Goal: Task Accomplishment & Management: Complete application form

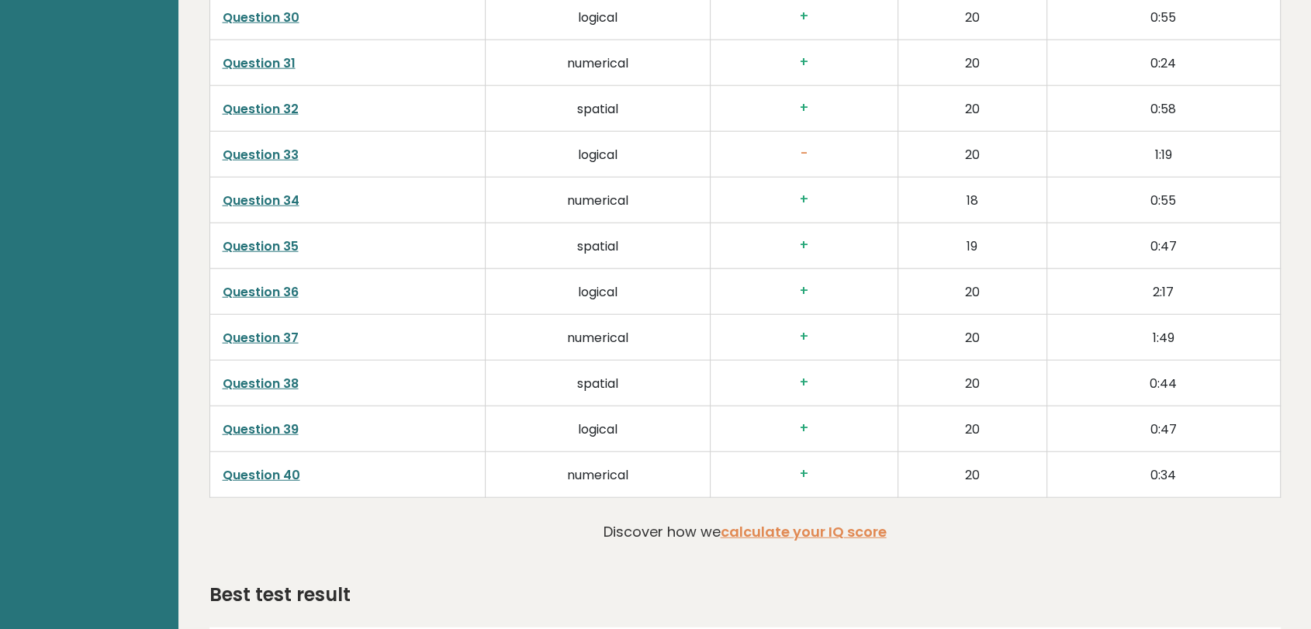
scroll to position [3801, 0]
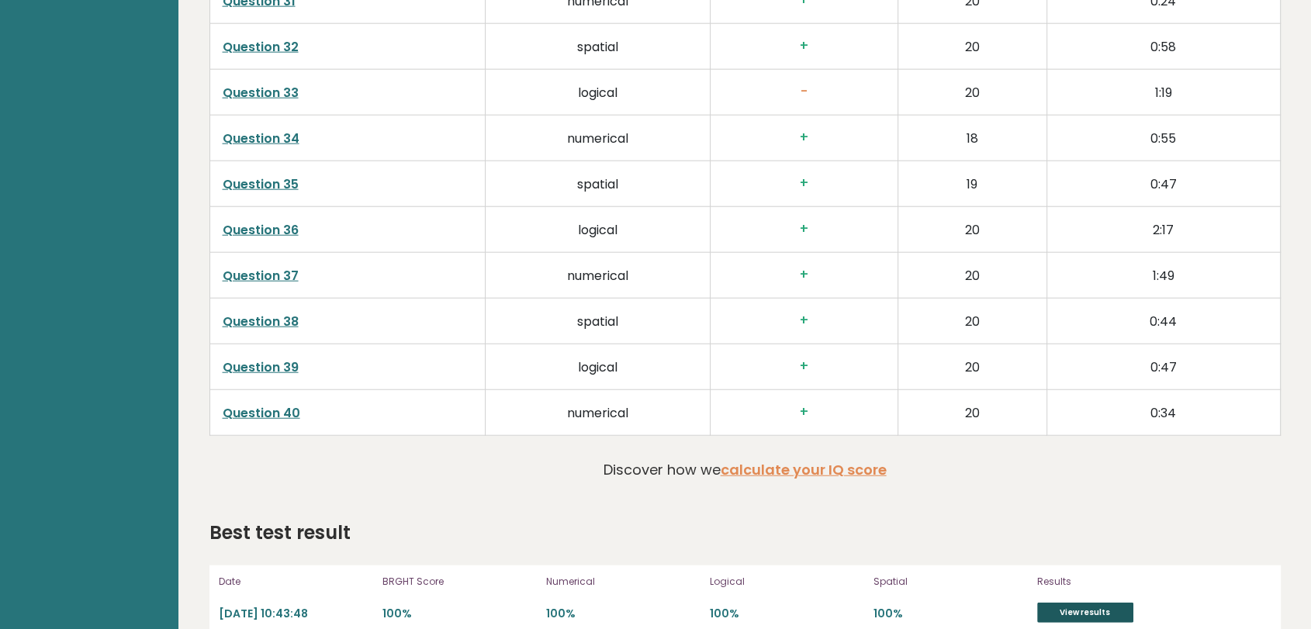
click at [1100, 603] on link "View results" at bounding box center [1085, 613] width 96 height 20
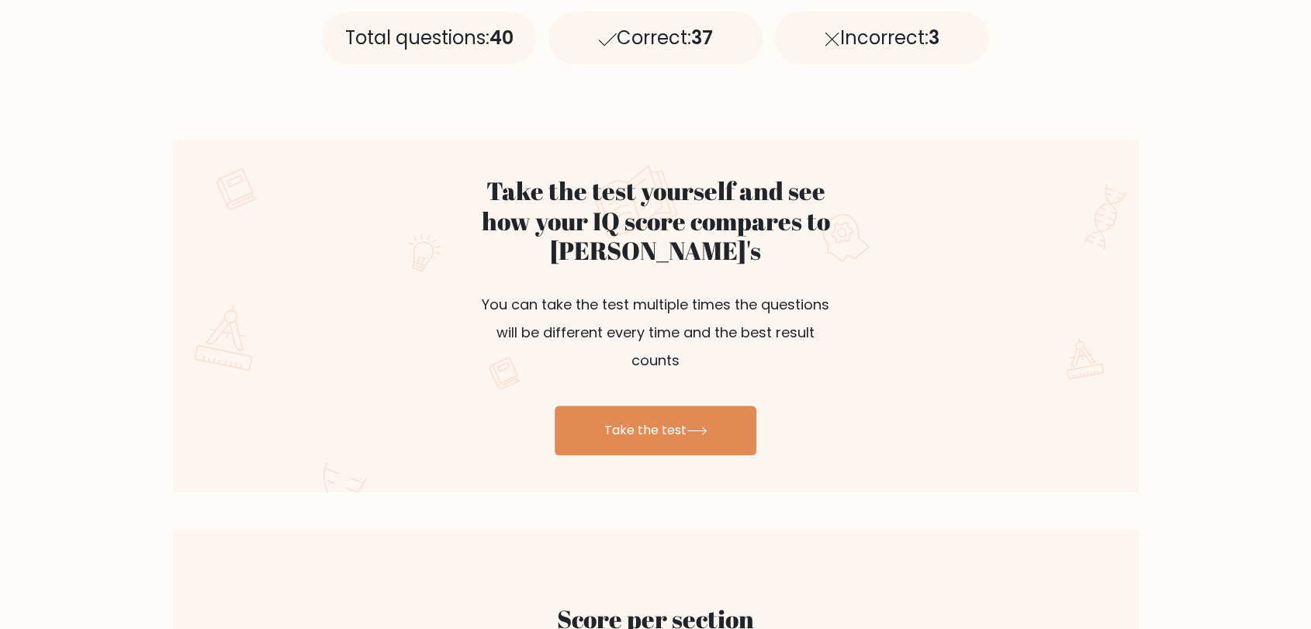
scroll to position [748, 0]
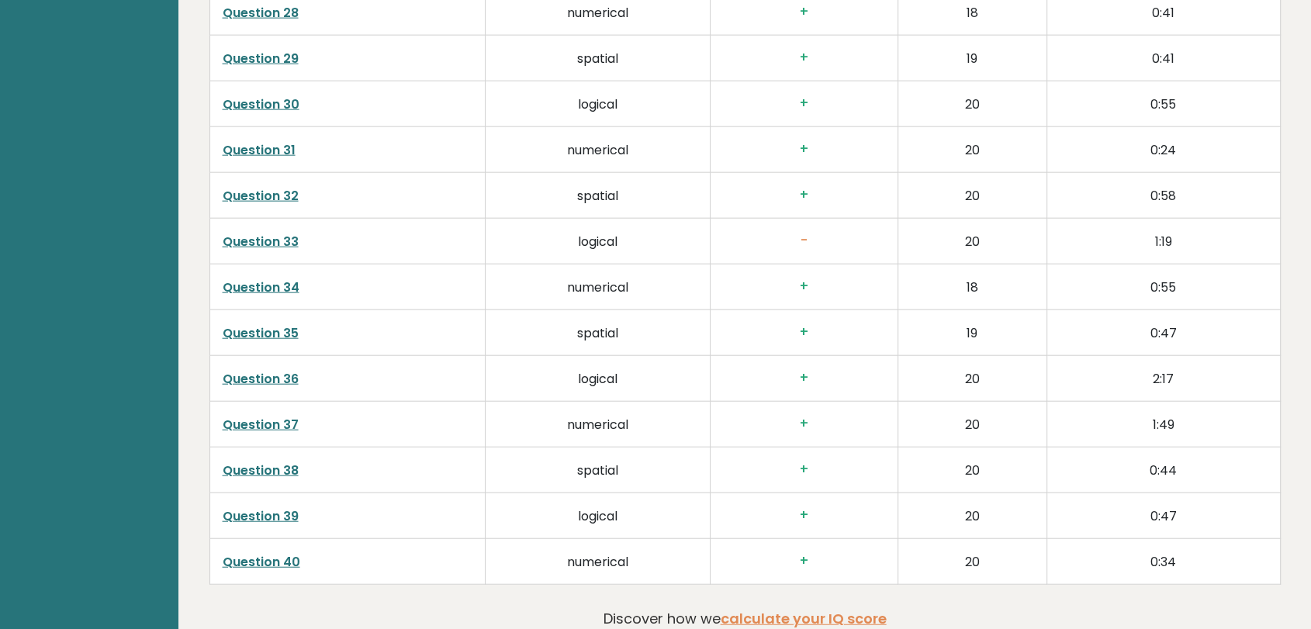
scroll to position [3651, 0]
click at [266, 233] on link "Question 33" at bounding box center [261, 242] width 76 height 18
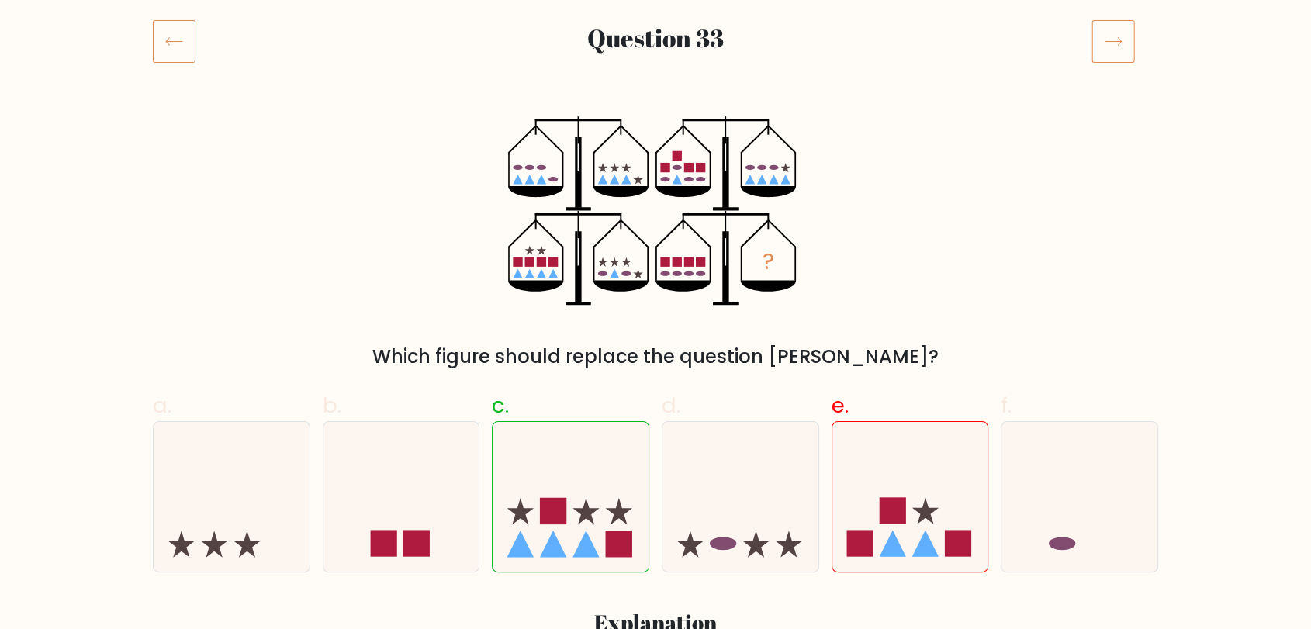
scroll to position [210, 0]
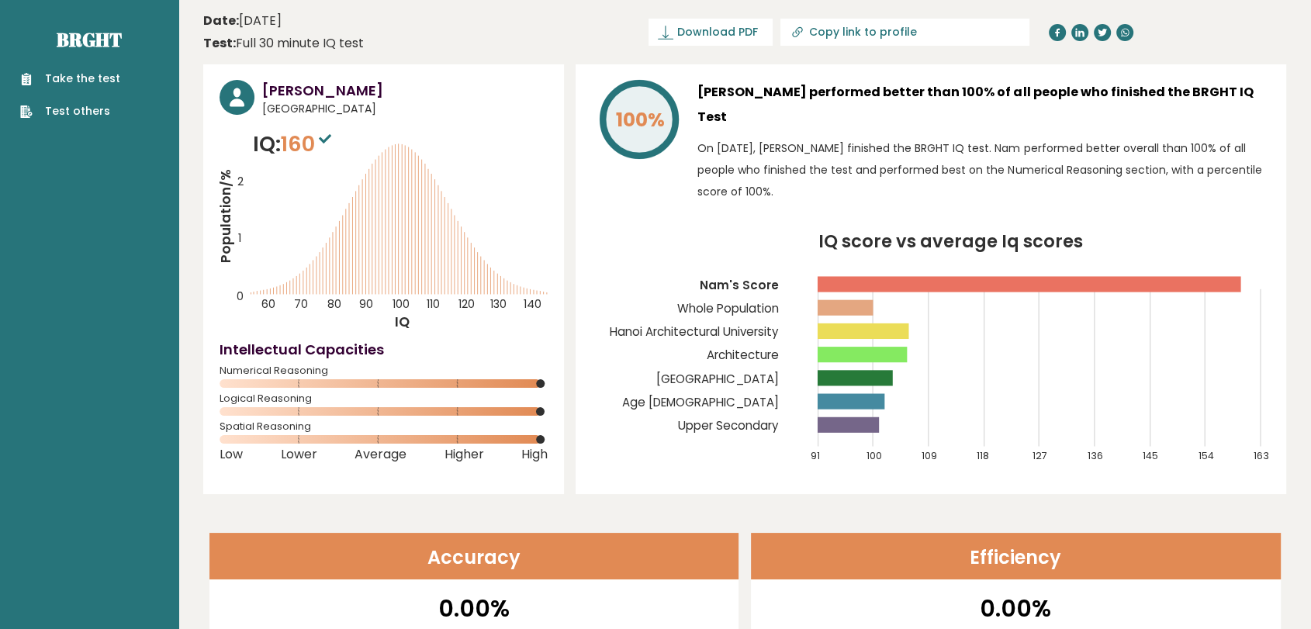
click at [282, 93] on h3 "Nam Bùi" at bounding box center [404, 90] width 285 height 21
click at [85, 80] on link "Take the test" at bounding box center [70, 79] width 100 height 16
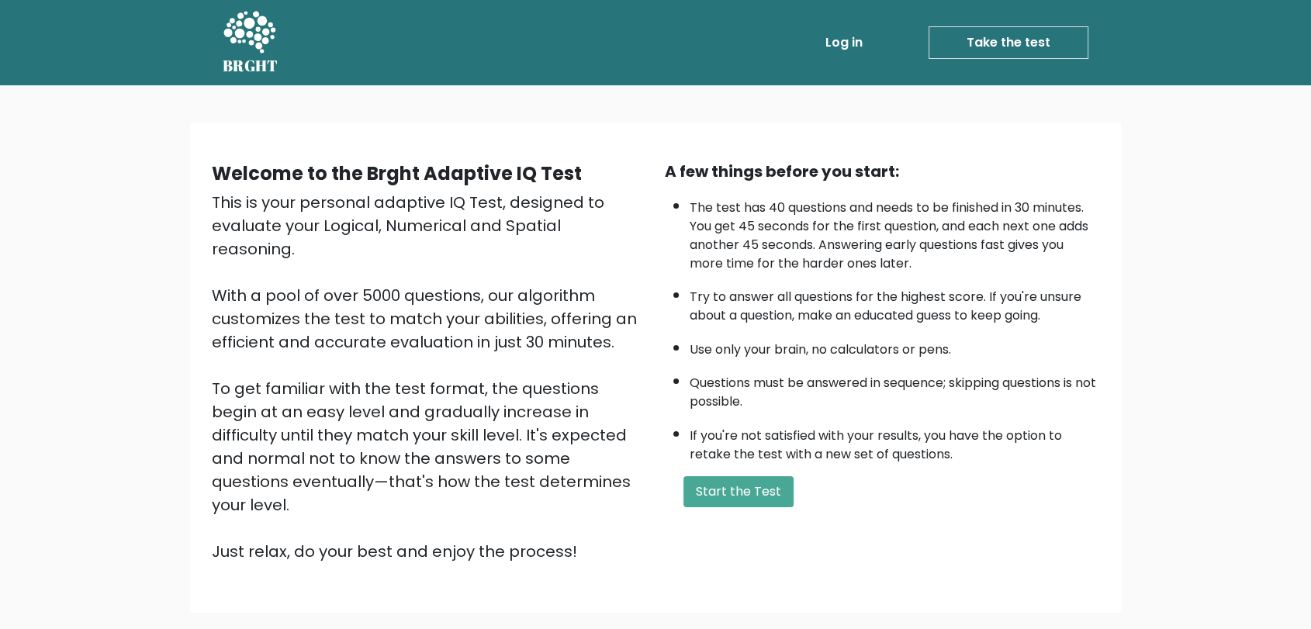
click at [848, 42] on link "Log in" at bounding box center [844, 42] width 50 height 31
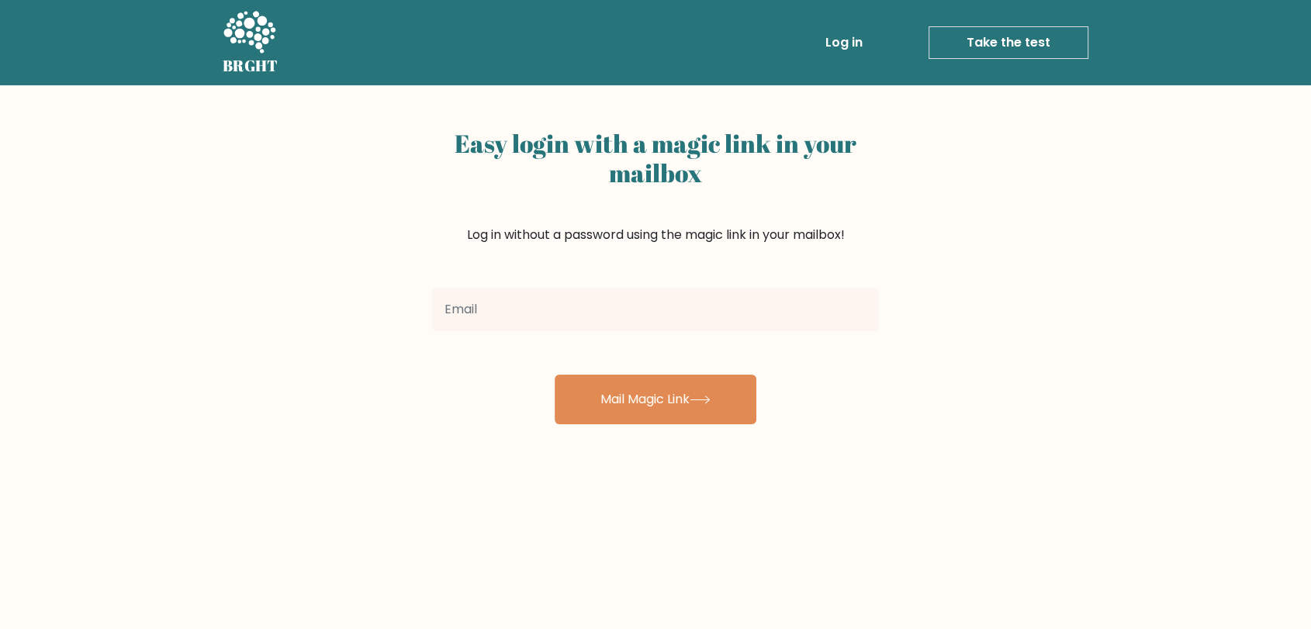
click at [838, 309] on input "email" at bounding box center [655, 309] width 447 height 43
type input "haruyasumi43296822@gmail.com"
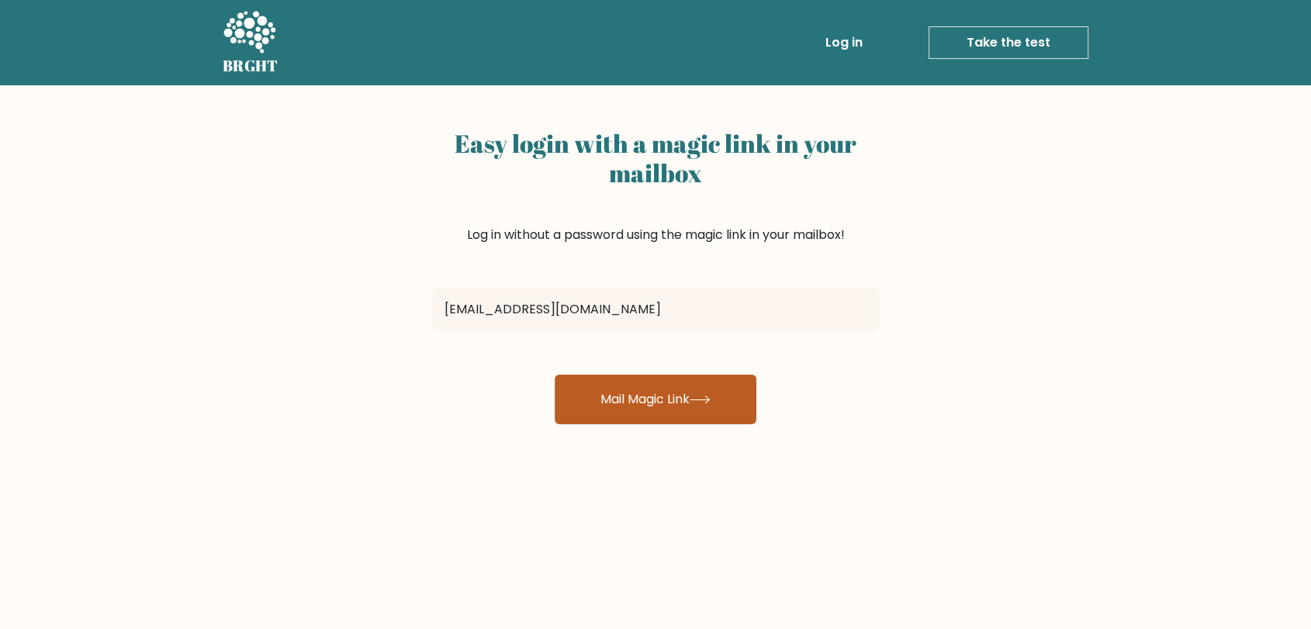
click at [661, 403] on button "Mail Magic Link" at bounding box center [656, 400] width 202 height 50
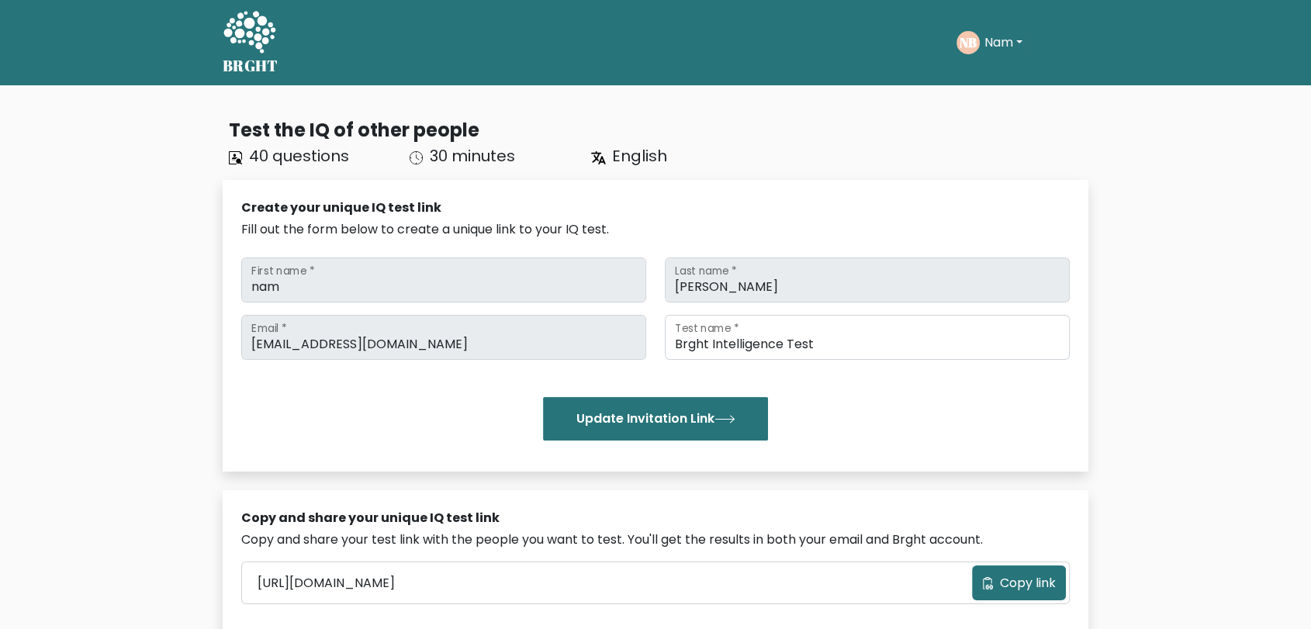
click at [1000, 44] on button "Nam" at bounding box center [1003, 43] width 47 height 20
click at [1004, 99] on link "Profile" at bounding box center [1018, 100] width 123 height 25
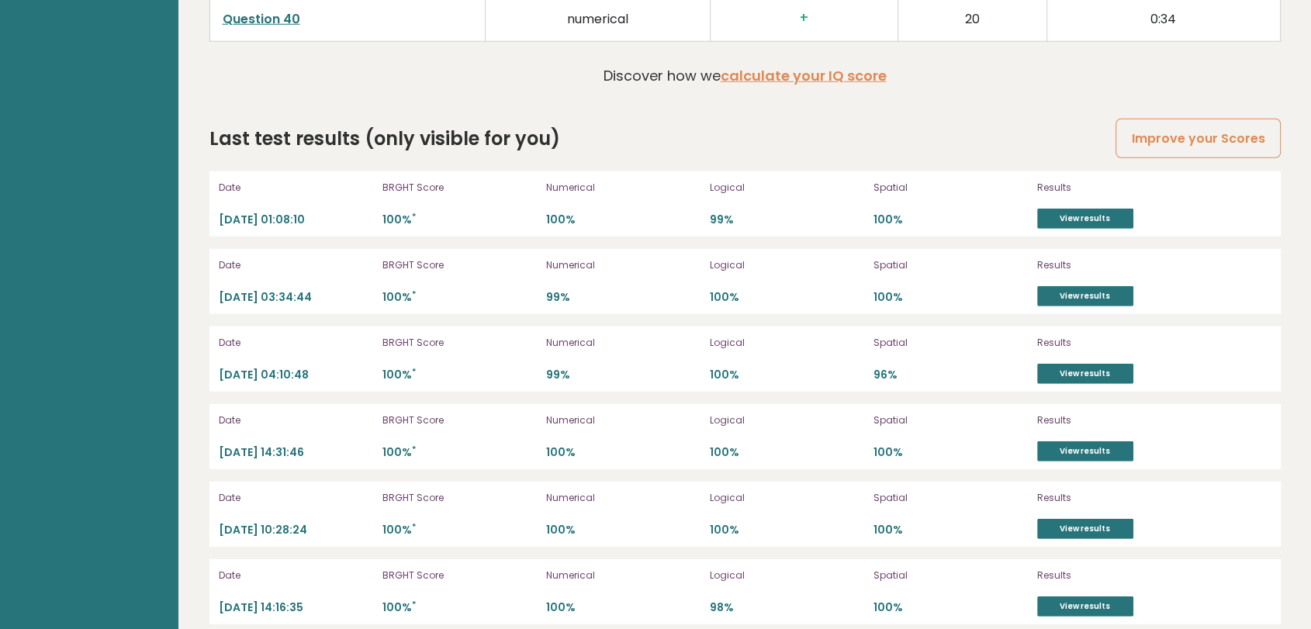
scroll to position [4394, 0]
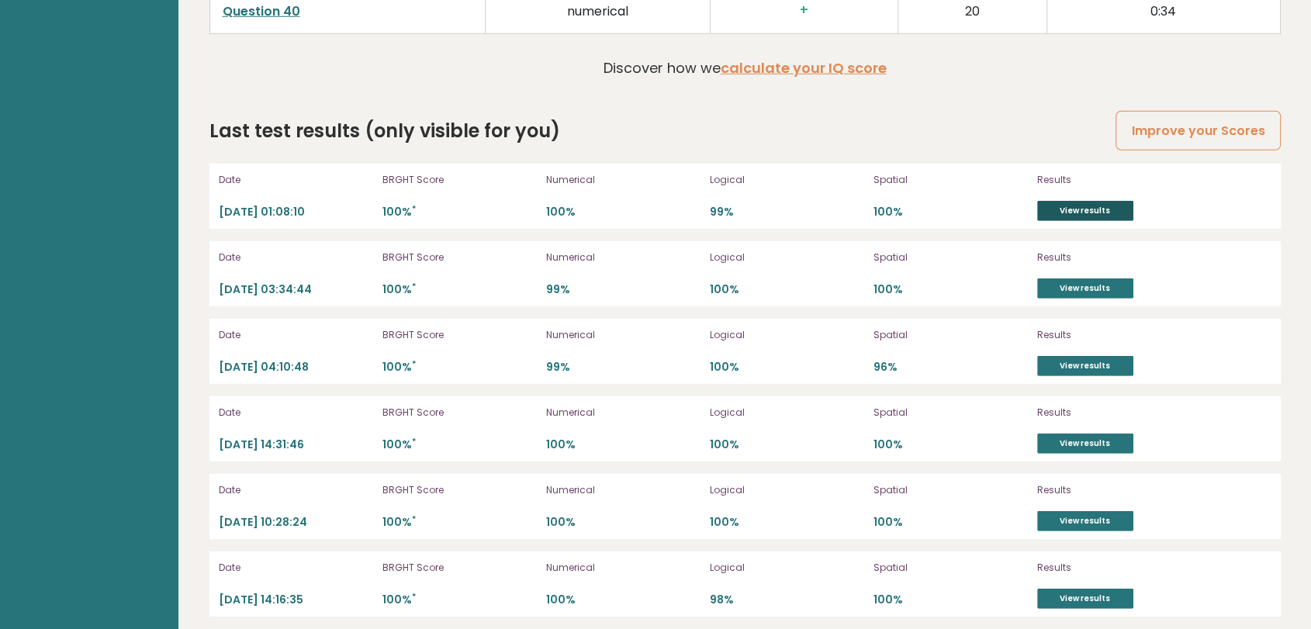
click at [1066, 201] on link "View results" at bounding box center [1085, 211] width 96 height 20
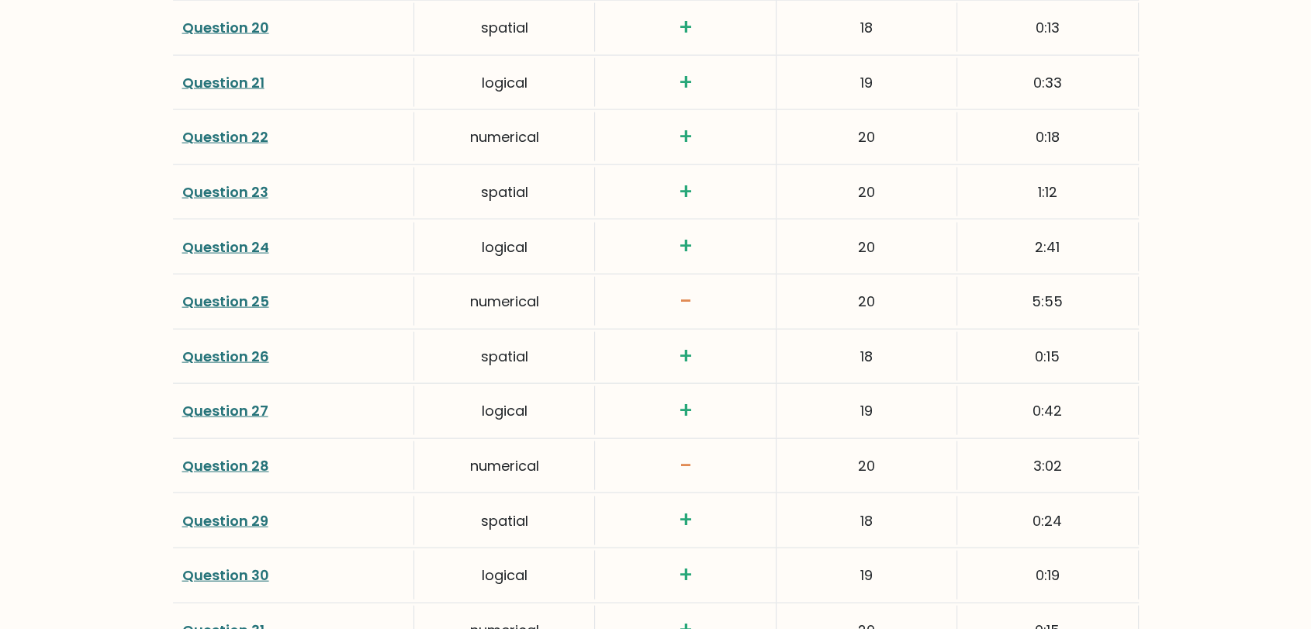
scroll to position [3533, 0]
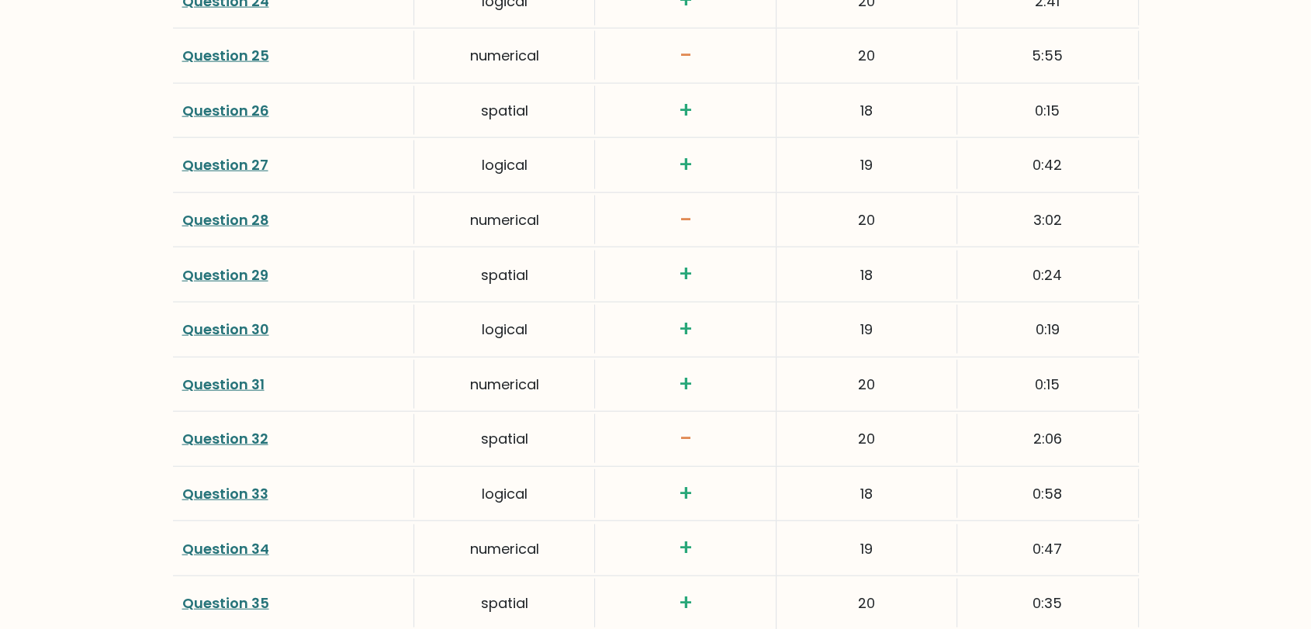
click at [243, 442] on link "Question 32" at bounding box center [225, 438] width 86 height 19
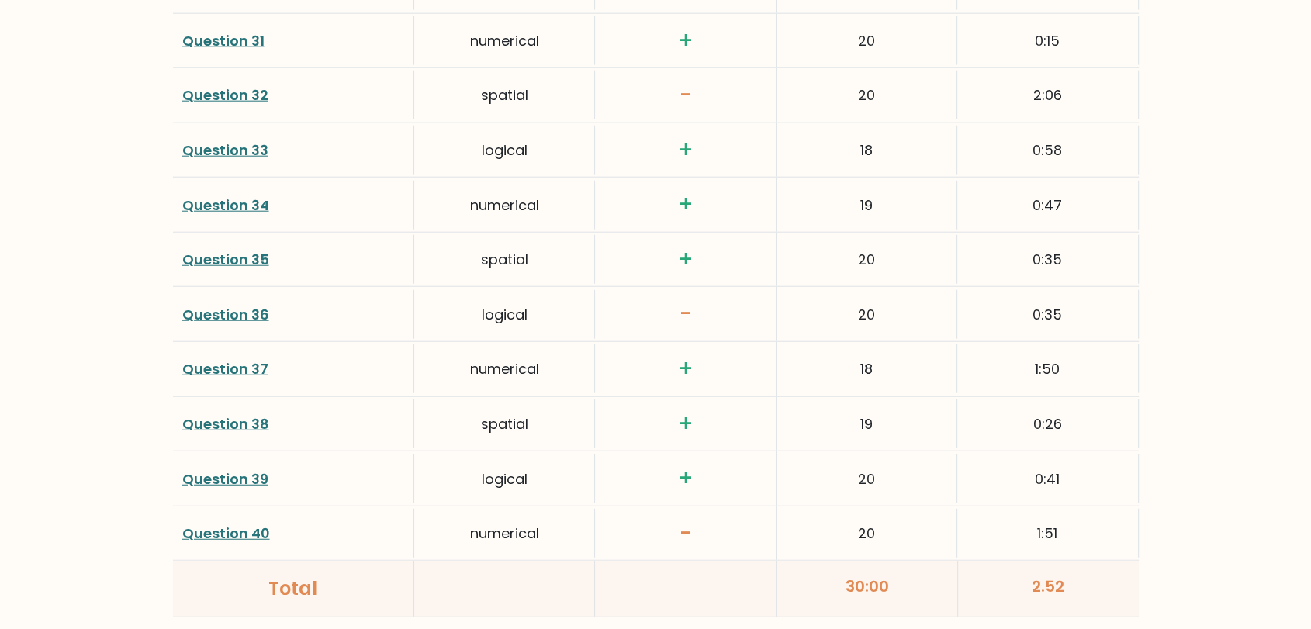
scroll to position [3878, 0]
click at [230, 306] on link "Question 36" at bounding box center [225, 312] width 87 height 19
click at [237, 523] on link "Question 40" at bounding box center [226, 531] width 88 height 19
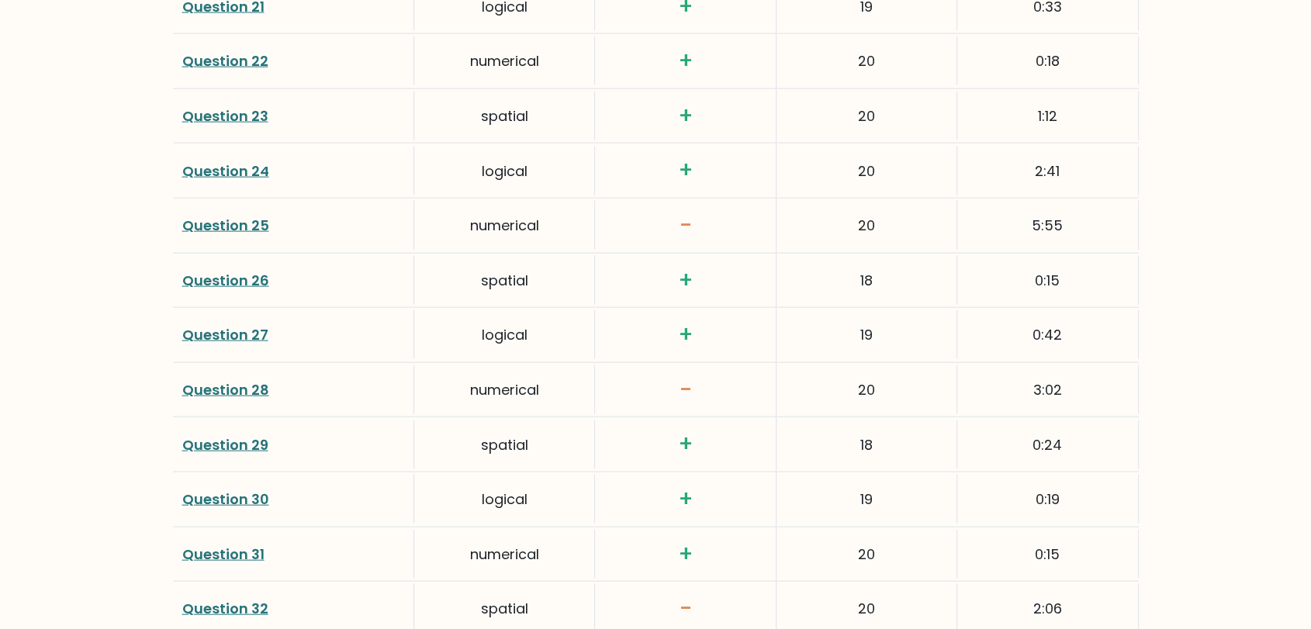
scroll to position [3361, 0]
click at [238, 218] on link "Question 25" at bounding box center [225, 227] width 87 height 19
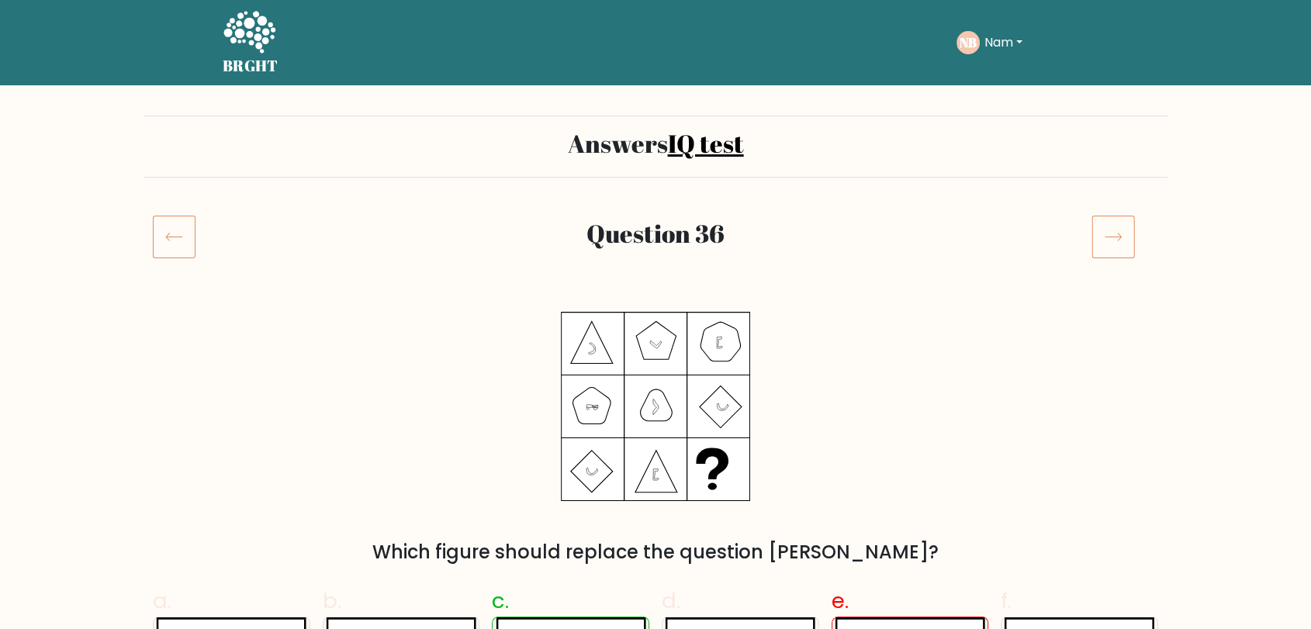
scroll to position [344, 0]
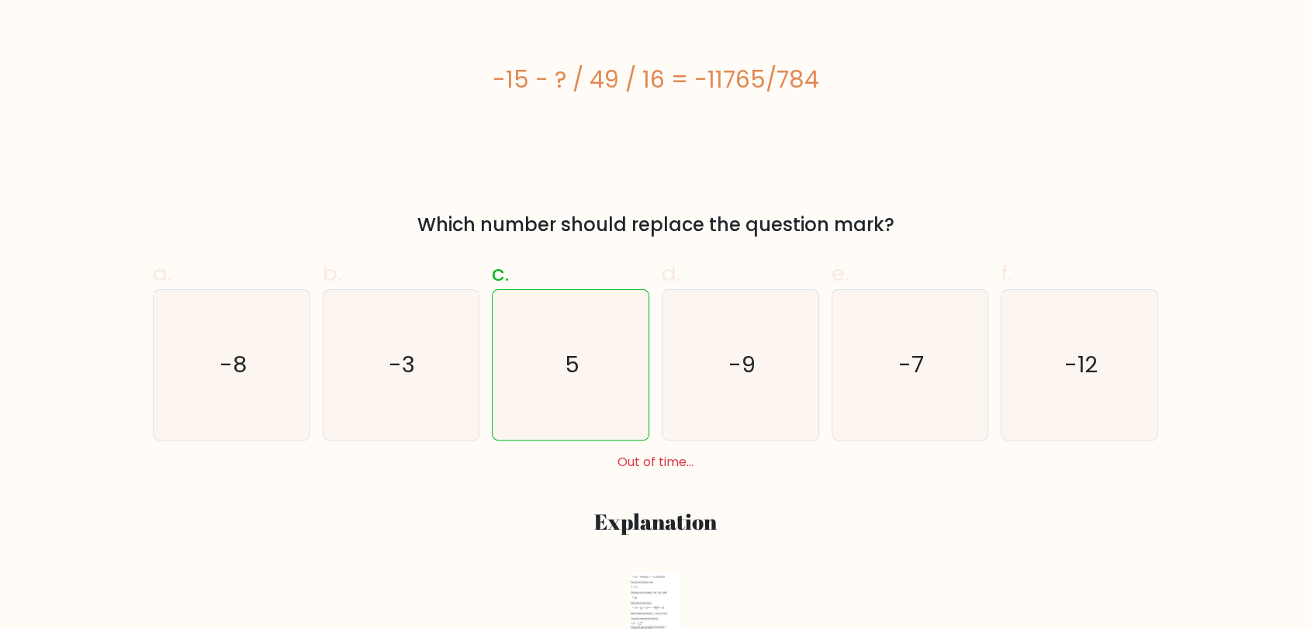
scroll to position [344, 0]
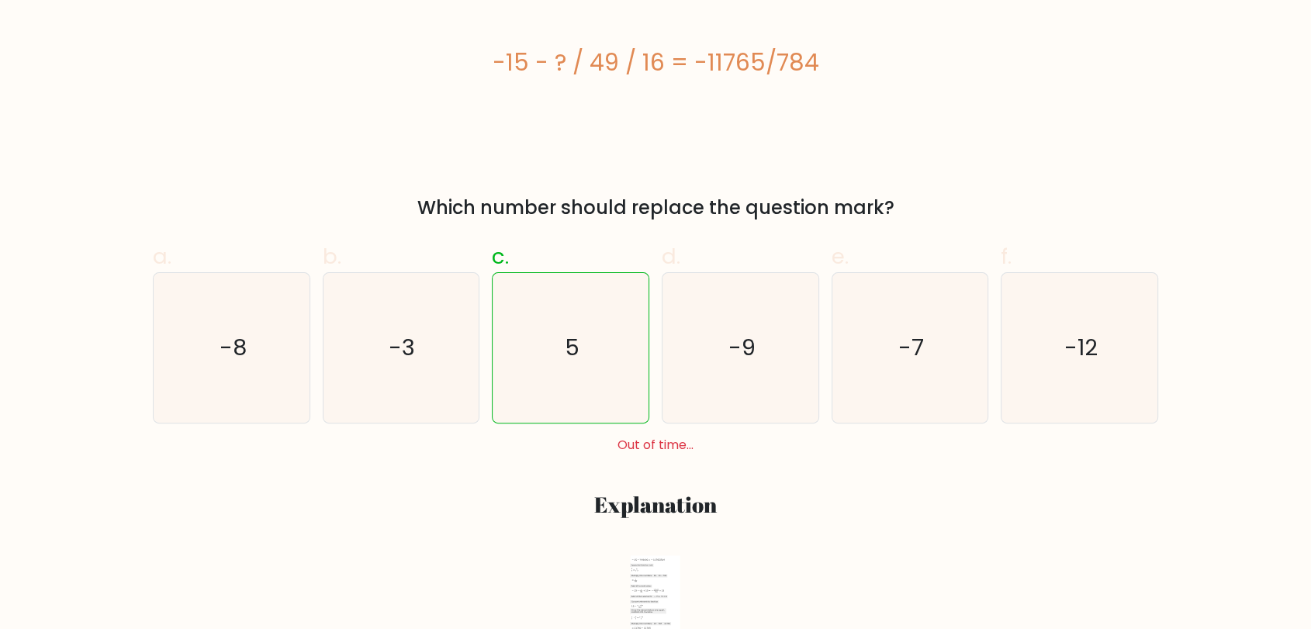
click at [461, 497] on h3 "Explanation" at bounding box center [655, 505] width 987 height 26
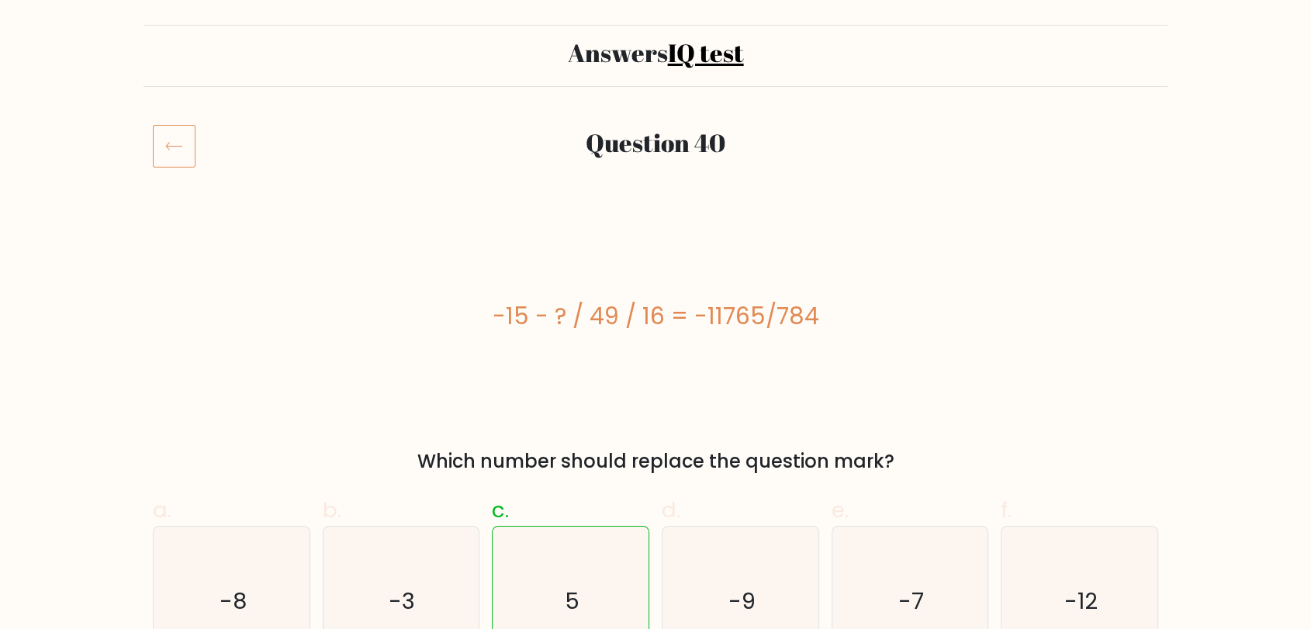
scroll to position [86, 0]
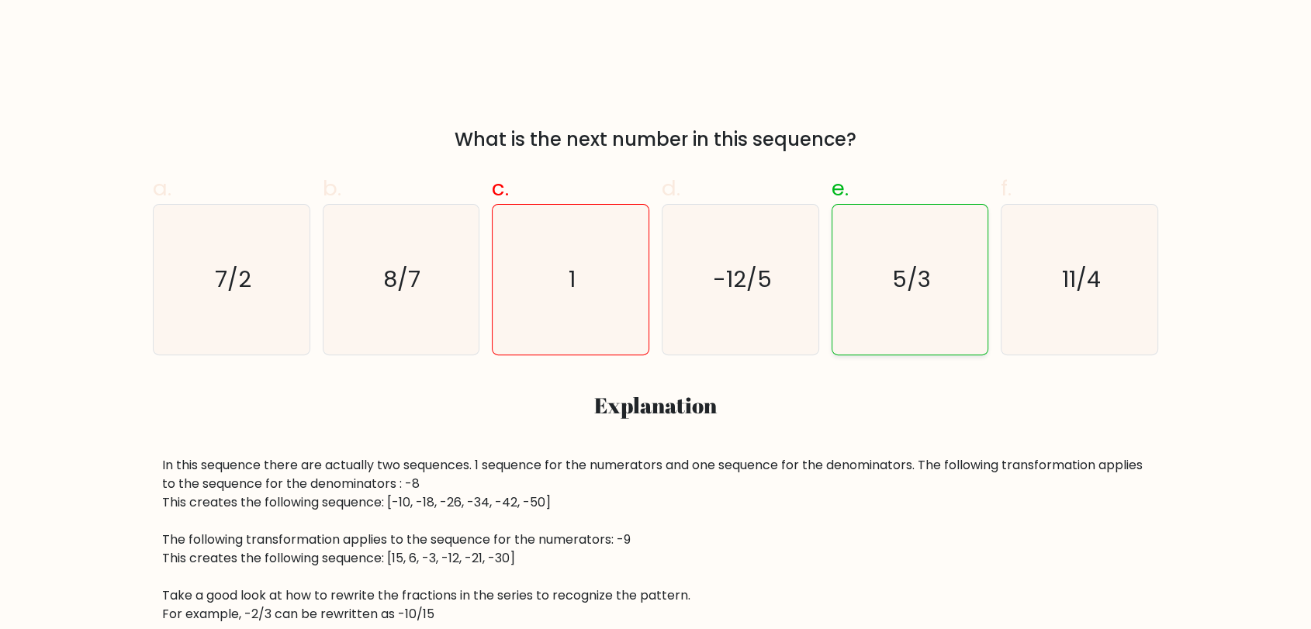
scroll to position [603, 0]
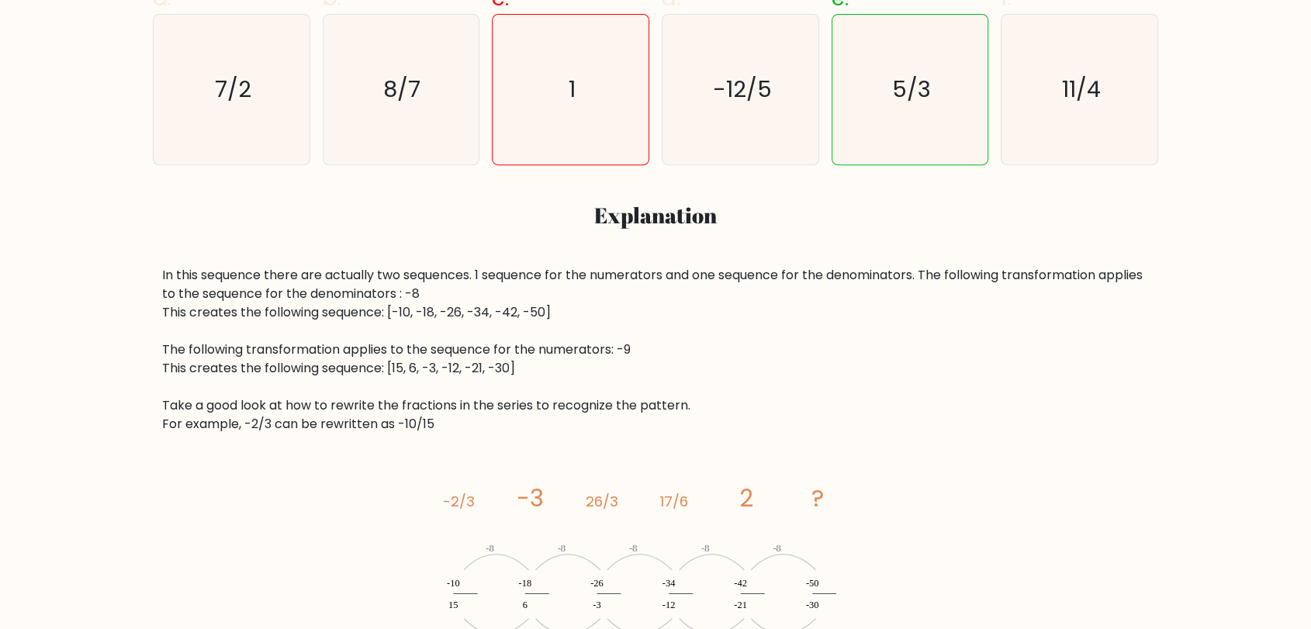
click at [890, 369] on div "In this sequence there are actually two sequences. 1 sequence for the numerator…" at bounding box center [655, 350] width 987 height 168
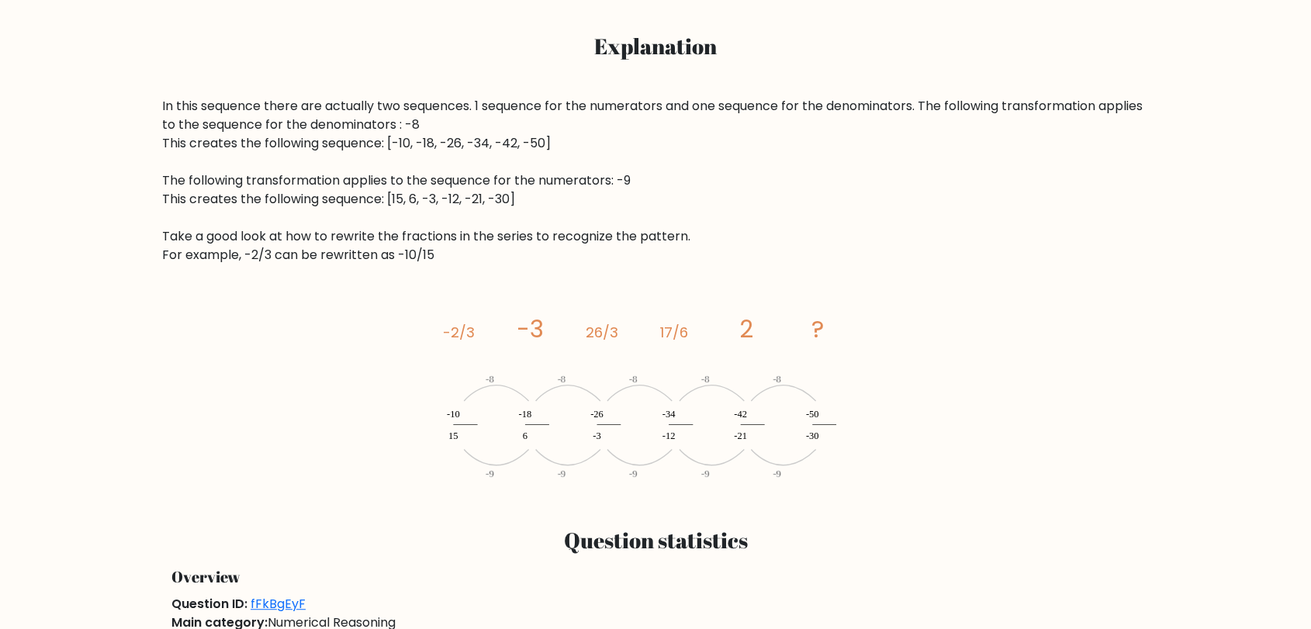
scroll to position [776, 0]
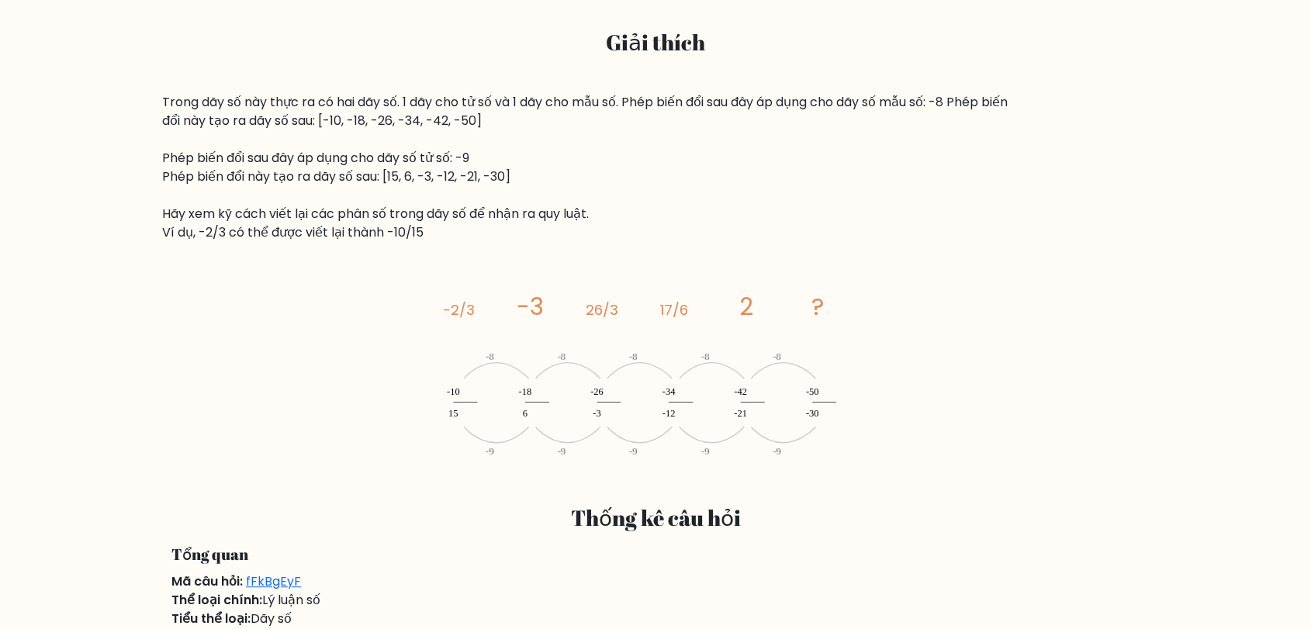
click at [924, 304] on div "image/svg+xml -2/3 -3 26/3 17/6 2 ? -8 -9 -10 15 -8 -9 -18 6 -8 -9 -26 -3 -8 -9…" at bounding box center [655, 373] width 987 height 188
click at [1033, 361] on div "image/svg+xml -2/3 -3 26/3 17/6 2 ? -8 -9 -10 15 -8 -9 -18 6 -8 -9 -26 -3 -8 -9…" at bounding box center [655, 373] width 987 height 188
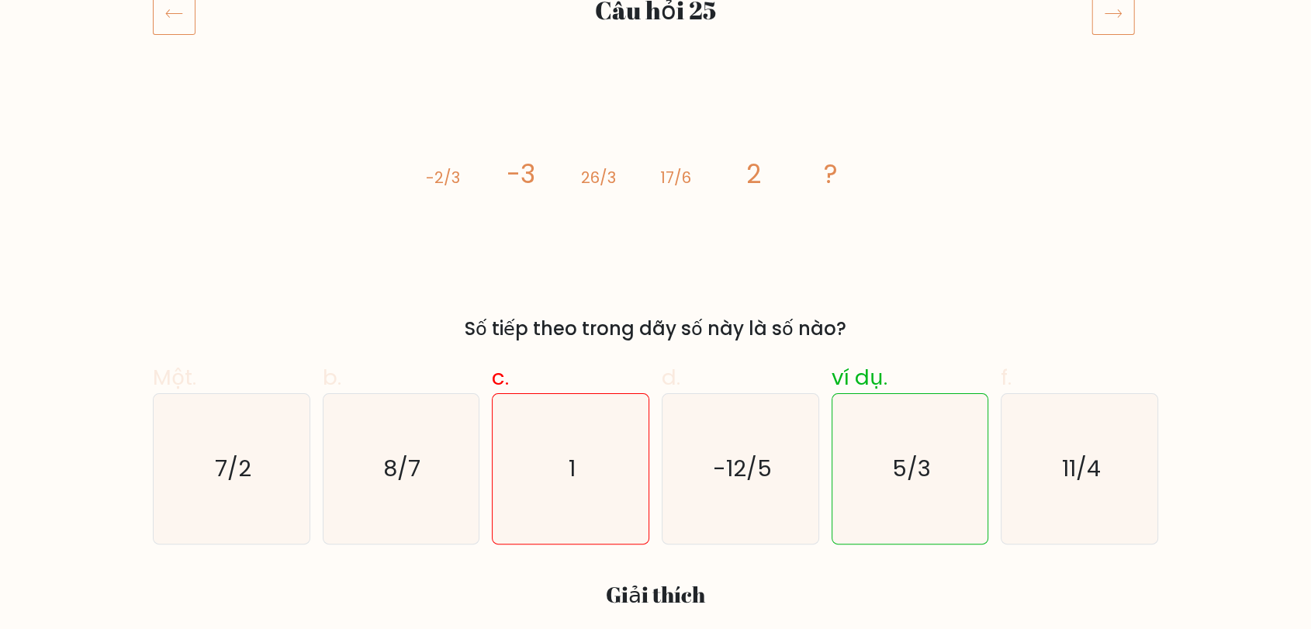
scroll to position [0, 0]
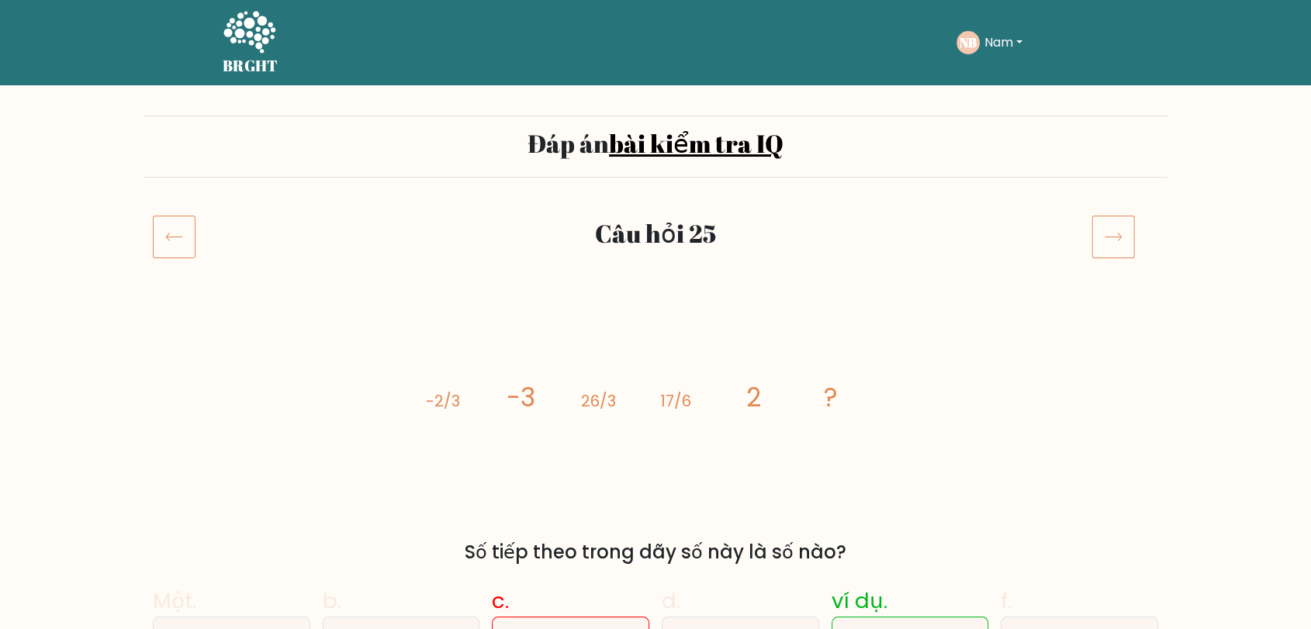
click at [994, 40] on font "Nam" at bounding box center [998, 42] width 29 height 18
click at [1000, 97] on font "Hồ sơ" at bounding box center [985, 100] width 33 height 18
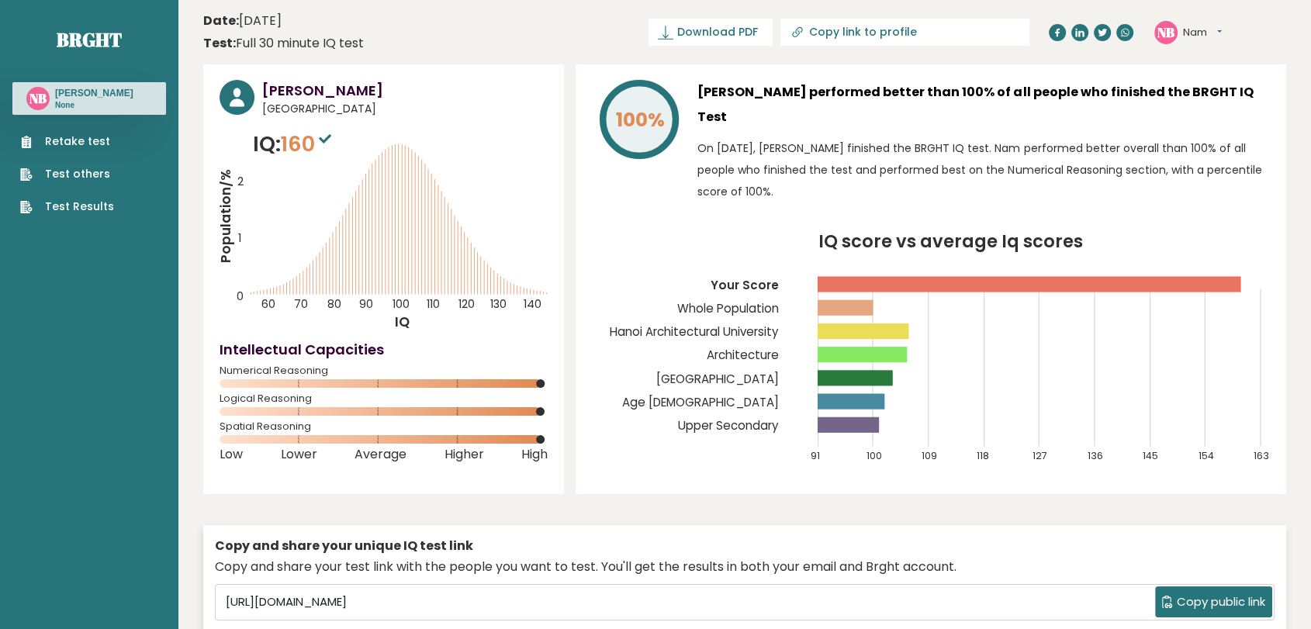
click at [88, 137] on link "Retake test" at bounding box center [67, 141] width 94 height 16
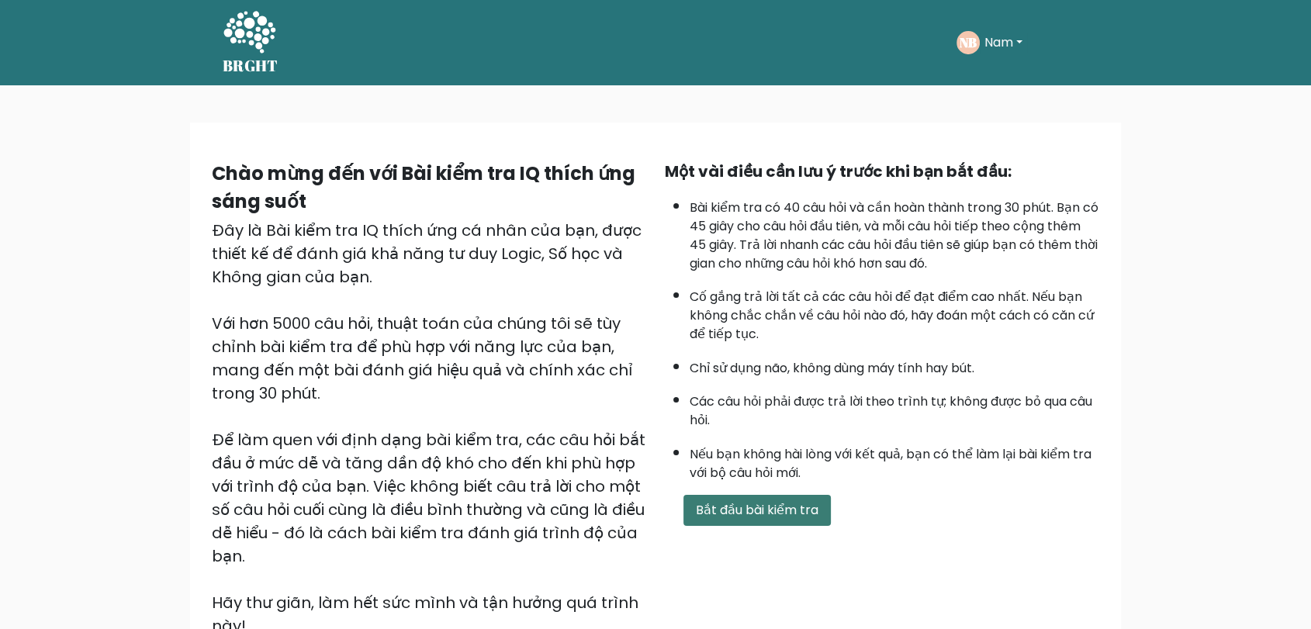
click at [753, 501] on font "Bắt đầu bài kiểm tra" at bounding box center [757, 510] width 123 height 18
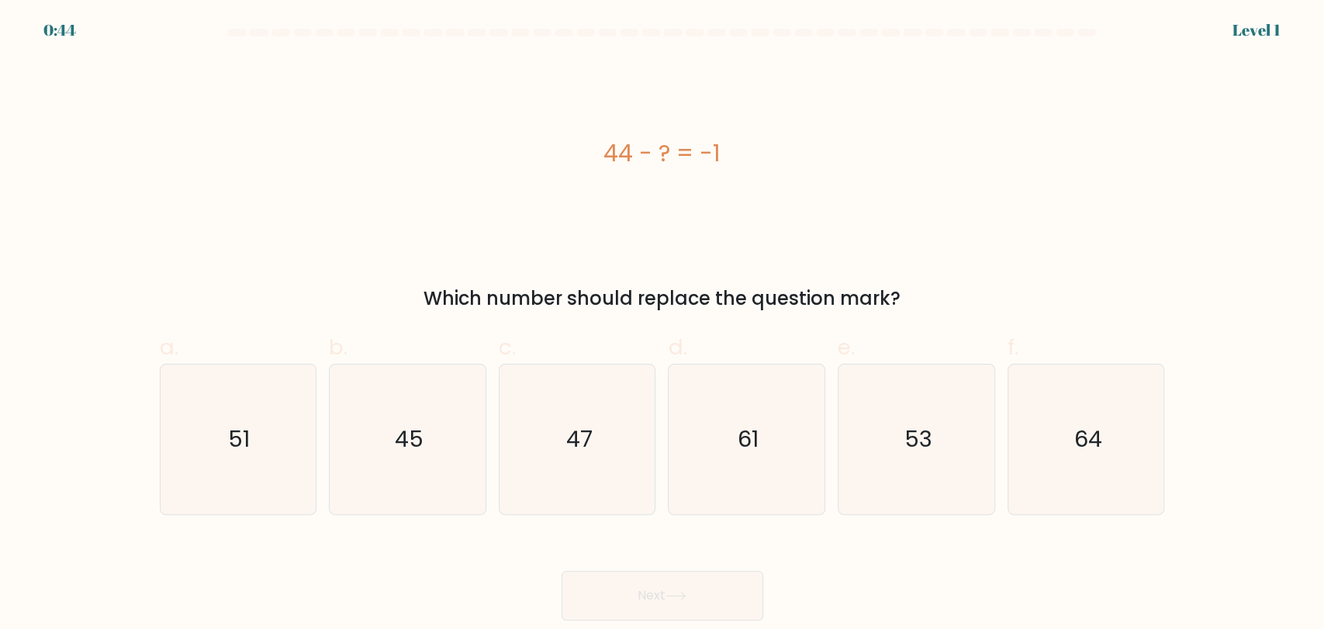
click at [1047, 231] on div "44 - ? = -1" at bounding box center [662, 153] width 1005 height 188
click at [381, 465] on icon "45" at bounding box center [408, 440] width 150 height 150
click at [662, 325] on input "b. 45" at bounding box center [662, 320] width 1 height 10
radio input "true"
click at [639, 579] on button "Next" at bounding box center [663, 596] width 202 height 50
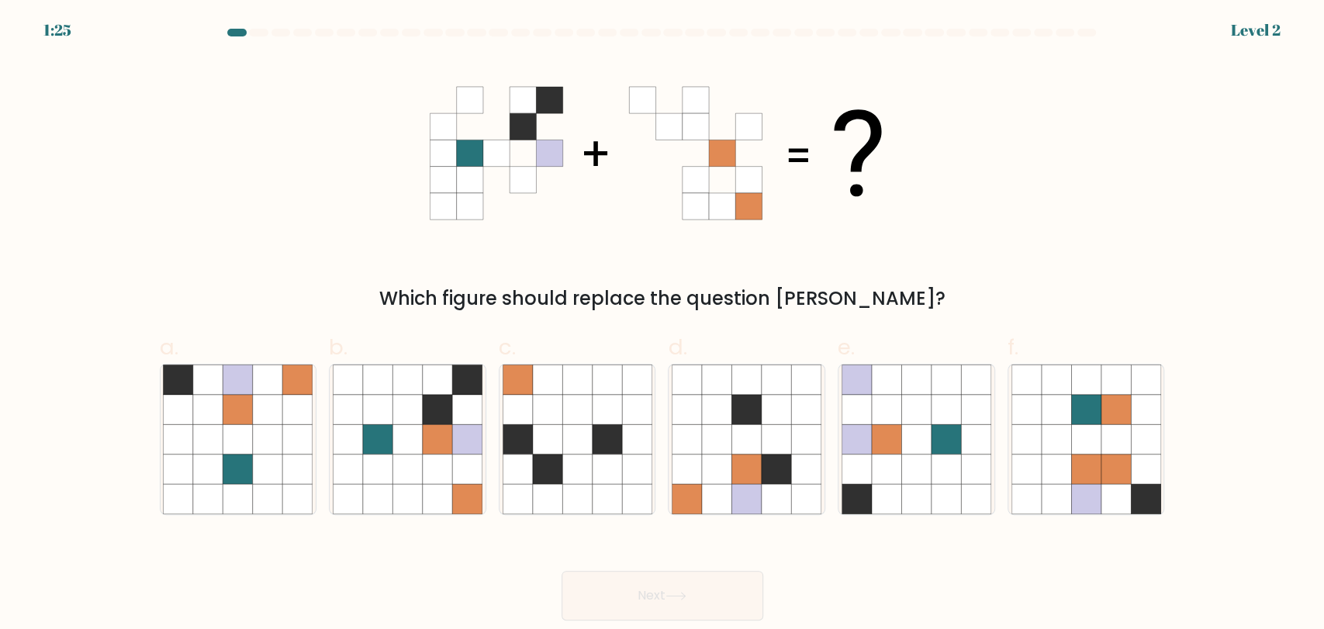
click at [763, 261] on div "Which figure should replace the question mark?" at bounding box center [662, 186] width 1024 height 254
click at [407, 413] on icon at bounding box center [406, 408] width 29 height 29
click at [662, 325] on input "b." at bounding box center [662, 320] width 1 height 10
radio input "true"
click at [665, 579] on button "Next" at bounding box center [663, 596] width 202 height 50
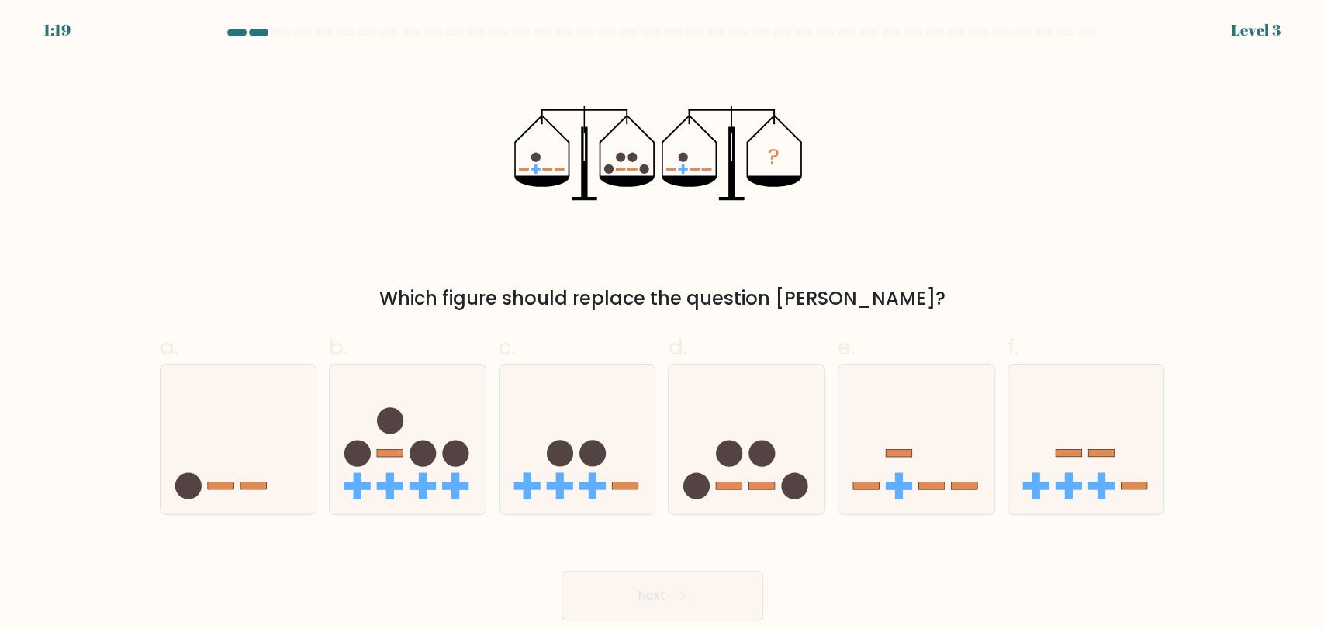
click at [1008, 209] on div "? Which figure should replace the question mark?" at bounding box center [662, 186] width 1024 height 254
click at [988, 209] on div "? Which figure should replace the question mark?" at bounding box center [662, 186] width 1024 height 254
click at [806, 186] on icon "?" at bounding box center [661, 153] width 295 height 188
click at [898, 222] on div "? Which figure should replace the question mark?" at bounding box center [662, 186] width 1024 height 254
click at [901, 242] on div "? Which figure should replace the question mark?" at bounding box center [662, 186] width 1024 height 254
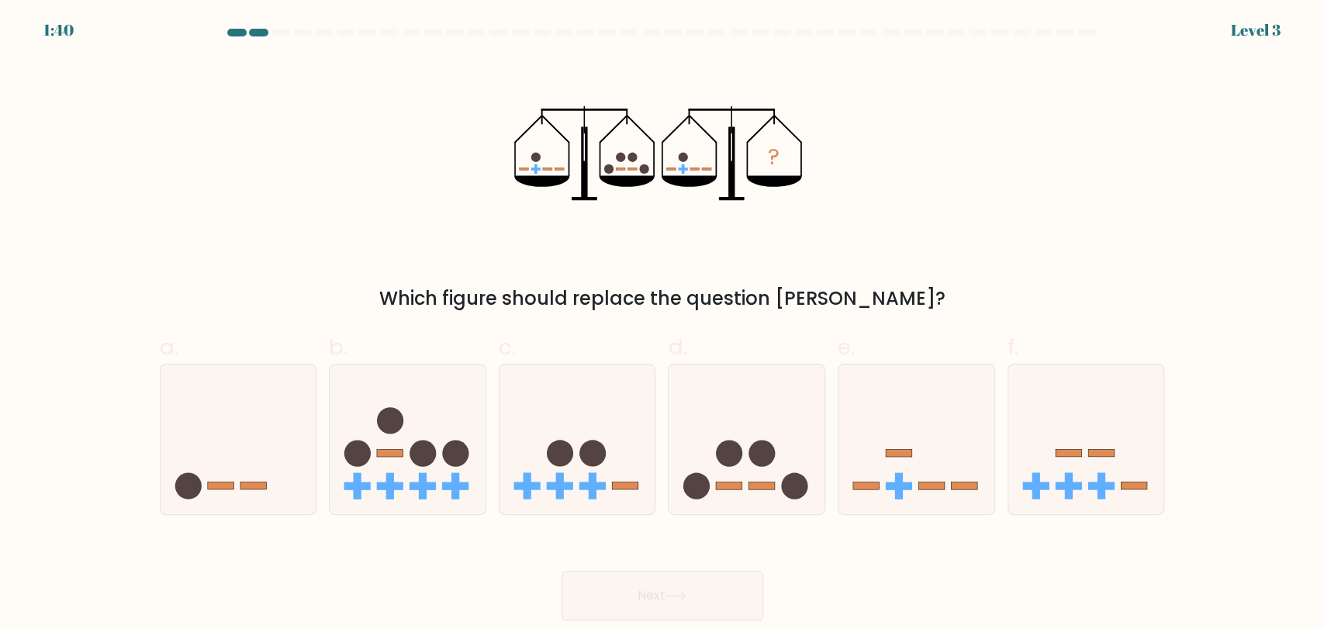
drag, startPoint x: 1027, startPoint y: 253, endPoint x: 1054, endPoint y: 298, distance: 52.5
click at [1028, 252] on div "? Which figure should replace the question mark?" at bounding box center [662, 186] width 1024 height 254
click at [1007, 244] on div "? Which figure should replace the question mark?" at bounding box center [662, 186] width 1024 height 254
click at [797, 450] on icon at bounding box center [747, 439] width 156 height 129
click at [663, 325] on input "d." at bounding box center [662, 320] width 1 height 10
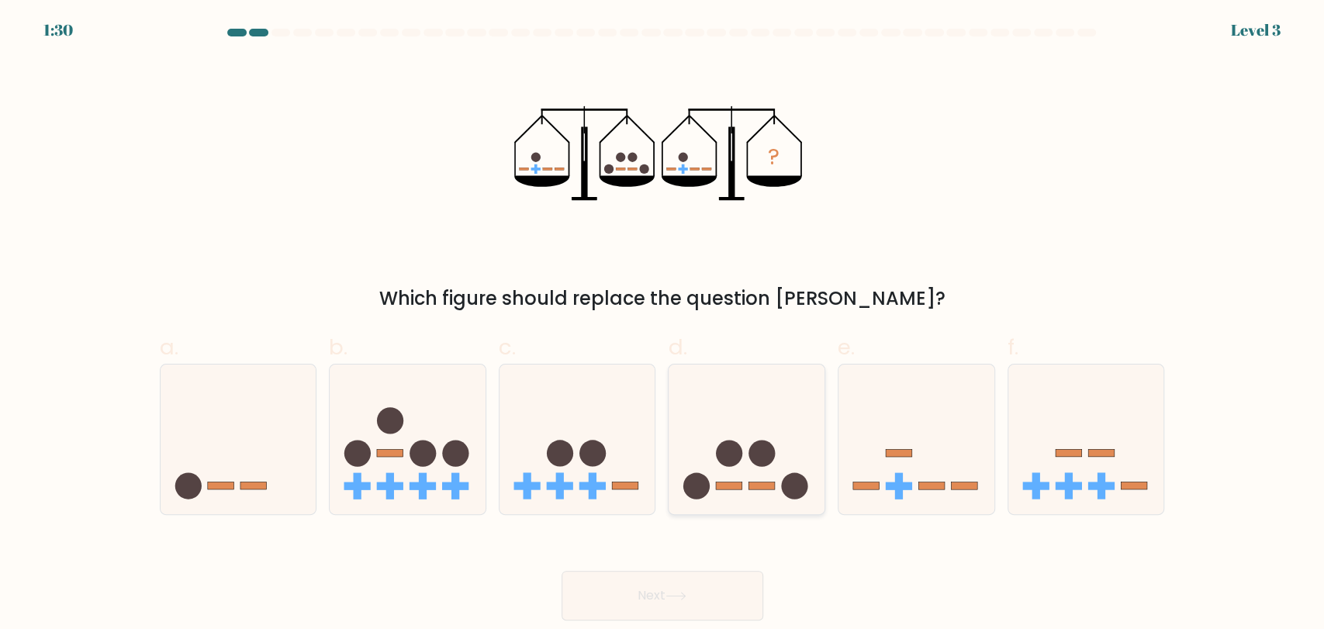
radio input "true"
drag, startPoint x: 721, startPoint y: 593, endPoint x: 762, endPoint y: 538, distance: 68.7
click at [720, 594] on button "Next" at bounding box center [663, 596] width 202 height 50
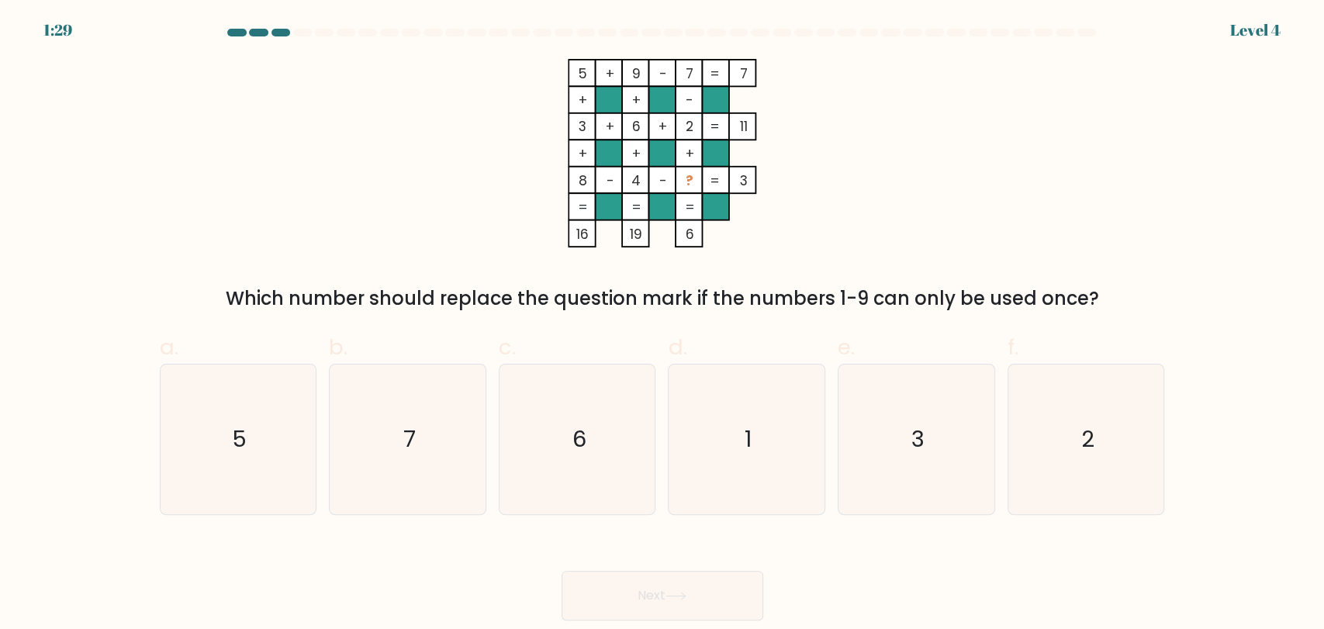
click at [991, 193] on div "5 + 9 - 7 7 + + - 3 + 6 + 2 11 + + + 8 - 4 - ? = 3 = = = = 16 19 6 = Which numb…" at bounding box center [662, 186] width 1024 height 254
click at [968, 258] on div "5 + 9 - 7 7 + + - 3 + 6 + 2 11 + + + 8 - 4 - ? = 3 = = = = 16 19 6 = Which numb…" at bounding box center [662, 186] width 1024 height 254
click at [880, 175] on icon "5 + 9 - 7 7 + + - 3 + 6 + 2 11 + + + 8 - 4 - ? = 3 = = = = 16 19 6 =" at bounding box center [662, 153] width 465 height 188
click at [762, 423] on icon "1" at bounding box center [747, 440] width 150 height 150
click at [663, 325] on input "d. 1" at bounding box center [662, 320] width 1 height 10
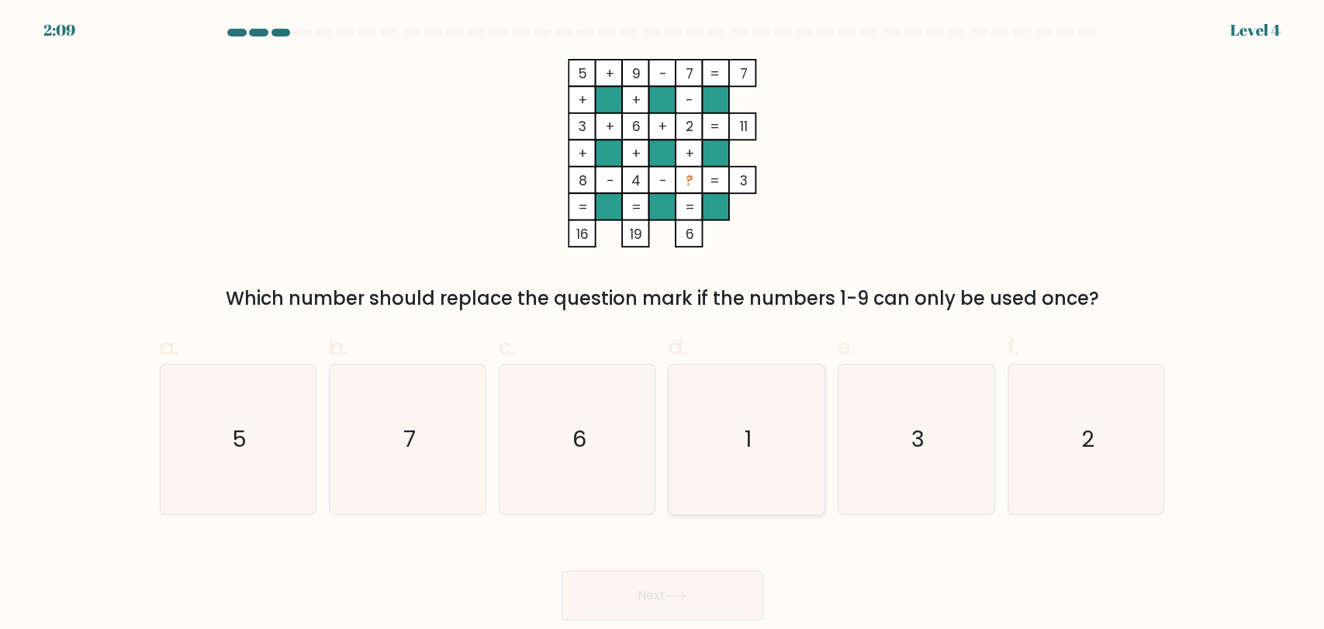
radio input "true"
click at [724, 572] on button "Next" at bounding box center [663, 596] width 202 height 50
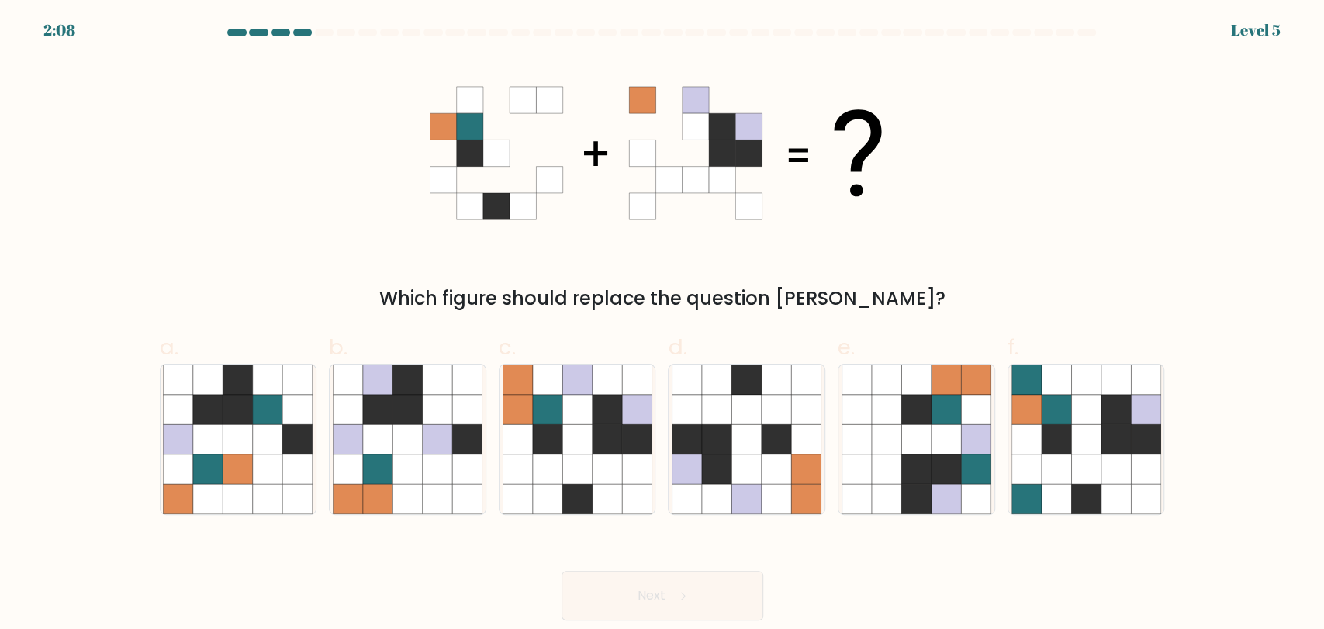
click at [960, 206] on div "Which figure should replace the question mark?" at bounding box center [662, 186] width 1024 height 254
click at [1151, 191] on div "Which figure should replace the question mark?" at bounding box center [662, 186] width 1024 height 254
click at [1110, 428] on icon at bounding box center [1115, 438] width 29 height 29
click at [663, 325] on input "f." at bounding box center [662, 320] width 1 height 10
radio input "true"
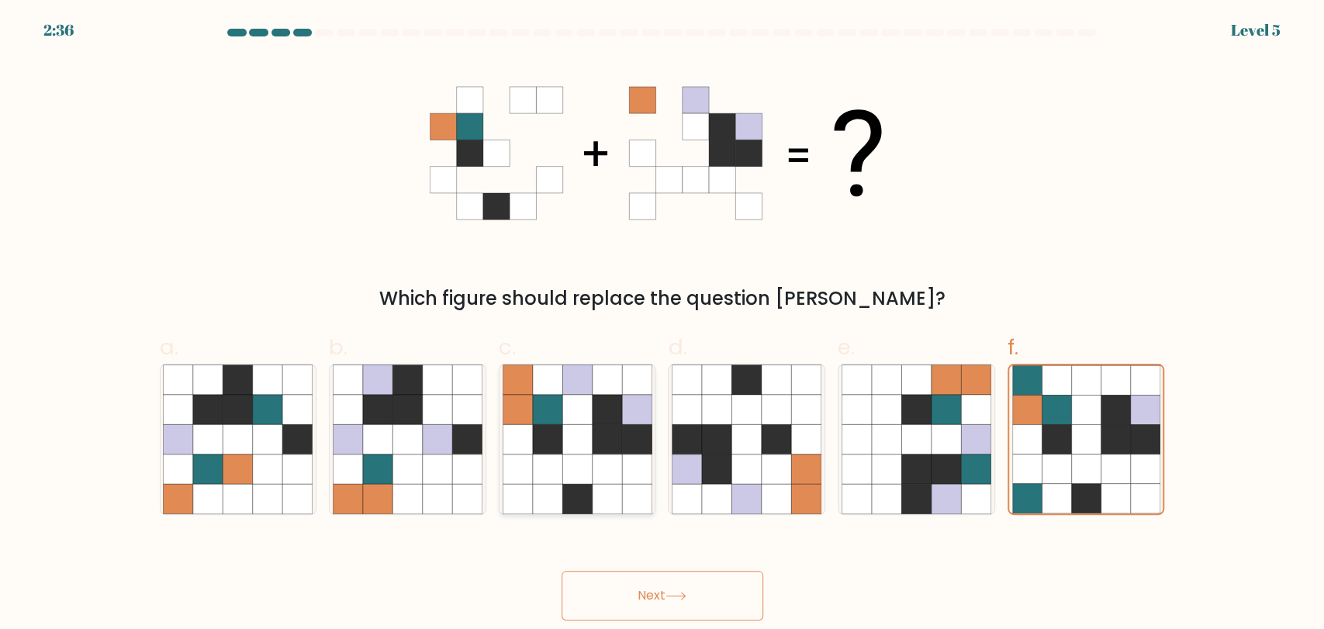
click at [584, 442] on icon at bounding box center [576, 438] width 29 height 29
click at [662, 325] on input "c." at bounding box center [662, 320] width 1 height 10
radio input "true"
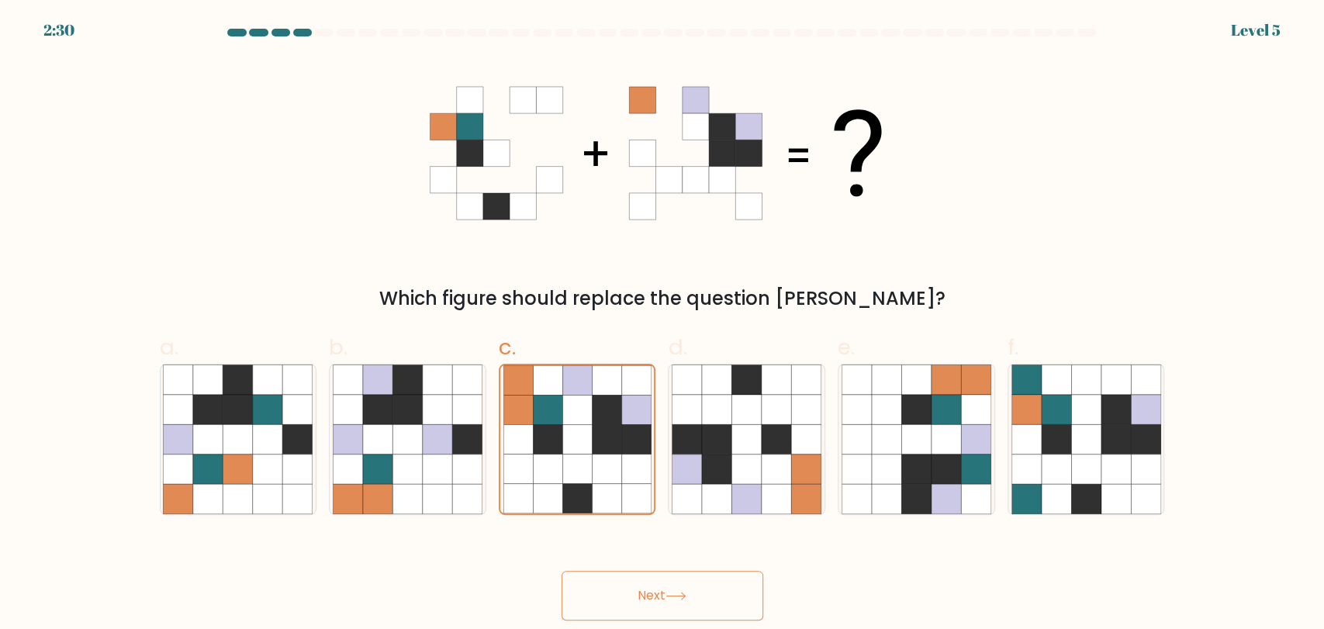
click at [623, 591] on button "Next" at bounding box center [663, 596] width 202 height 50
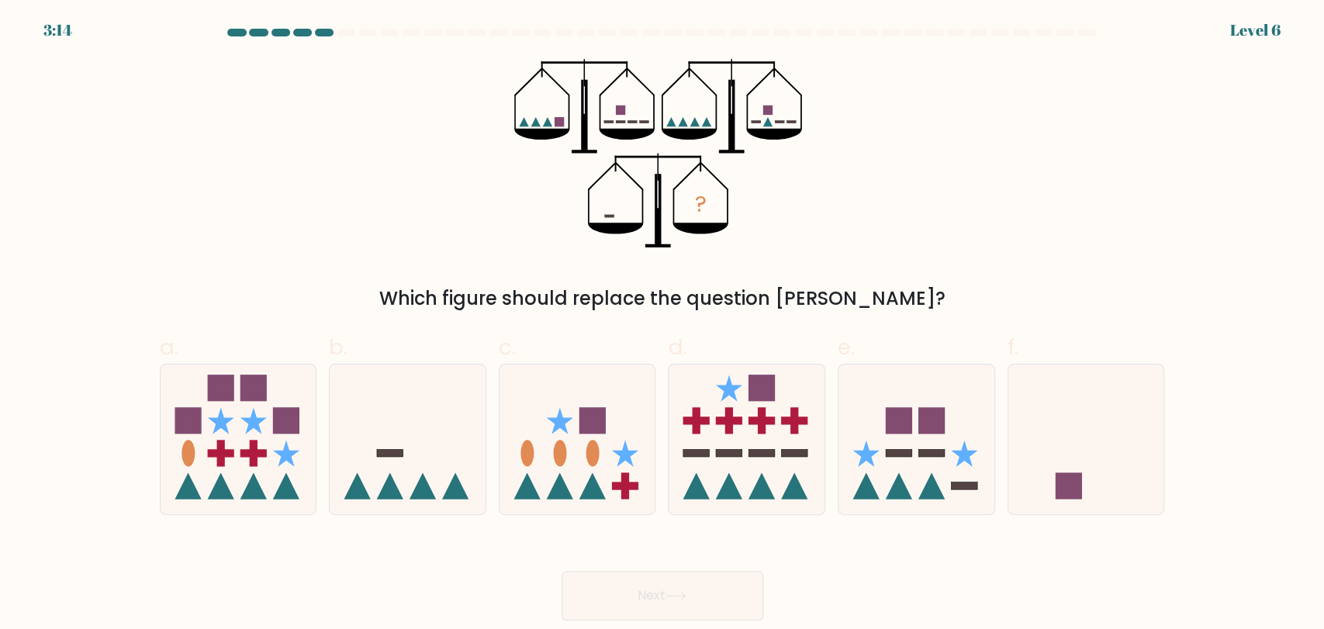
click at [1041, 201] on div "? Which figure should replace the question mark?" at bounding box center [662, 186] width 1024 height 254
click at [1091, 459] on icon at bounding box center [1086, 439] width 156 height 129
click at [663, 325] on input "f." at bounding box center [662, 320] width 1 height 10
radio input "true"
click at [656, 600] on button "Next" at bounding box center [663, 596] width 202 height 50
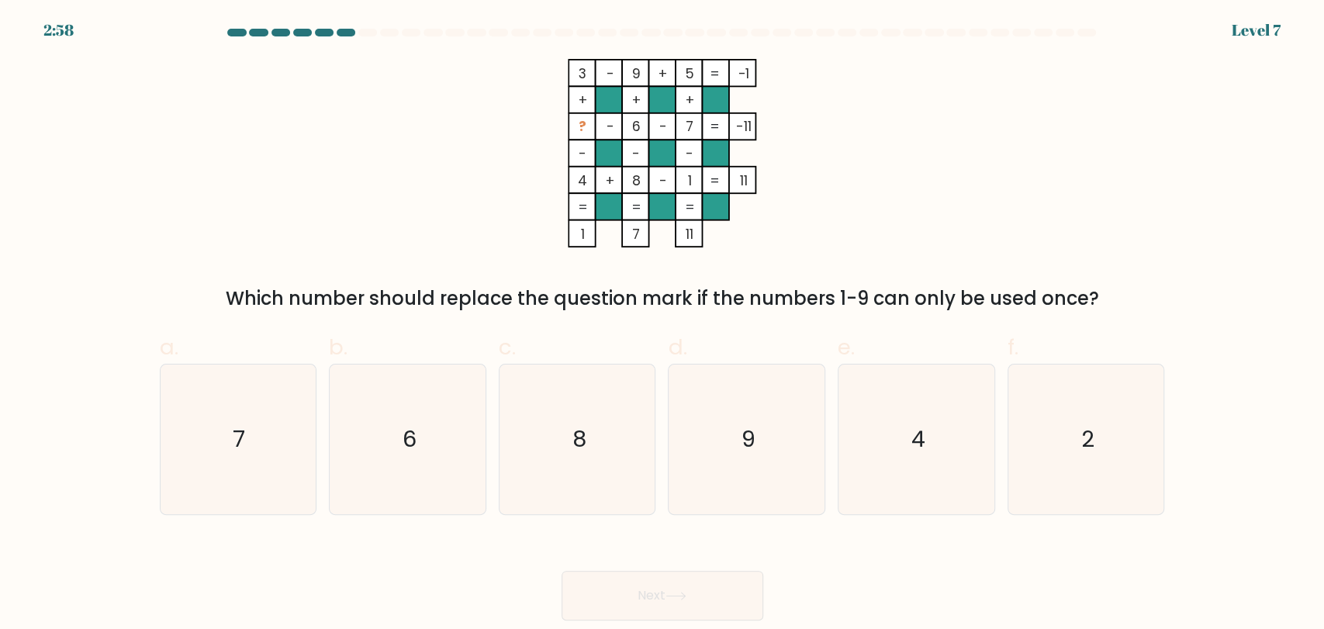
click at [804, 181] on icon "3 - 9 + 5 -1 + + + ? - 6 - 7 -11 - - - 4 + 8 - 1 = 11 = = = = 1 7 11 =" at bounding box center [662, 153] width 465 height 188
click at [897, 193] on div "3 - 9 + 5 -1 + + + ? - 6 - 7 -11 - - - 4 + 8 - 1 = 11 = = = = 1 7 11 = Which nu…" at bounding box center [662, 186] width 1024 height 254
click at [1092, 437] on text "2" at bounding box center [1087, 438] width 13 height 31
click at [663, 325] on input "f. 2" at bounding box center [662, 320] width 1 height 10
radio input "true"
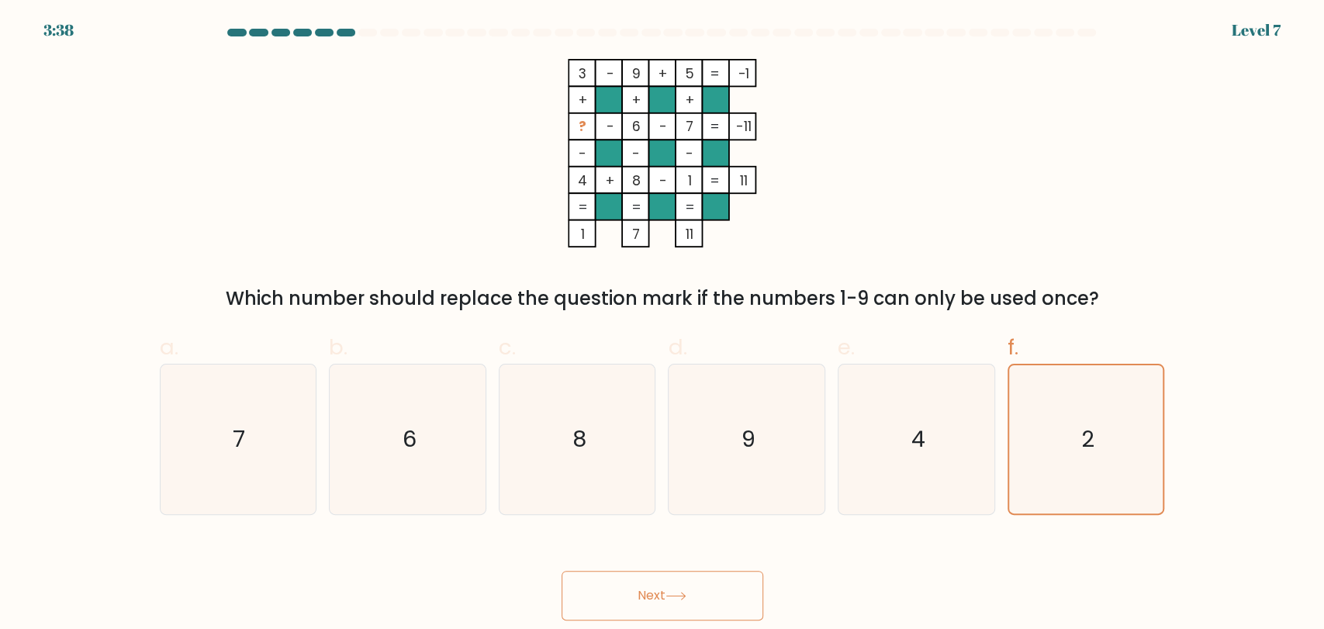
click at [675, 579] on button "Next" at bounding box center [663, 596] width 202 height 50
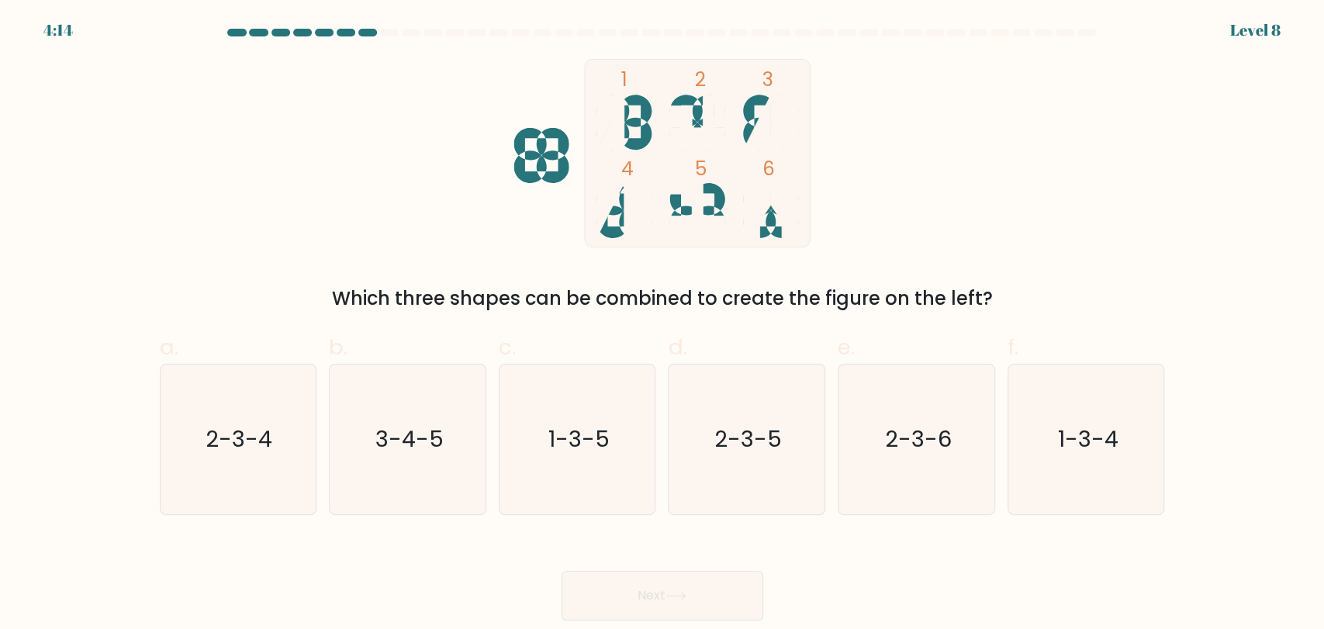
drag, startPoint x: 1021, startPoint y: 175, endPoint x: 993, endPoint y: 175, distance: 28.7
click at [1019, 175] on div "1 2 3 4 5 6 Which three shapes can be combined to create the figure on the left?" at bounding box center [662, 186] width 1024 height 254
click at [1057, 440] on text "1-3-4" at bounding box center [1087, 438] width 60 height 31
click at [663, 325] on input "f. 1-3-4" at bounding box center [662, 320] width 1 height 10
radio input "true"
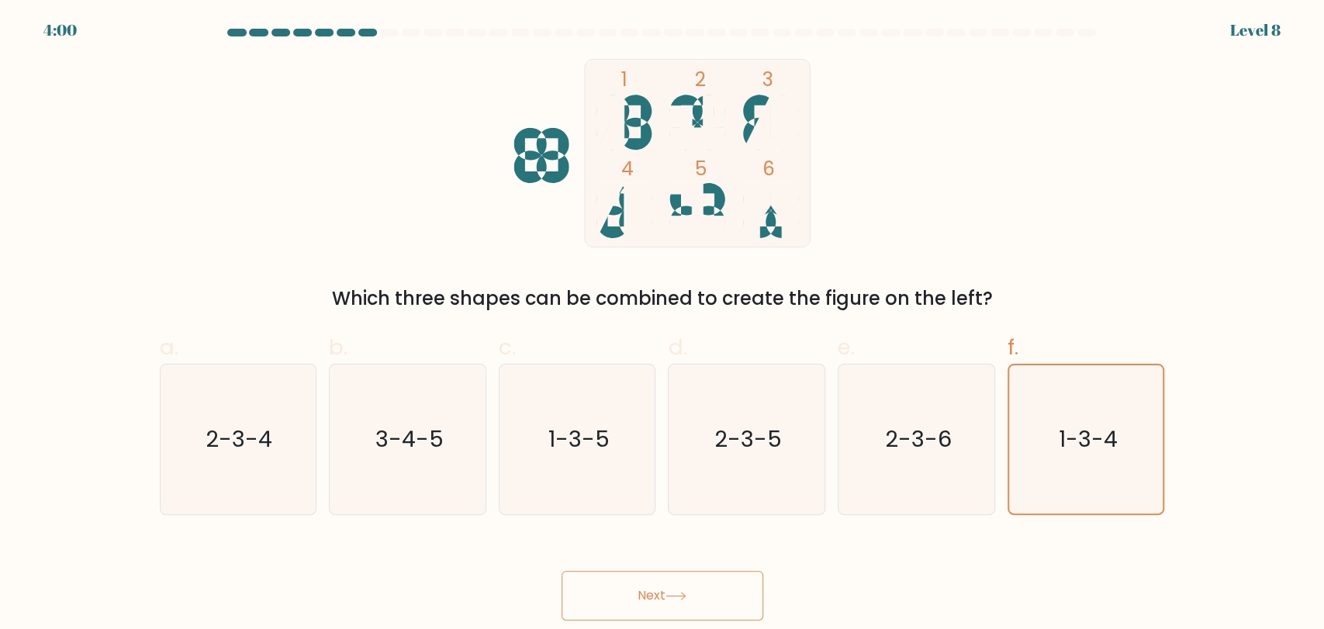
click at [701, 594] on button "Next" at bounding box center [663, 596] width 202 height 50
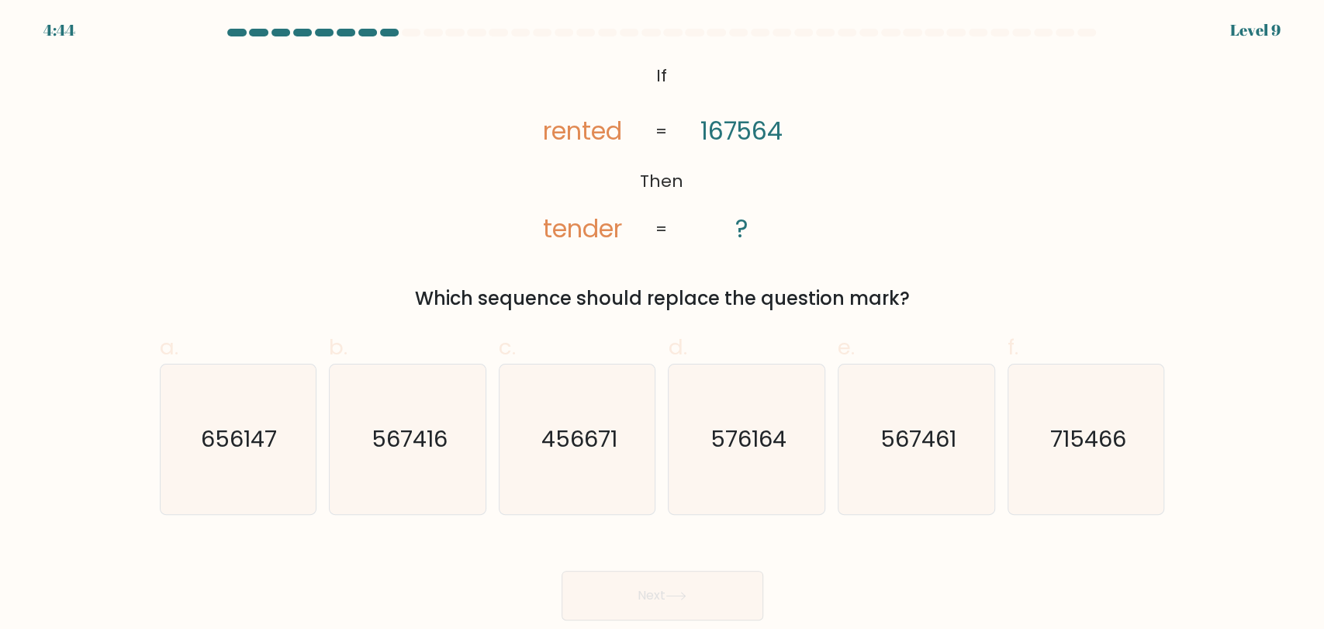
click at [1030, 157] on div "@import url('https://fonts.googleapis.com/css?family=Abril+Fatface:400,100,100i…" at bounding box center [662, 186] width 1024 height 254
click at [928, 427] on text "567461" at bounding box center [918, 438] width 76 height 31
click at [663, 325] on input "e. 567461" at bounding box center [662, 320] width 1 height 10
radio input "true"
click at [694, 603] on button "Next" at bounding box center [663, 596] width 202 height 50
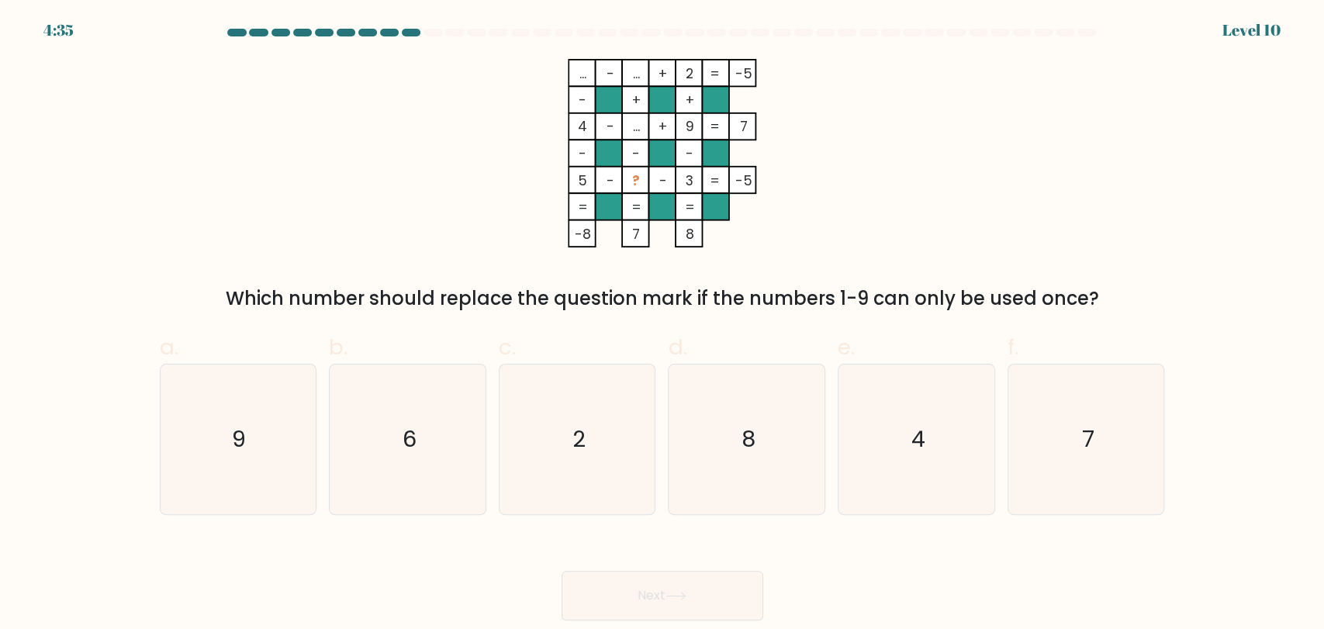
click at [1068, 175] on div "... - ... + 2 -5 - + + 4 - ... + 9 7 - - - 5 - ? - 3 = -5 = = = = -8 7 8 = Whic…" at bounding box center [662, 186] width 1024 height 254
click at [1094, 410] on icon "7" at bounding box center [1086, 440] width 150 height 150
click at [663, 325] on input "f. 7" at bounding box center [662, 320] width 1 height 10
radio input "true"
click at [646, 610] on button "Next" at bounding box center [663, 596] width 202 height 50
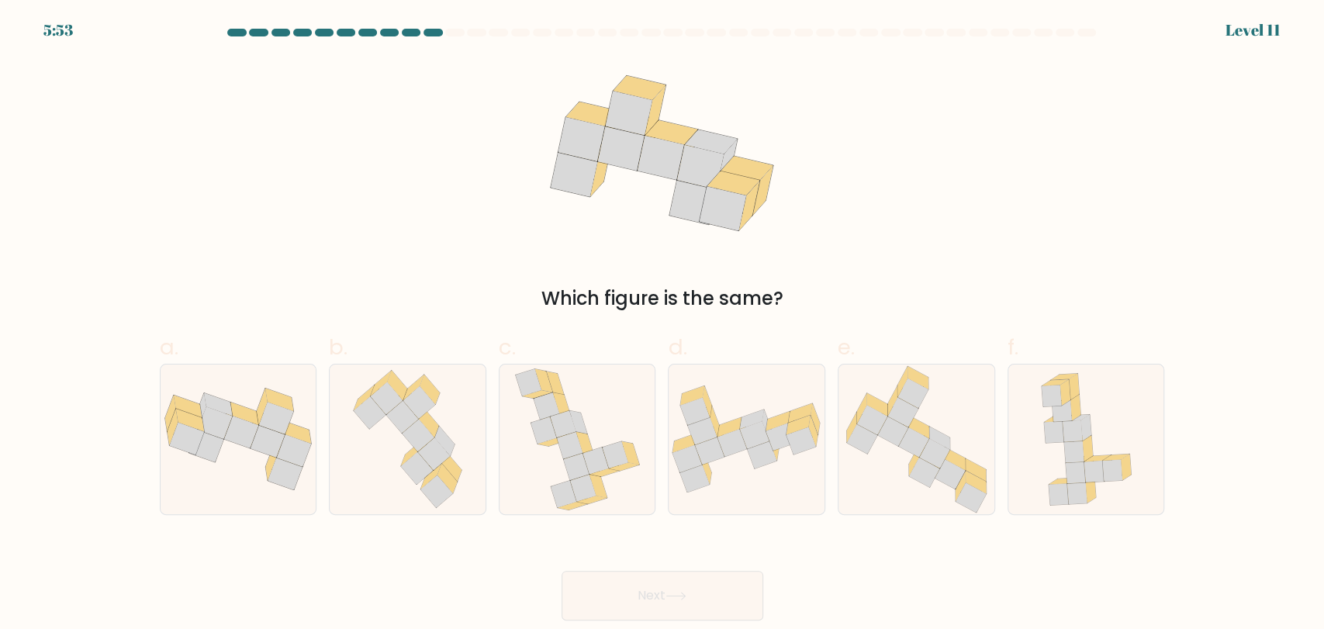
click at [1009, 152] on div "Which figure is the same?" at bounding box center [662, 186] width 1024 height 254
click at [1042, 415] on icon at bounding box center [1086, 440] width 106 height 150
click at [663, 325] on input "f." at bounding box center [662, 320] width 1 height 10
radio input "true"
click at [921, 455] on icon at bounding box center [934, 452] width 30 height 29
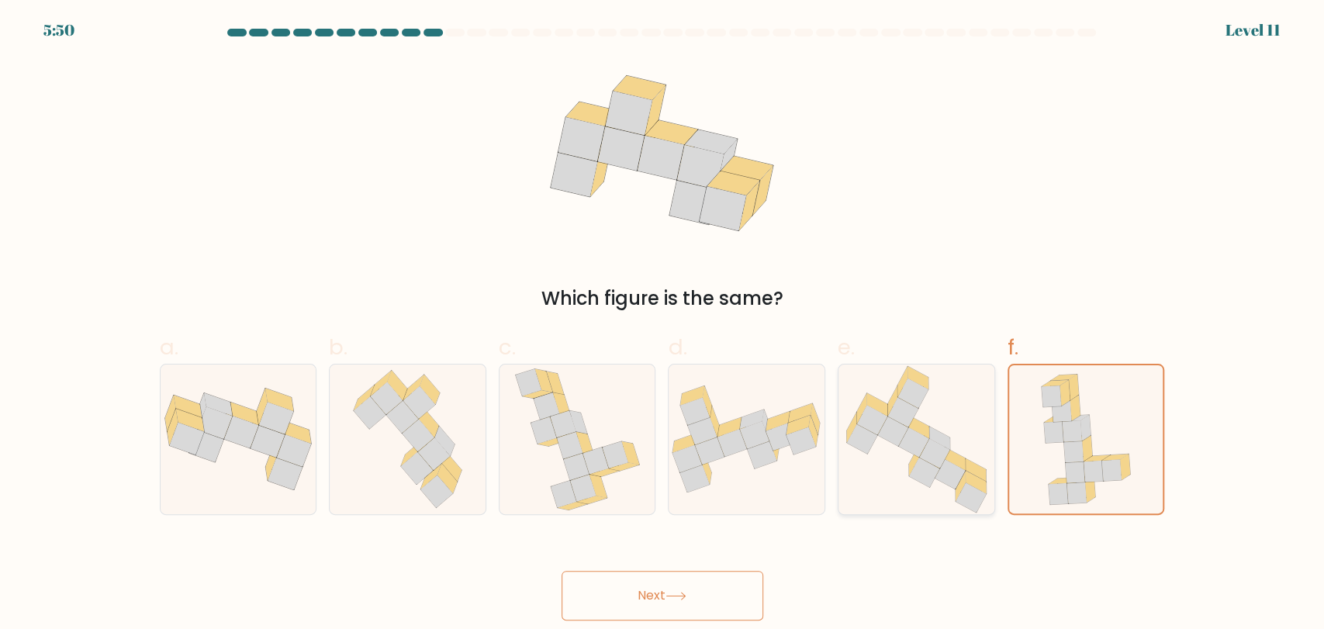
click at [663, 325] on input "e." at bounding box center [662, 320] width 1 height 10
radio input "true"
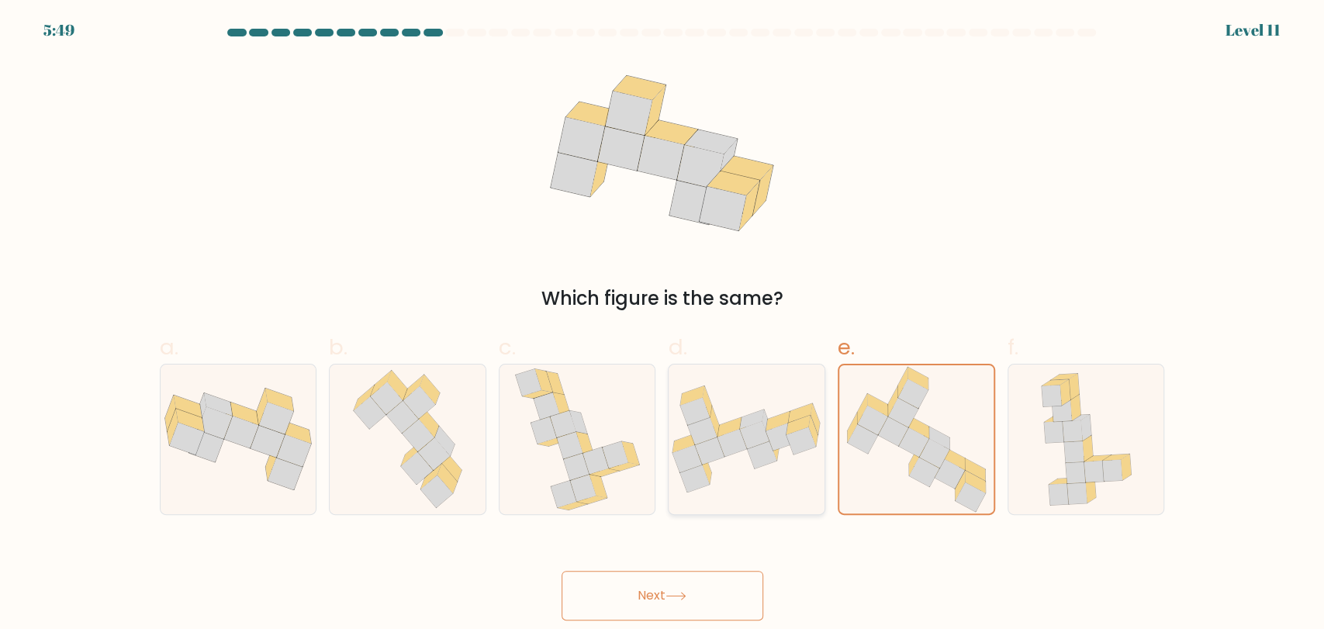
drag, startPoint x: 757, startPoint y: 465, endPoint x: 587, endPoint y: 471, distance: 169.9
click at [756, 466] on icon at bounding box center [762, 454] width 29 height 27
click at [663, 325] on input "d." at bounding box center [662, 320] width 1 height 10
radio input "true"
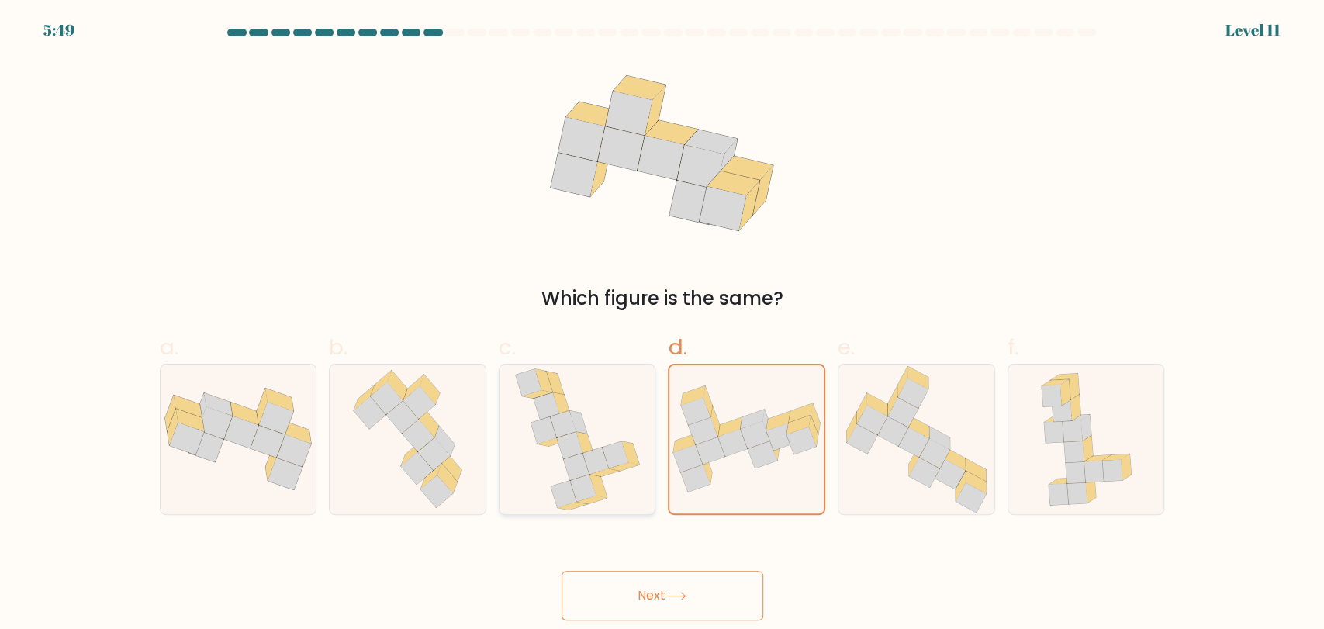
click at [583, 471] on icon at bounding box center [576, 466] width 26 height 27
click at [662, 325] on input "c." at bounding box center [662, 320] width 1 height 10
radio input "true"
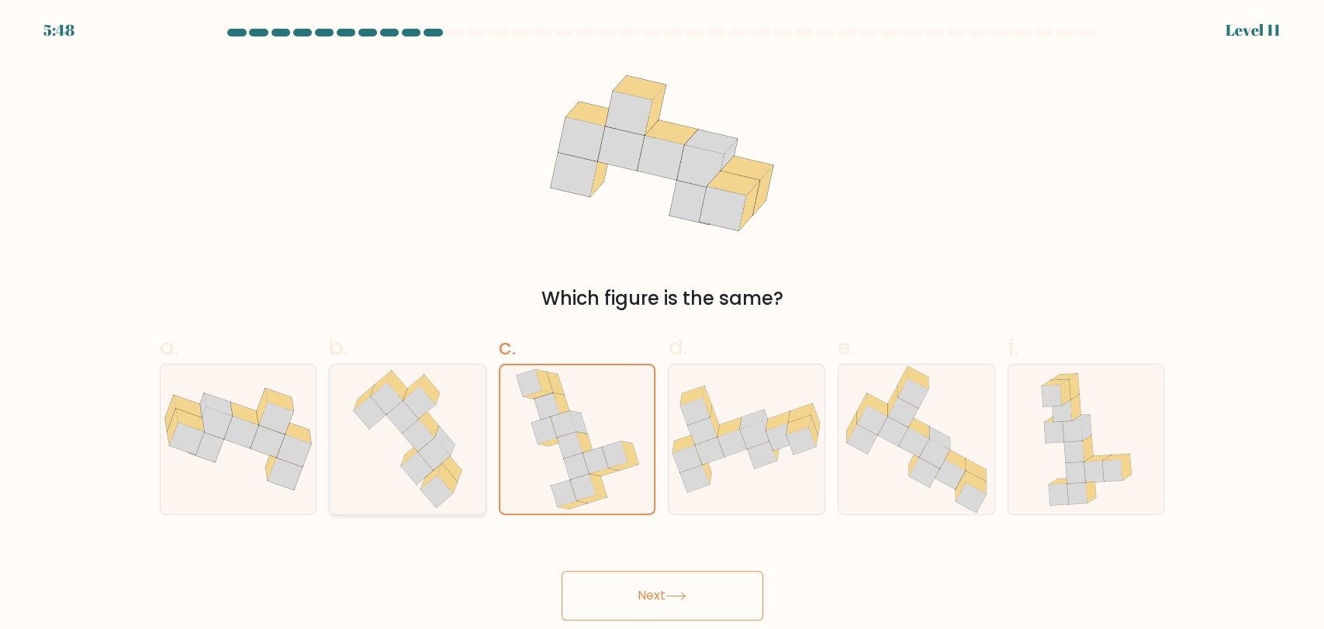
click at [455, 457] on icon at bounding box center [407, 440] width 127 height 150
click at [662, 325] on input "b." at bounding box center [662, 320] width 1 height 10
radio input "true"
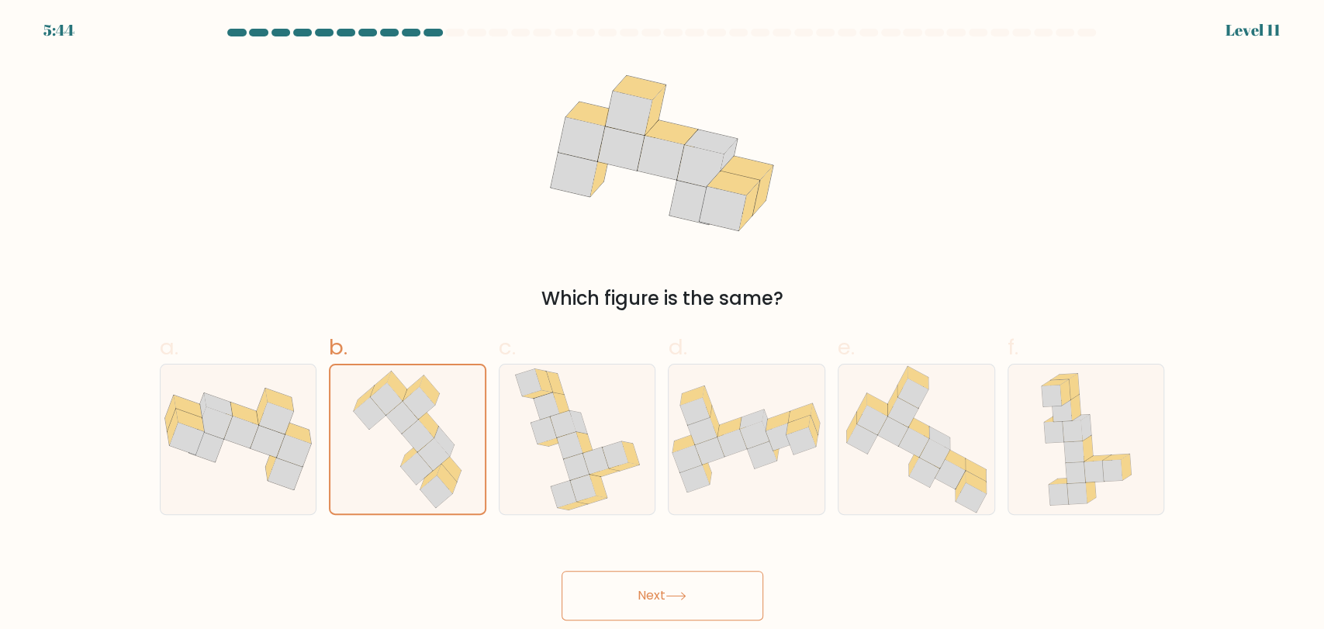
click at [673, 589] on button "Next" at bounding box center [663, 596] width 202 height 50
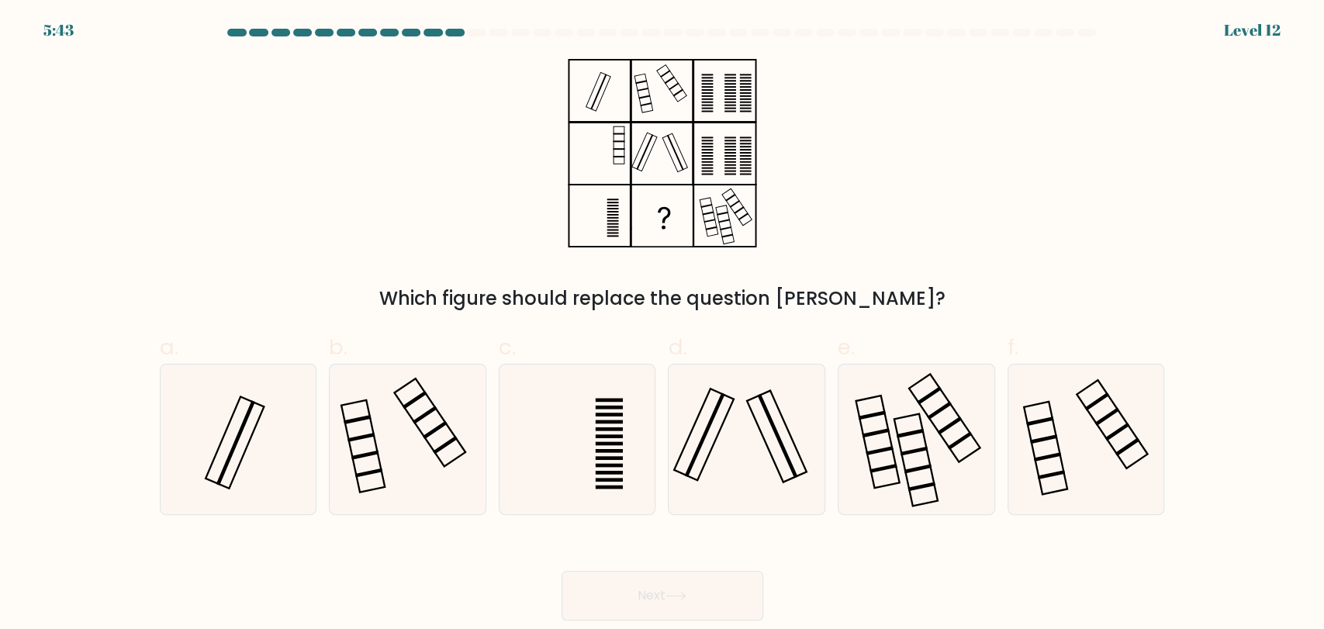
click at [1070, 150] on div "Which figure should replace the question mark?" at bounding box center [662, 186] width 1024 height 254
click at [751, 420] on icon at bounding box center [747, 440] width 150 height 150
click at [663, 325] on input "d." at bounding box center [662, 320] width 1 height 10
radio input "true"
drag, startPoint x: 348, startPoint y: 439, endPoint x: 358, endPoint y: 439, distance: 9.3
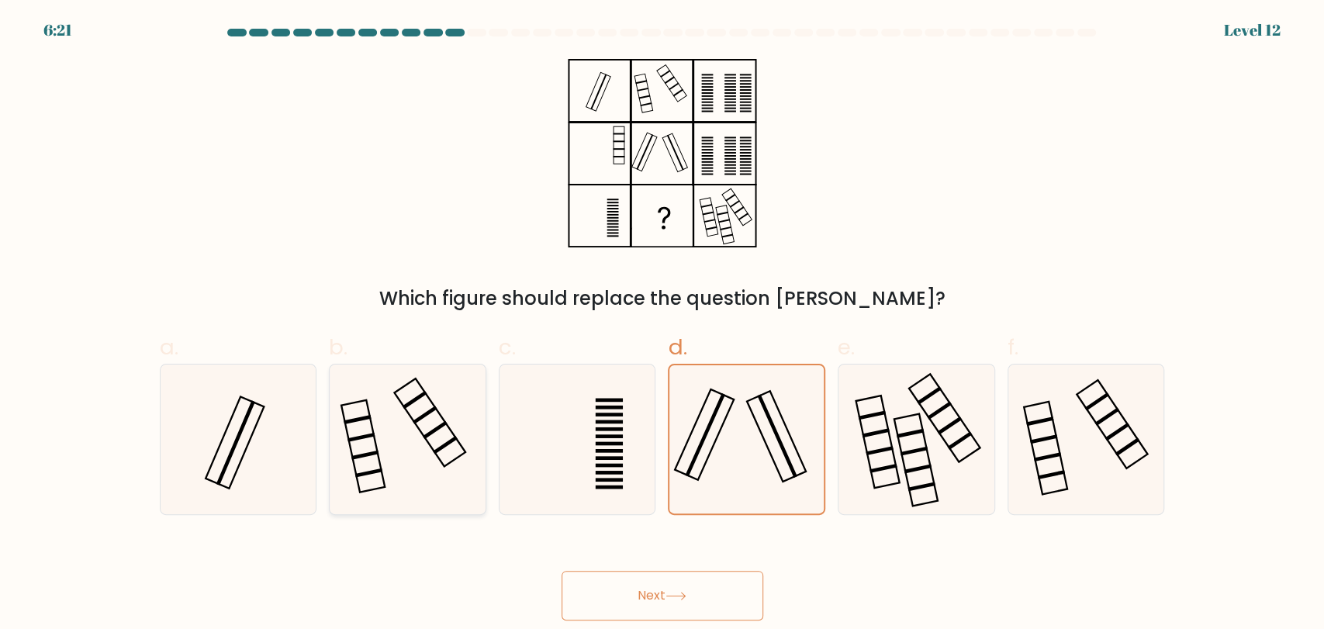
click at [351, 439] on rect at bounding box center [360, 436] width 27 height 9
click at [662, 325] on input "b." at bounding box center [662, 320] width 1 height 10
radio input "true"
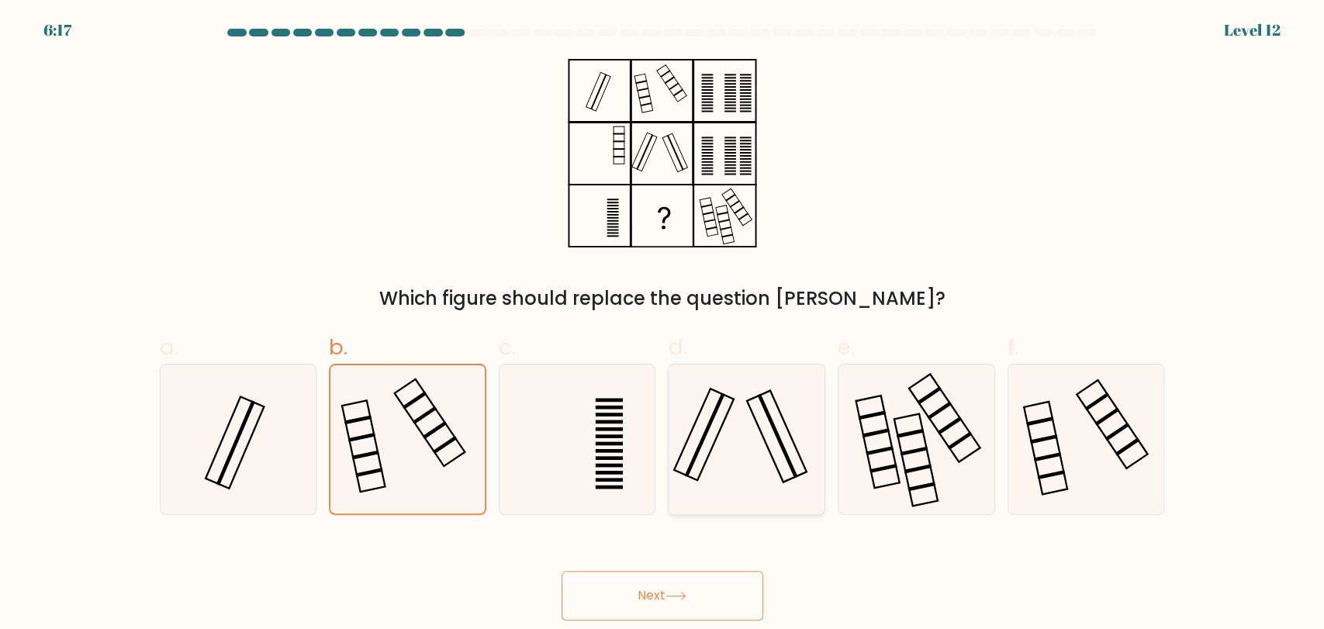
click at [759, 429] on rect at bounding box center [777, 436] width 60 height 92
click at [663, 325] on input "d." at bounding box center [662, 320] width 1 height 10
radio input "true"
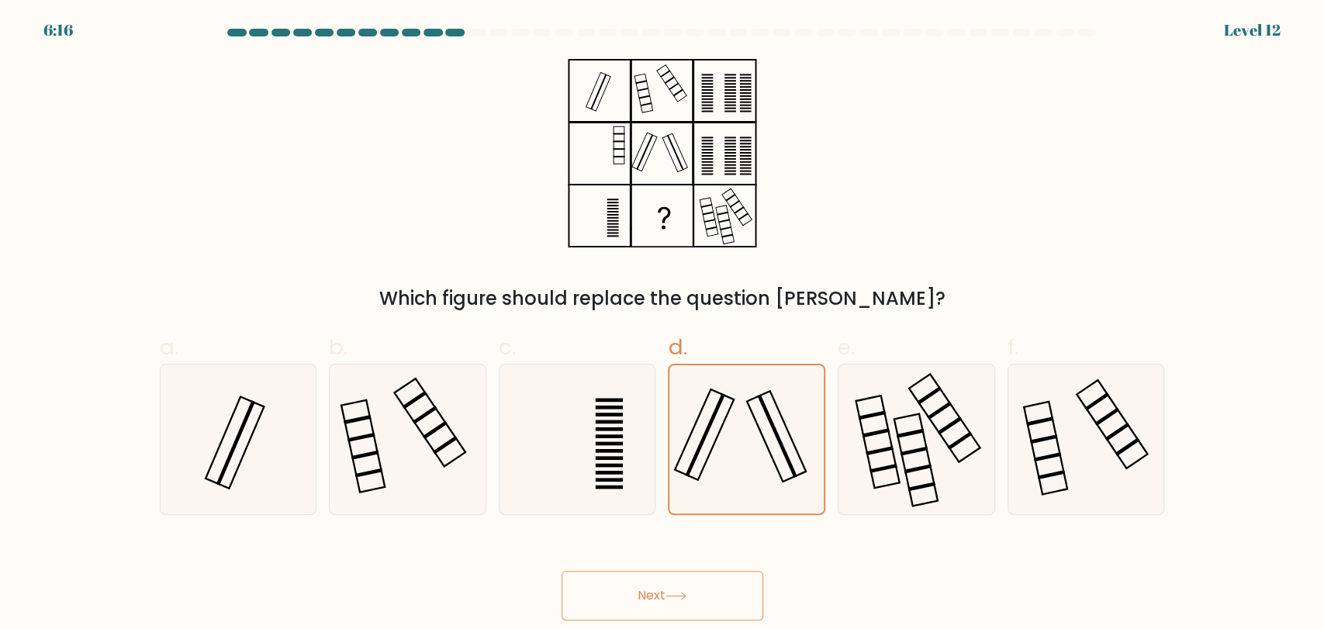
click at [636, 587] on button "Next" at bounding box center [663, 596] width 202 height 50
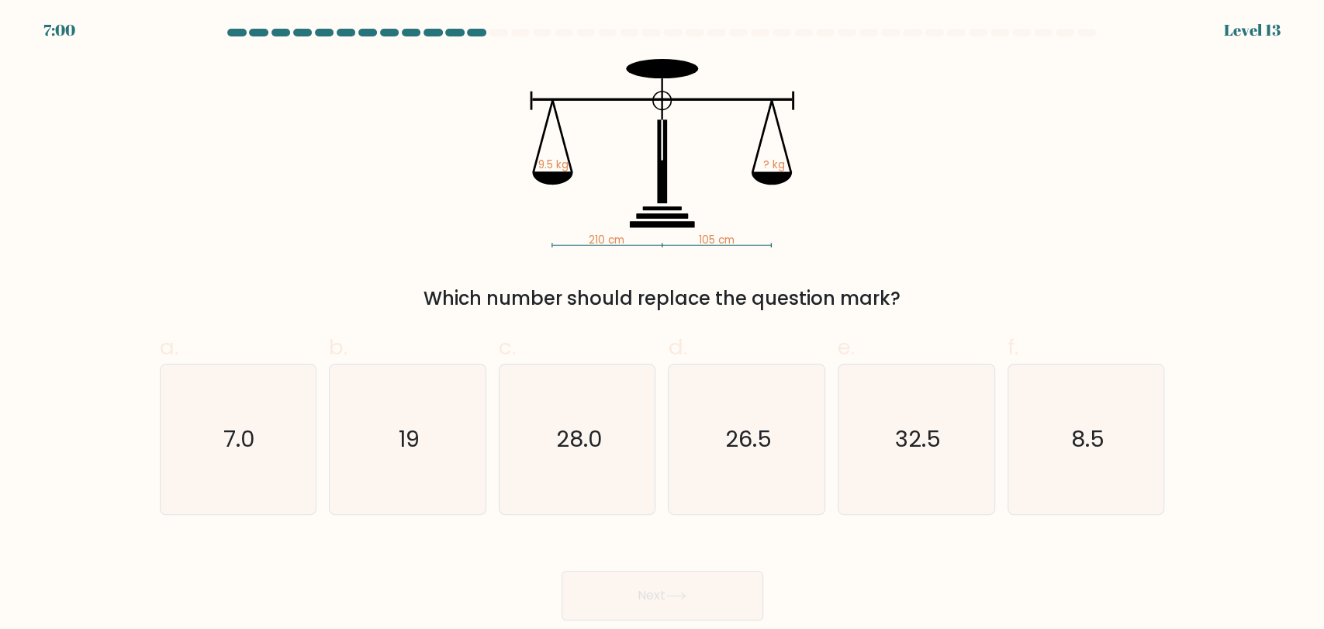
click at [976, 216] on div "210 cm 105 cm 9.5 kg ? kg Which number should replace the question mark?" at bounding box center [662, 186] width 1024 height 254
click at [409, 396] on icon "19" at bounding box center [408, 440] width 150 height 150
click at [662, 325] on input "b. 19" at bounding box center [662, 320] width 1 height 10
radio input "true"
click at [688, 613] on button "Next" at bounding box center [663, 596] width 202 height 50
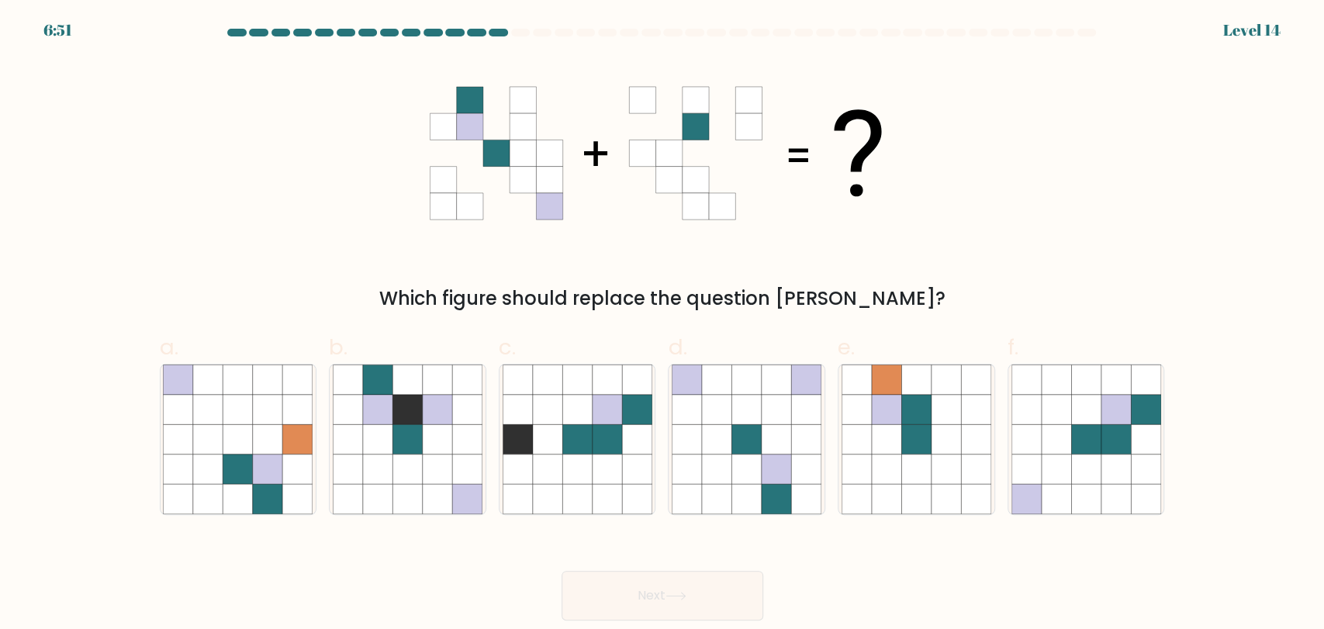
click at [1028, 226] on div "Which figure should replace the question mark?" at bounding box center [662, 186] width 1024 height 254
click at [411, 454] on icon at bounding box center [406, 468] width 29 height 29
click at [662, 325] on input "b." at bounding box center [662, 320] width 1 height 10
radio input "true"
click at [583, 448] on icon at bounding box center [576, 438] width 29 height 29
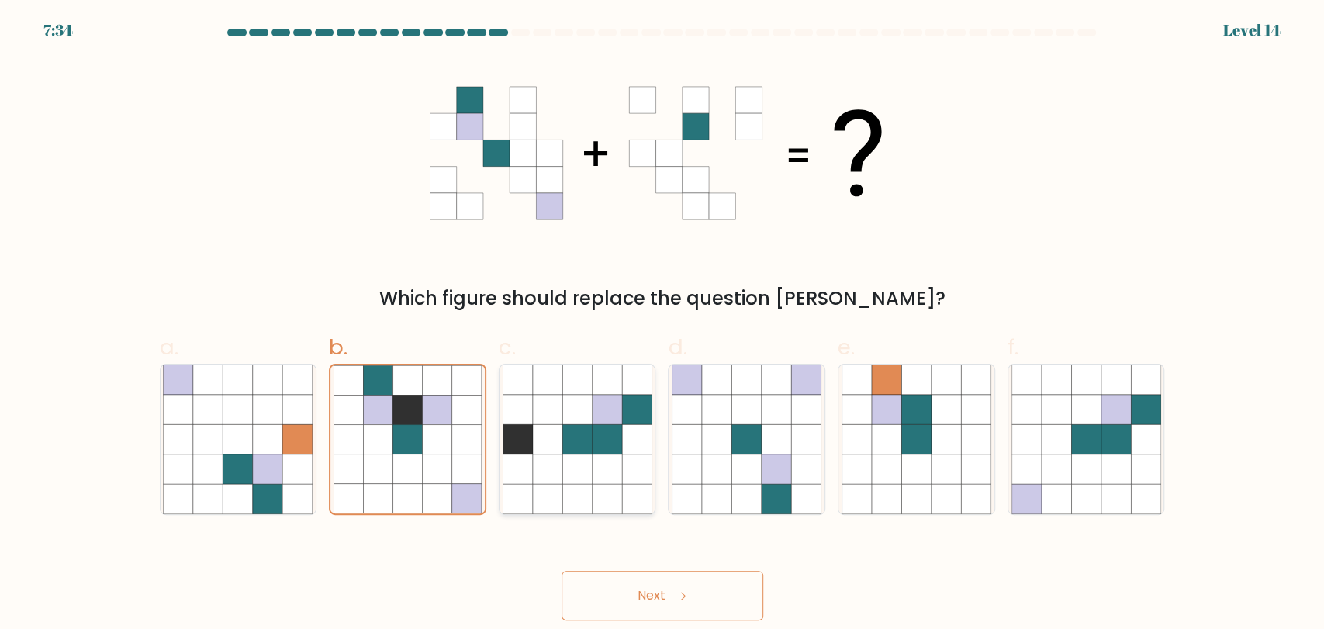
click at [662, 325] on input "c." at bounding box center [662, 320] width 1 height 10
radio input "true"
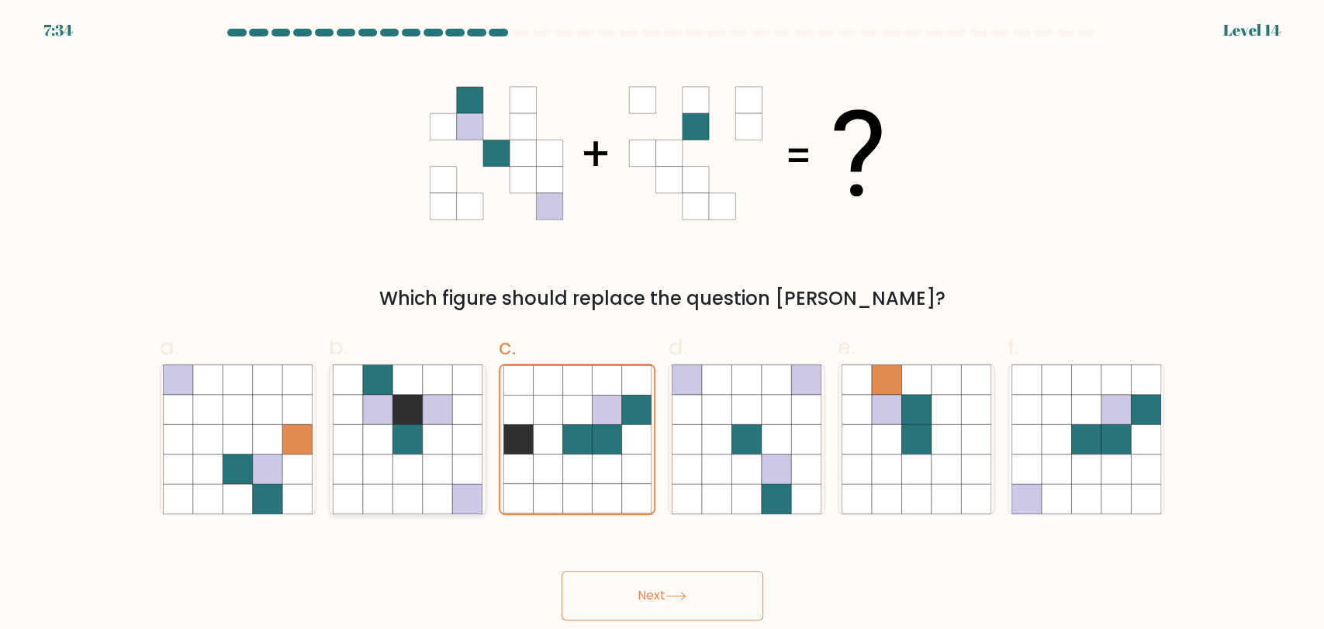
drag, startPoint x: 244, startPoint y: 430, endPoint x: 404, endPoint y: 431, distance: 160.5
click at [245, 430] on icon at bounding box center [237, 438] width 29 height 29
click at [662, 325] on input "a." at bounding box center [662, 320] width 1 height 10
radio input "true"
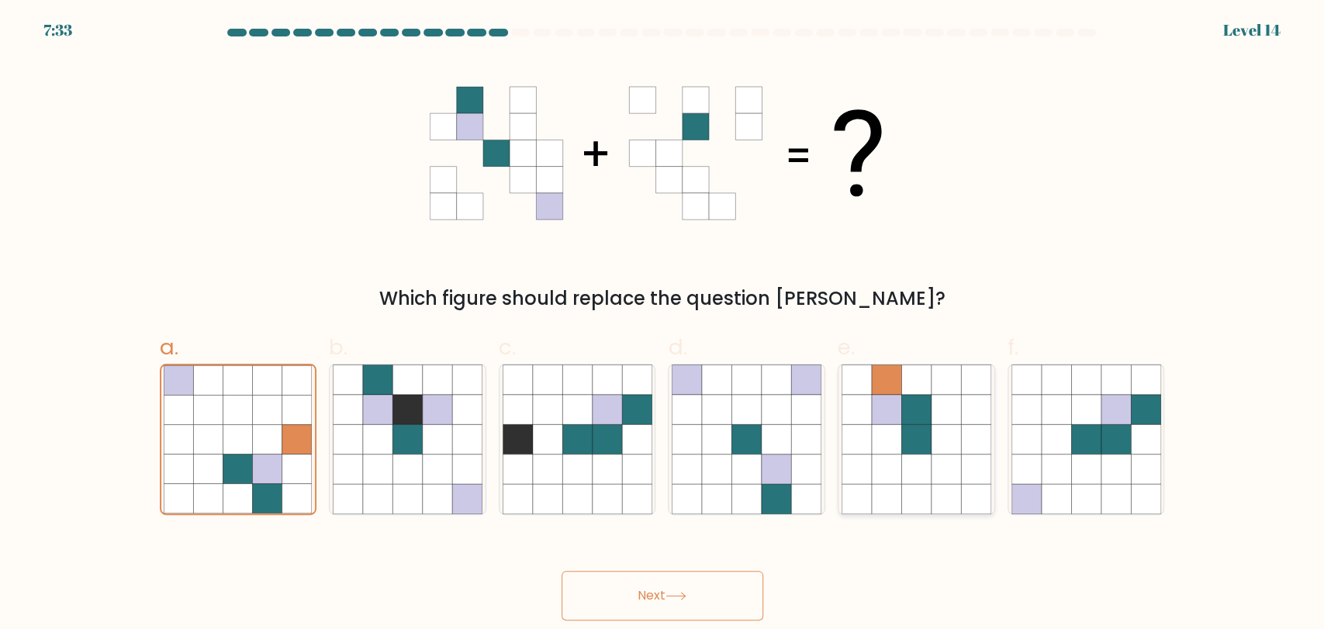
click at [901, 431] on icon at bounding box center [915, 438] width 29 height 29
click at [663, 325] on input "e." at bounding box center [662, 320] width 1 height 10
radio input "true"
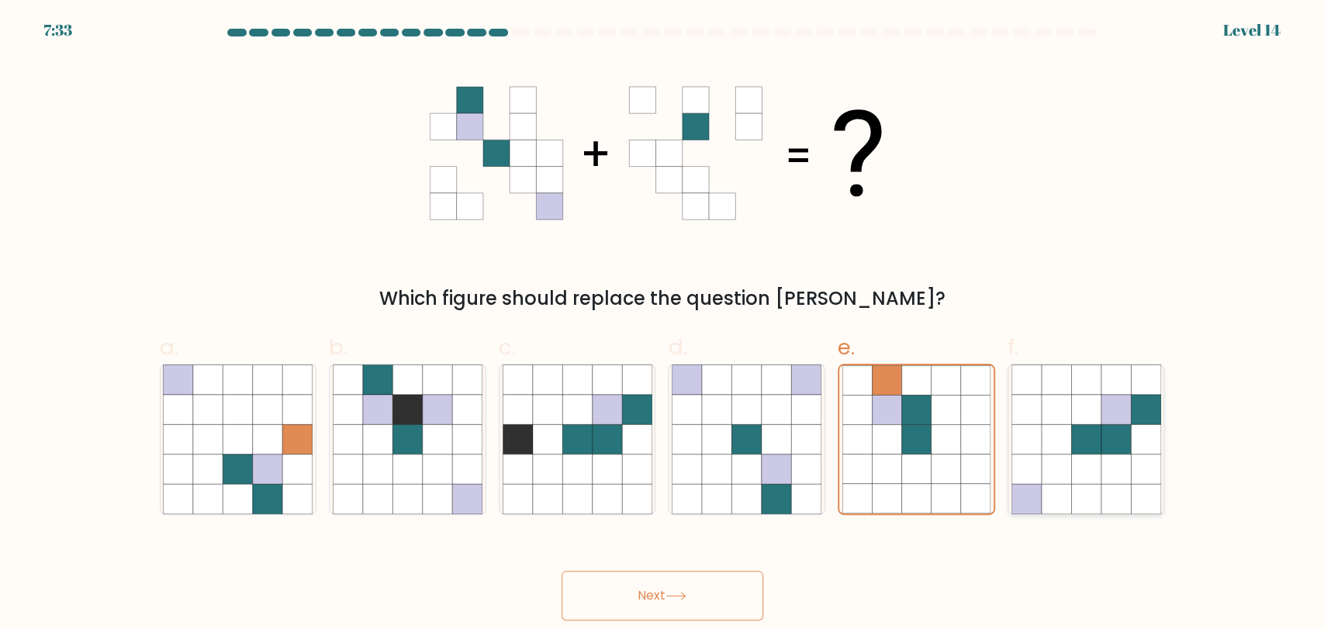
click at [1118, 437] on icon at bounding box center [1115, 438] width 29 height 29
click at [663, 325] on input "f." at bounding box center [662, 320] width 1 height 10
radio input "true"
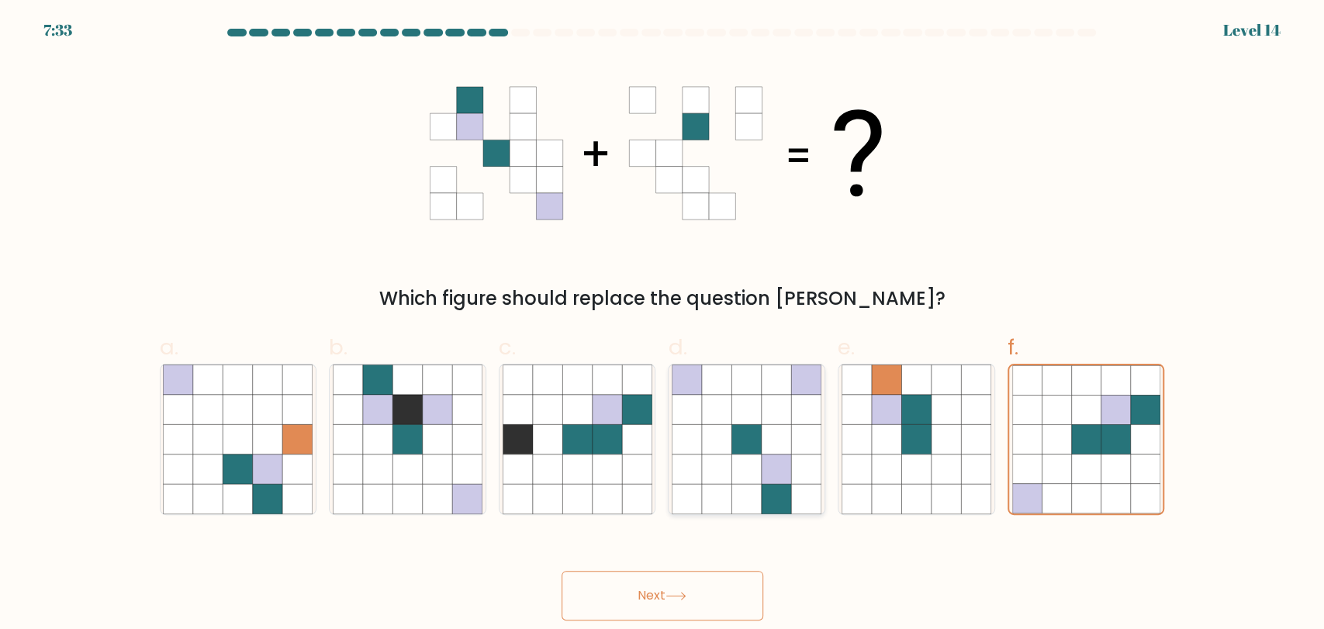
click at [727, 443] on icon at bounding box center [716, 438] width 29 height 29
click at [663, 325] on input "d." at bounding box center [662, 320] width 1 height 10
radio input "true"
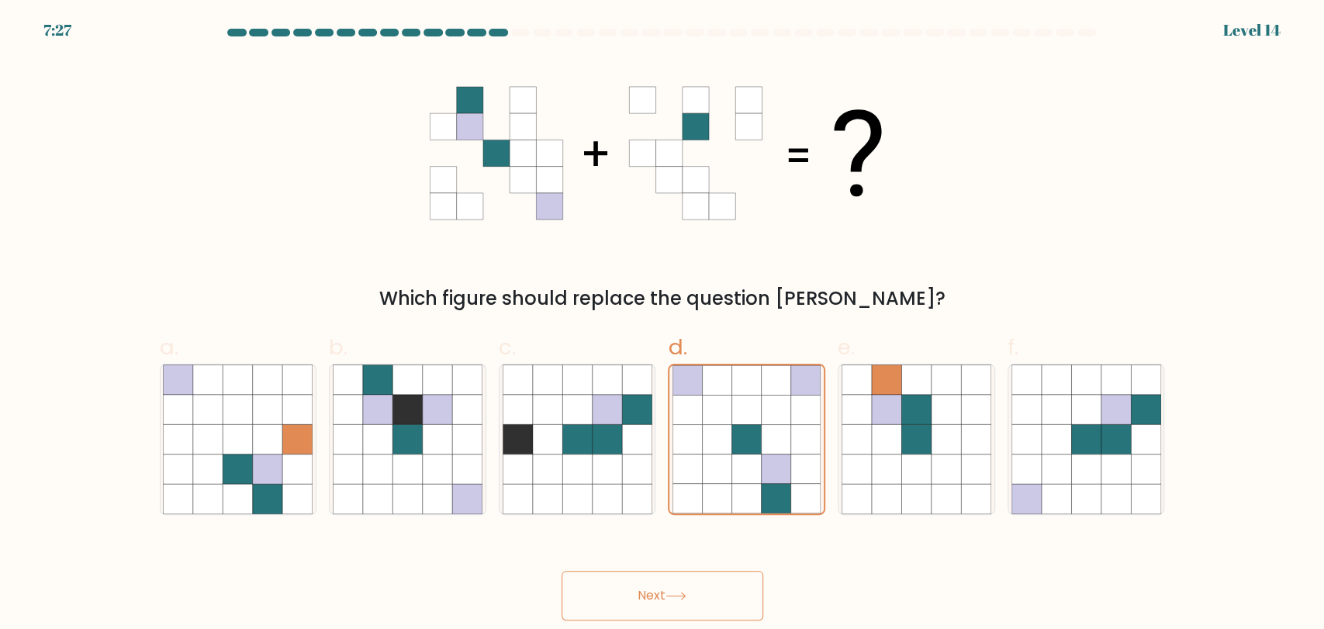
drag, startPoint x: 1135, startPoint y: 456, endPoint x: 810, endPoint y: 572, distance: 344.9
click at [1135, 456] on icon at bounding box center [1145, 468] width 29 height 29
click at [663, 325] on input "f." at bounding box center [662, 320] width 1 height 10
radio input "true"
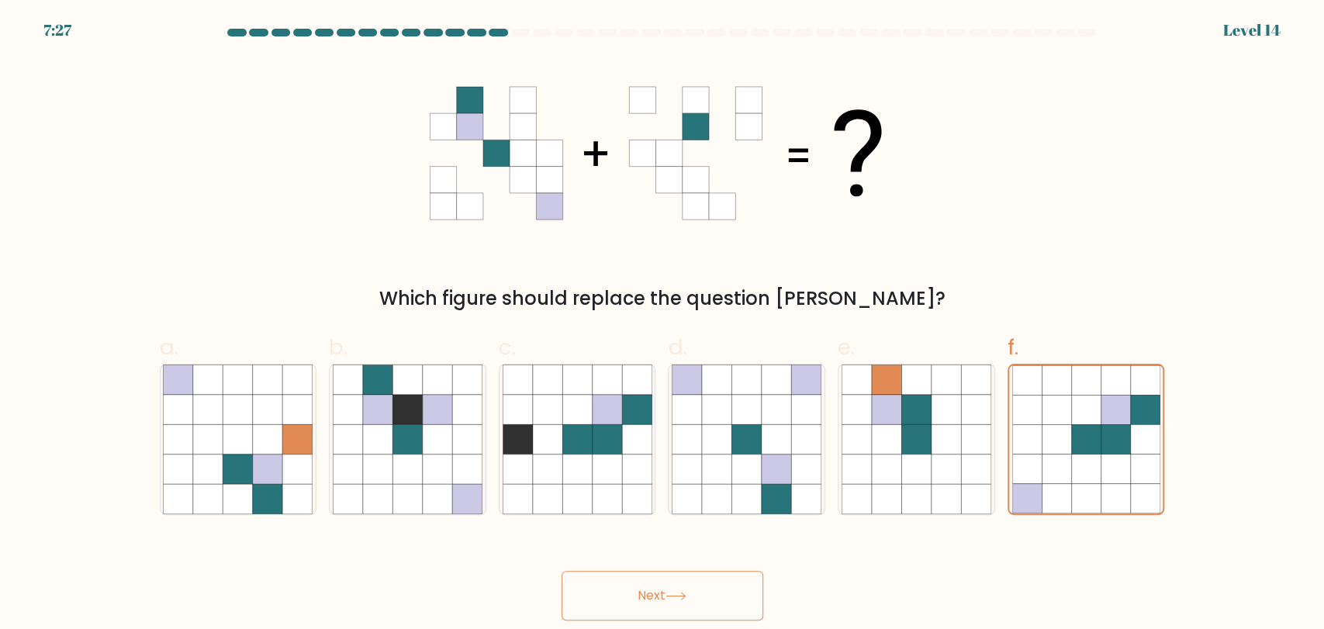
click at [719, 575] on button "Next" at bounding box center [663, 596] width 202 height 50
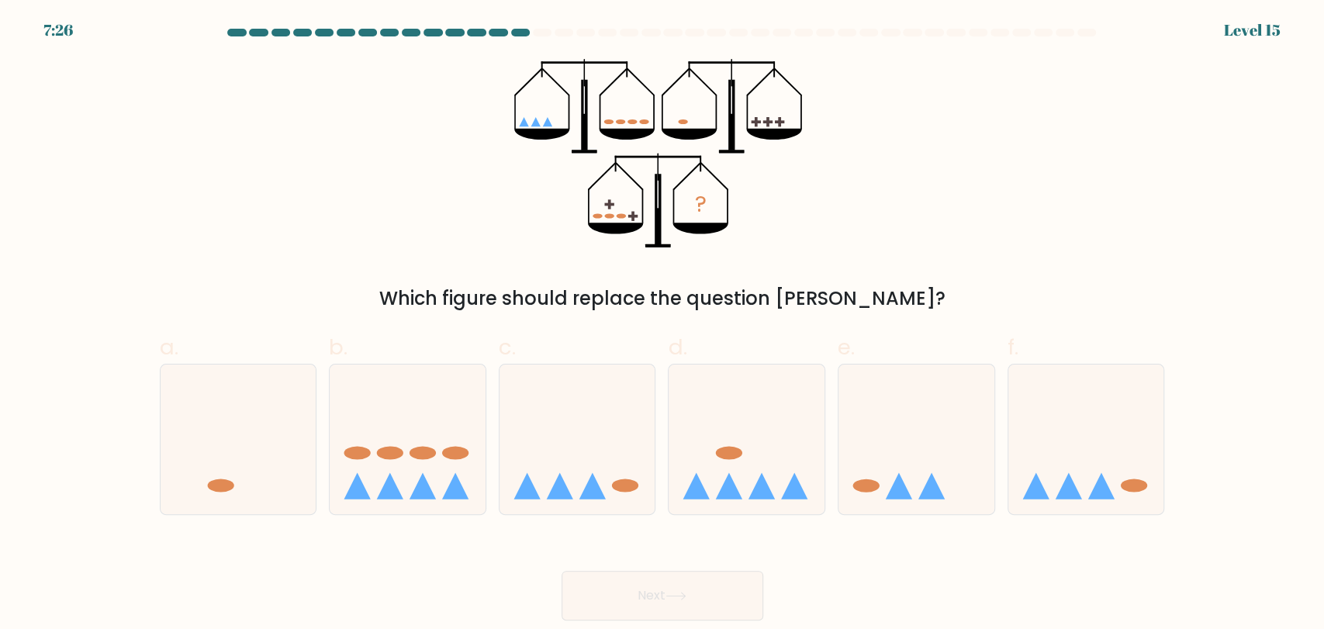
click at [1110, 213] on div "? Which figure should replace the question mark?" at bounding box center [662, 186] width 1024 height 254
click at [1104, 472] on icon at bounding box center [1086, 439] width 156 height 129
click at [663, 325] on input "f." at bounding box center [662, 320] width 1 height 10
radio input "true"
click at [620, 586] on button "Next" at bounding box center [663, 596] width 202 height 50
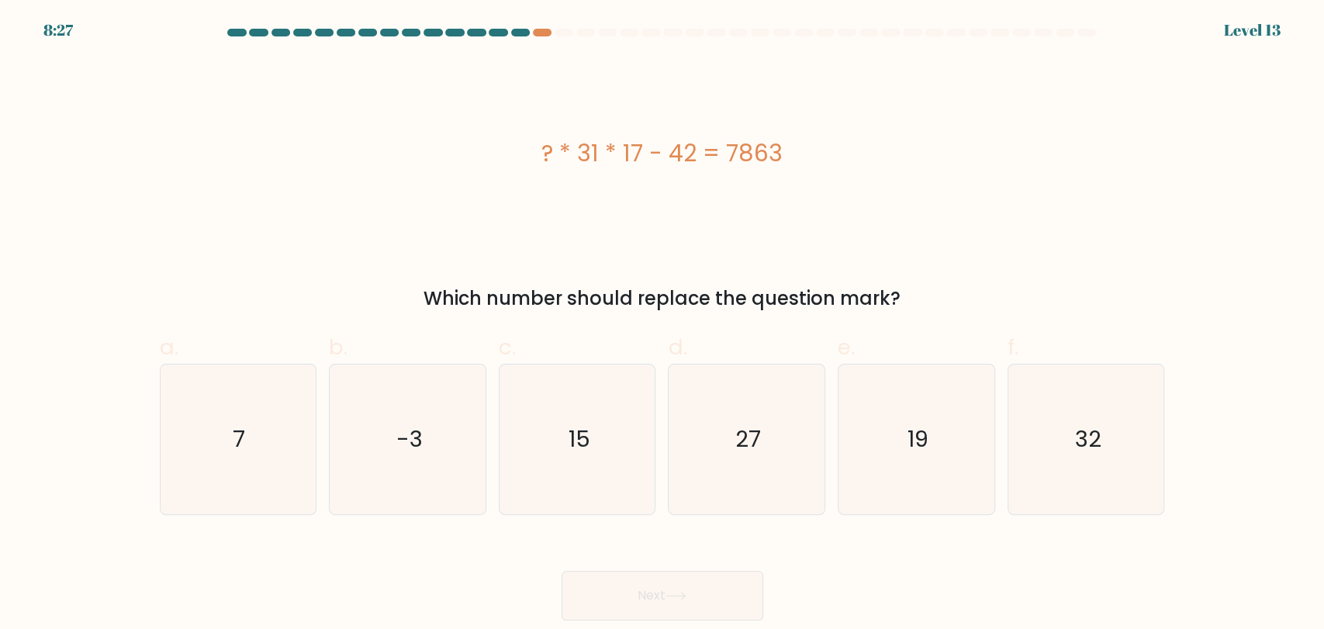
click at [1149, 210] on div "? * 31 * 17 - 42 = 7863" at bounding box center [662, 153] width 1005 height 188
click at [1147, 209] on div "? * 31 * 17 - 42 = 7863" at bounding box center [662, 153] width 1005 height 188
click at [1126, 215] on div "? * 31 * 17 - 42 = 7863" at bounding box center [662, 153] width 1005 height 188
click at [600, 412] on icon "15" at bounding box center [578, 440] width 150 height 150
click at [662, 325] on input "c. 15" at bounding box center [662, 320] width 1 height 10
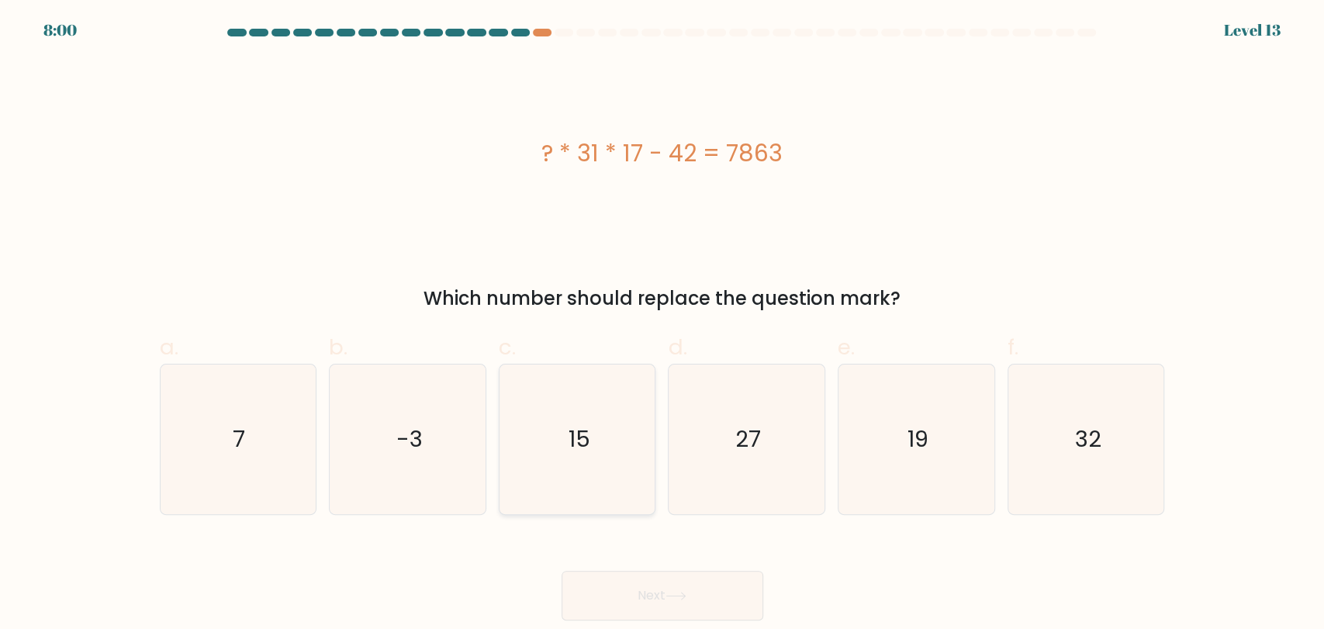
radio input "true"
click at [602, 412] on icon "15" at bounding box center [577, 439] width 148 height 148
click at [662, 325] on input "c. 15" at bounding box center [662, 320] width 1 height 10
click at [701, 580] on button "Next" at bounding box center [663, 596] width 202 height 50
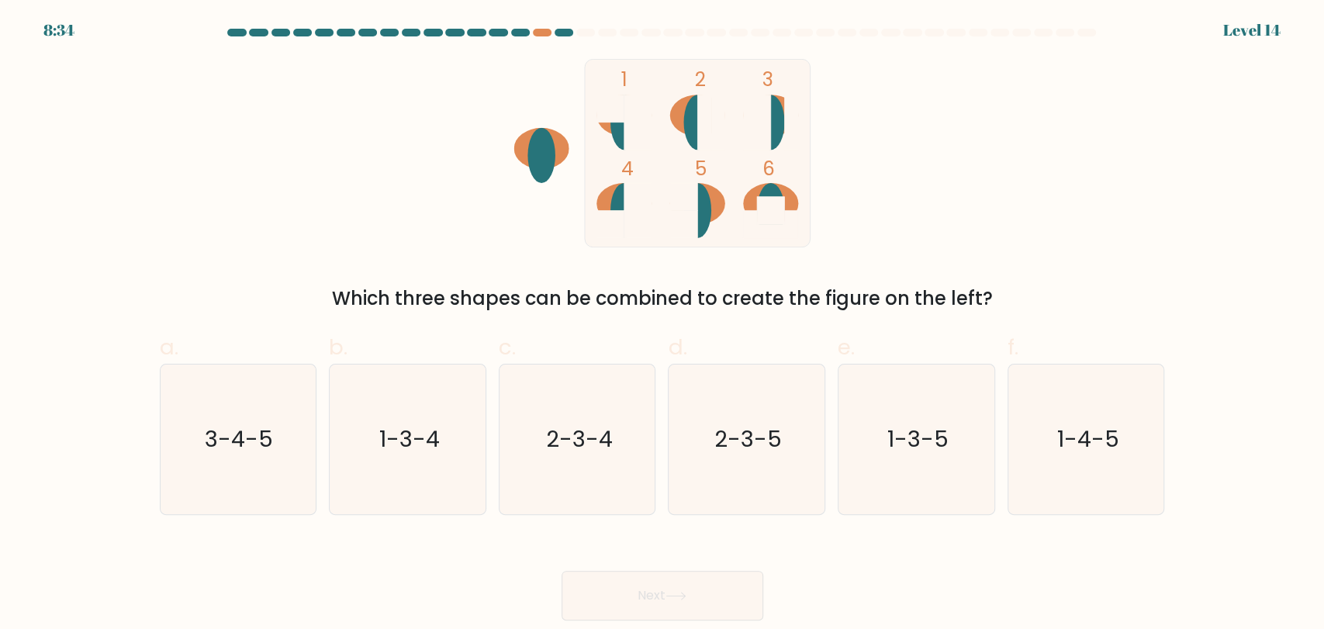
click at [919, 242] on div "1 2 3 4 5 6 Which three shapes can be combined to create the figure on the left?" at bounding box center [662, 186] width 1024 height 254
click at [1022, 244] on div "1 2 3 4 5 6 Which three shapes can be combined to create the figure on the left?" at bounding box center [662, 186] width 1024 height 254
drag, startPoint x: 1098, startPoint y: 397, endPoint x: 980, endPoint y: 518, distance: 168.9
click at [1099, 390] on icon "1-4-5" at bounding box center [1086, 440] width 150 height 150
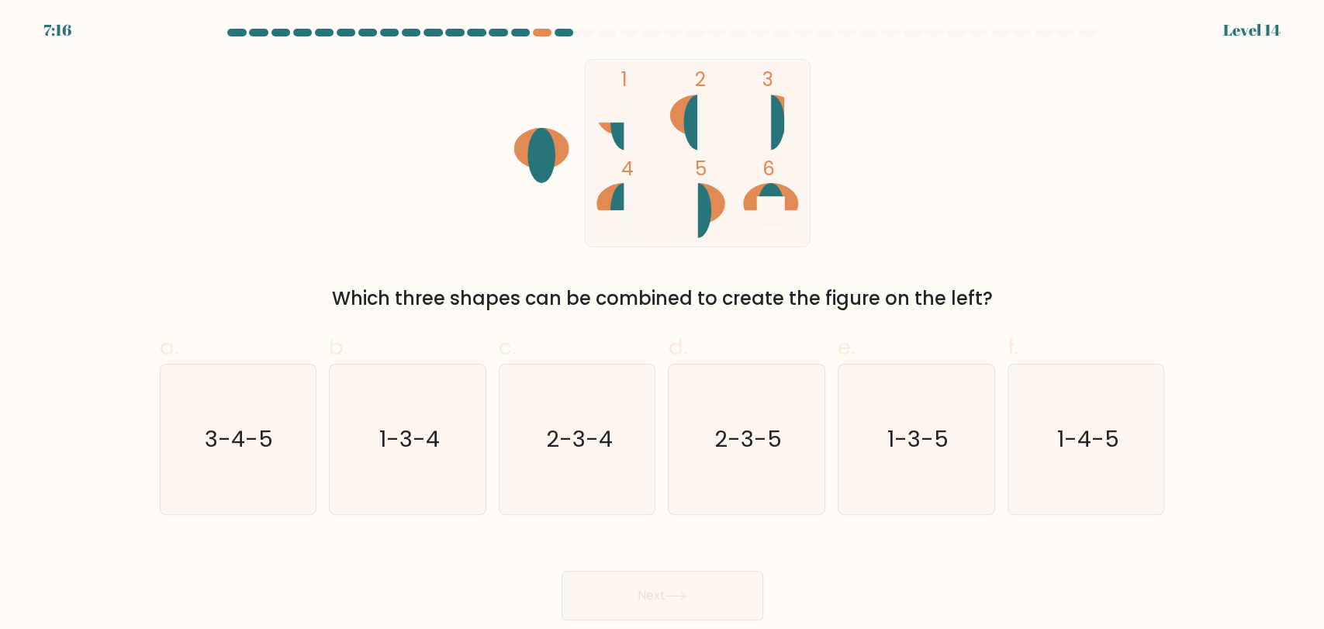
click at [663, 325] on input "f. 1-4-5" at bounding box center [662, 320] width 1 height 10
radio input "true"
click at [691, 595] on button "Next" at bounding box center [663, 596] width 202 height 50
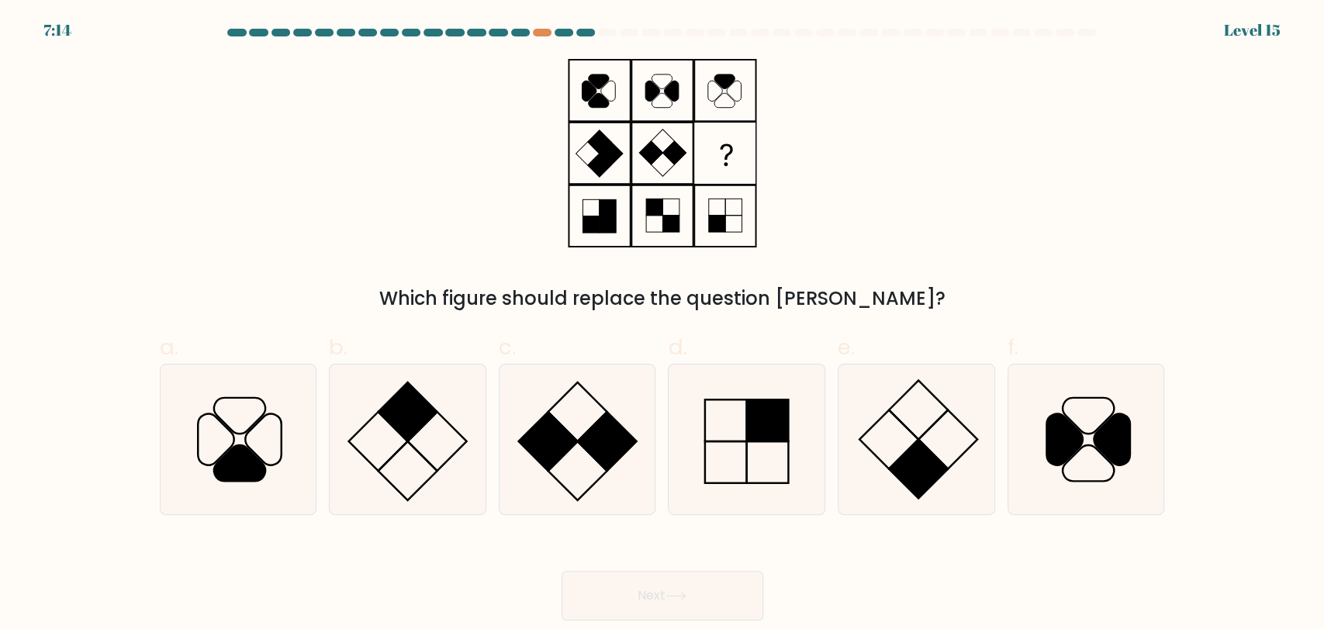
click at [1045, 167] on div "Which figure should replace the question mark?" at bounding box center [662, 186] width 1024 height 254
click at [943, 378] on icon at bounding box center [917, 440] width 150 height 150
click at [663, 325] on input "e." at bounding box center [662, 320] width 1 height 10
radio input "true"
click at [696, 589] on button "Next" at bounding box center [663, 596] width 202 height 50
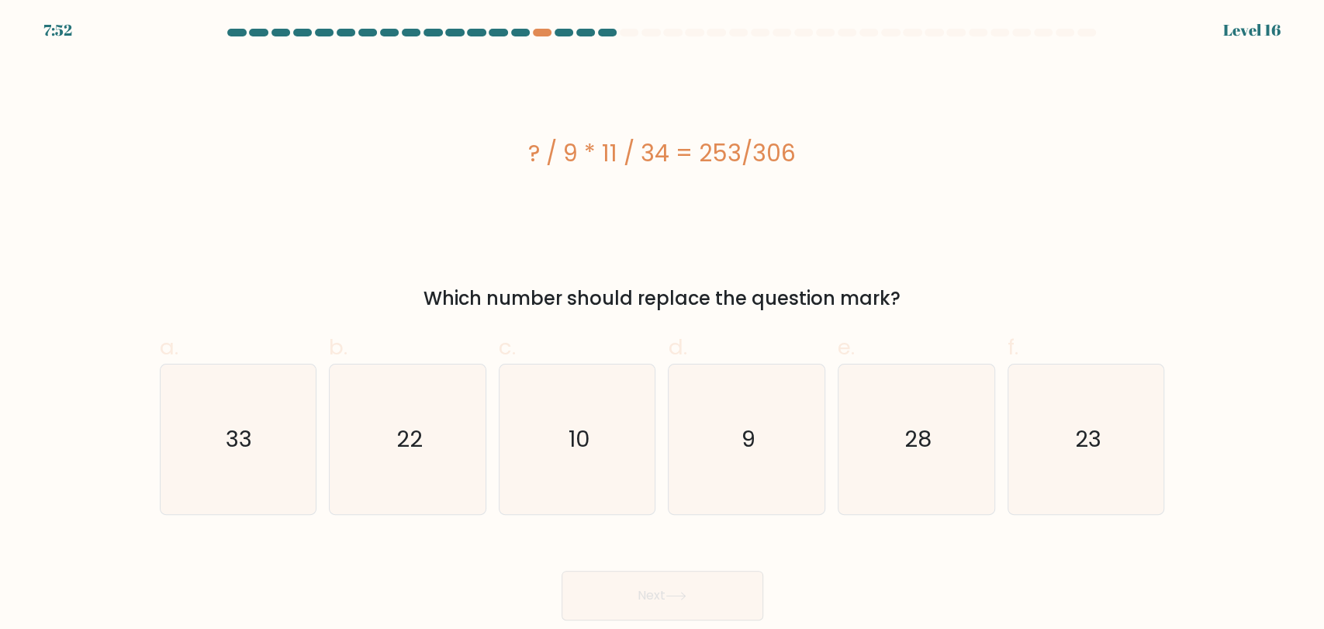
click at [1036, 207] on div "? / 9 * 11 / 34 = 253/306" at bounding box center [662, 153] width 1005 height 188
drag, startPoint x: 1090, startPoint y: 281, endPoint x: 1080, endPoint y: 423, distance: 142.3
click at [1090, 305] on div "? / 9 * 11 / 34 = 253/306 Which number should replace the question mark?" at bounding box center [662, 186] width 1024 height 254
click at [1080, 423] on text "23" at bounding box center [1087, 438] width 26 height 31
click at [663, 325] on input "f. 23" at bounding box center [662, 320] width 1 height 10
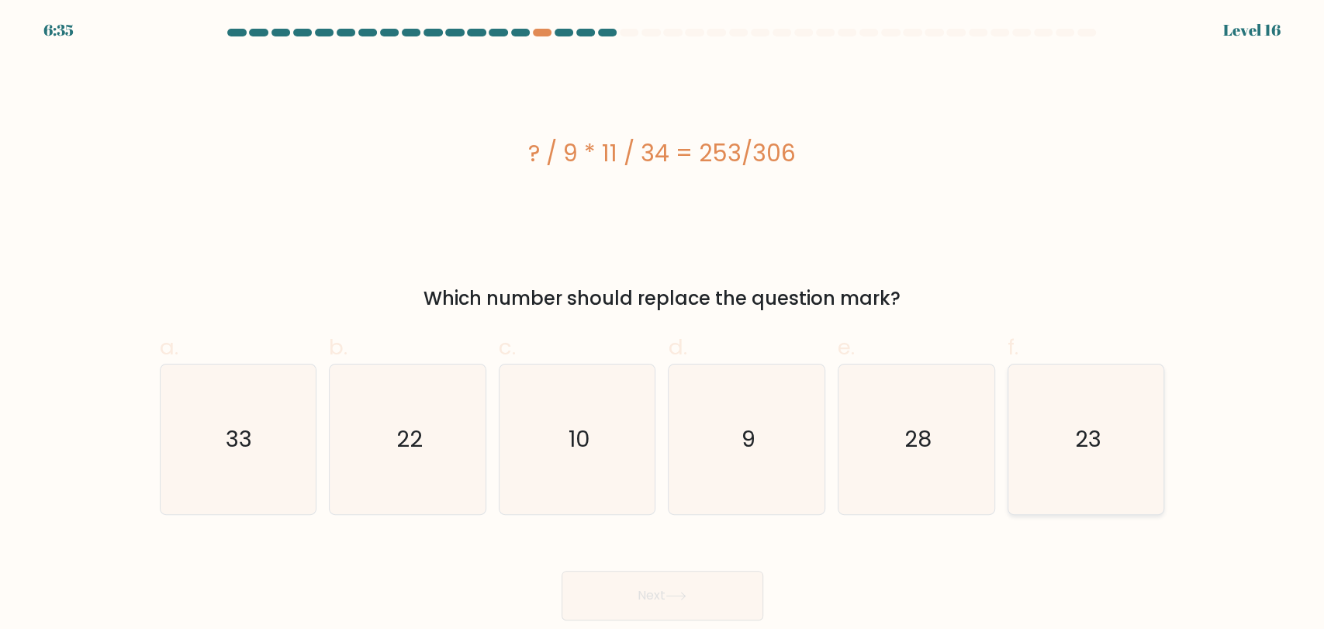
radio input "true"
click at [641, 583] on button "Next" at bounding box center [663, 596] width 202 height 50
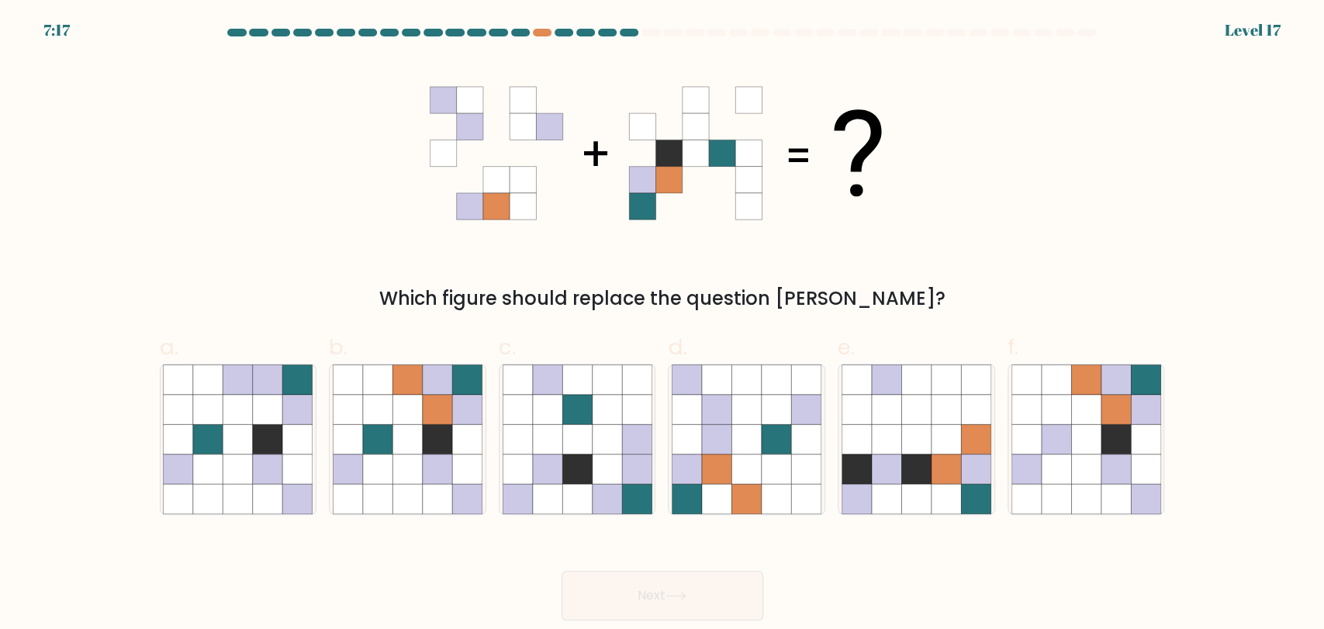
drag, startPoint x: 1155, startPoint y: 265, endPoint x: 1131, endPoint y: 267, distance: 24.1
click at [1153, 265] on div "Which figure should replace the question mark?" at bounding box center [662, 186] width 1024 height 254
click at [1095, 425] on icon at bounding box center [1086, 440] width 150 height 150
click at [663, 325] on input "f." at bounding box center [662, 320] width 1 height 10
radio input "true"
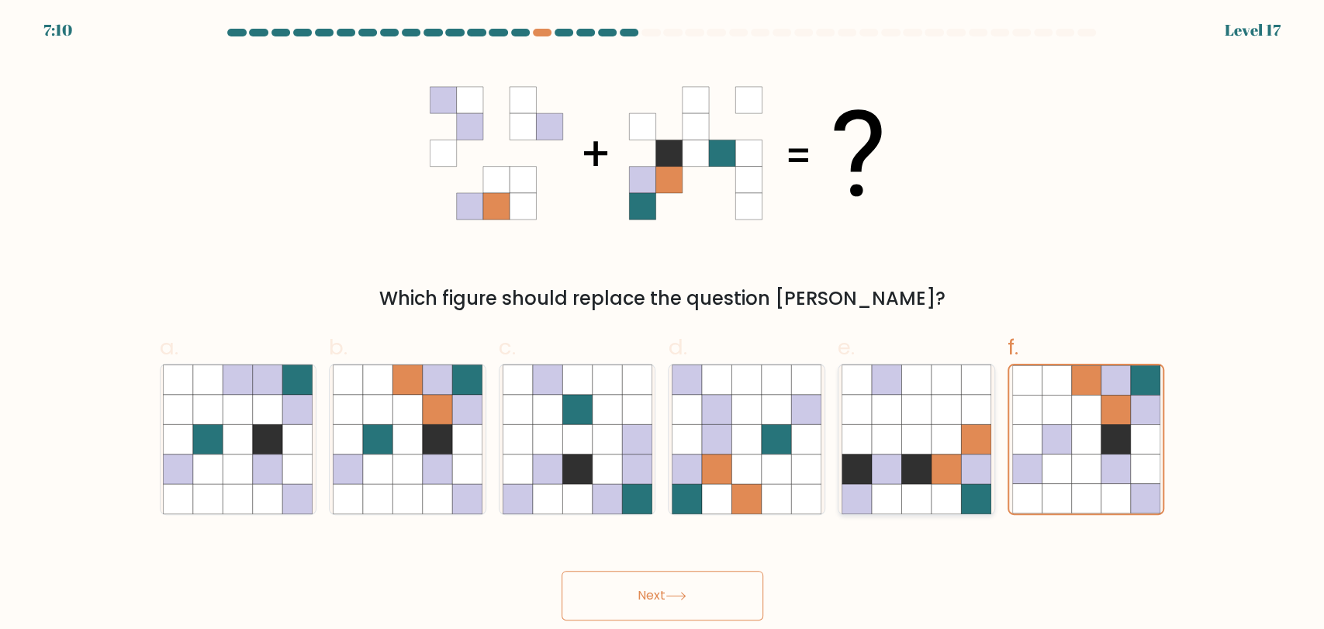
drag, startPoint x: 952, startPoint y: 457, endPoint x: 938, endPoint y: 459, distance: 14.2
click at [949, 458] on icon at bounding box center [945, 468] width 29 height 29
click at [663, 325] on input "e." at bounding box center [662, 320] width 1 height 10
radio input "true"
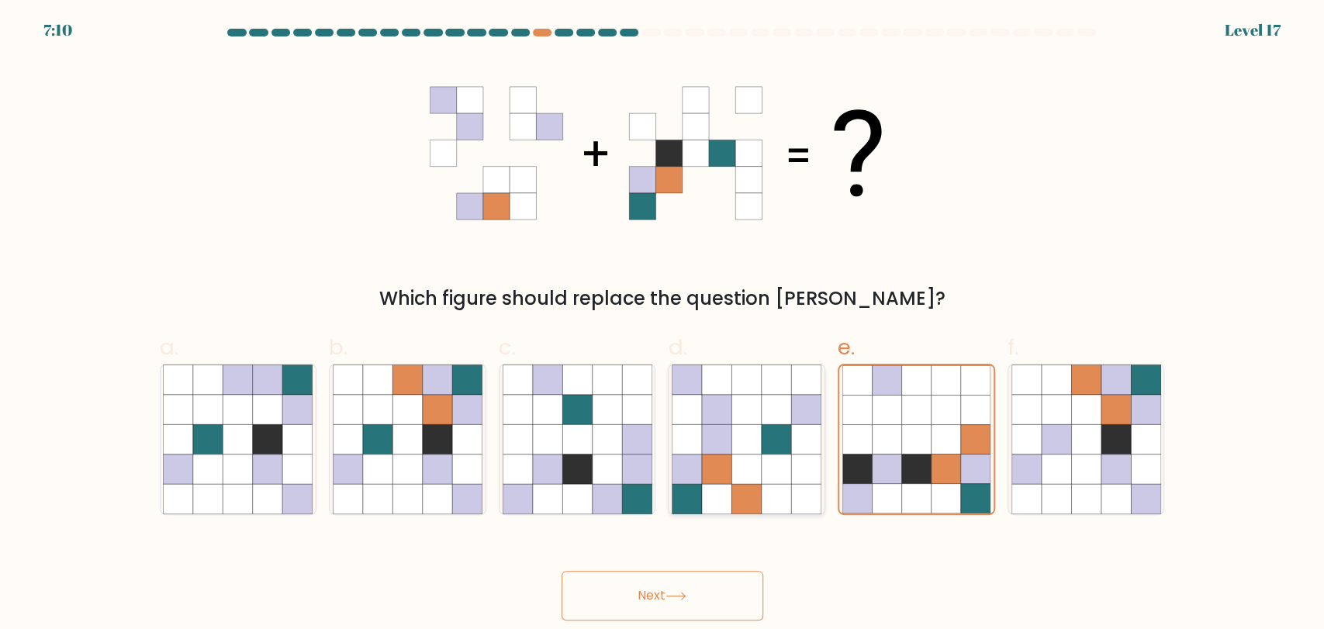
click at [752, 470] on icon at bounding box center [746, 468] width 29 height 29
click at [663, 325] on input "d." at bounding box center [662, 320] width 1 height 10
radio input "true"
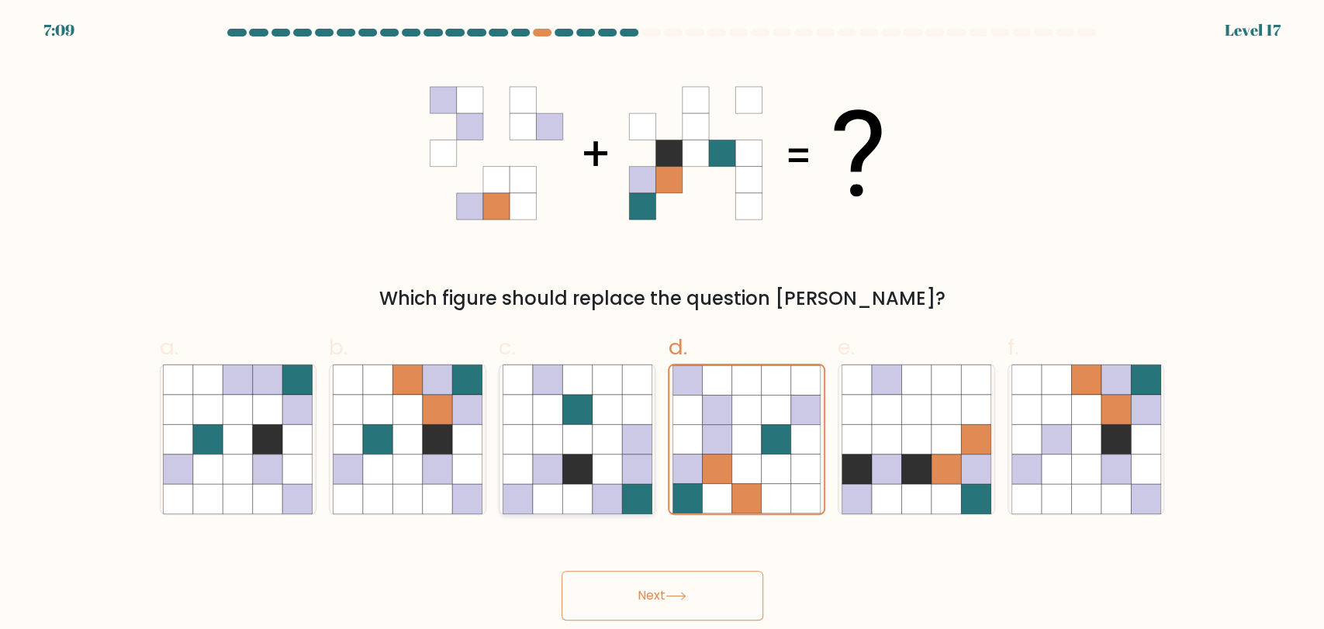
click at [541, 471] on icon at bounding box center [546, 468] width 29 height 29
click at [662, 325] on input "c." at bounding box center [662, 320] width 1 height 10
radio input "true"
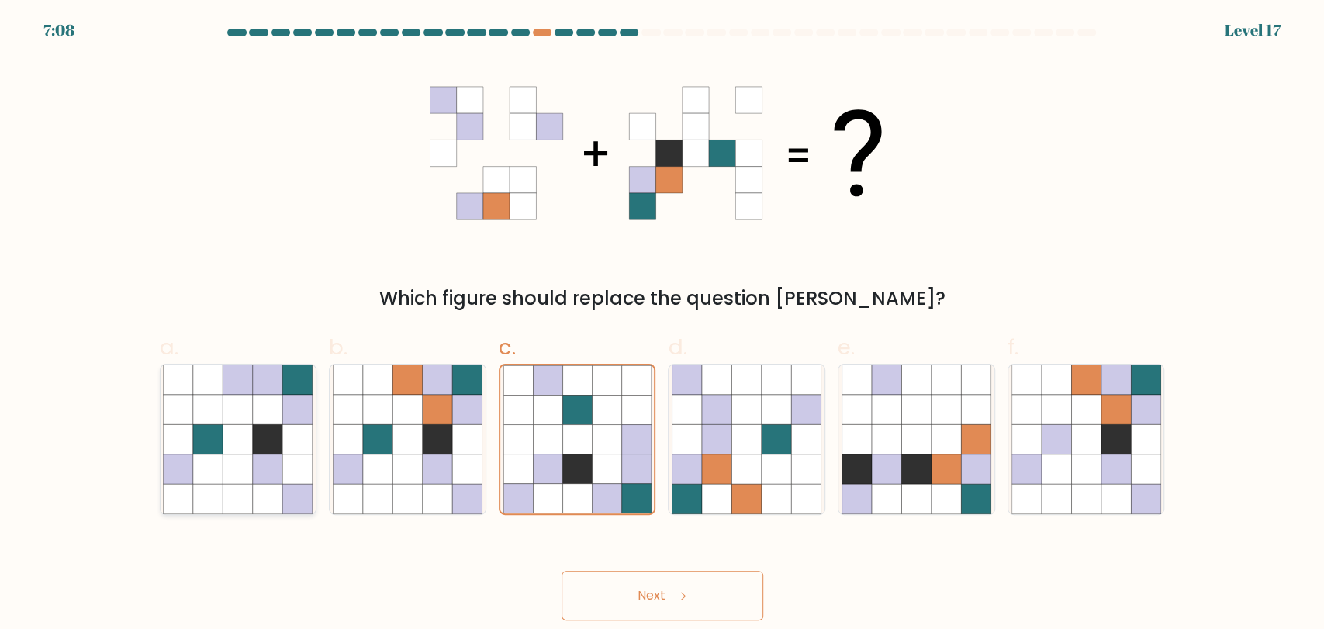
click at [302, 451] on icon at bounding box center [296, 438] width 29 height 29
click at [662, 325] on input "a." at bounding box center [662, 320] width 1 height 10
radio input "true"
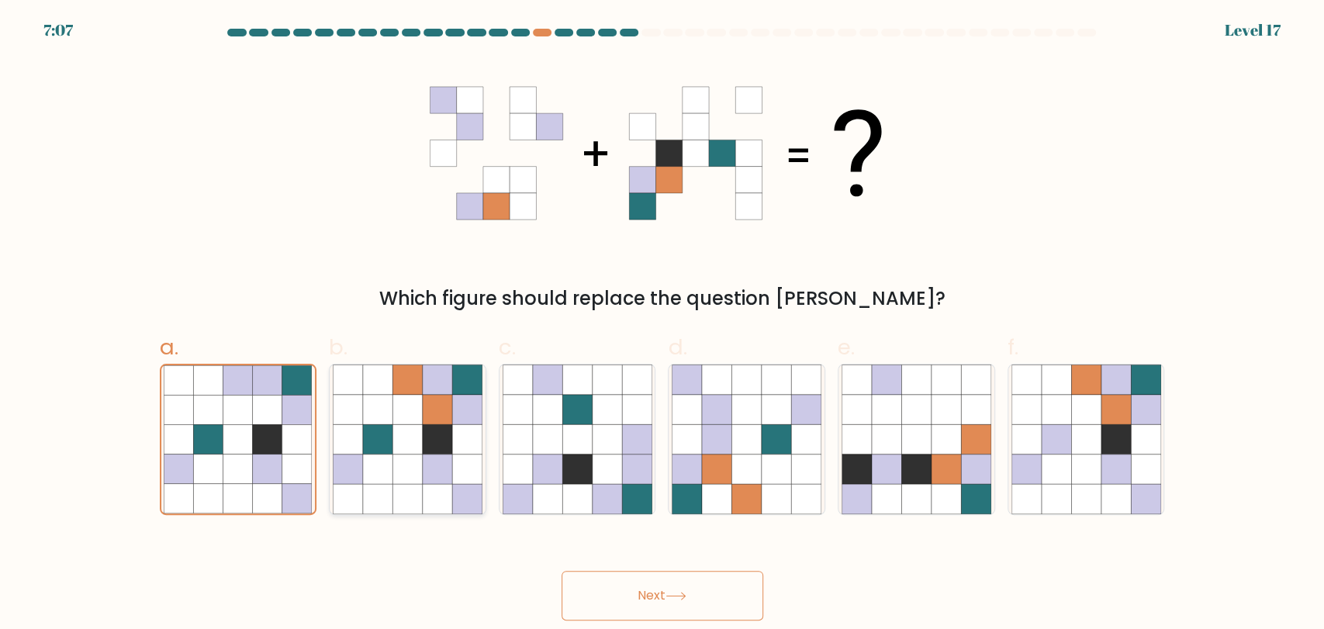
click at [370, 448] on icon at bounding box center [377, 438] width 29 height 29
click at [662, 325] on input "b." at bounding box center [662, 320] width 1 height 10
radio input "true"
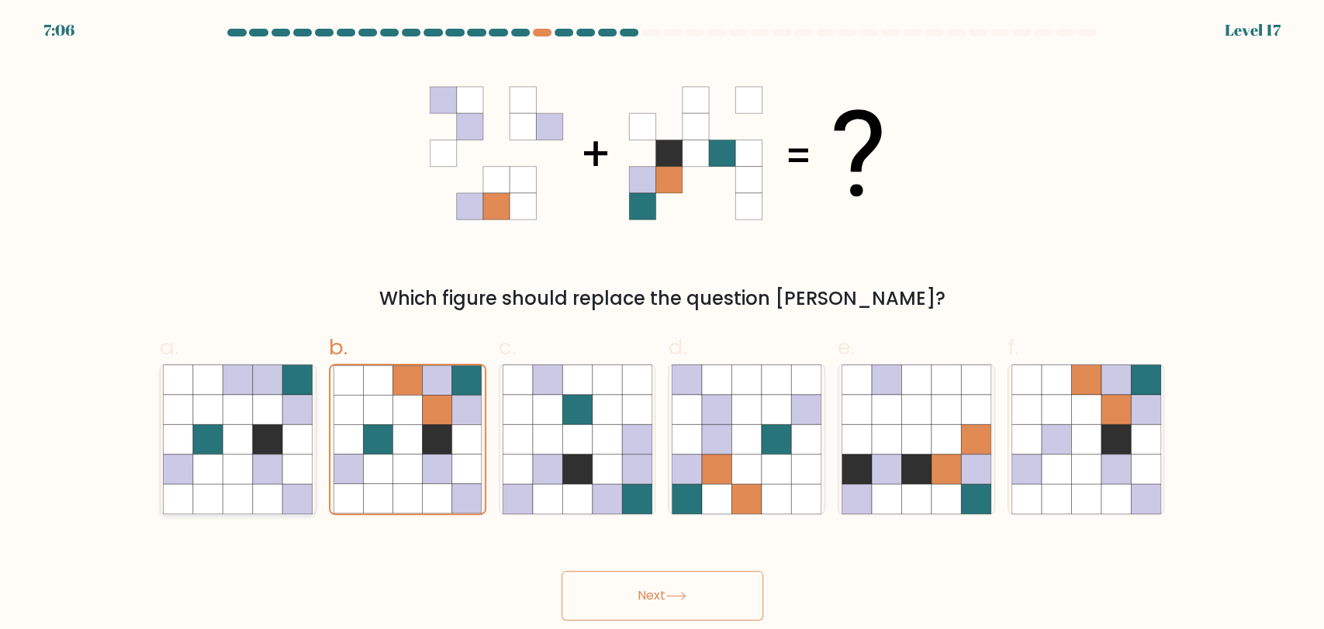
click at [249, 451] on icon at bounding box center [237, 438] width 29 height 29
click at [662, 325] on input "a." at bounding box center [662, 320] width 1 height 10
radio input "true"
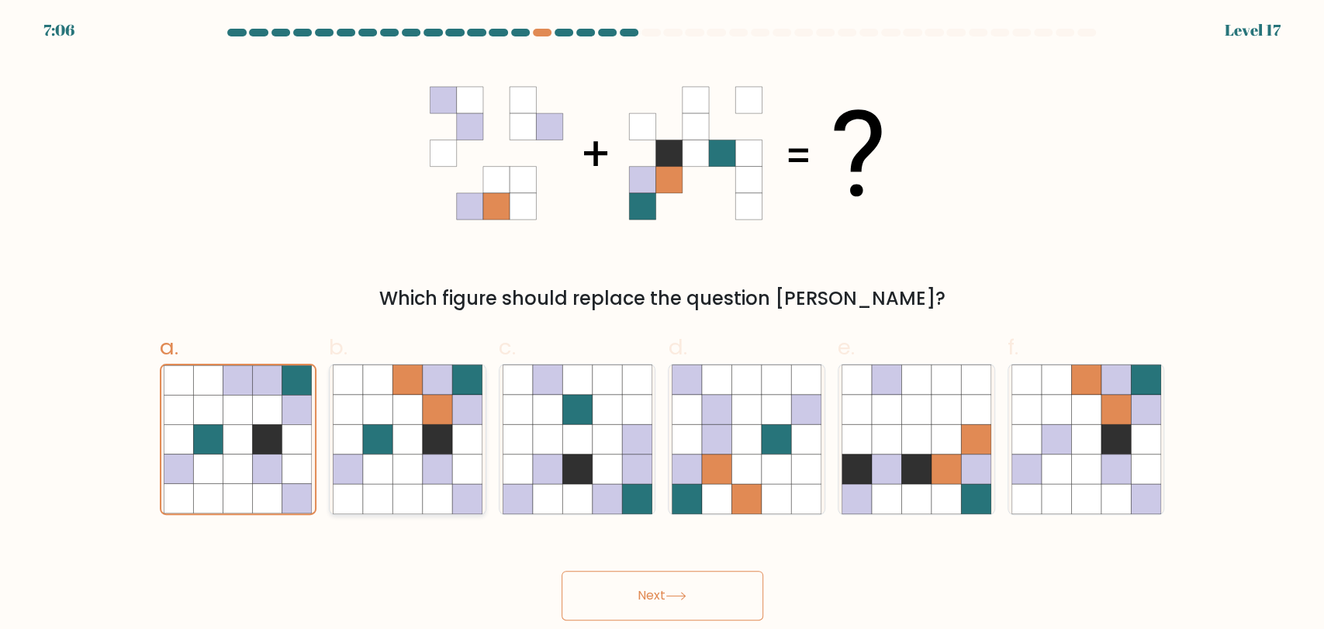
click at [454, 461] on icon at bounding box center [466, 468] width 29 height 29
click at [662, 325] on input "b." at bounding box center [662, 320] width 1 height 10
radio input "true"
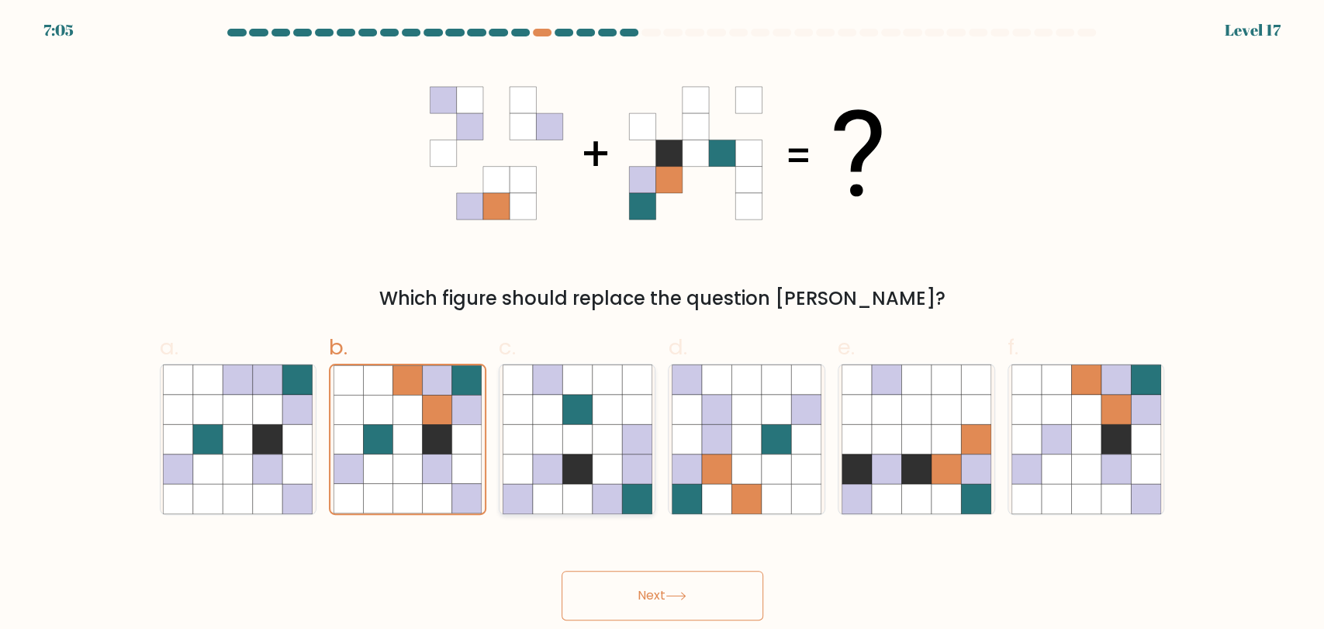
click at [541, 455] on icon at bounding box center [546, 468] width 29 height 29
click at [662, 325] on input "c." at bounding box center [662, 320] width 1 height 10
radio input "true"
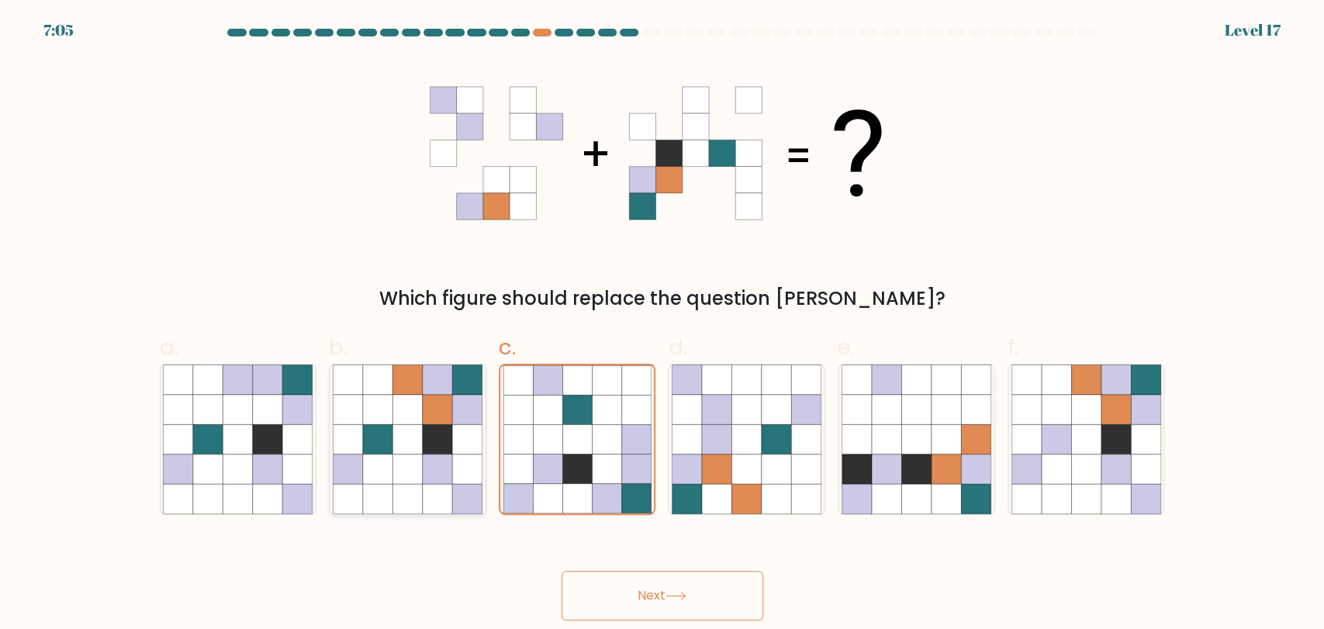
click at [372, 454] on icon at bounding box center [377, 468] width 29 height 29
click at [662, 325] on input "b." at bounding box center [662, 320] width 1 height 10
radio input "true"
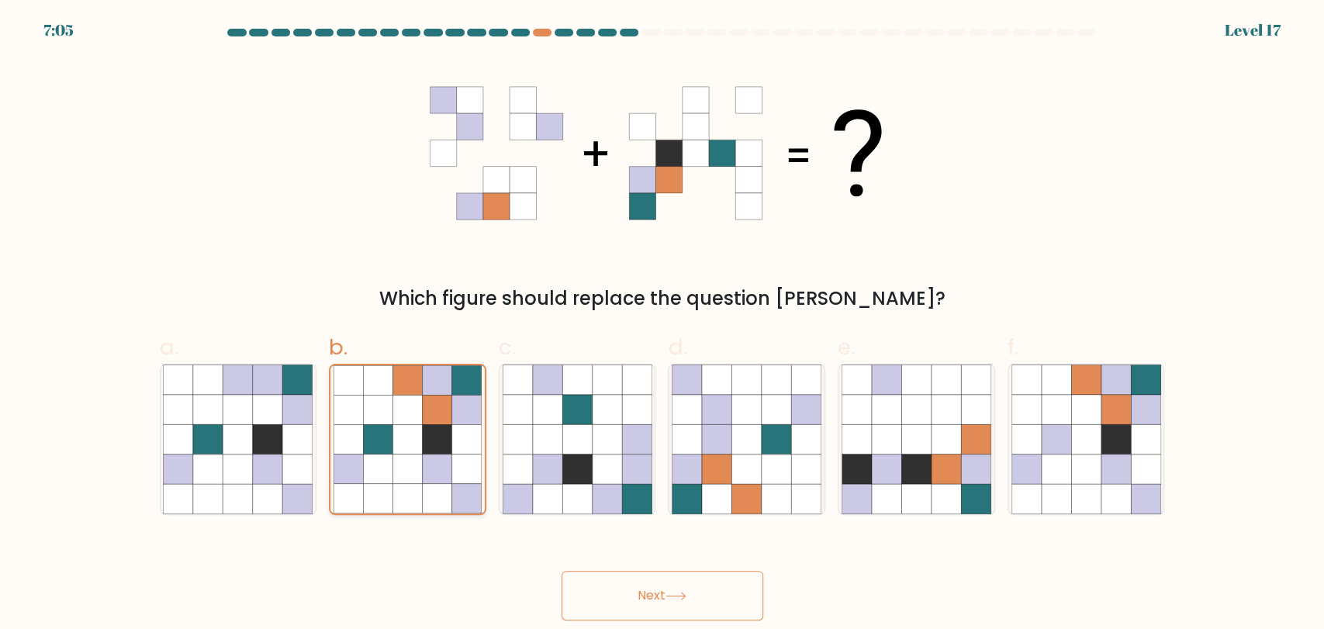
click at [372, 454] on icon at bounding box center [377, 468] width 29 height 29
click at [662, 325] on input "b." at bounding box center [662, 320] width 1 height 10
click at [646, 586] on button "Next" at bounding box center [663, 596] width 202 height 50
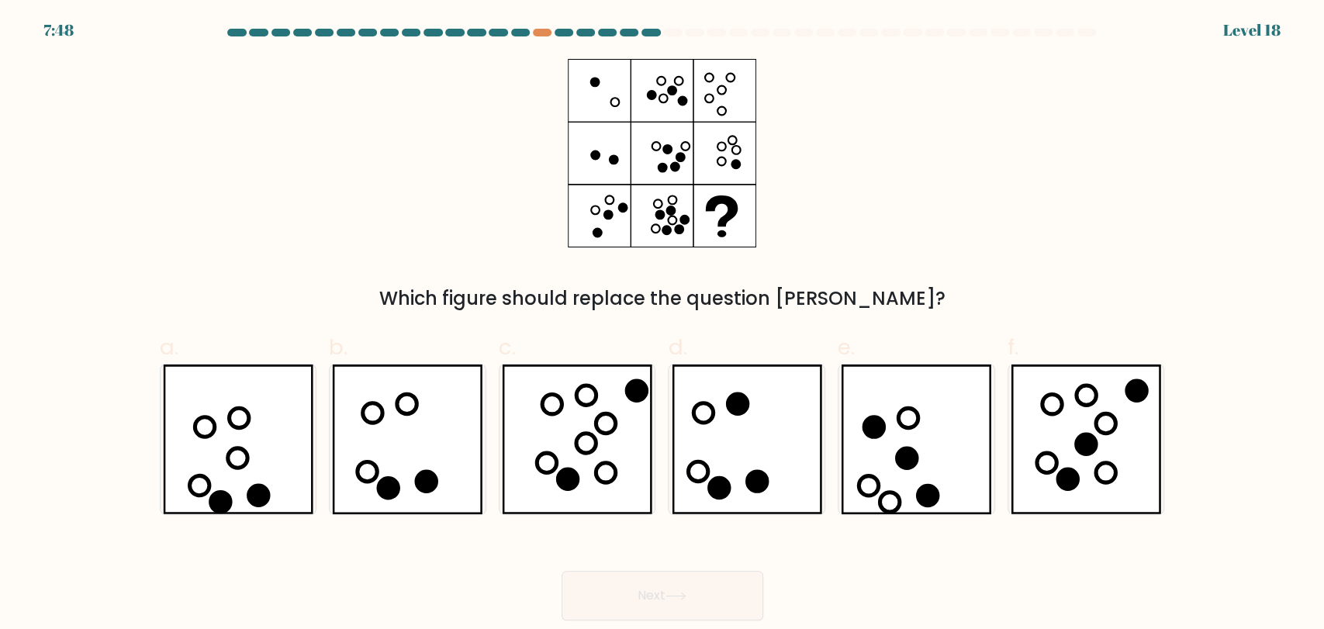
click at [1173, 212] on div "Which figure should replace the question mark?" at bounding box center [662, 186] width 1024 height 254
click at [1026, 200] on div "Which figure should replace the question mark?" at bounding box center [662, 186] width 1024 height 254
click at [437, 470] on icon at bounding box center [407, 440] width 150 height 150
click at [662, 325] on input "b." at bounding box center [662, 320] width 1 height 10
radio input "true"
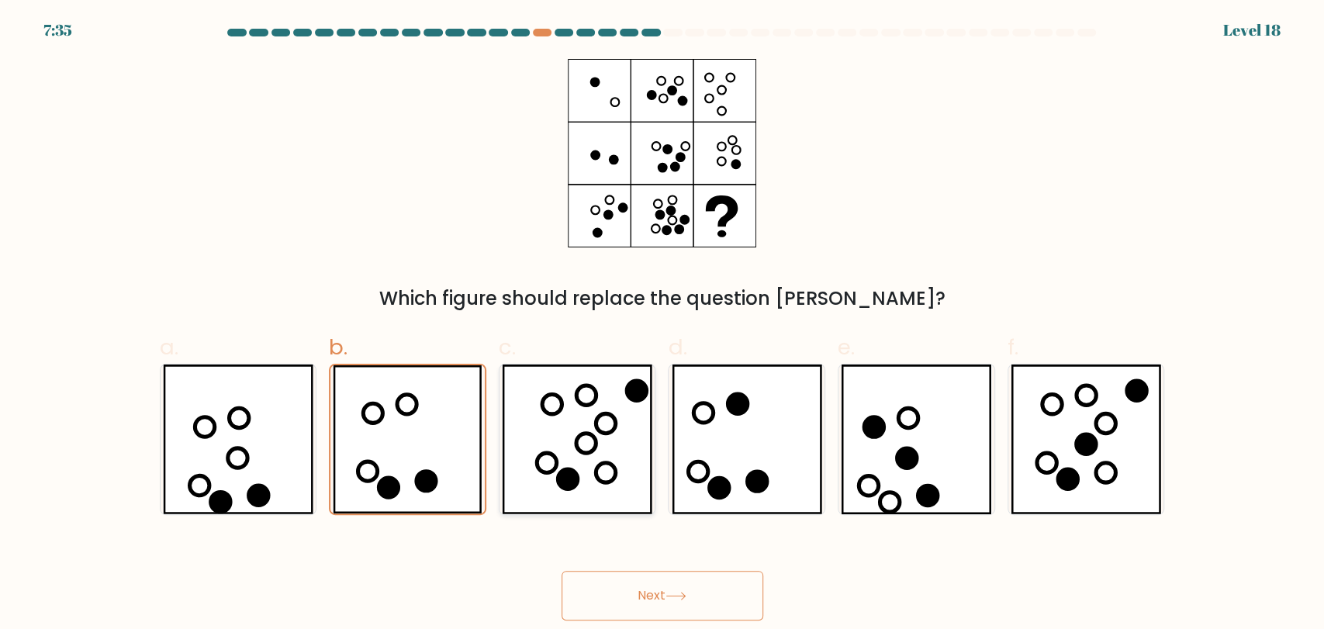
drag, startPoint x: 617, startPoint y: 465, endPoint x: 607, endPoint y: 466, distance: 9.4
click at [613, 465] on icon at bounding box center [577, 440] width 150 height 150
click at [662, 325] on input "c." at bounding box center [662, 320] width 1 height 10
radio input "true"
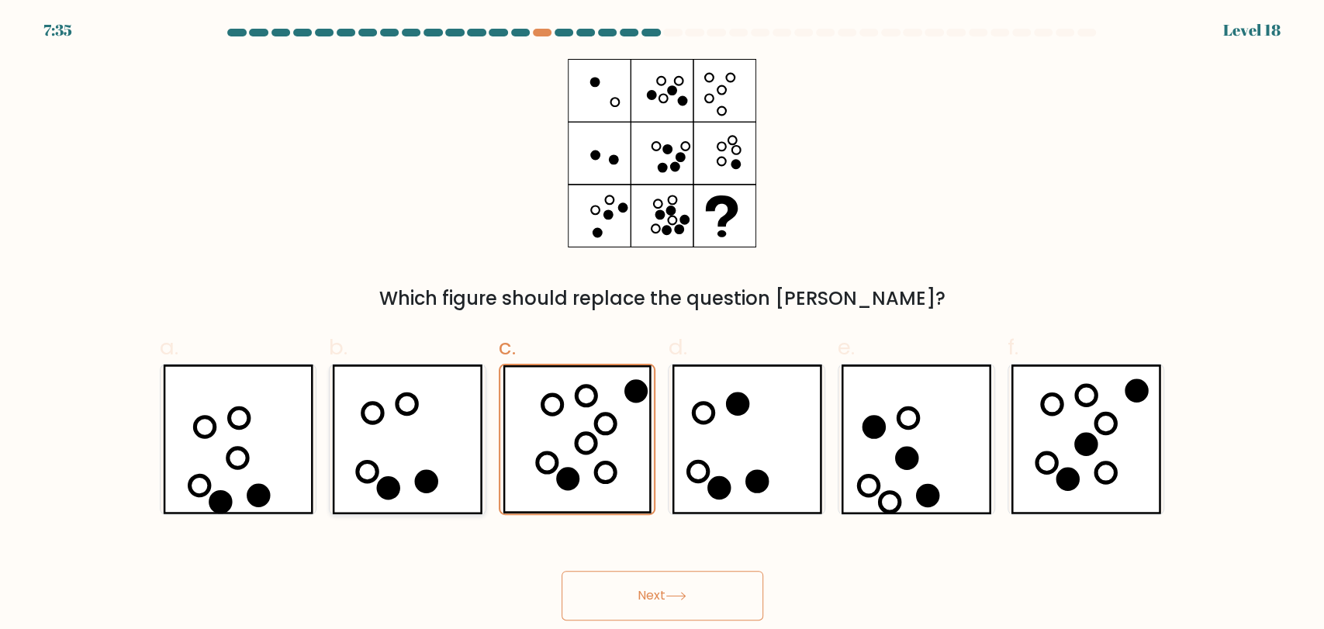
click at [434, 472] on icon at bounding box center [407, 440] width 150 height 150
click at [662, 325] on input "b." at bounding box center [662, 320] width 1 height 10
radio input "true"
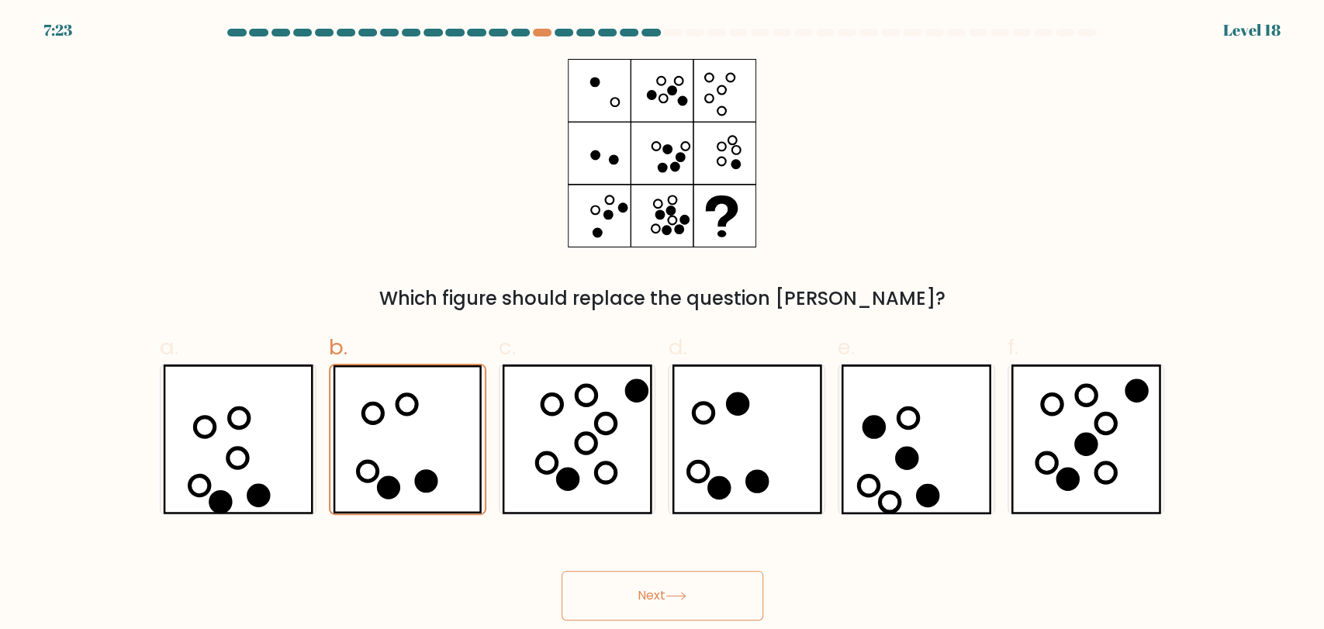
click at [890, 191] on div "Which figure should replace the question mark?" at bounding box center [662, 186] width 1024 height 254
click at [558, 438] on icon at bounding box center [577, 440] width 150 height 150
click at [662, 325] on input "c." at bounding box center [662, 320] width 1 height 10
radio input "true"
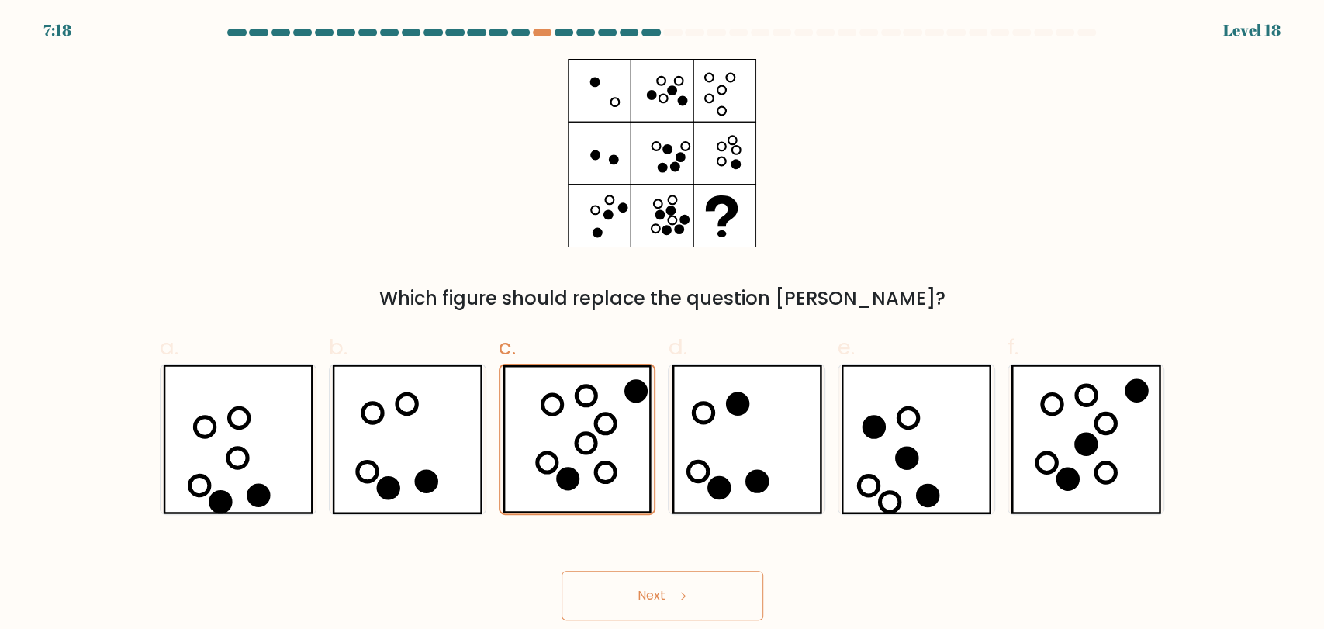
drag, startPoint x: 640, startPoint y: 586, endPoint x: 732, endPoint y: 537, distance: 104.4
click at [639, 591] on button "Next" at bounding box center [663, 596] width 202 height 50
click at [1025, 222] on div "Which figure should replace the question mark?" at bounding box center [662, 186] width 1024 height 254
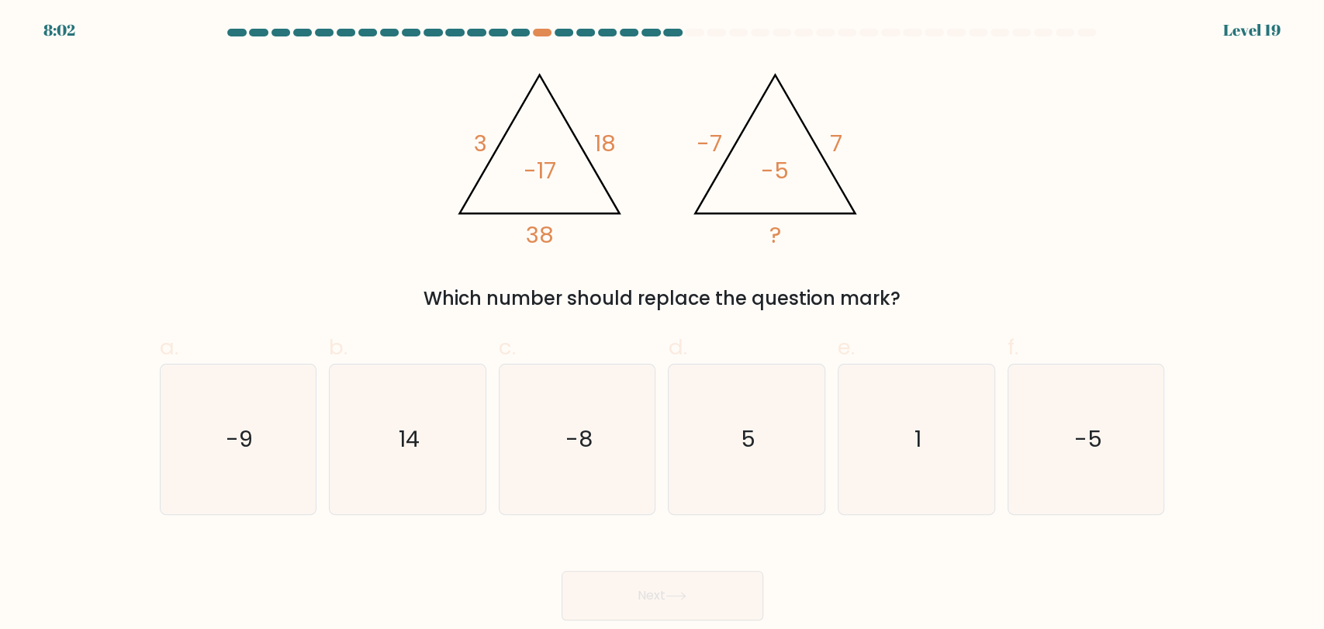
click at [1014, 222] on div "@import url('https://fonts.googleapis.com/css?family=Abril+Fatface:400,100,100i…" at bounding box center [662, 186] width 1024 height 254
click at [1018, 250] on div "@import url('https://fonts.googleapis.com/css?family=Abril+Fatface:400,100,100i…" at bounding box center [662, 186] width 1024 height 254
click at [869, 228] on icon "@import url('https://fonts.googleapis.com/css?family=Abril+Fatface:400,100,100i…" at bounding box center [662, 153] width 434 height 188
click at [757, 451] on icon "5" at bounding box center [747, 440] width 150 height 150
click at [663, 325] on input "d. 5" at bounding box center [662, 320] width 1 height 10
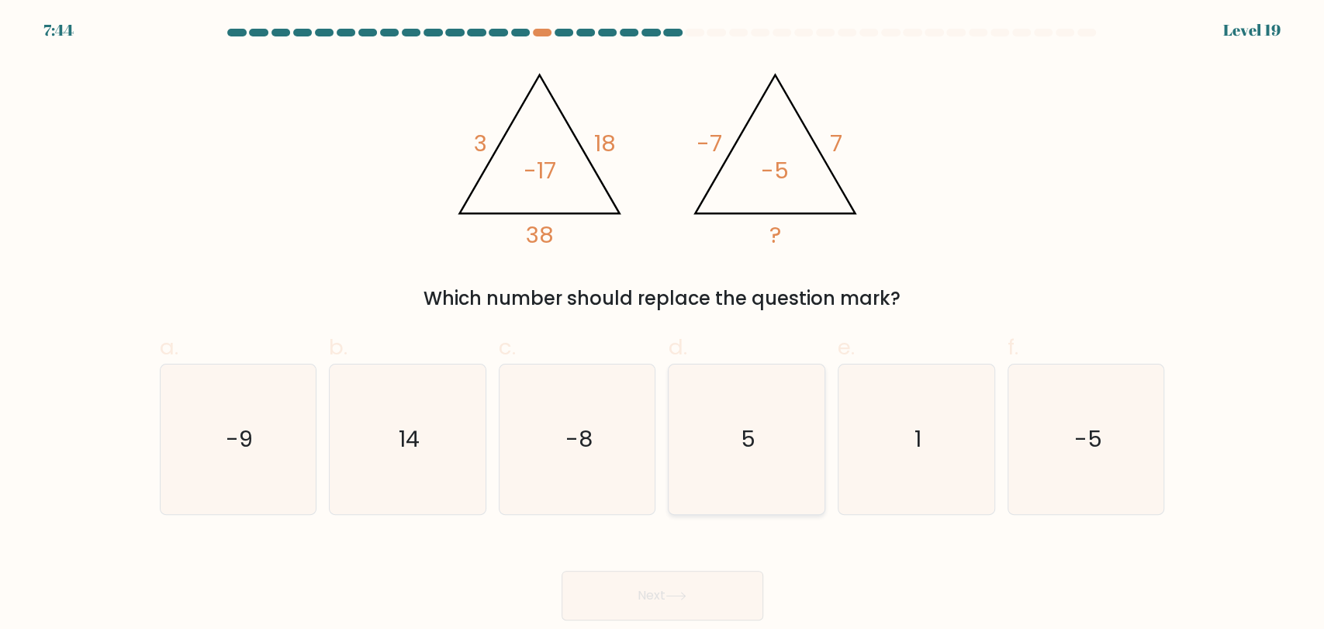
radio input "true"
click at [705, 593] on button "Next" at bounding box center [663, 596] width 202 height 50
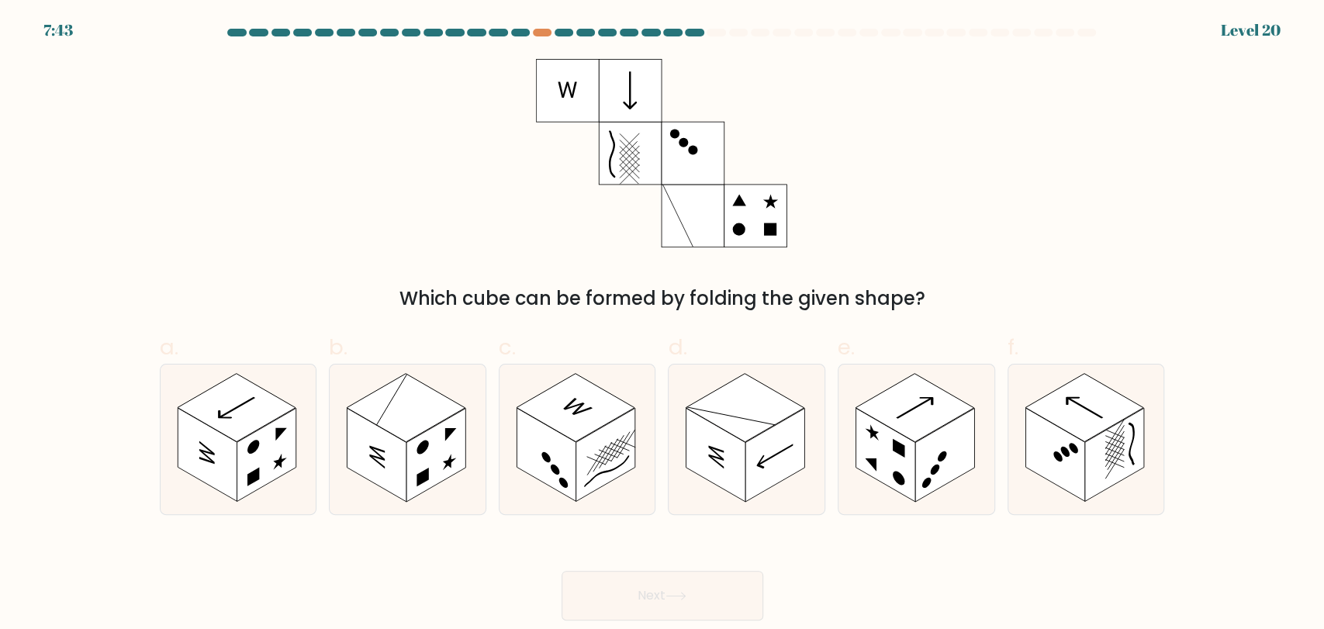
click at [1115, 224] on div "Which cube can be formed by folding the given shape?" at bounding box center [662, 186] width 1024 height 254
click at [353, 411] on rect at bounding box center [406, 407] width 119 height 68
click at [662, 325] on input "b." at bounding box center [662, 320] width 1 height 10
radio input "true"
click at [275, 422] on rect at bounding box center [266, 455] width 59 height 94
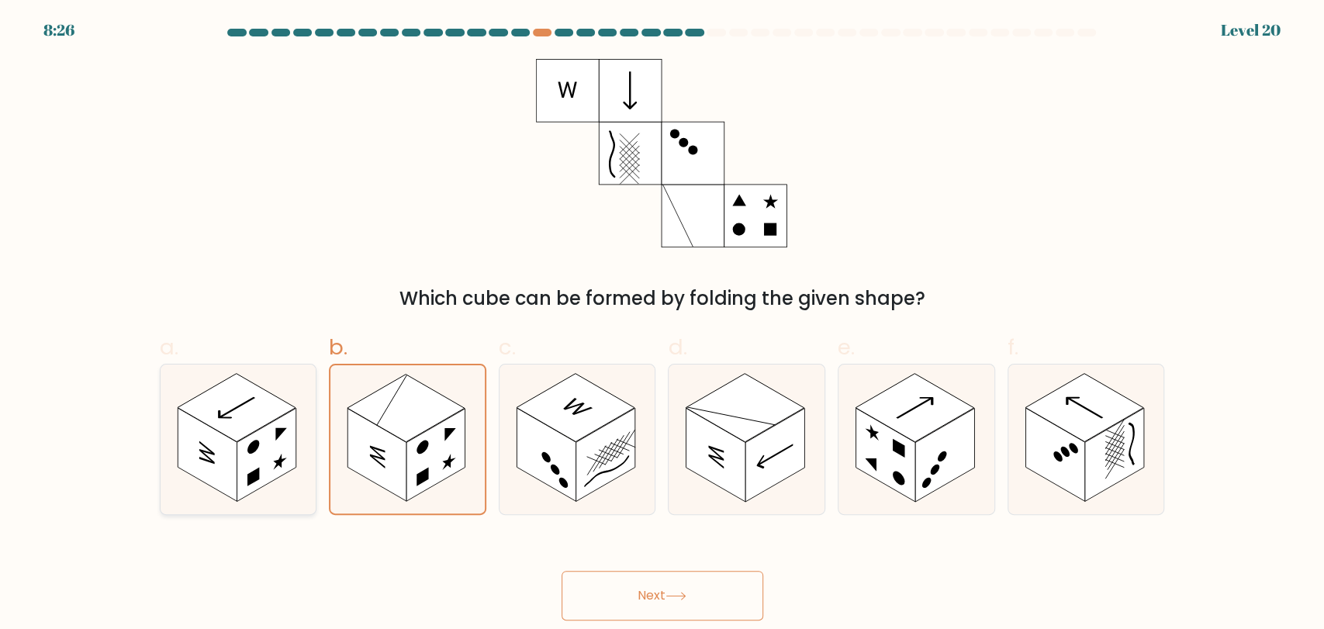
click at [662, 325] on input "a." at bounding box center [662, 320] width 1 height 10
radio input "true"
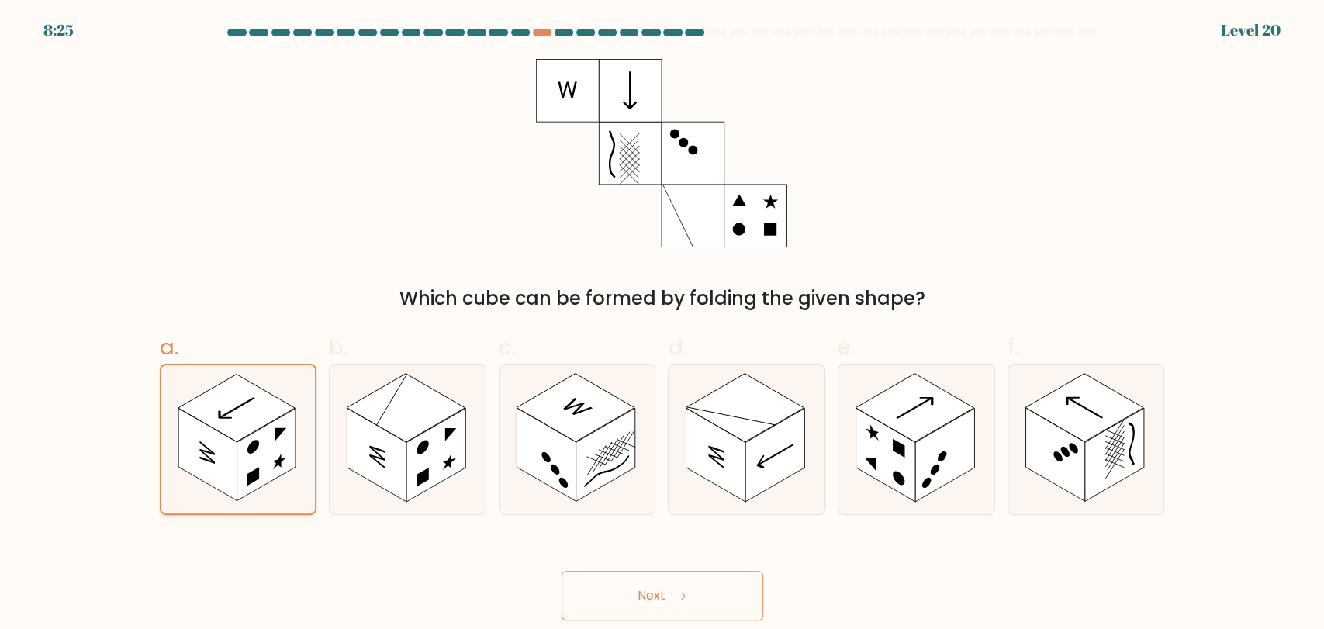
click at [292, 417] on rect at bounding box center [266, 454] width 59 height 92
click at [662, 325] on input "a." at bounding box center [662, 320] width 1 height 10
click at [369, 415] on rect at bounding box center [406, 407] width 119 height 68
click at [662, 325] on input "b." at bounding box center [662, 320] width 1 height 10
radio input "true"
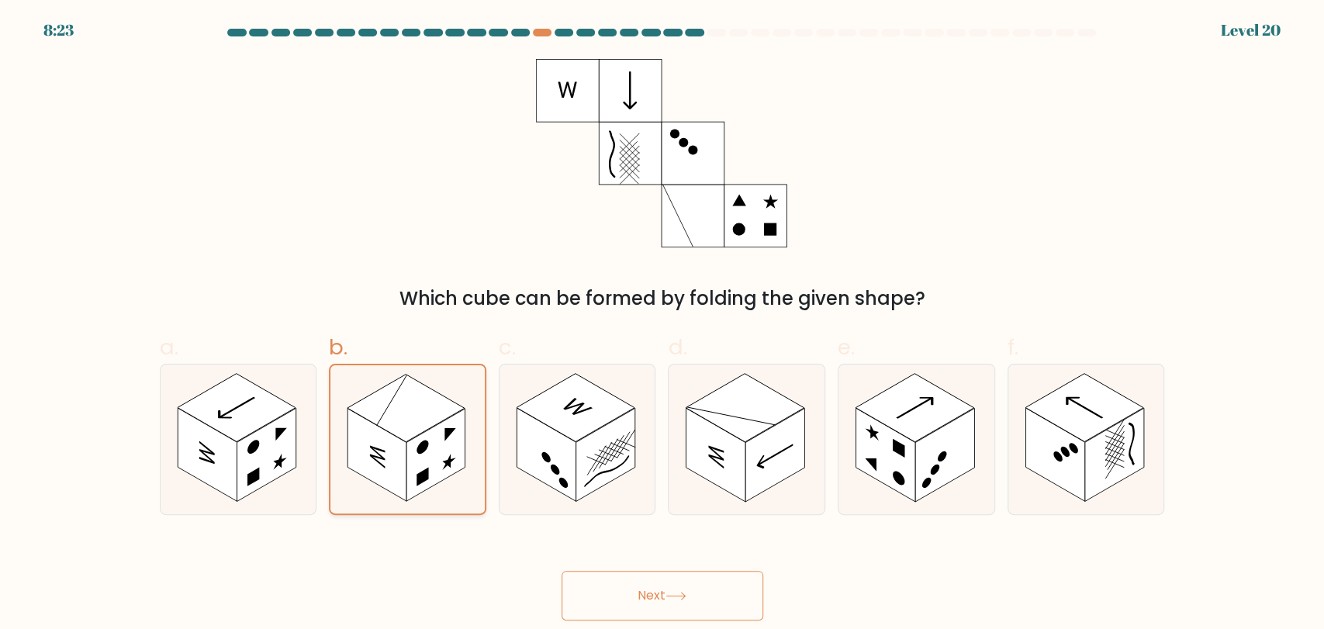
drag, startPoint x: 399, startPoint y: 421, endPoint x: 403, endPoint y: 455, distance: 34.3
click at [400, 427] on rect at bounding box center [405, 407] width 117 height 67
click at [662, 325] on input "b." at bounding box center [662, 320] width 1 height 10
click at [403, 456] on rect at bounding box center [376, 454] width 59 height 92
click at [662, 325] on input "b." at bounding box center [662, 320] width 1 height 10
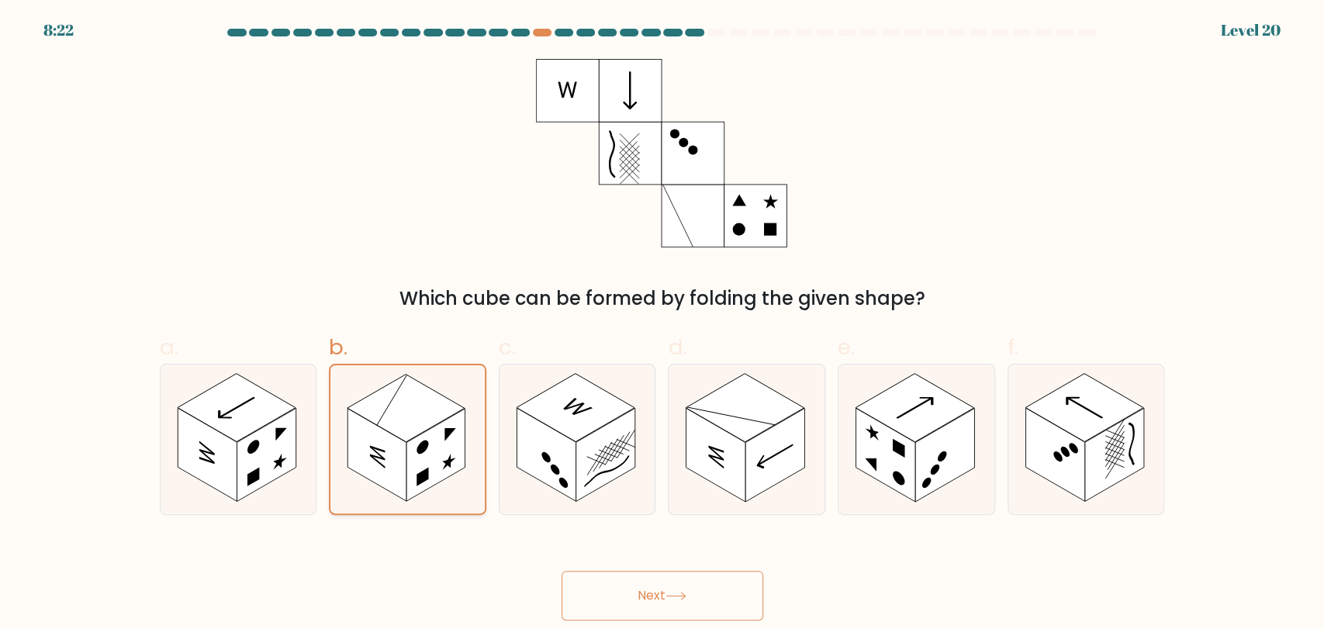
click at [403, 456] on rect at bounding box center [376, 454] width 59 height 92
click at [662, 325] on input "b." at bounding box center [662, 320] width 1 height 10
click at [555, 454] on rect at bounding box center [546, 455] width 59 height 94
click at [662, 325] on input "c." at bounding box center [662, 320] width 1 height 10
radio input "true"
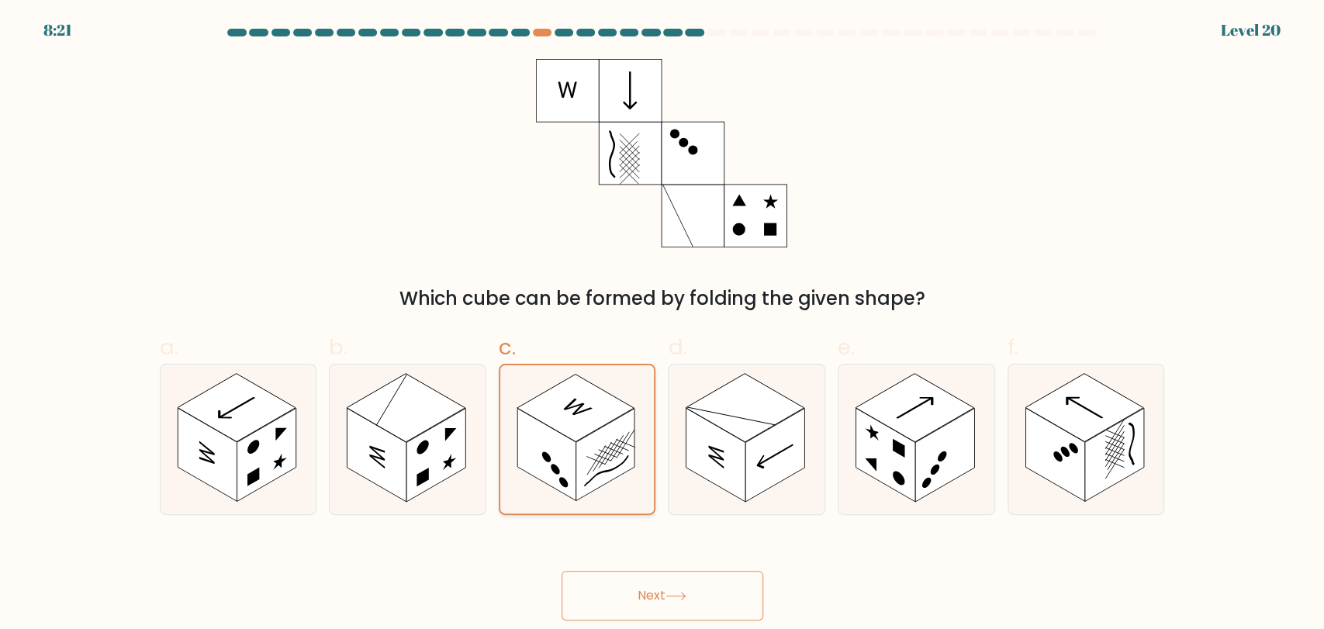
drag, startPoint x: 372, startPoint y: 458, endPoint x: 527, endPoint y: 454, distance: 155.1
click at [378, 458] on icon at bounding box center [377, 454] width 16 height 27
click at [662, 325] on input "b." at bounding box center [662, 320] width 1 height 10
radio input "true"
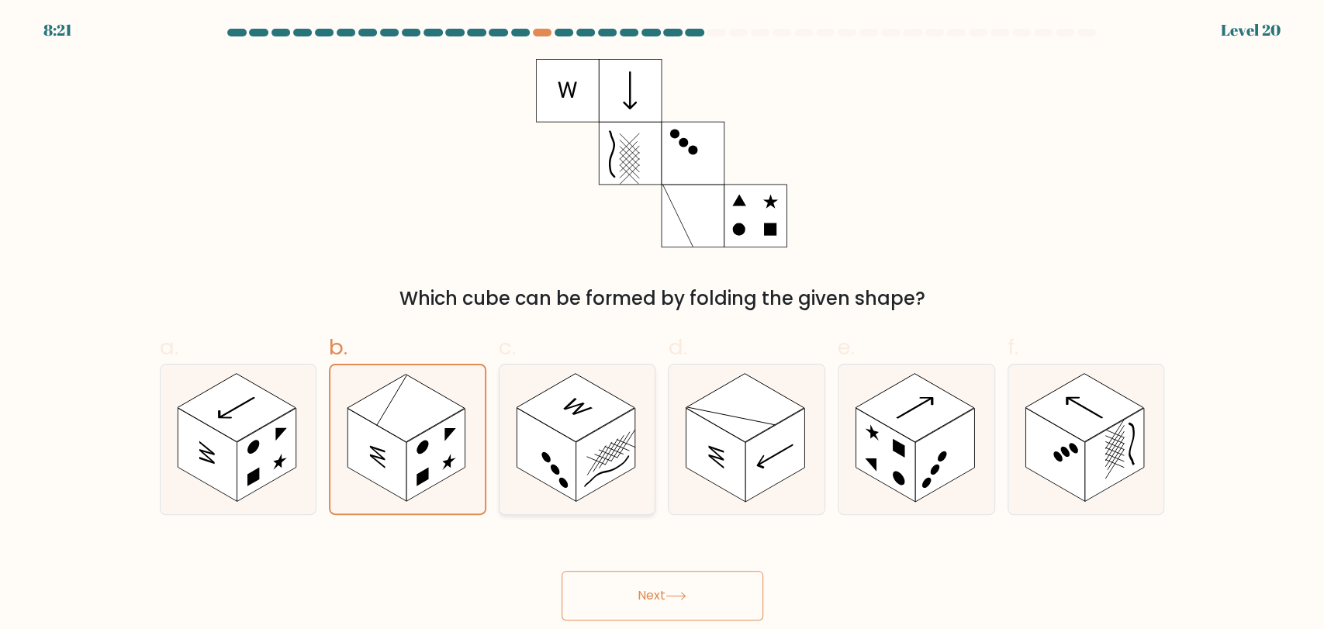
click at [527, 454] on rect at bounding box center [546, 455] width 59 height 94
click at [662, 325] on input "c." at bounding box center [662, 320] width 1 height 10
radio input "true"
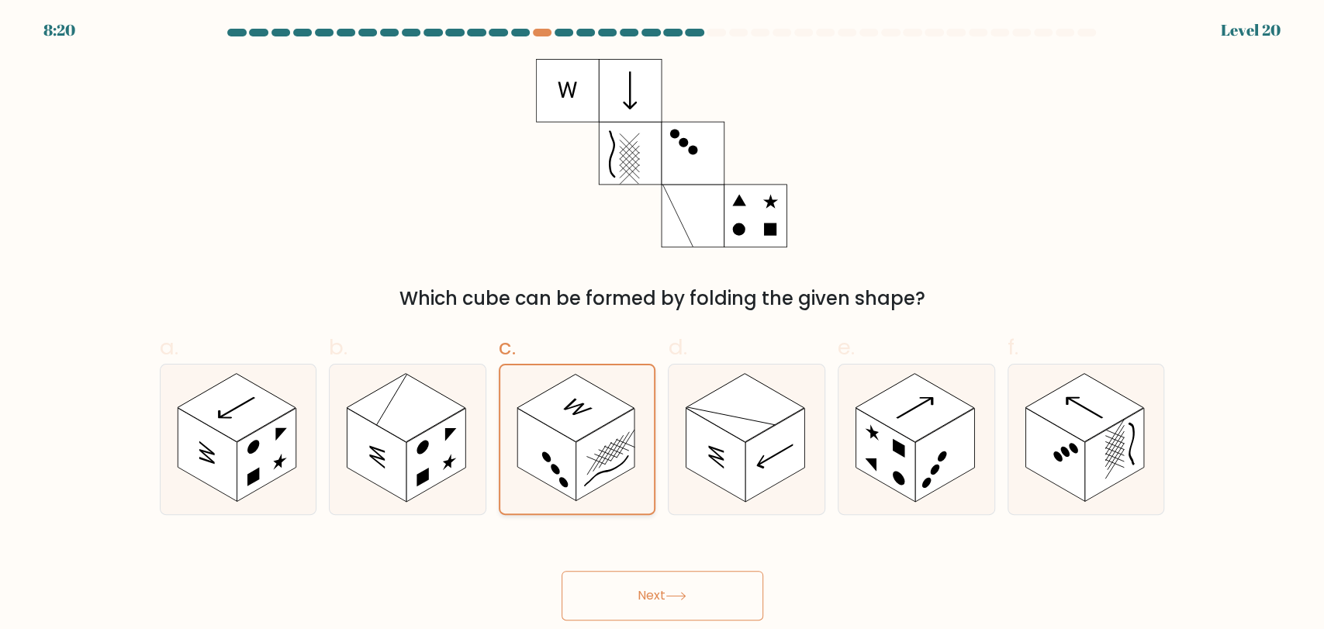
click at [531, 454] on rect at bounding box center [546, 454] width 59 height 92
click at [662, 325] on input "c." at bounding box center [662, 320] width 1 height 10
click at [527, 454] on rect at bounding box center [546, 454] width 59 height 92
click at [662, 325] on input "c." at bounding box center [662, 320] width 1 height 10
click at [807, 483] on icon at bounding box center [747, 440] width 156 height 150
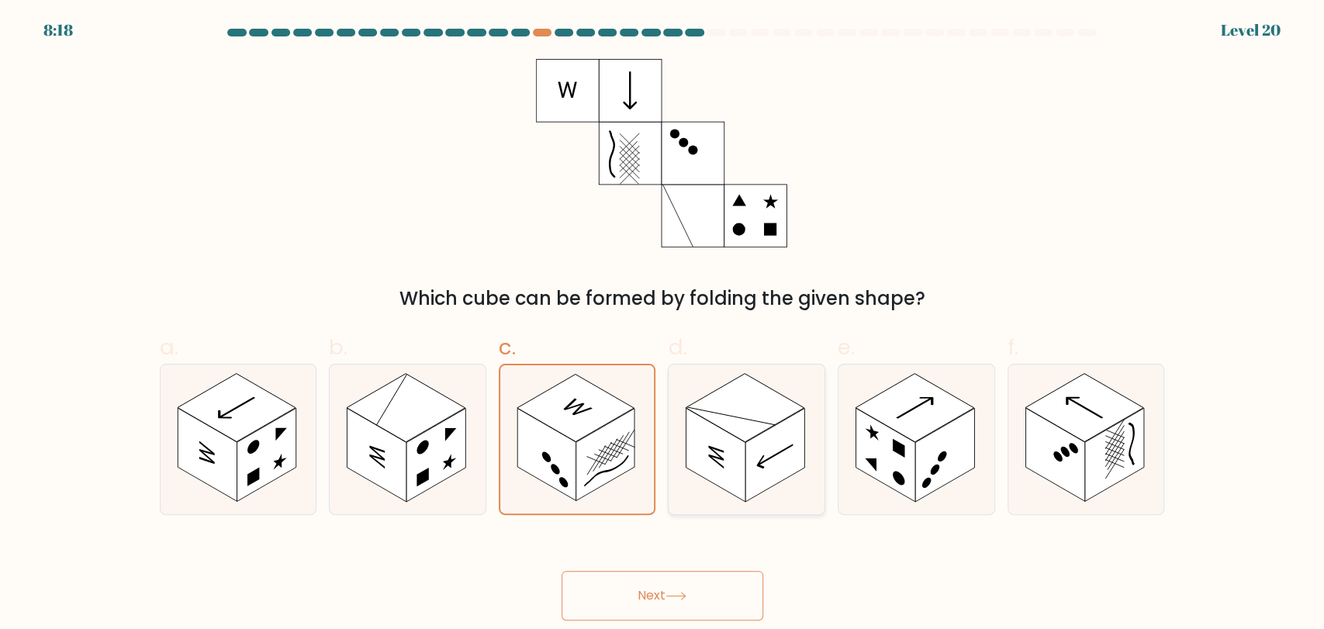
click at [663, 325] on input "d." at bounding box center [662, 320] width 1 height 10
radio input "true"
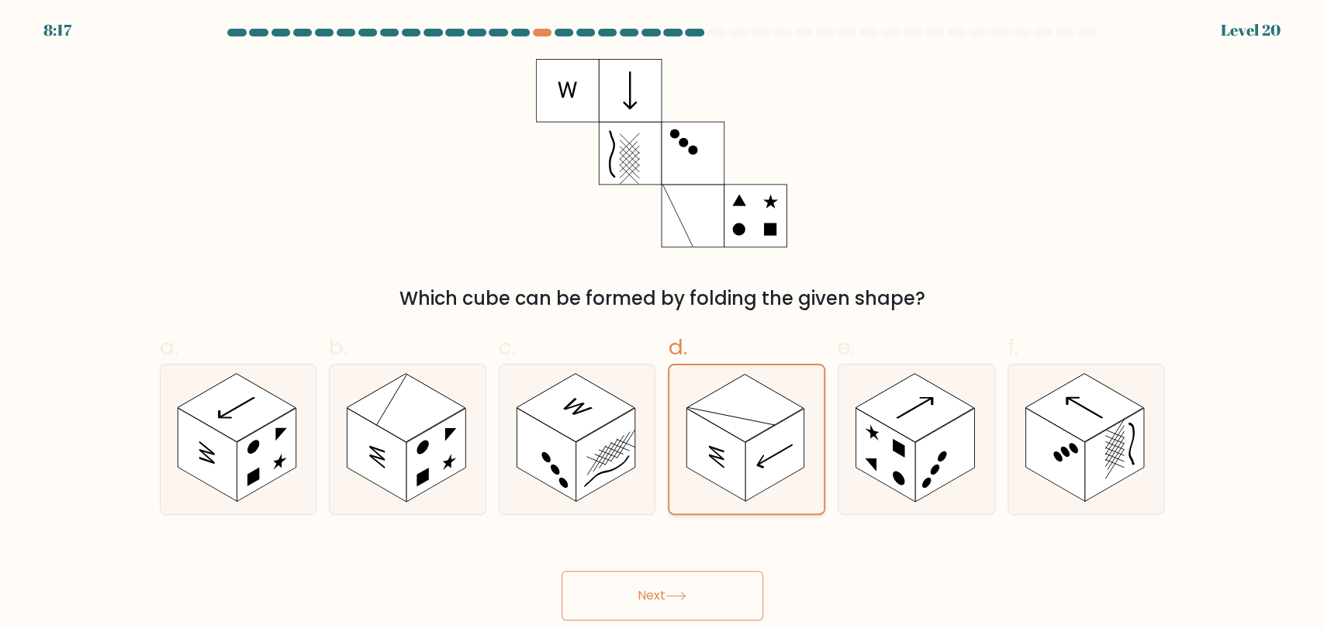
click at [793, 484] on icon at bounding box center [746, 439] width 154 height 148
click at [663, 325] on input "d." at bounding box center [662, 320] width 1 height 10
click at [765, 479] on rect at bounding box center [774, 454] width 59 height 92
click at [663, 325] on input "d." at bounding box center [662, 320] width 1 height 10
click at [949, 467] on rect at bounding box center [944, 455] width 59 height 94
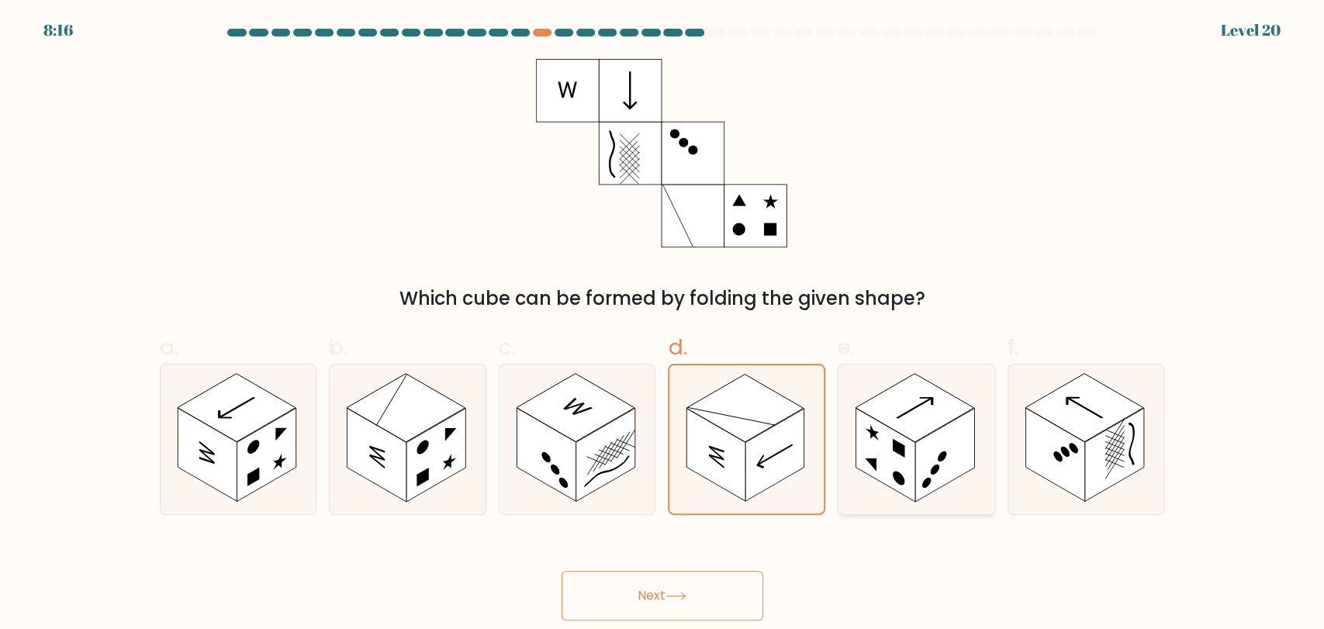
click at [663, 325] on input "e." at bounding box center [662, 320] width 1 height 10
radio input "true"
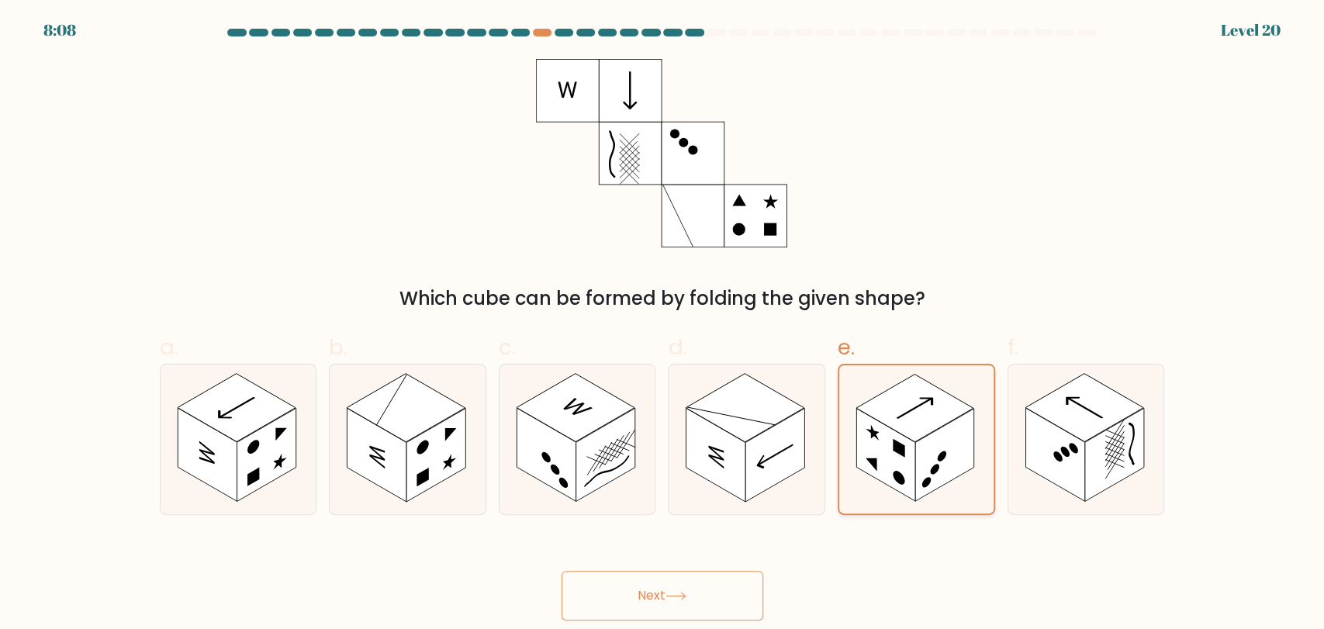
click at [935, 482] on rect at bounding box center [944, 454] width 59 height 92
click at [663, 325] on input "e." at bounding box center [662, 320] width 1 height 10
click at [1100, 484] on rect at bounding box center [1114, 455] width 59 height 94
click at [663, 325] on input "f." at bounding box center [662, 320] width 1 height 10
radio input "true"
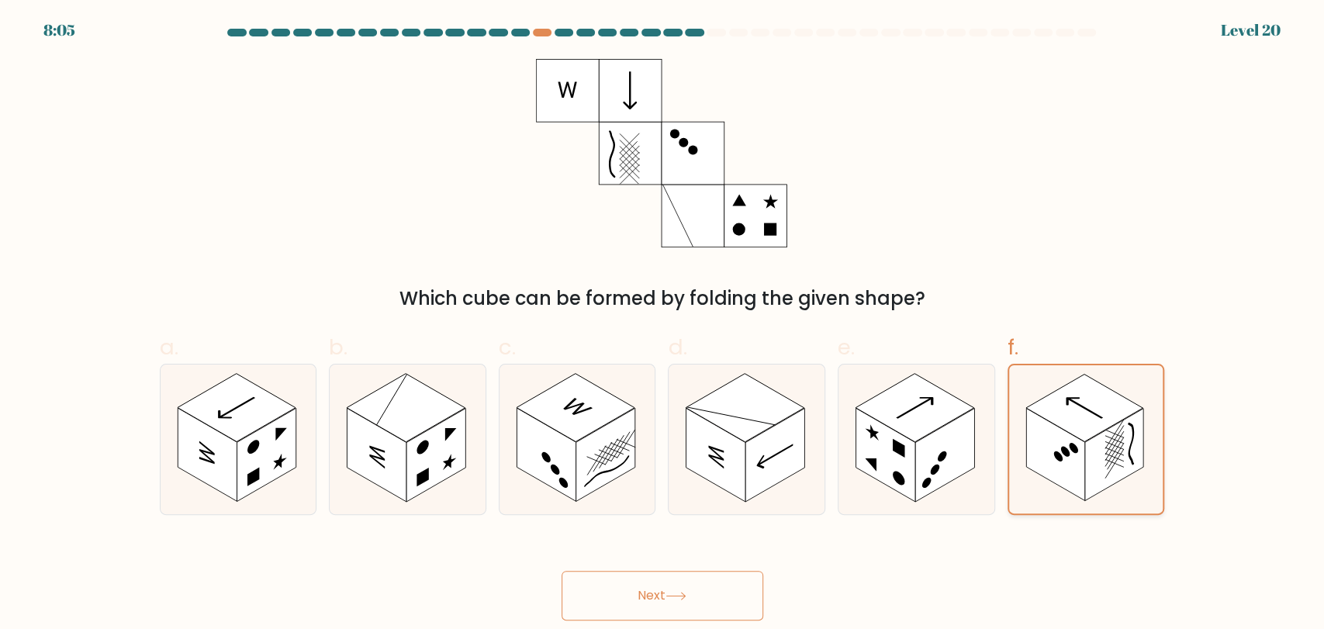
click at [1097, 484] on rect at bounding box center [1114, 454] width 59 height 92
click at [663, 325] on input "f." at bounding box center [662, 320] width 1 height 10
click at [1097, 484] on rect at bounding box center [1114, 454] width 59 height 92
click at [663, 325] on input "f." at bounding box center [662, 320] width 1 height 10
click at [355, 461] on rect at bounding box center [376, 455] width 59 height 94
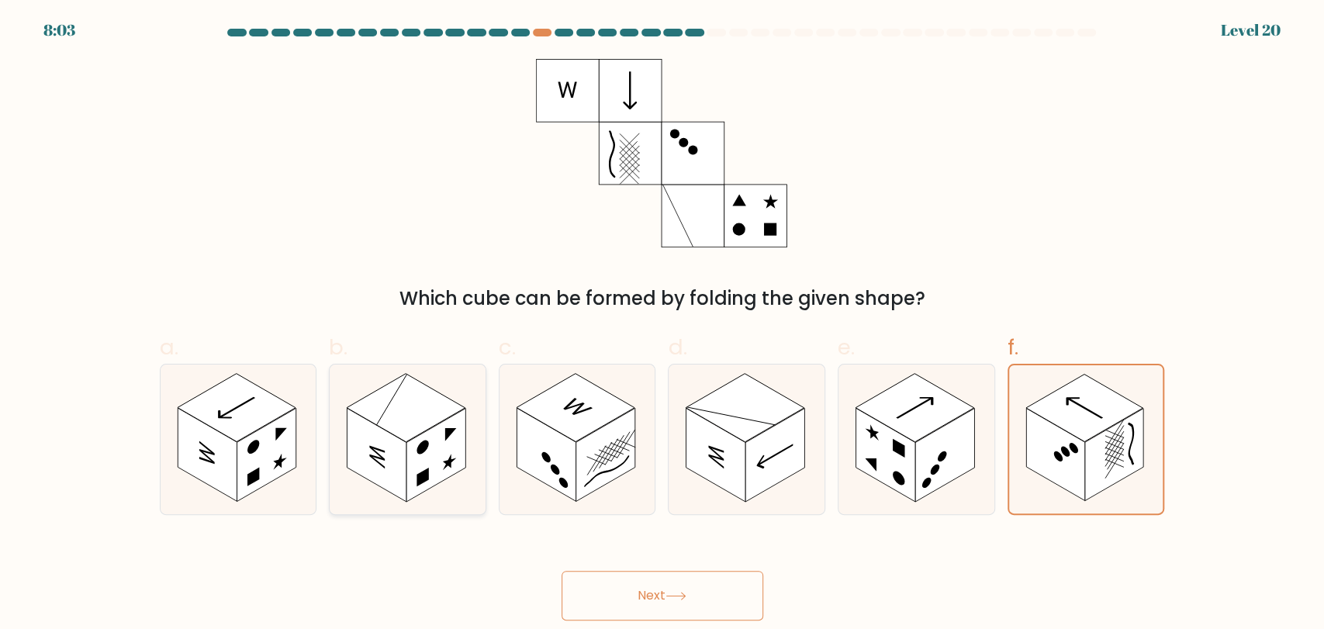
click at [662, 325] on input "b." at bounding box center [662, 320] width 1 height 10
radio input "true"
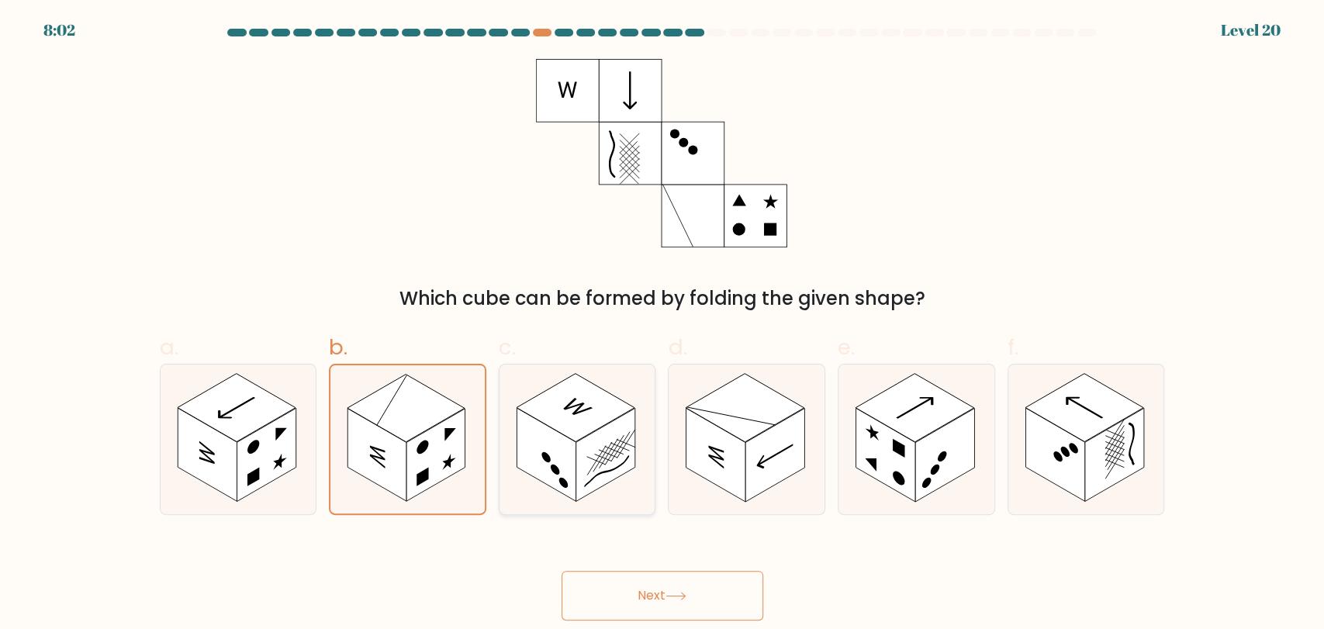
click at [583, 474] on rect at bounding box center [605, 455] width 59 height 94
click at [662, 325] on input "c." at bounding box center [662, 320] width 1 height 10
radio input "true"
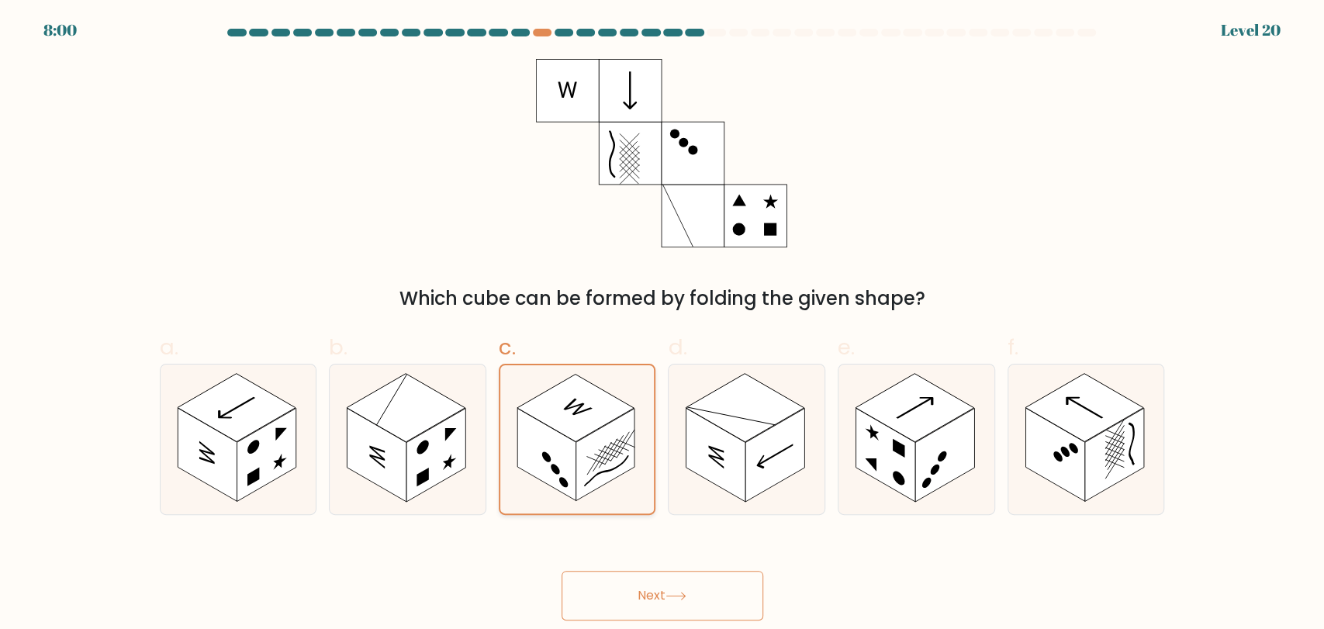
click at [583, 473] on rect at bounding box center [605, 454] width 59 height 92
click at [662, 325] on input "c." at bounding box center [662, 320] width 1 height 10
click at [746, 472] on rect at bounding box center [774, 455] width 59 height 94
click at [663, 325] on input "d." at bounding box center [662, 320] width 1 height 10
radio input "true"
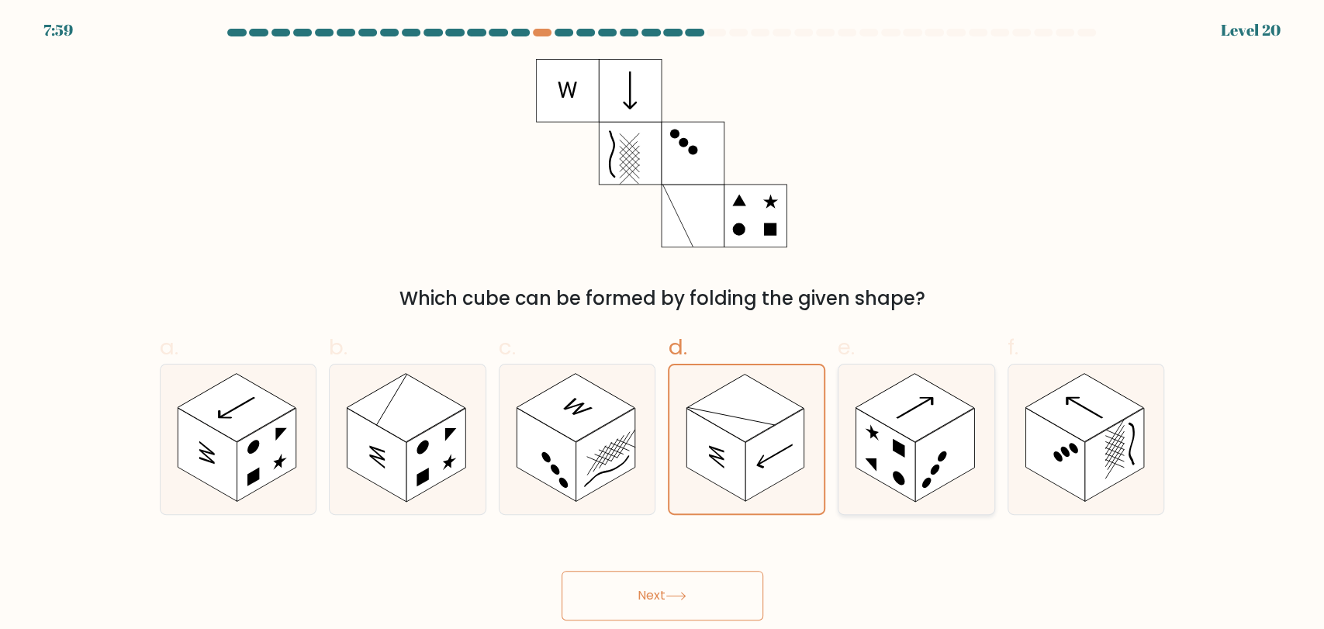
click at [876, 471] on rect at bounding box center [884, 455] width 59 height 94
click at [663, 325] on input "e." at bounding box center [662, 320] width 1 height 10
radio input "true"
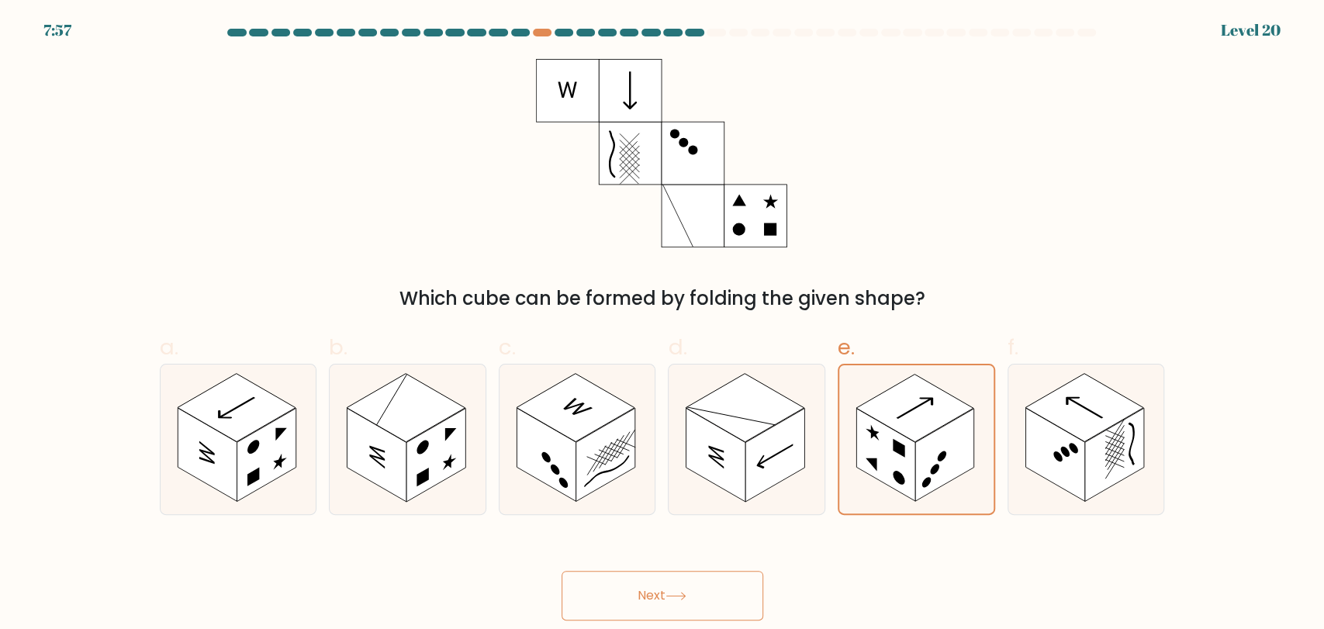
drag, startPoint x: 1132, startPoint y: 499, endPoint x: 958, endPoint y: 515, distance: 174.5
click at [1117, 500] on icon at bounding box center [1086, 440] width 156 height 150
click at [663, 325] on input "f." at bounding box center [662, 320] width 1 height 10
radio input "true"
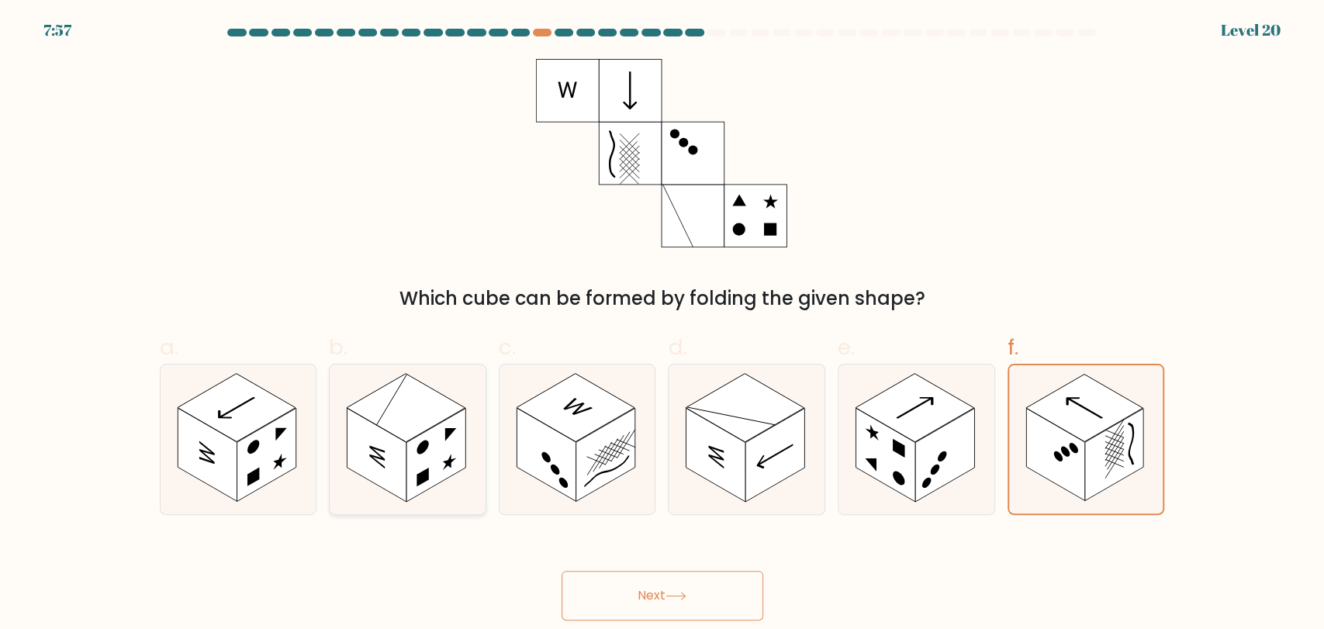
click at [364, 479] on icon at bounding box center [408, 440] width 156 height 150
click at [662, 325] on input "b." at bounding box center [662, 320] width 1 height 10
radio input "true"
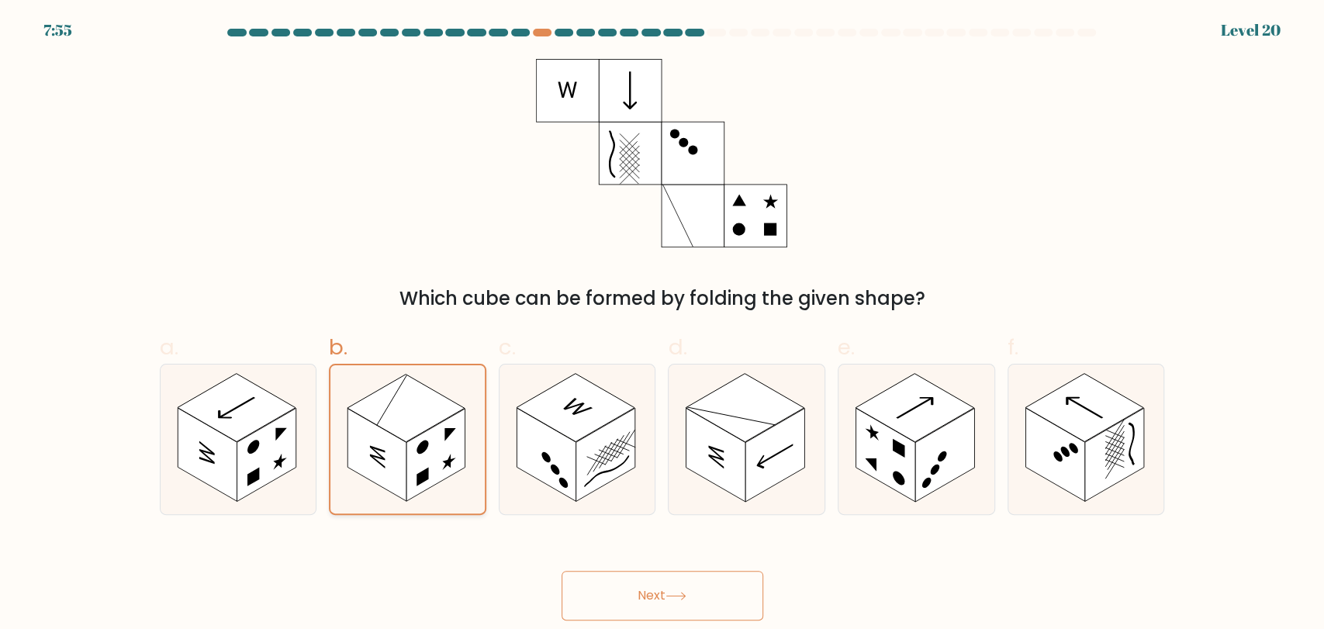
click at [374, 485] on icon at bounding box center [407, 439] width 154 height 148
click at [662, 325] on input "b." at bounding box center [662, 320] width 1 height 10
click at [645, 586] on button "Next" at bounding box center [663, 596] width 202 height 50
click at [1071, 262] on div "Which cube can be formed by folding the given shape?" at bounding box center [662, 186] width 1024 height 254
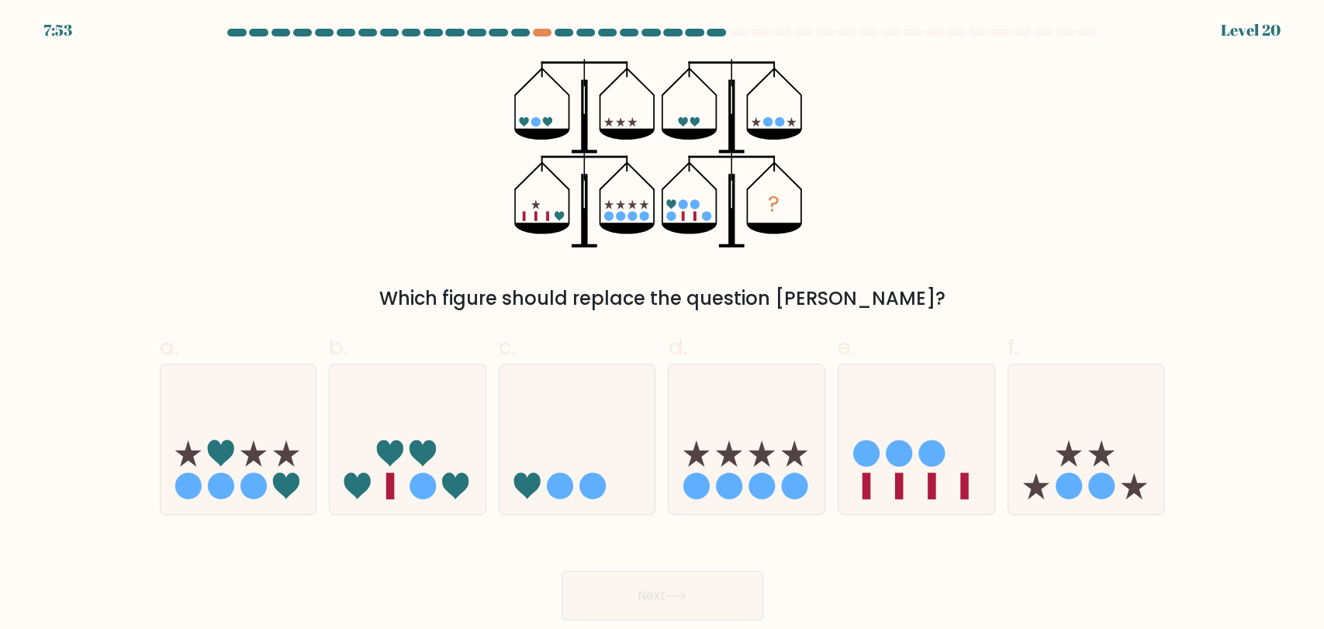
click at [1029, 258] on div "? Which figure should replace the question mark?" at bounding box center [662, 186] width 1024 height 254
click at [1073, 492] on circle at bounding box center [1069, 486] width 26 height 26
click at [663, 325] on input "f." at bounding box center [662, 320] width 1 height 10
radio input "true"
click at [188, 499] on icon at bounding box center [239, 439] width 156 height 129
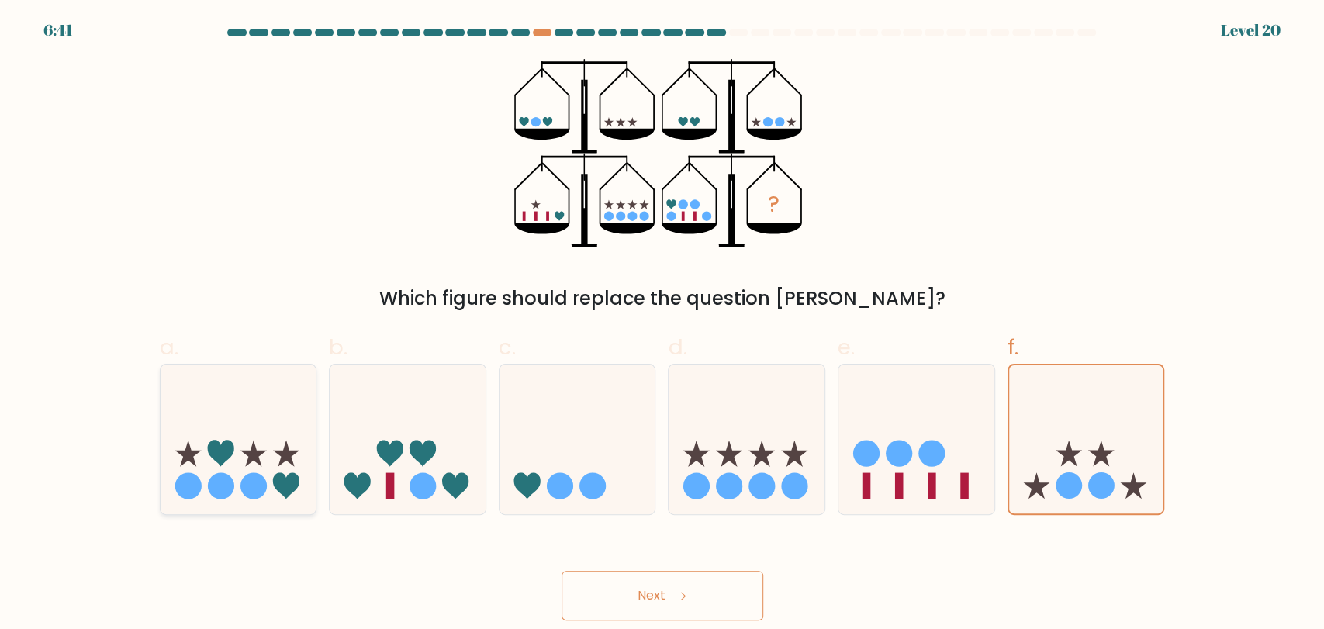
click at [662, 325] on input "a." at bounding box center [662, 320] width 1 height 10
radio input "true"
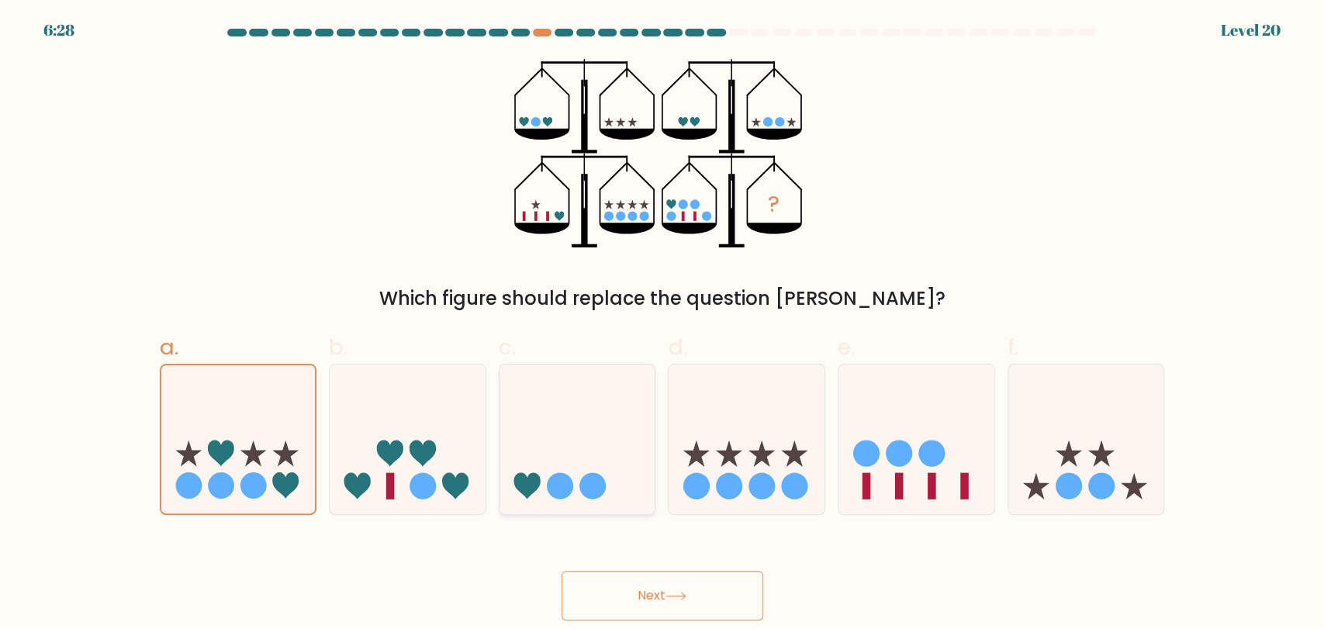
click at [617, 473] on icon at bounding box center [577, 439] width 156 height 129
click at [662, 325] on input "c." at bounding box center [662, 320] width 1 height 10
radio input "true"
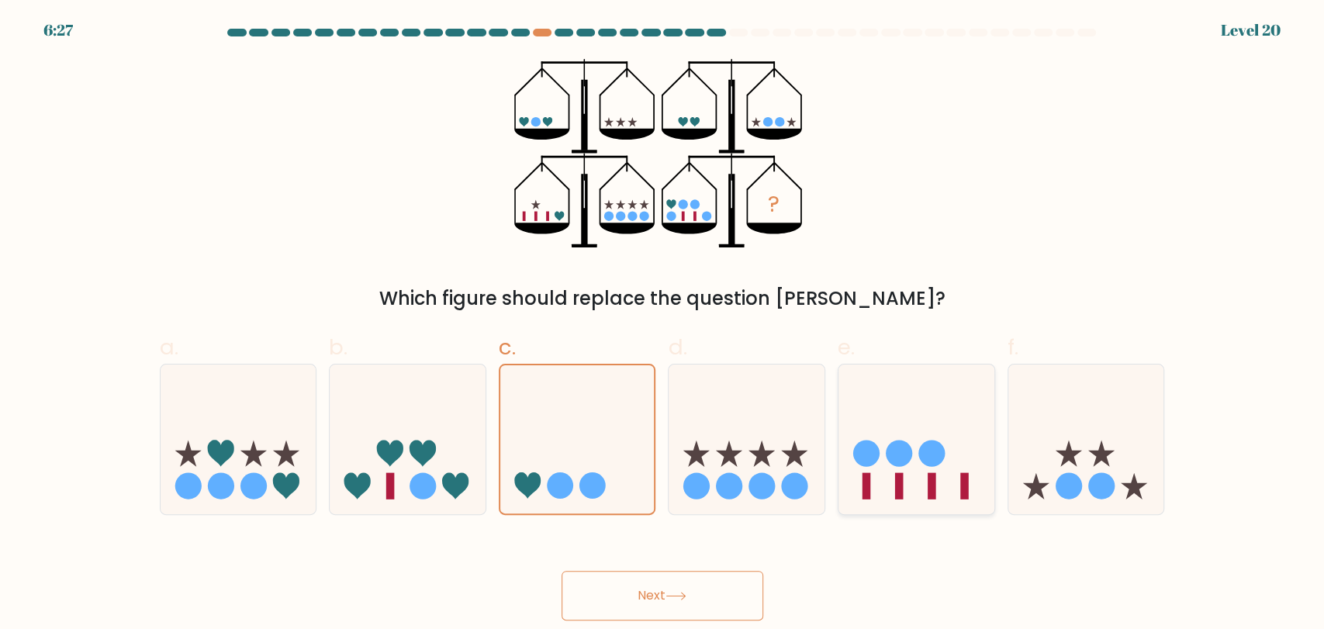
click at [924, 433] on icon at bounding box center [916, 439] width 156 height 129
click at [663, 325] on input "e." at bounding box center [662, 320] width 1 height 10
radio input "true"
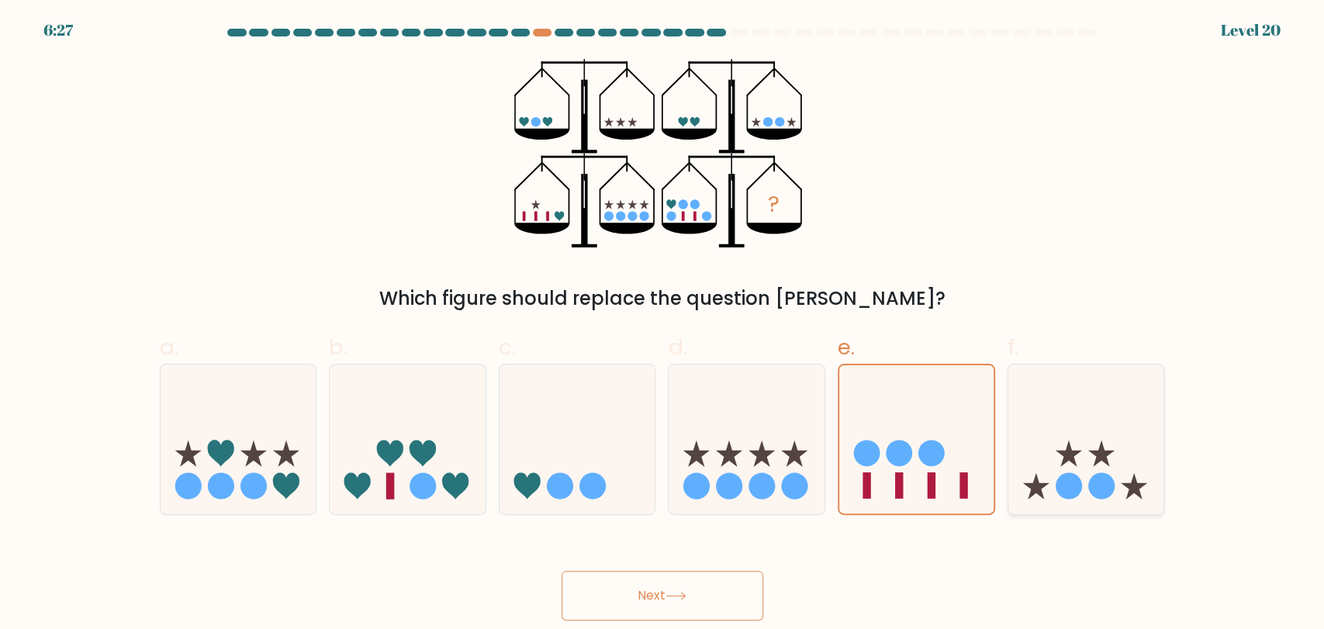
click at [1028, 440] on icon at bounding box center [1086, 439] width 156 height 129
click at [663, 325] on input "f." at bounding box center [662, 320] width 1 height 10
radio input "true"
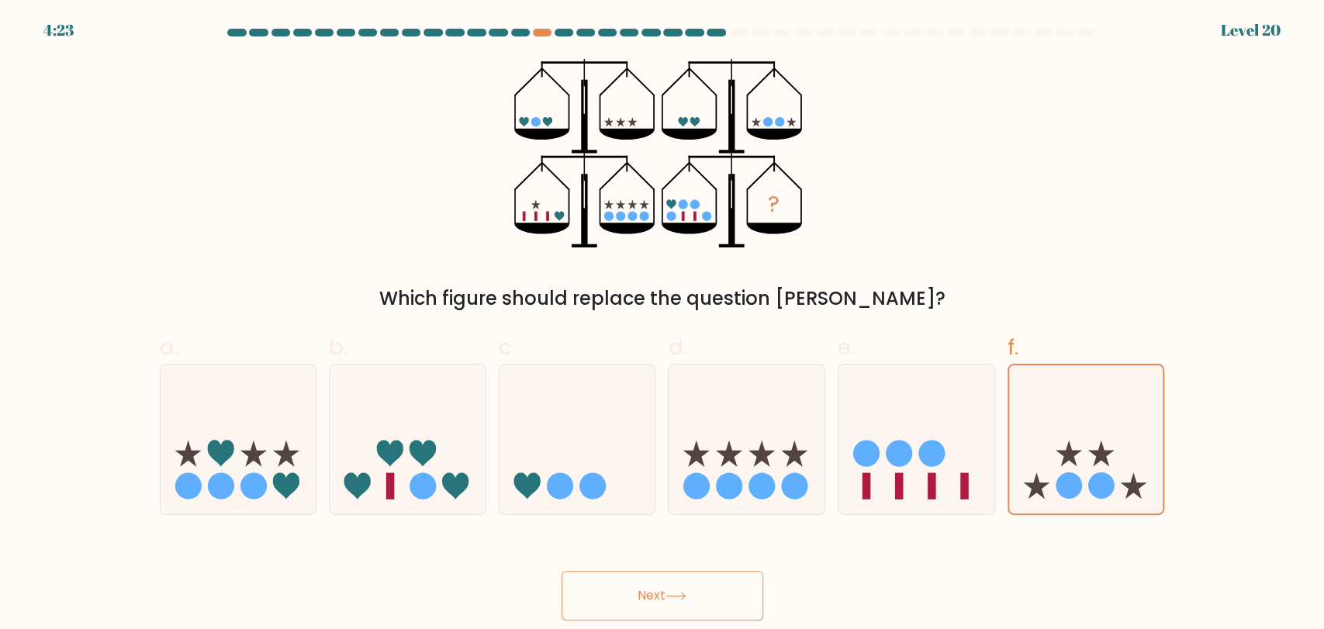
click at [1000, 437] on div "e." at bounding box center [916, 422] width 170 height 183
click at [956, 435] on icon at bounding box center [916, 439] width 156 height 129
click at [663, 325] on input "e." at bounding box center [662, 320] width 1 height 10
radio input "true"
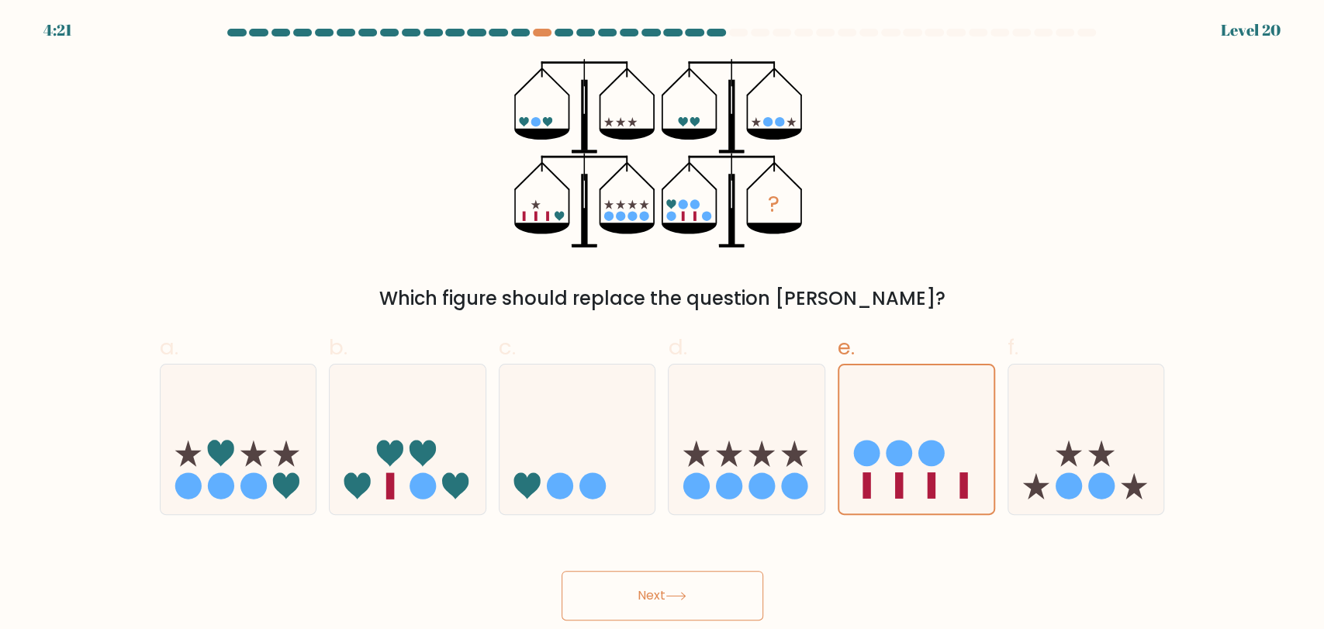
click at [658, 593] on button "Next" at bounding box center [663, 596] width 202 height 50
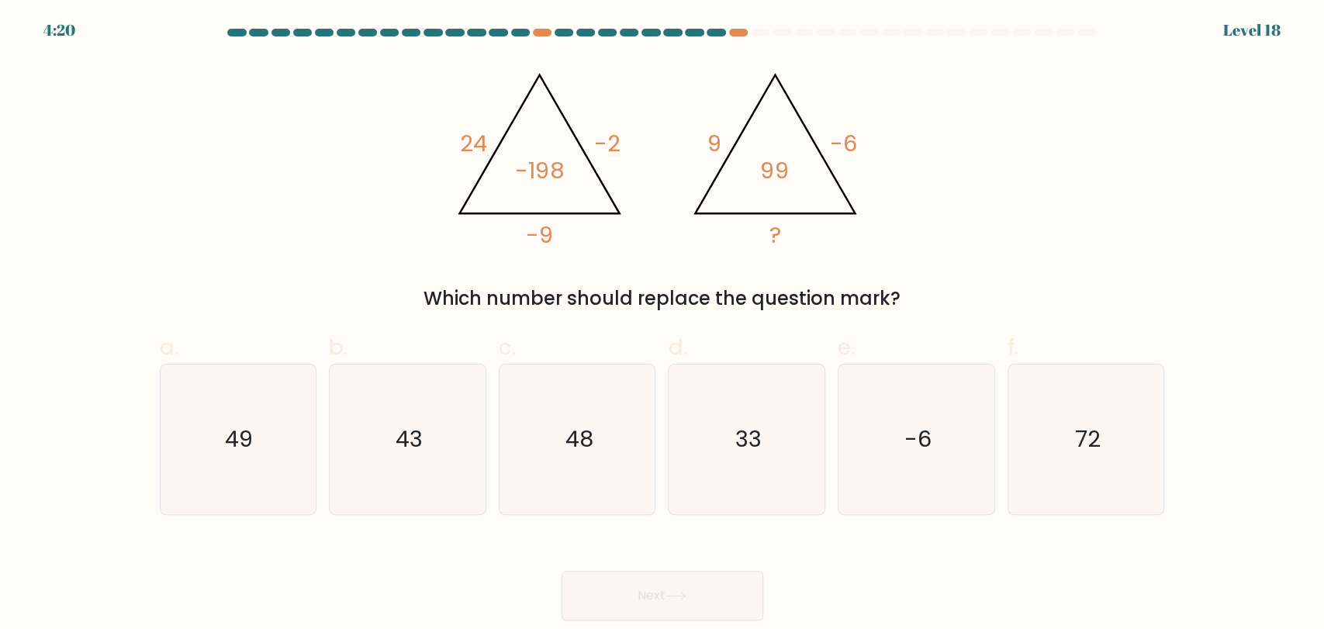
click at [1056, 212] on div "@import url('https://fonts.googleapis.com/css?family=Abril+Fatface:400,100,100i…" at bounding box center [662, 186] width 1024 height 254
click at [952, 199] on div "@import url('https://fonts.googleapis.com/css?family=Abril+Fatface:400,100,100i…" at bounding box center [662, 186] width 1024 height 254
click at [741, 395] on icon "33" at bounding box center [747, 440] width 150 height 150
click at [663, 325] on input "d. 33" at bounding box center [662, 320] width 1 height 10
radio input "true"
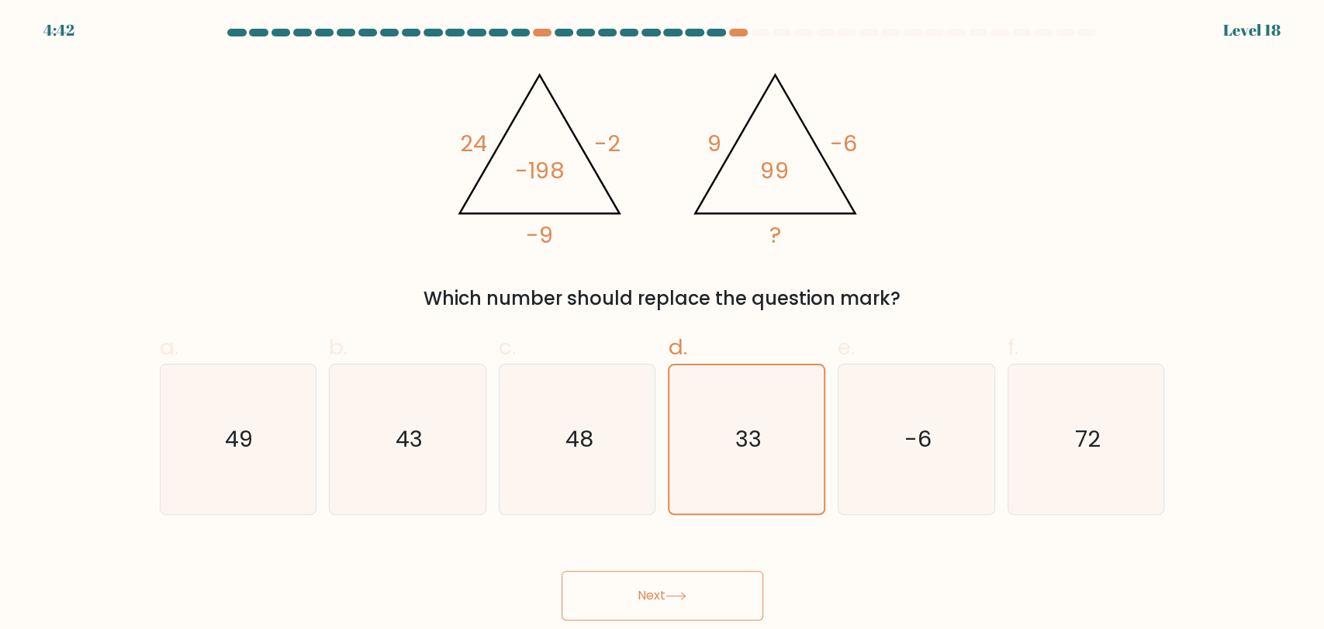
click at [668, 575] on button "Next" at bounding box center [663, 596] width 202 height 50
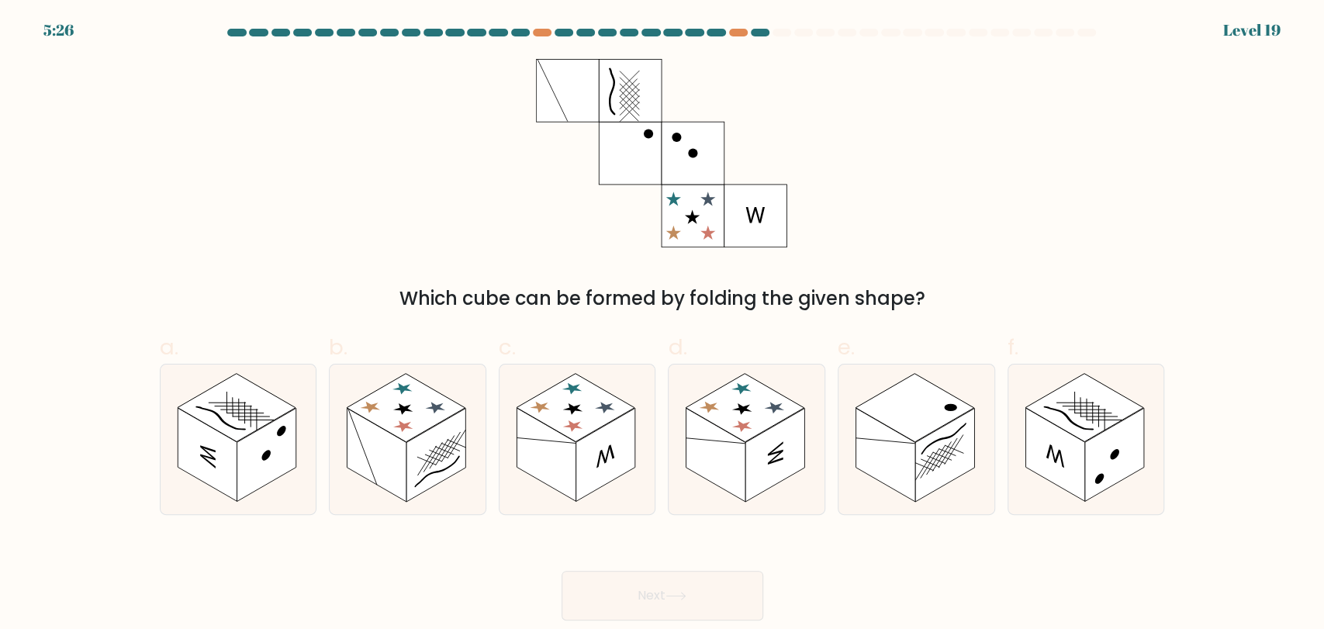
click at [994, 262] on div "Which cube can be formed by folding the given shape?" at bounding box center [662, 186] width 1024 height 254
click at [228, 492] on rect at bounding box center [207, 455] width 59 height 94
click at [662, 325] on input "a." at bounding box center [662, 320] width 1 height 10
radio input "true"
click at [230, 475] on rect at bounding box center [207, 454] width 59 height 92
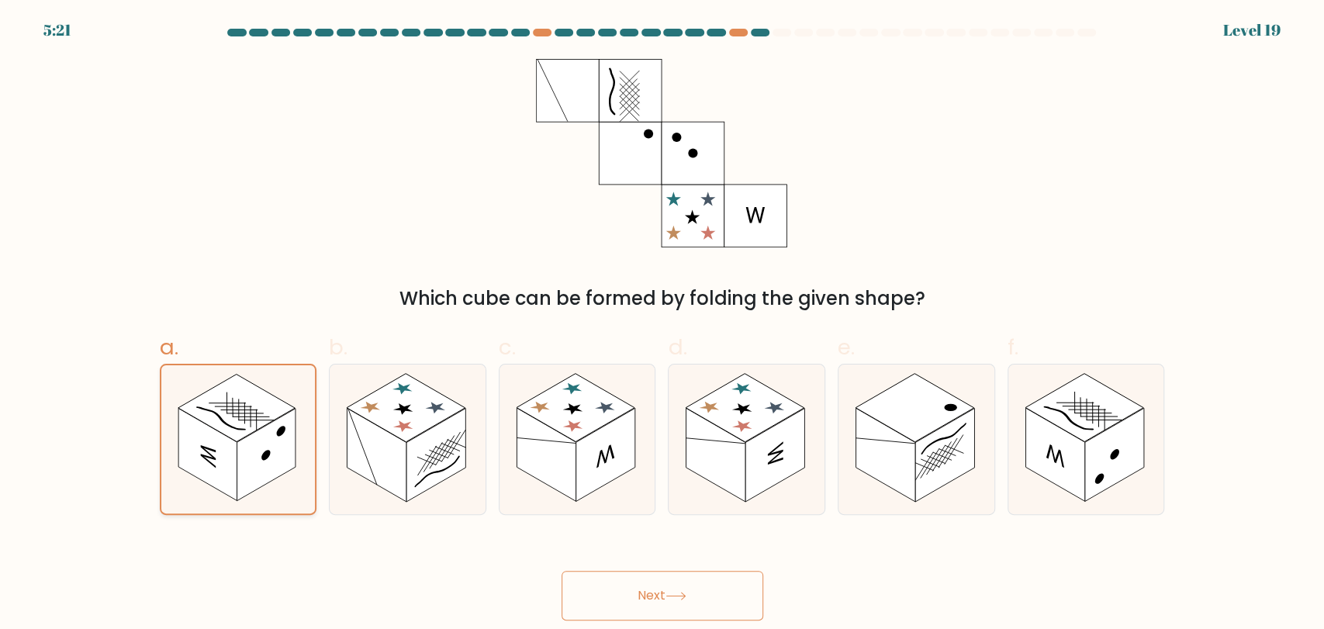
click at [662, 325] on input "a." at bounding box center [662, 320] width 1 height 10
click at [233, 474] on rect at bounding box center [207, 454] width 59 height 92
click at [662, 325] on input "a." at bounding box center [662, 320] width 1 height 10
click at [261, 477] on rect at bounding box center [266, 454] width 59 height 92
click at [662, 325] on input "a." at bounding box center [662, 320] width 1 height 10
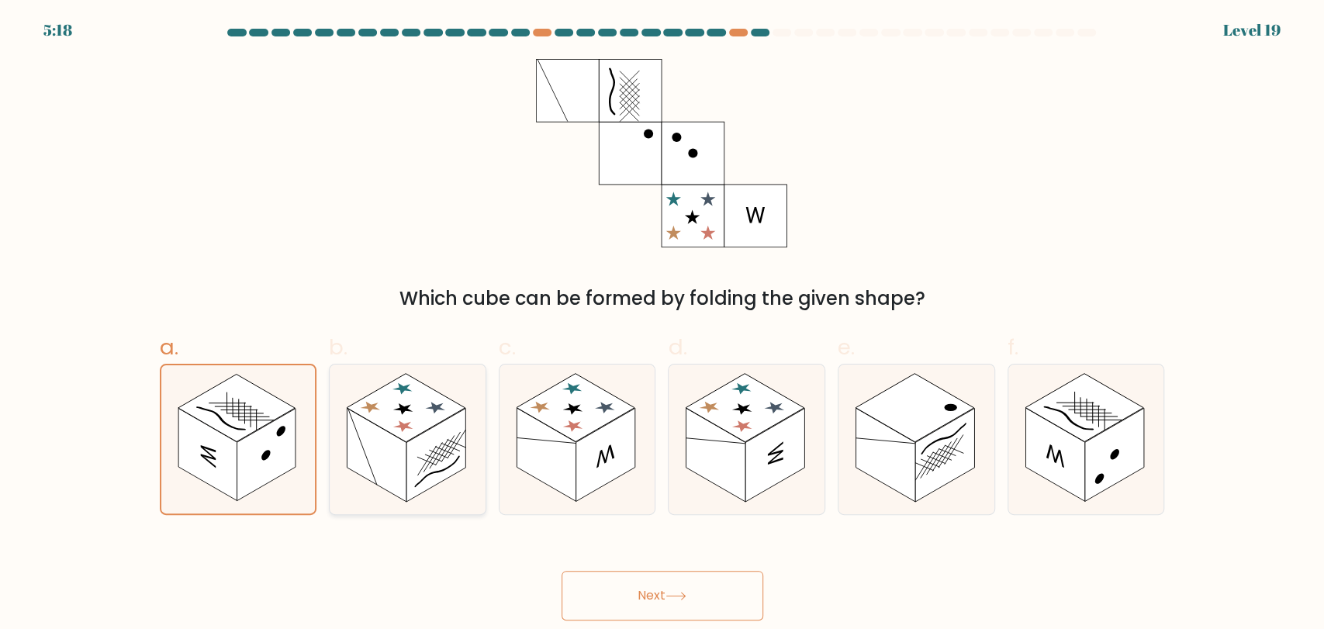
click at [395, 465] on rect at bounding box center [376, 455] width 59 height 94
click at [662, 325] on input "b." at bounding box center [662, 320] width 1 height 10
radio input "true"
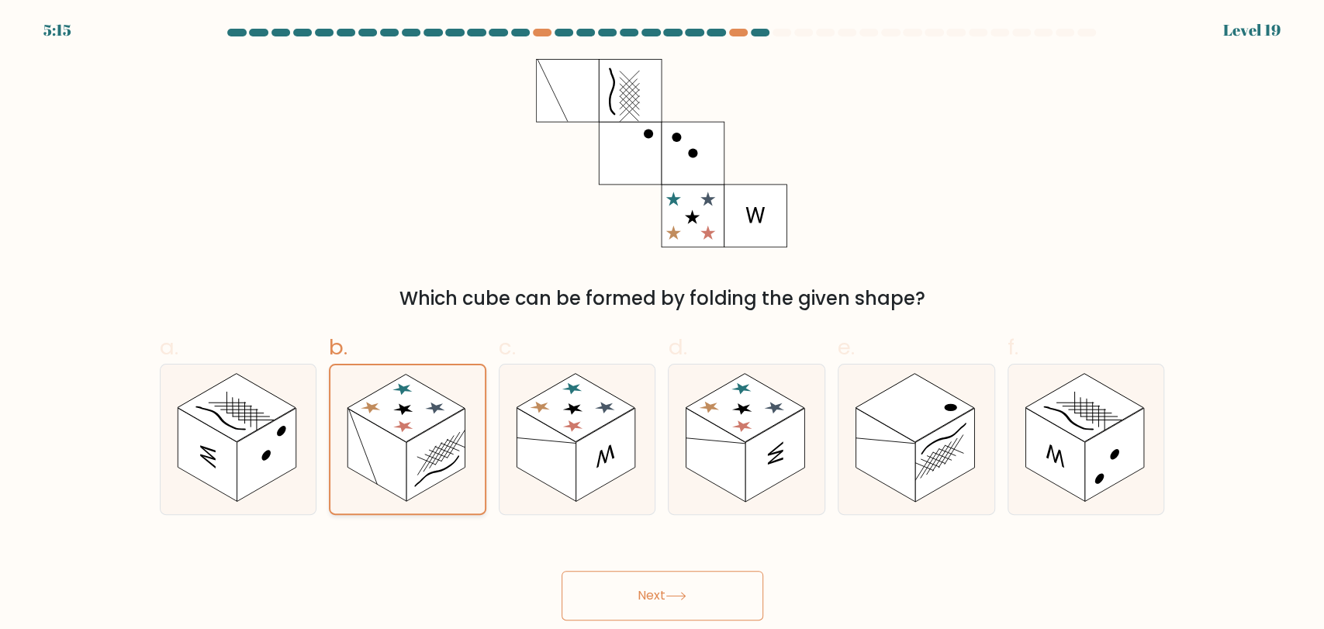
click at [423, 488] on rect at bounding box center [435, 454] width 59 height 92
click at [662, 325] on input "b." at bounding box center [662, 320] width 1 height 10
click at [586, 468] on rect at bounding box center [605, 455] width 59 height 94
click at [662, 325] on input "c." at bounding box center [662, 320] width 1 height 10
radio input "true"
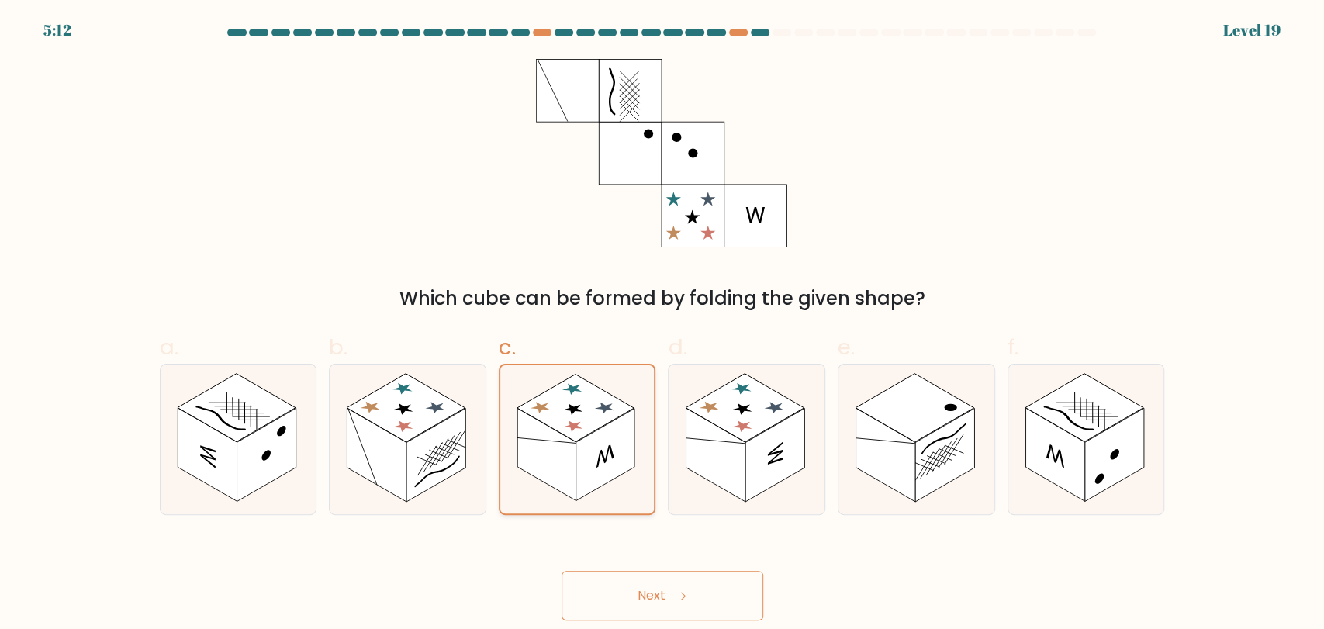
click at [575, 472] on rect at bounding box center [546, 454] width 59 height 92
click at [662, 325] on input "c." at bounding box center [662, 320] width 1 height 10
drag, startPoint x: 784, startPoint y: 446, endPoint x: 775, endPoint y: 446, distance: 9.3
click at [782, 446] on rect at bounding box center [774, 455] width 59 height 94
click at [663, 325] on input "d." at bounding box center [662, 320] width 1 height 10
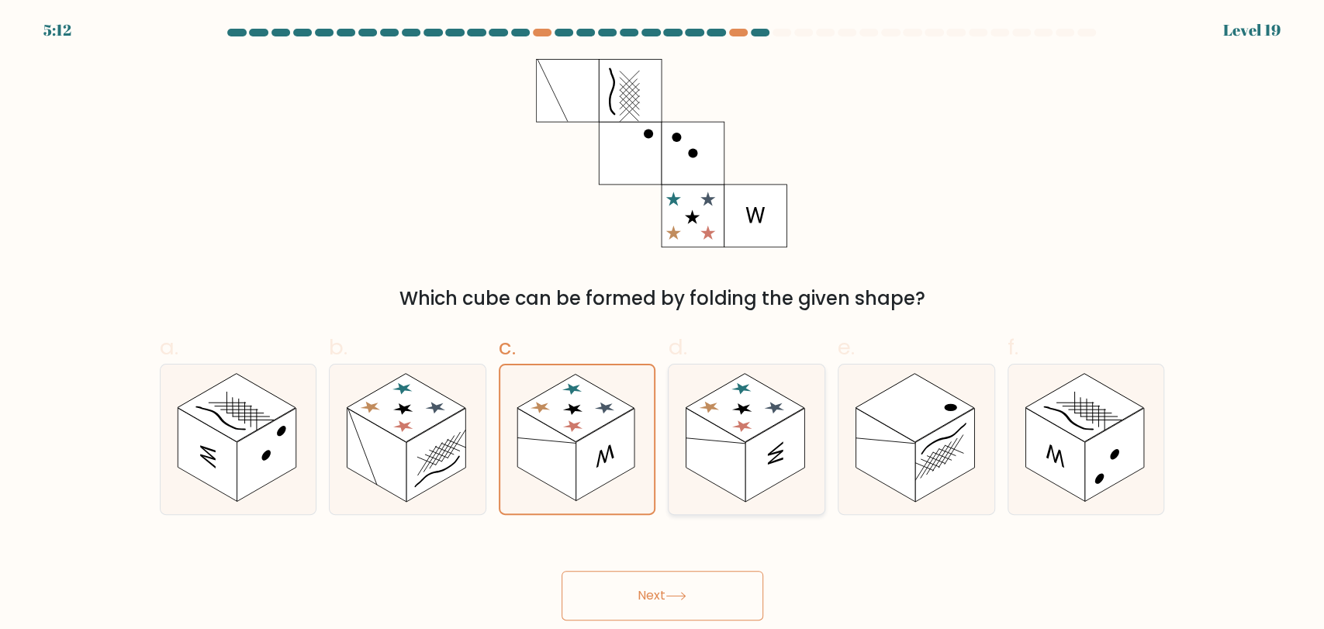
radio input "true"
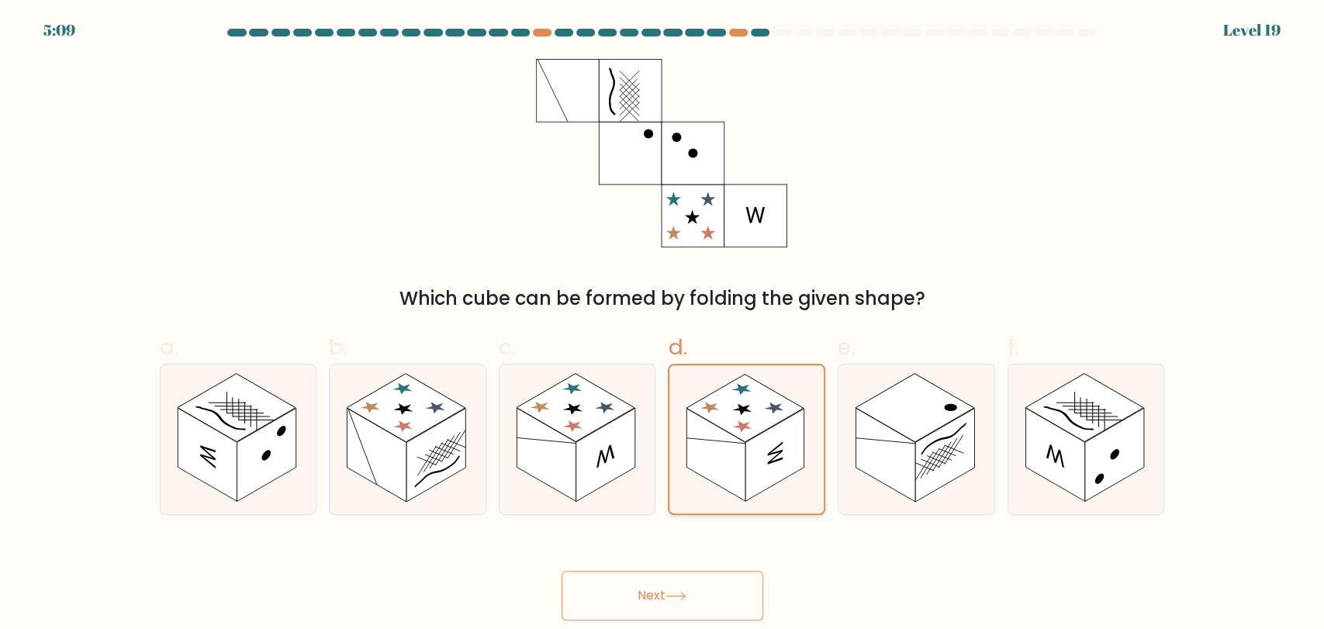
click at [755, 474] on rect at bounding box center [774, 454] width 59 height 92
click at [663, 325] on input "d." at bounding box center [662, 320] width 1 height 10
click at [755, 474] on rect at bounding box center [774, 454] width 59 height 92
click at [663, 325] on input "d." at bounding box center [662, 320] width 1 height 10
click at [897, 458] on rect at bounding box center [884, 455] width 59 height 94
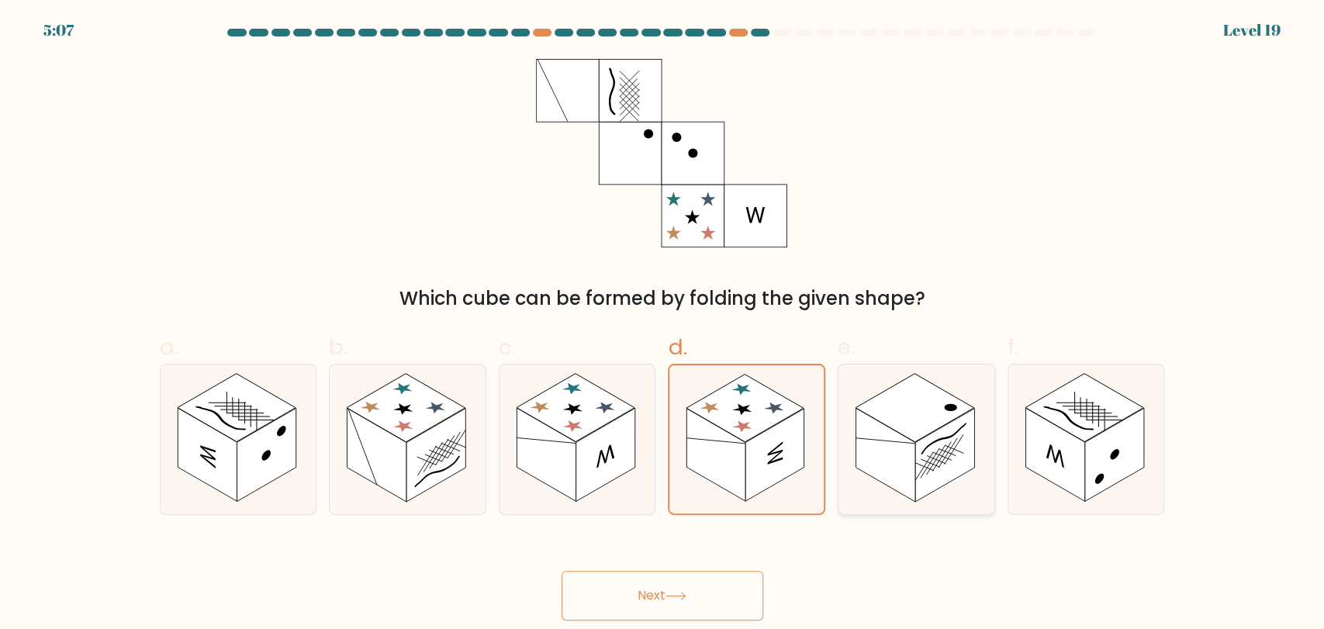
click at [663, 325] on input "e." at bounding box center [662, 320] width 1 height 10
radio input "true"
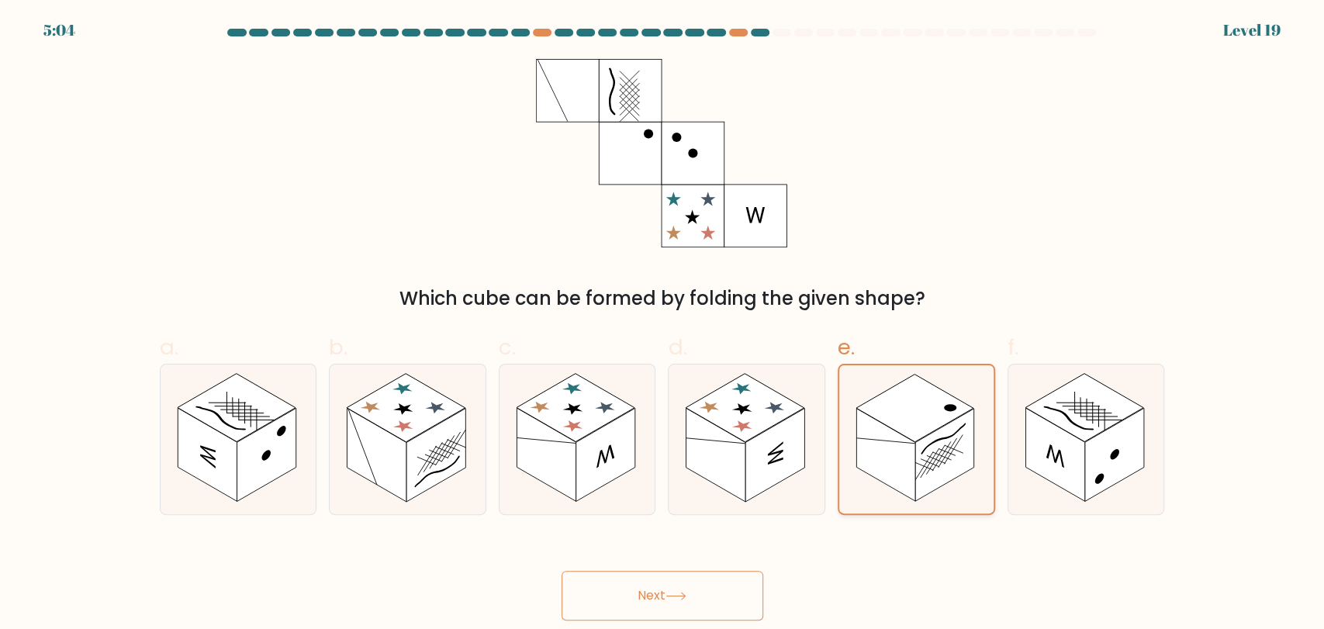
click at [880, 463] on rect at bounding box center [885, 454] width 59 height 92
click at [663, 325] on input "e." at bounding box center [662, 320] width 1 height 10
click at [1083, 470] on rect at bounding box center [1054, 455] width 59 height 94
click at [663, 325] on input "f." at bounding box center [662, 320] width 1 height 10
radio input "true"
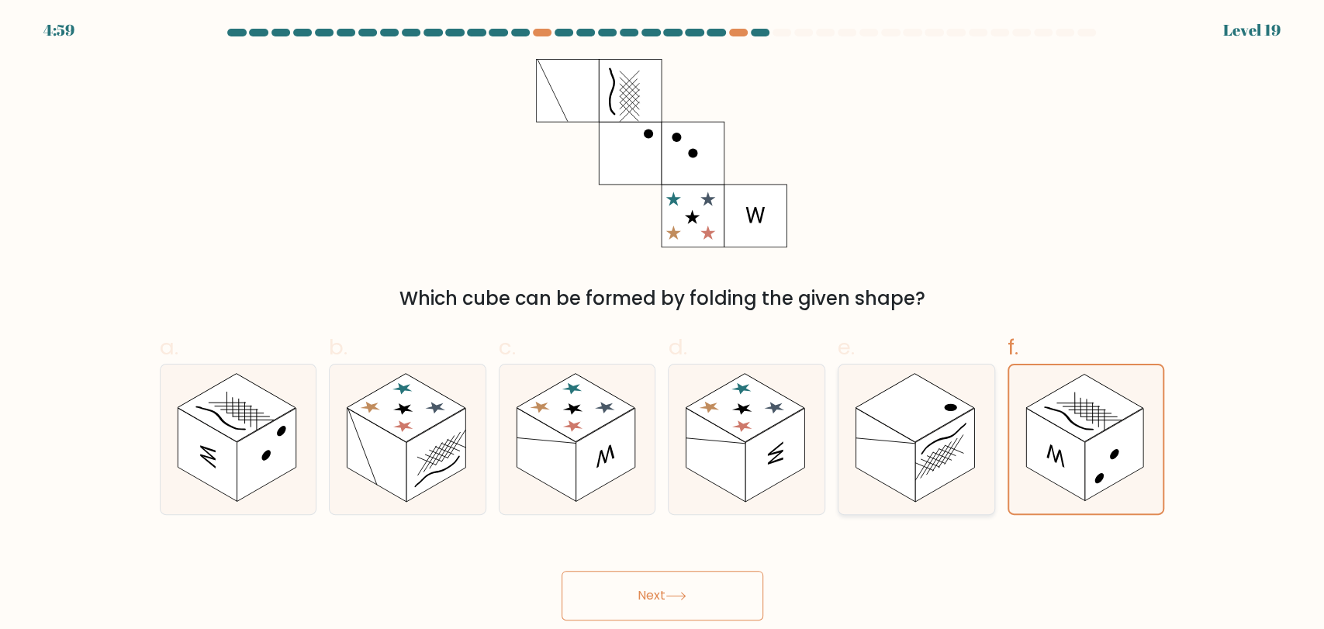
drag, startPoint x: 1086, startPoint y: 467, endPoint x: 854, endPoint y: 486, distance: 232.6
click at [1083, 466] on icon at bounding box center [1086, 439] width 154 height 148
click at [663, 325] on input "f." at bounding box center [662, 320] width 1 height 10
click at [725, 491] on icon at bounding box center [747, 440] width 156 height 150
click at [663, 325] on input "d." at bounding box center [662, 320] width 1 height 10
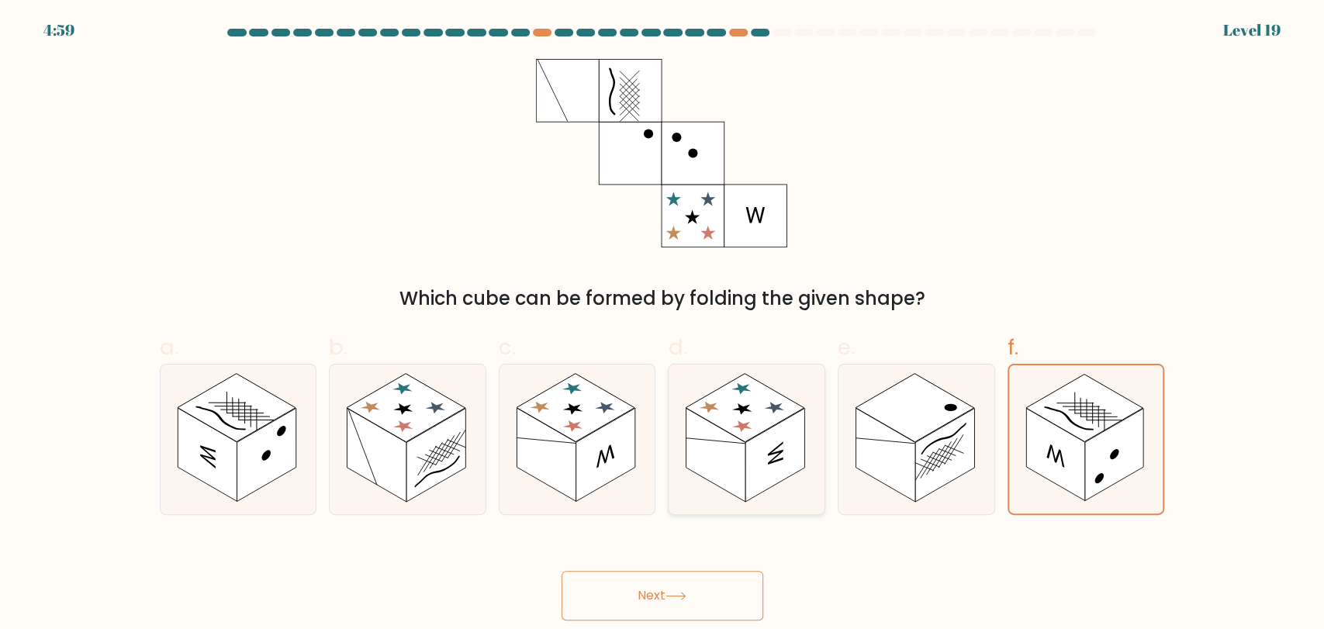
radio input "true"
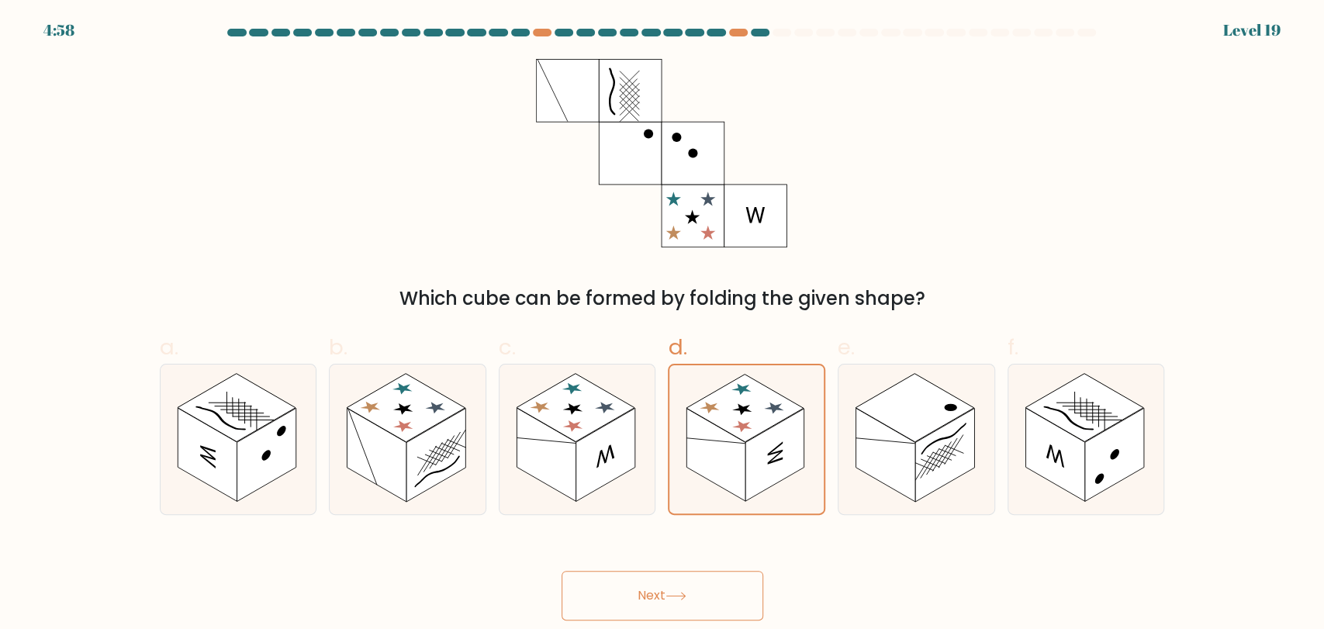
click at [671, 597] on icon at bounding box center [675, 596] width 21 height 9
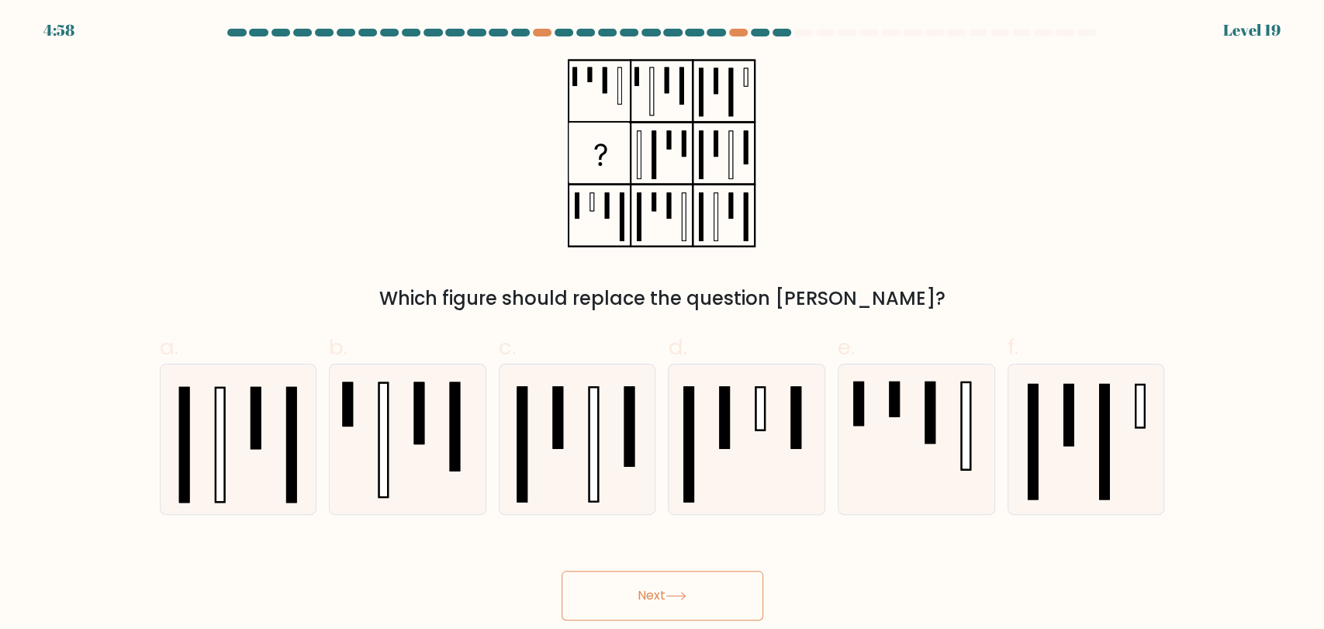
click at [1030, 202] on div "Which figure should replace the question mark?" at bounding box center [662, 186] width 1024 height 254
click at [923, 461] on icon at bounding box center [917, 440] width 150 height 150
click at [663, 325] on input "e." at bounding box center [662, 320] width 1 height 10
radio input "true"
click at [795, 479] on icon at bounding box center [747, 440] width 150 height 150
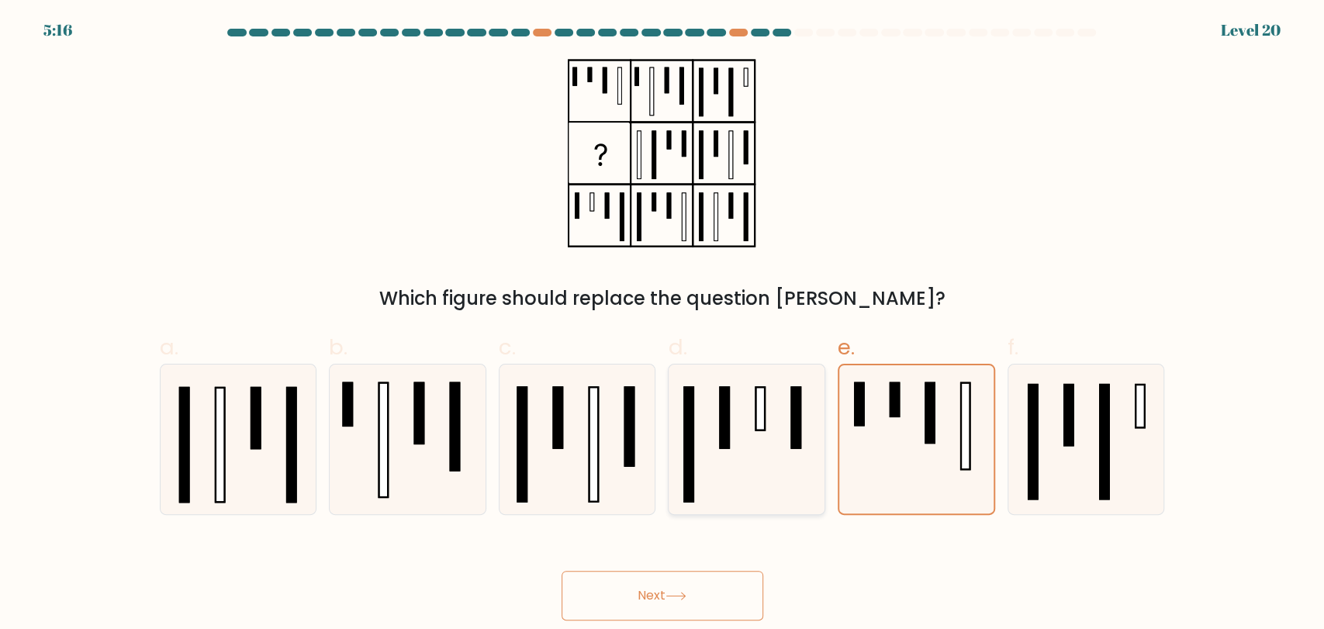
click at [663, 325] on input "d." at bounding box center [662, 320] width 1 height 10
radio input "true"
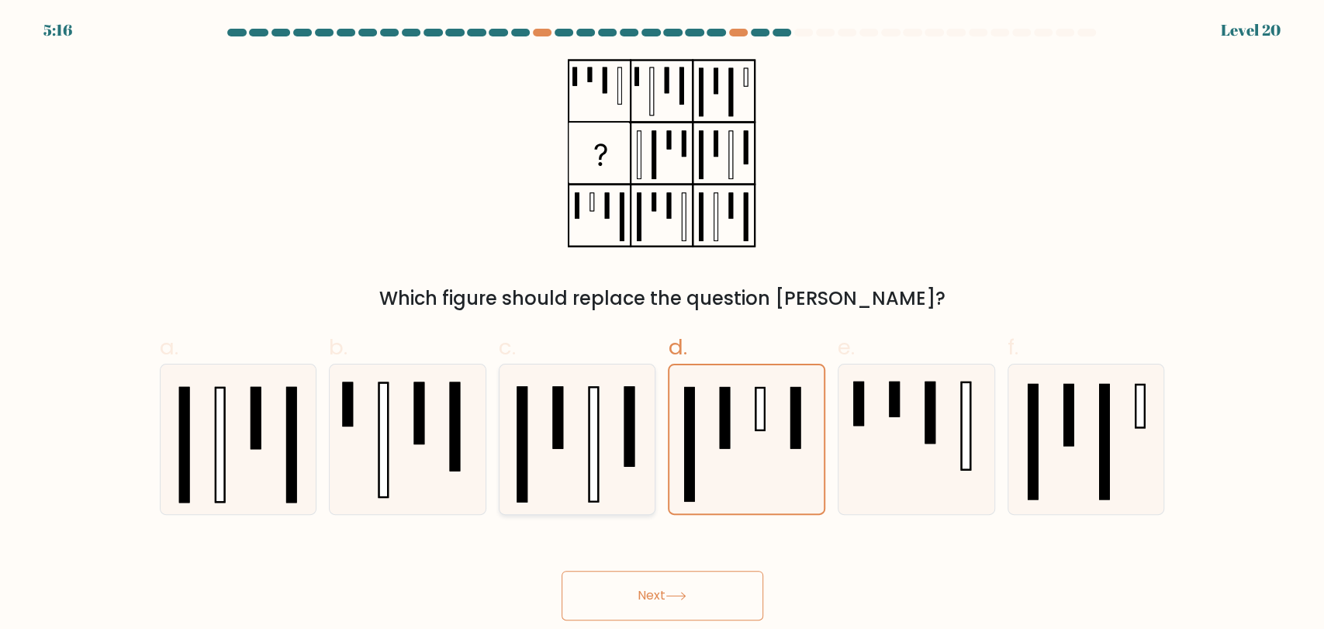
drag, startPoint x: 555, startPoint y: 470, endPoint x: 531, endPoint y: 463, distance: 25.0
click at [548, 467] on icon at bounding box center [578, 440] width 150 height 150
click at [662, 325] on input "c." at bounding box center [662, 320] width 1 height 10
radio input "true"
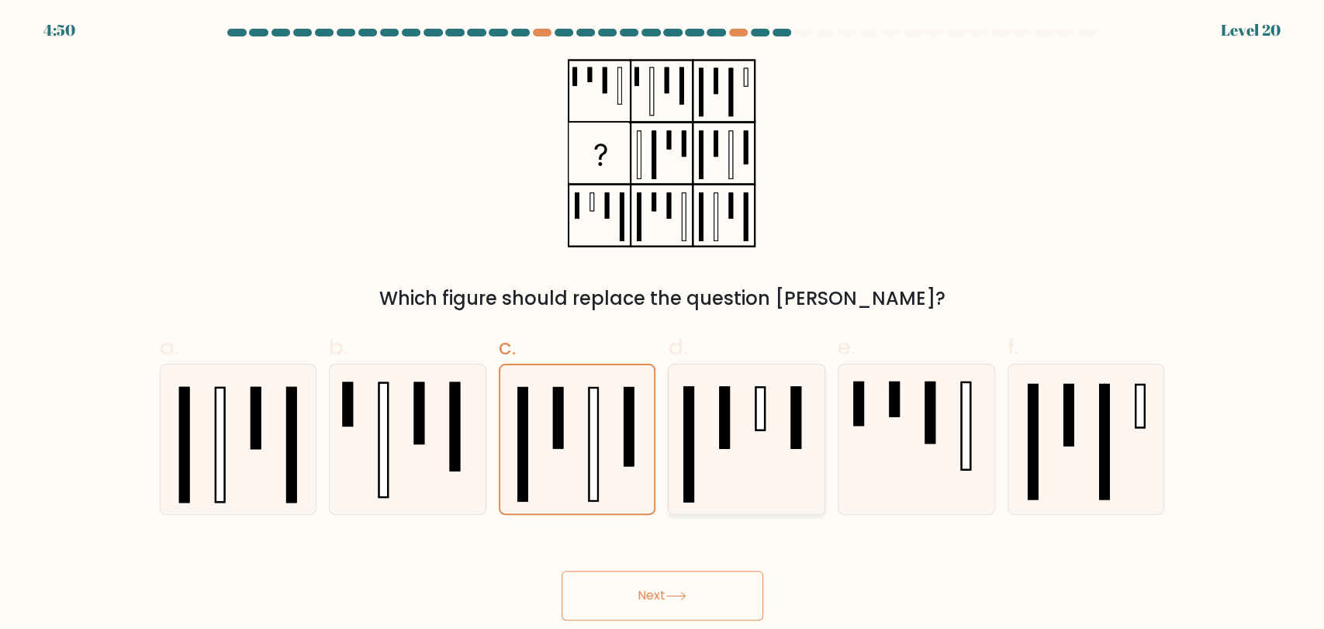
click at [738, 411] on icon at bounding box center [747, 440] width 150 height 150
click at [663, 325] on input "d." at bounding box center [662, 320] width 1 height 10
radio input "true"
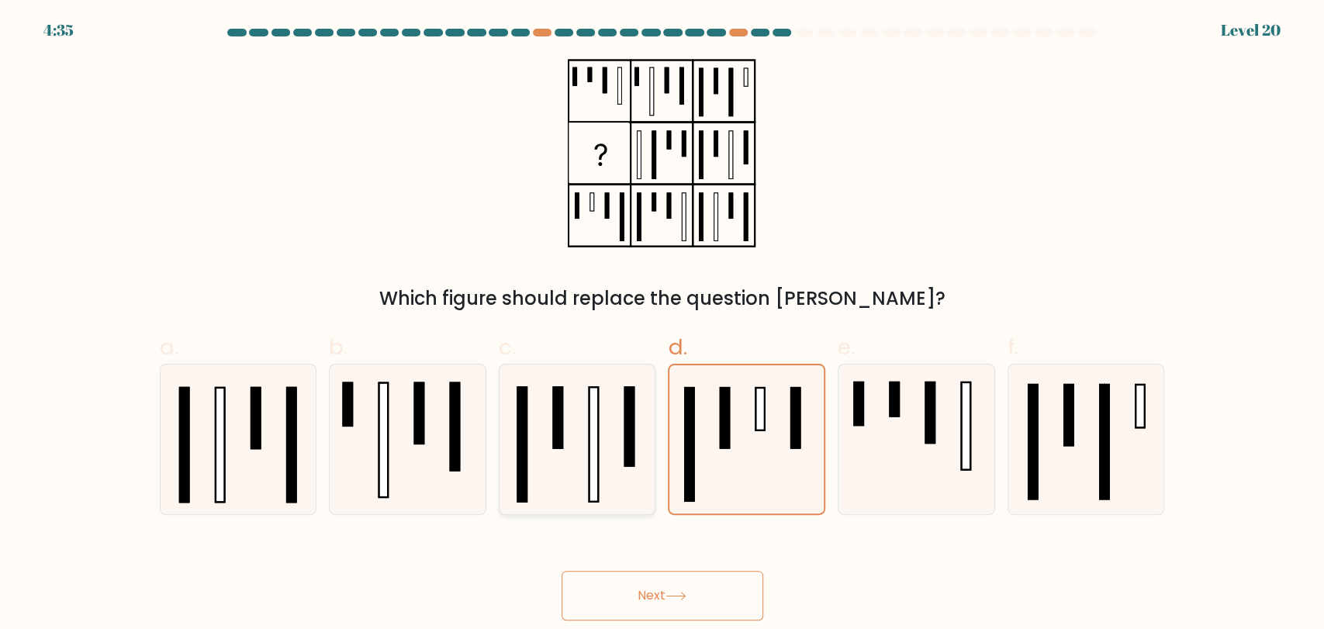
click at [583, 405] on icon at bounding box center [578, 440] width 150 height 150
click at [662, 325] on input "c." at bounding box center [662, 320] width 1 height 10
radio input "true"
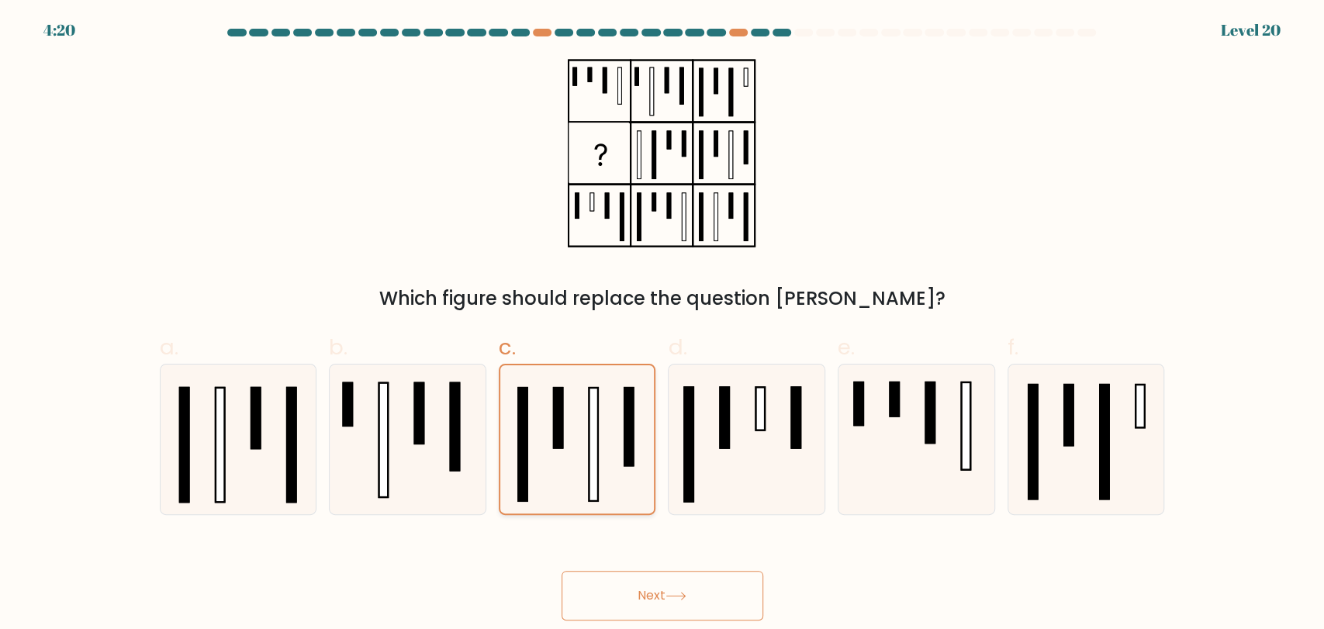
click at [605, 434] on icon at bounding box center [577, 439] width 148 height 148
click at [662, 325] on input "c." at bounding box center [662, 320] width 1 height 10
click at [741, 479] on icon at bounding box center [747, 440] width 150 height 150
click at [663, 325] on input "d." at bounding box center [662, 320] width 1 height 10
radio input "true"
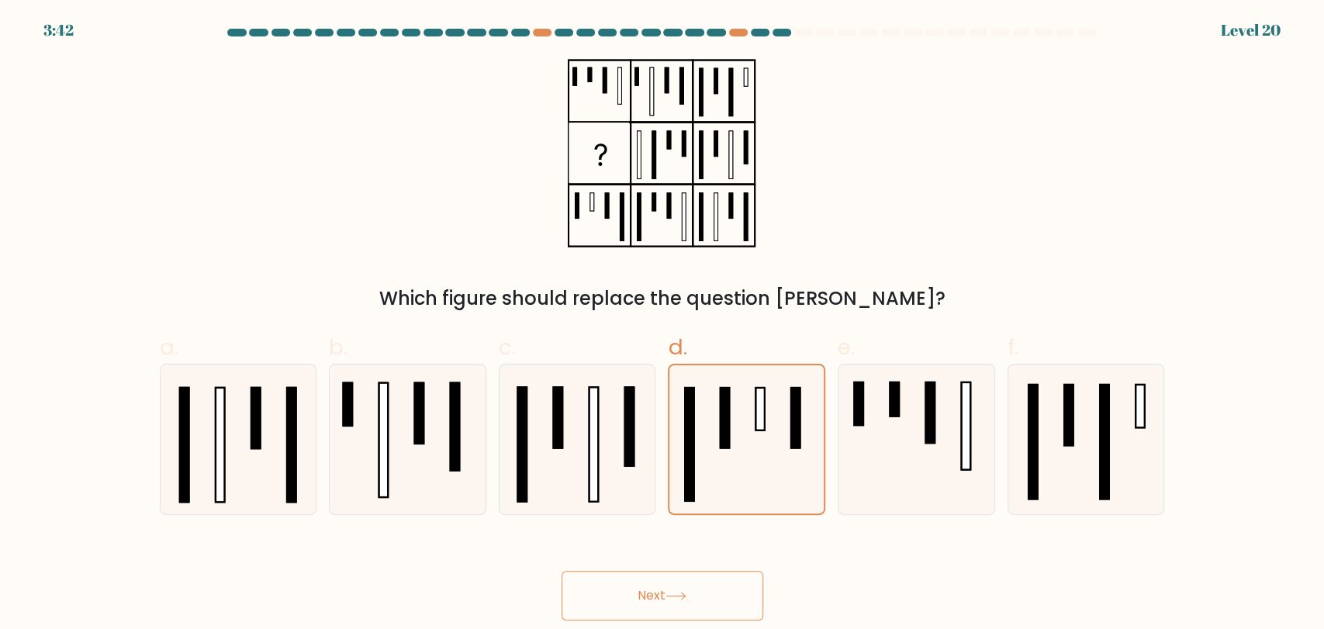
click at [687, 582] on button "Next" at bounding box center [663, 596] width 202 height 50
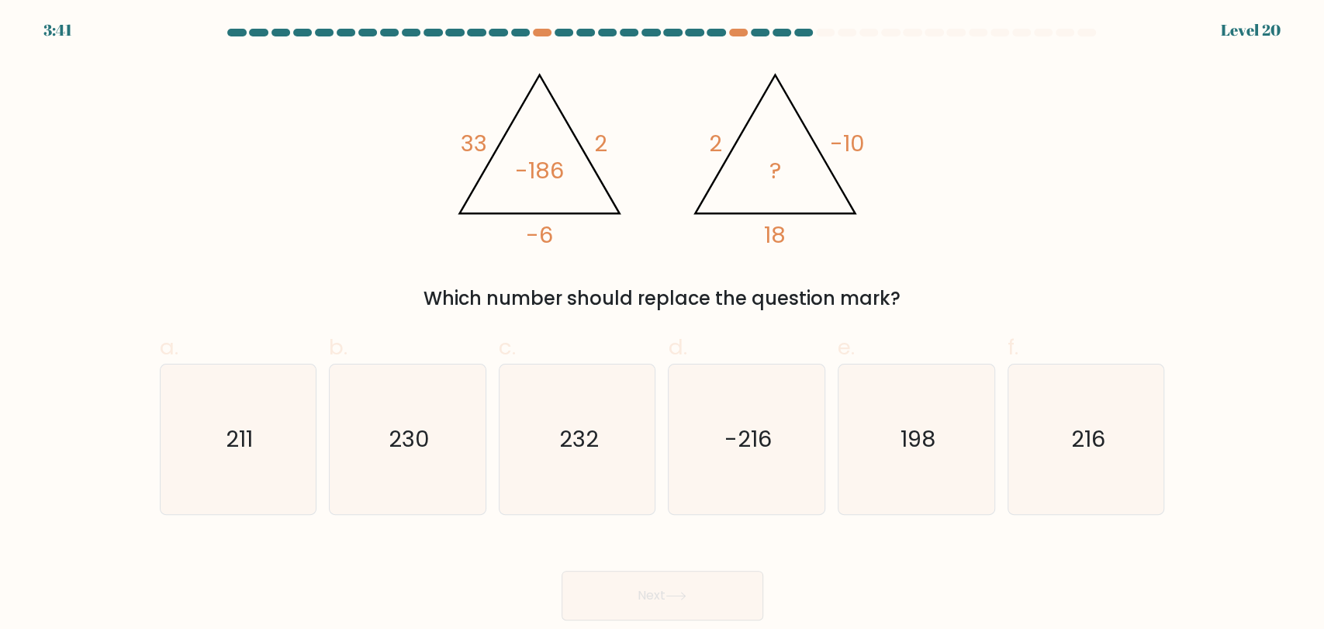
drag, startPoint x: 928, startPoint y: 219, endPoint x: 918, endPoint y: 223, distance: 9.8
click at [918, 223] on div "@import url('https://fonts.googleapis.com/css?family=Abril+Fatface:400,100,100i…" at bounding box center [662, 186] width 1024 height 254
click at [1057, 423] on icon "216" at bounding box center [1086, 440] width 150 height 150
click at [663, 325] on input "f. 216" at bounding box center [662, 320] width 1 height 10
radio input "true"
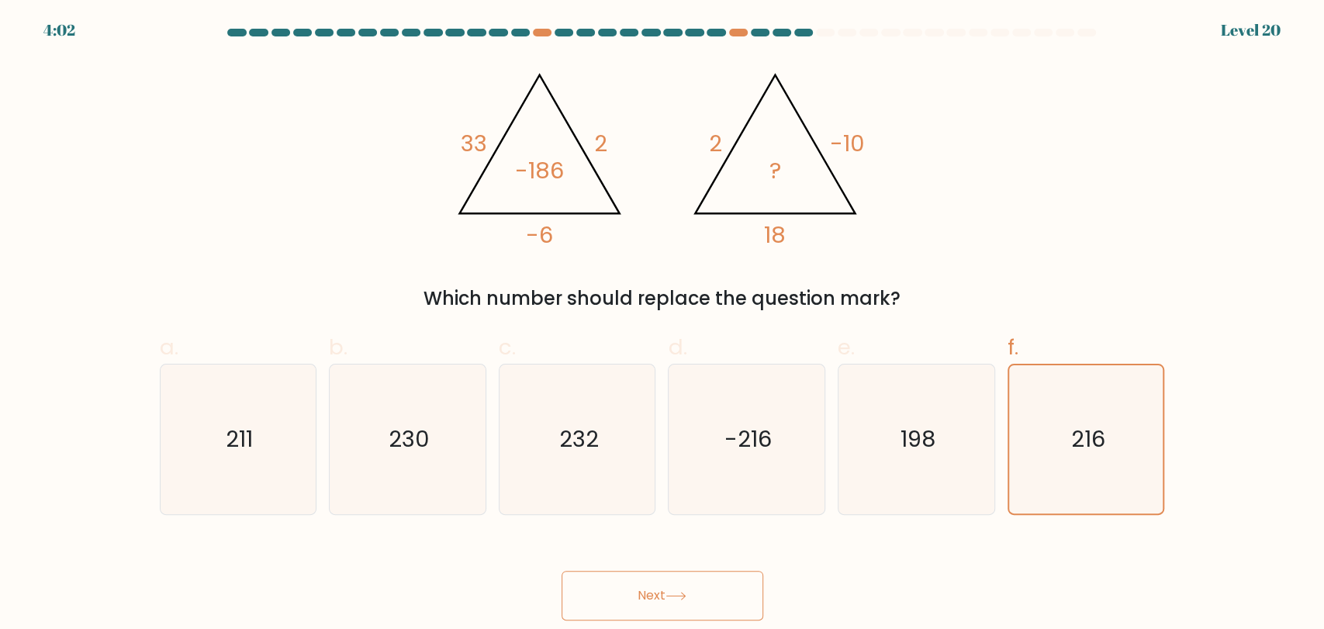
click at [686, 597] on icon at bounding box center [675, 596] width 21 height 9
click at [1173, 173] on div "@import url('https://fonts.googleapis.com/css?family=Abril+Fatface:400,100,100i…" at bounding box center [662, 186] width 1024 height 254
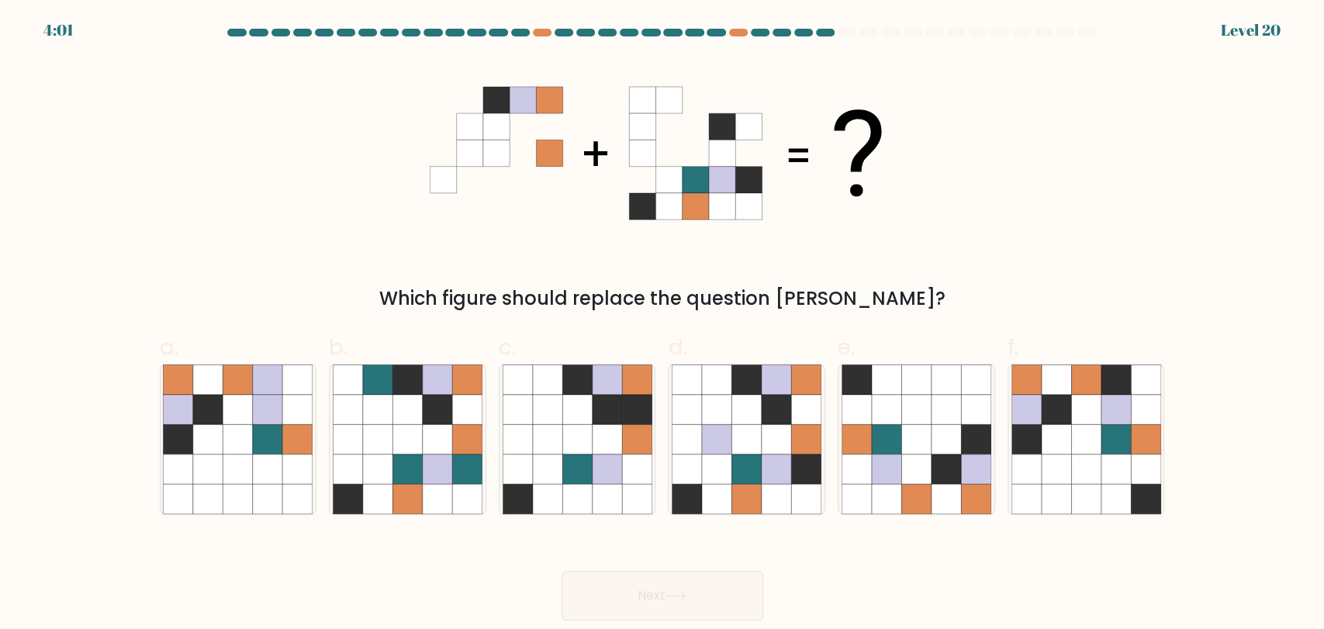
click at [1166, 174] on div "Which figure should replace the question mark?" at bounding box center [662, 186] width 1024 height 254
click at [275, 414] on icon at bounding box center [267, 408] width 29 height 29
click at [662, 325] on input "a." at bounding box center [662, 320] width 1 height 10
radio input "true"
click at [452, 435] on icon at bounding box center [466, 438] width 29 height 29
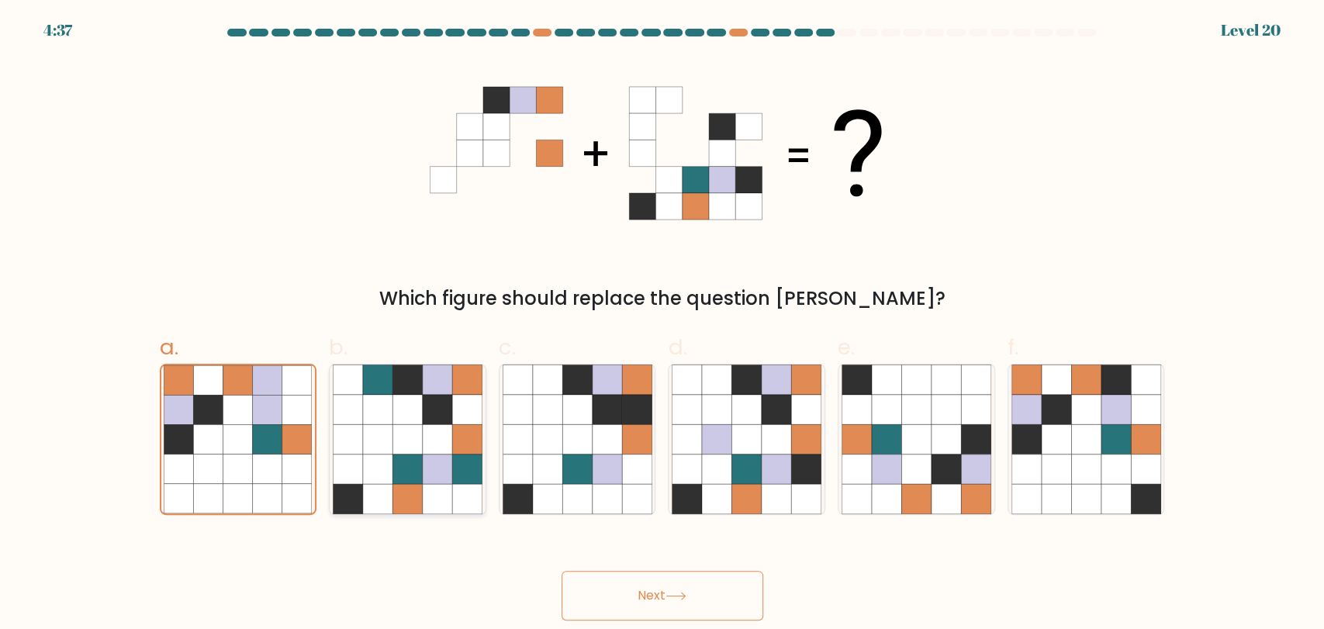
click at [662, 325] on input "b." at bounding box center [662, 320] width 1 height 10
radio input "true"
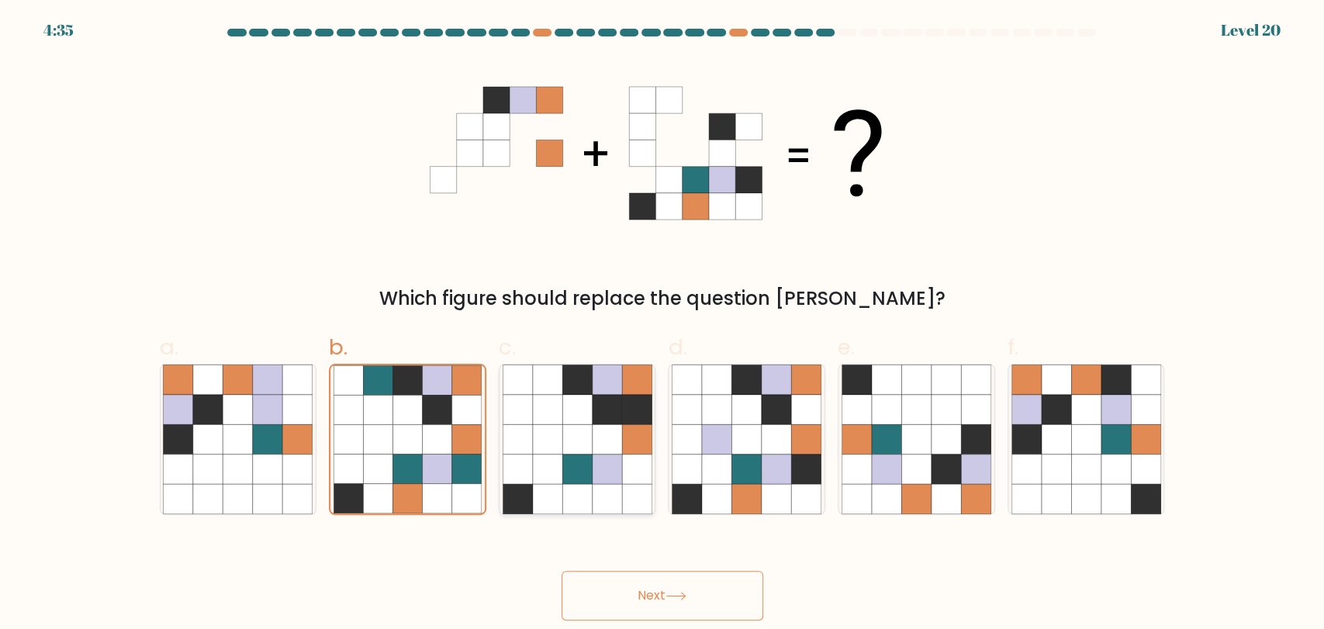
click at [585, 459] on icon at bounding box center [576, 468] width 29 height 29
click at [662, 325] on input "c." at bounding box center [662, 320] width 1 height 10
radio input "true"
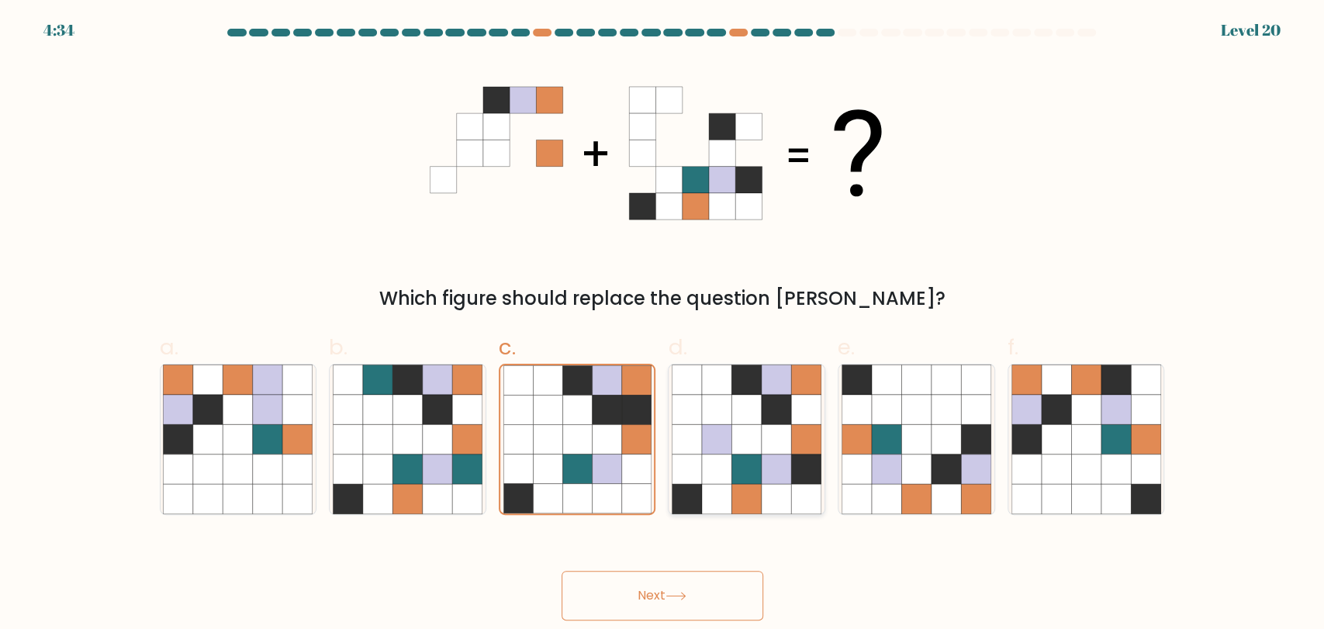
click at [722, 444] on icon at bounding box center [716, 438] width 29 height 29
click at [663, 325] on input "d." at bounding box center [662, 320] width 1 height 10
radio input "true"
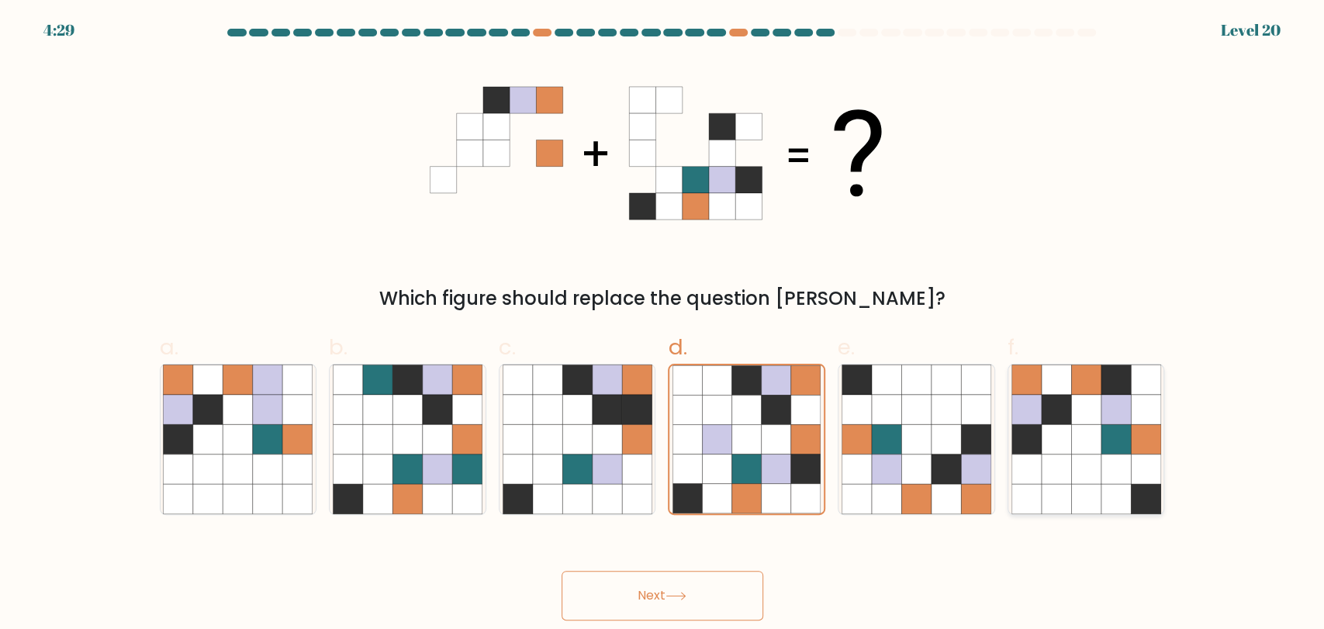
click at [1061, 489] on icon at bounding box center [1055, 498] width 29 height 29
click at [663, 325] on input "f." at bounding box center [662, 320] width 1 height 10
radio input "true"
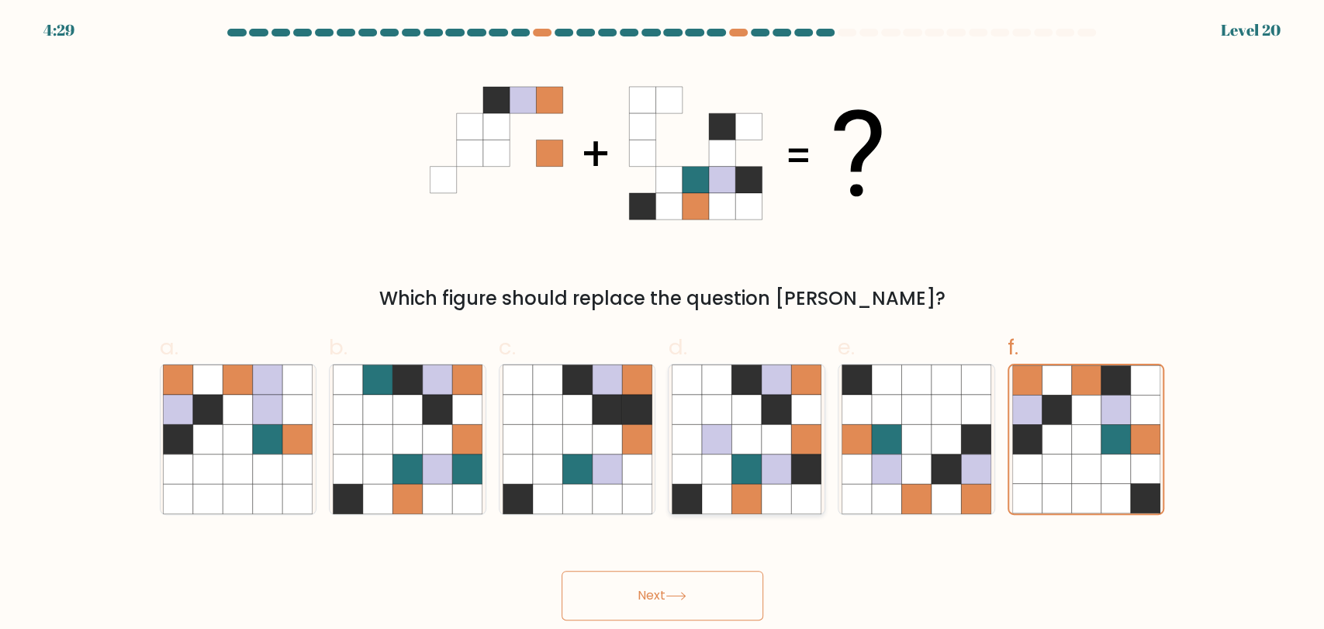
click at [694, 482] on icon at bounding box center [686, 468] width 29 height 29
click at [663, 325] on input "d." at bounding box center [662, 320] width 1 height 10
radio input "true"
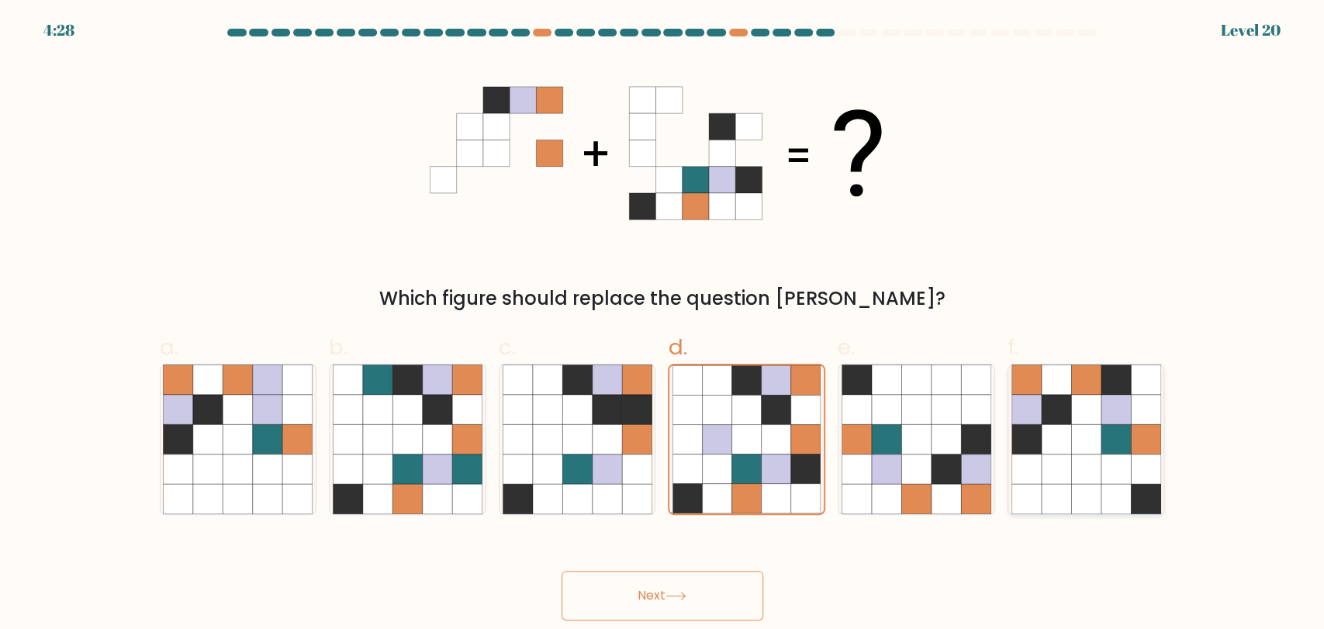
click at [1073, 482] on icon at bounding box center [1085, 468] width 29 height 29
click at [663, 325] on input "f." at bounding box center [662, 320] width 1 height 10
radio input "true"
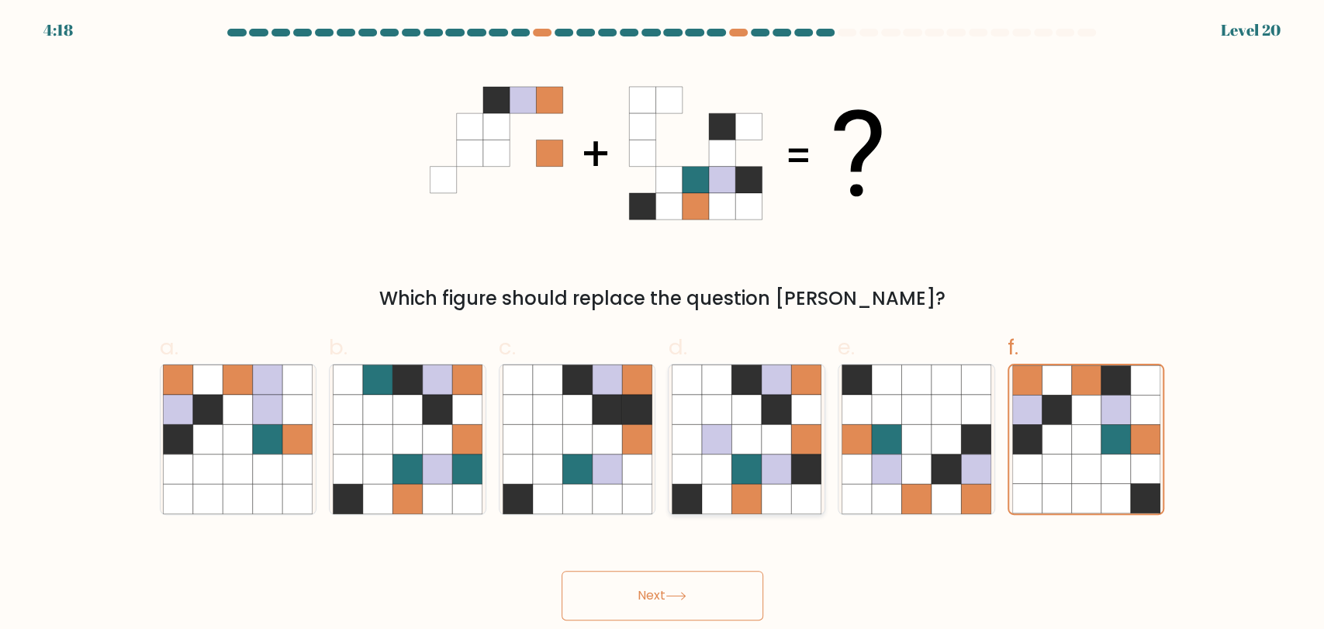
click at [760, 474] on icon at bounding box center [746, 468] width 29 height 29
click at [663, 325] on input "d." at bounding box center [662, 320] width 1 height 10
radio input "true"
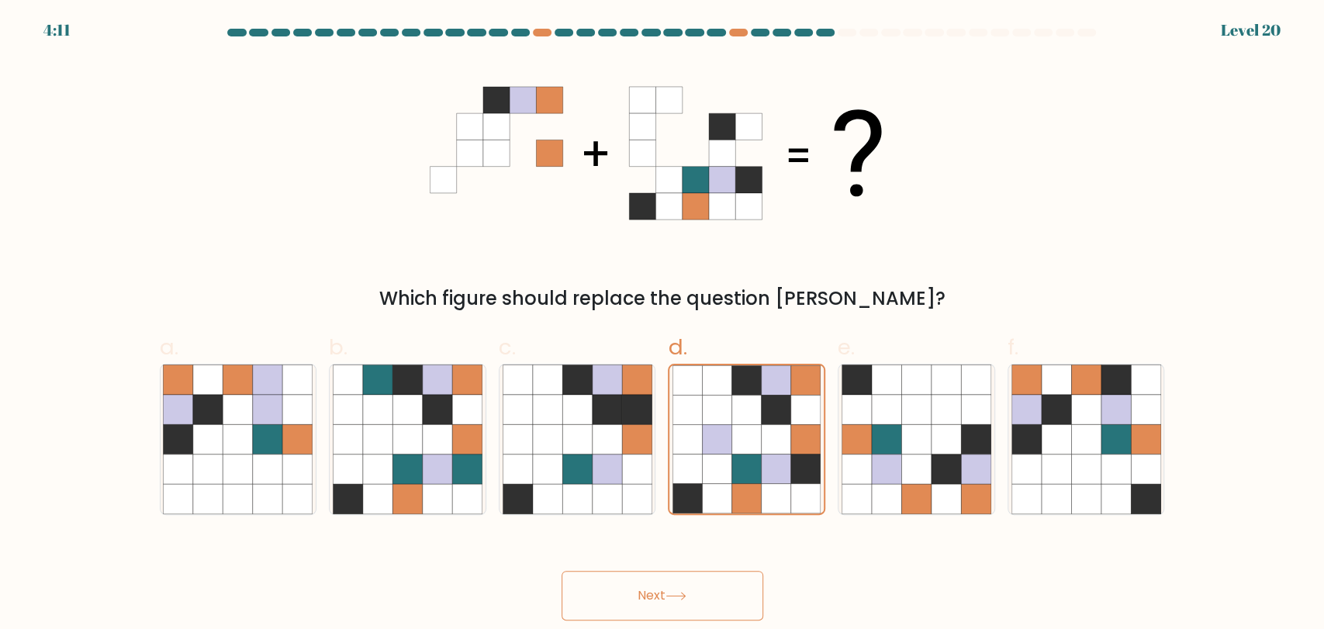
drag, startPoint x: 760, startPoint y: 479, endPoint x: 757, endPoint y: 530, distance: 51.3
click at [762, 479] on icon at bounding box center [746, 439] width 148 height 148
click at [663, 325] on input "d." at bounding box center [662, 320] width 1 height 10
click at [683, 596] on icon at bounding box center [675, 596] width 19 height 7
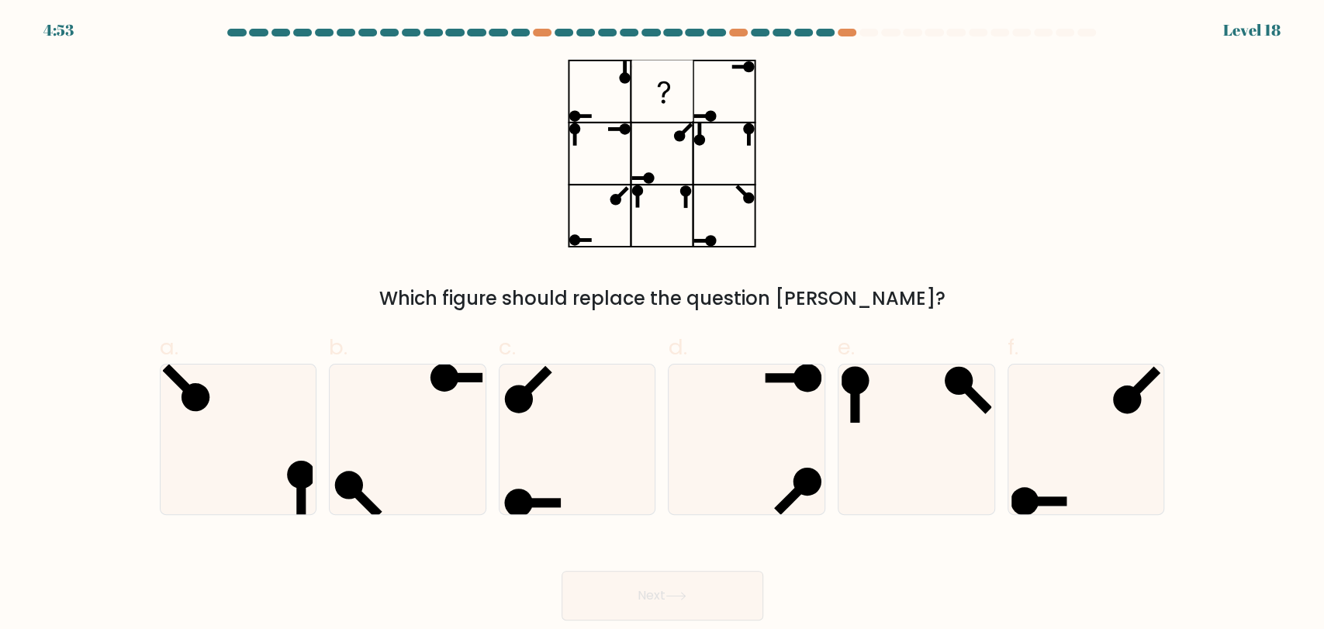
click at [916, 289] on div "Which figure should replace the question mark?" at bounding box center [662, 299] width 987 height 28
click at [937, 230] on div "Which figure should replace the question mark?" at bounding box center [662, 186] width 1024 height 254
click at [938, 211] on div "Which figure should replace the question mark?" at bounding box center [662, 186] width 1024 height 254
click at [340, 401] on icon at bounding box center [408, 440] width 150 height 150
click at [662, 325] on input "b." at bounding box center [662, 320] width 1 height 10
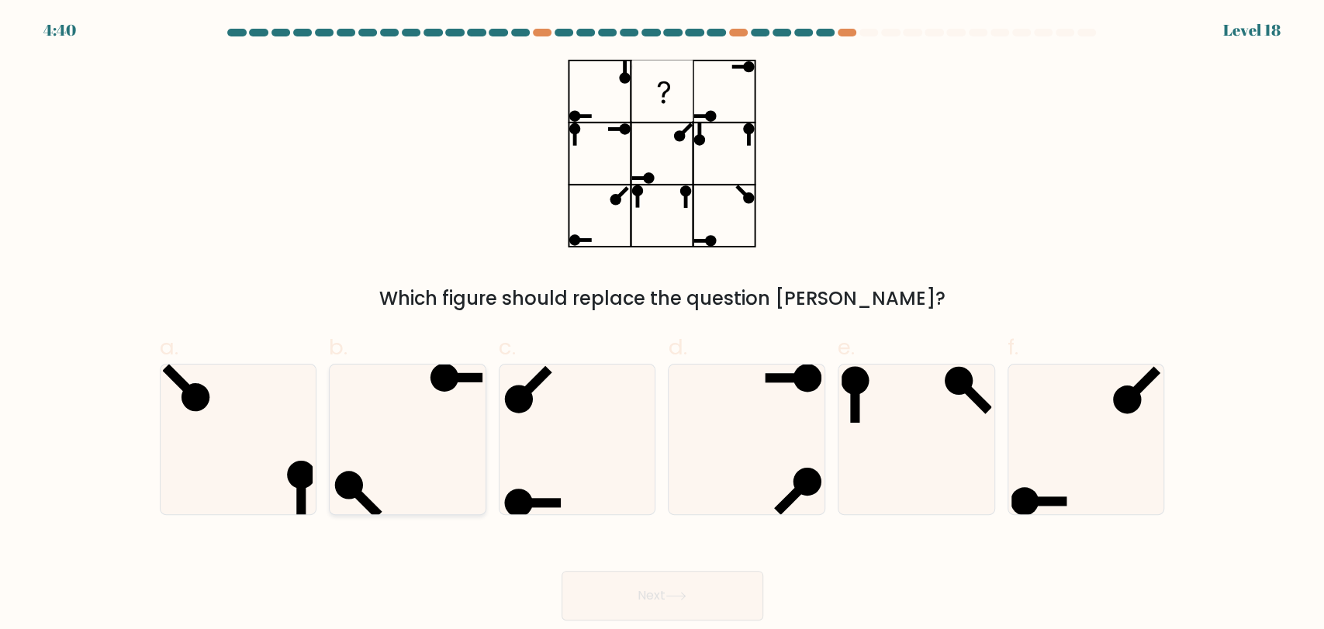
radio input "true"
click at [1046, 417] on icon at bounding box center [1086, 440] width 150 height 150
click at [663, 325] on input "f." at bounding box center [662, 320] width 1 height 10
radio input "true"
click at [751, 434] on icon at bounding box center [747, 440] width 150 height 150
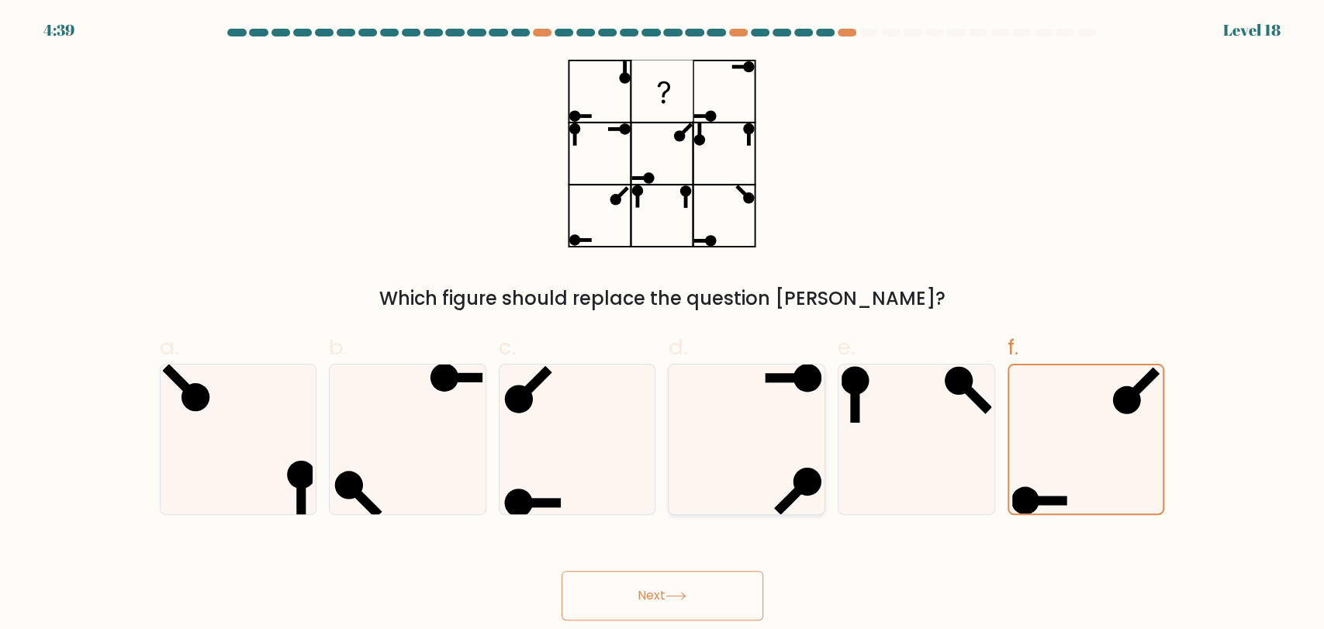
click at [663, 325] on input "d." at bounding box center [662, 320] width 1 height 10
radio input "true"
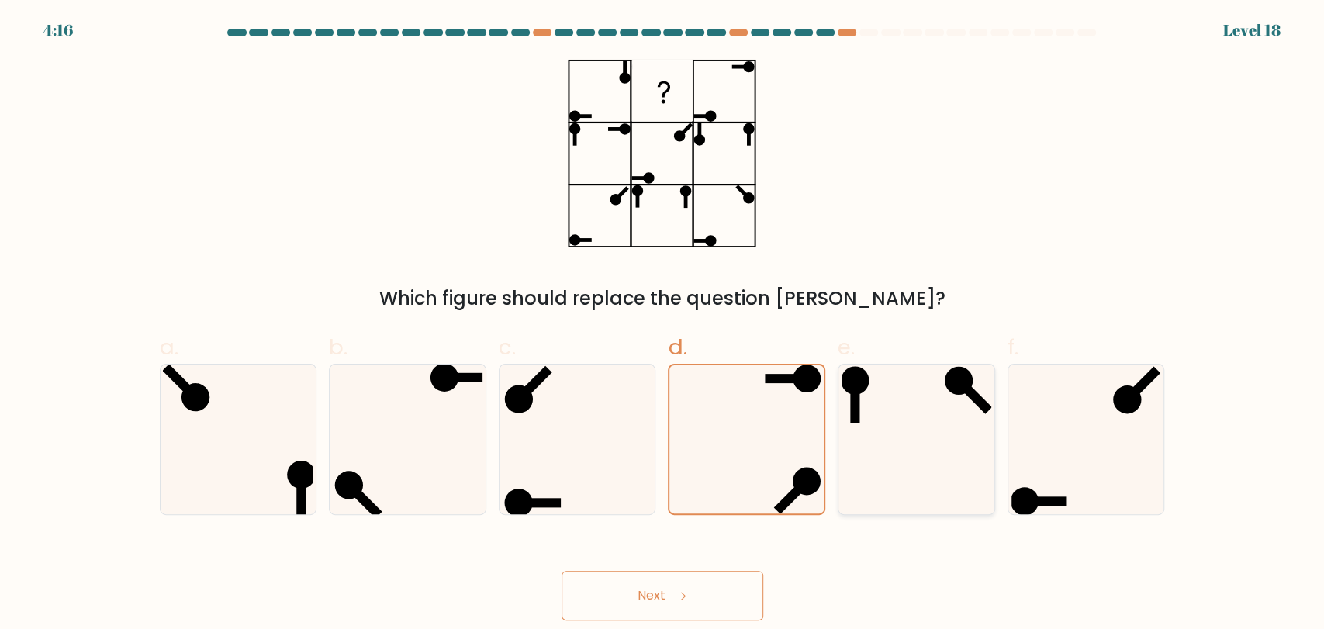
click at [935, 435] on icon at bounding box center [917, 440] width 150 height 150
click at [663, 325] on input "e." at bounding box center [662, 320] width 1 height 10
radio input "true"
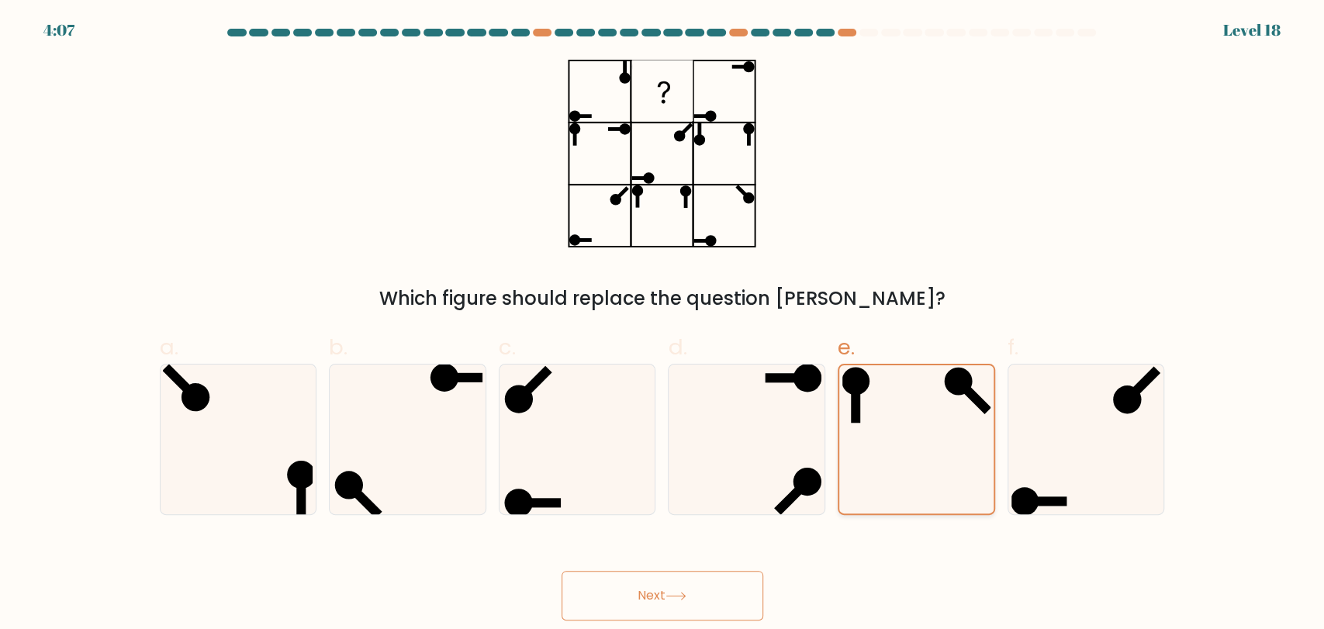
click at [918, 436] on icon at bounding box center [916, 439] width 148 height 148
click at [663, 325] on input "e." at bounding box center [662, 320] width 1 height 10
click at [654, 593] on button "Next" at bounding box center [663, 596] width 202 height 50
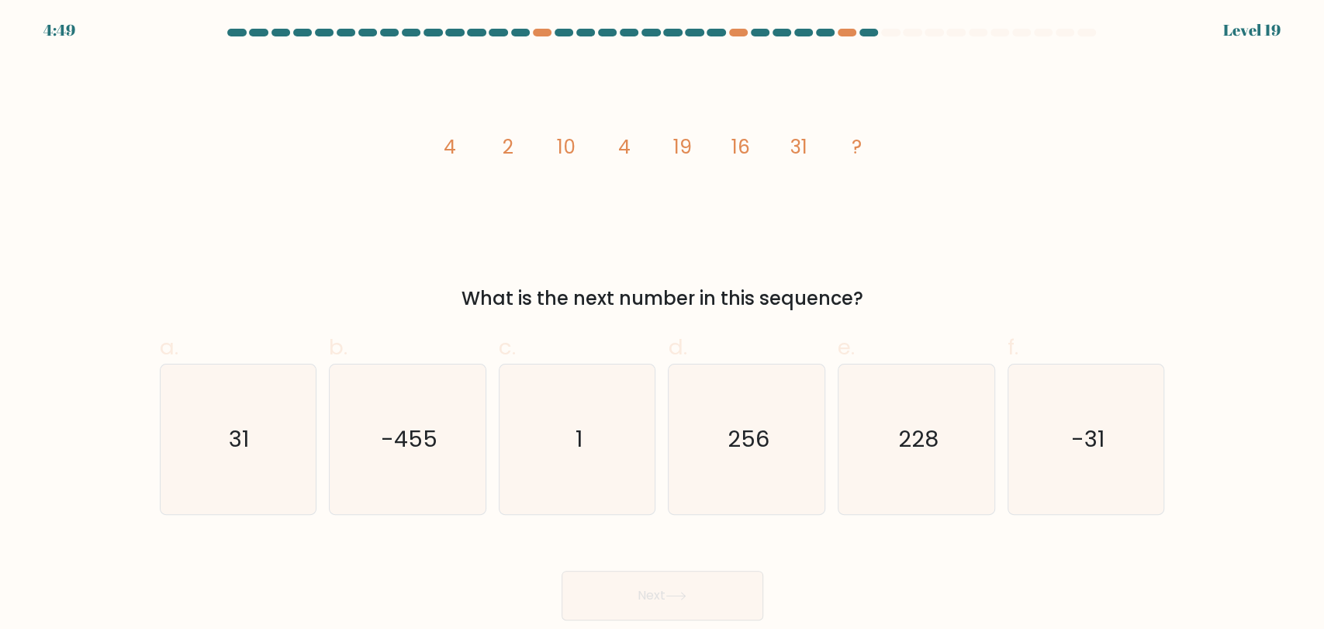
drag, startPoint x: 950, startPoint y: 229, endPoint x: 954, endPoint y: 243, distance: 14.5
click at [951, 229] on div "image/svg+xml 4 2 10 4 19 16 31 ? What is the next number in this sequence?" at bounding box center [662, 186] width 1024 height 254
click at [953, 220] on div "image/svg+xml 4 2 10 4 19 16 31 ? What is the next number in this sequence?" at bounding box center [662, 186] width 1024 height 254
click at [476, 176] on icon "image/svg+xml 4 2 10 4 19 16 31 ?" at bounding box center [662, 153] width 465 height 188
click at [569, 150] on tspan "10" at bounding box center [566, 146] width 19 height 27
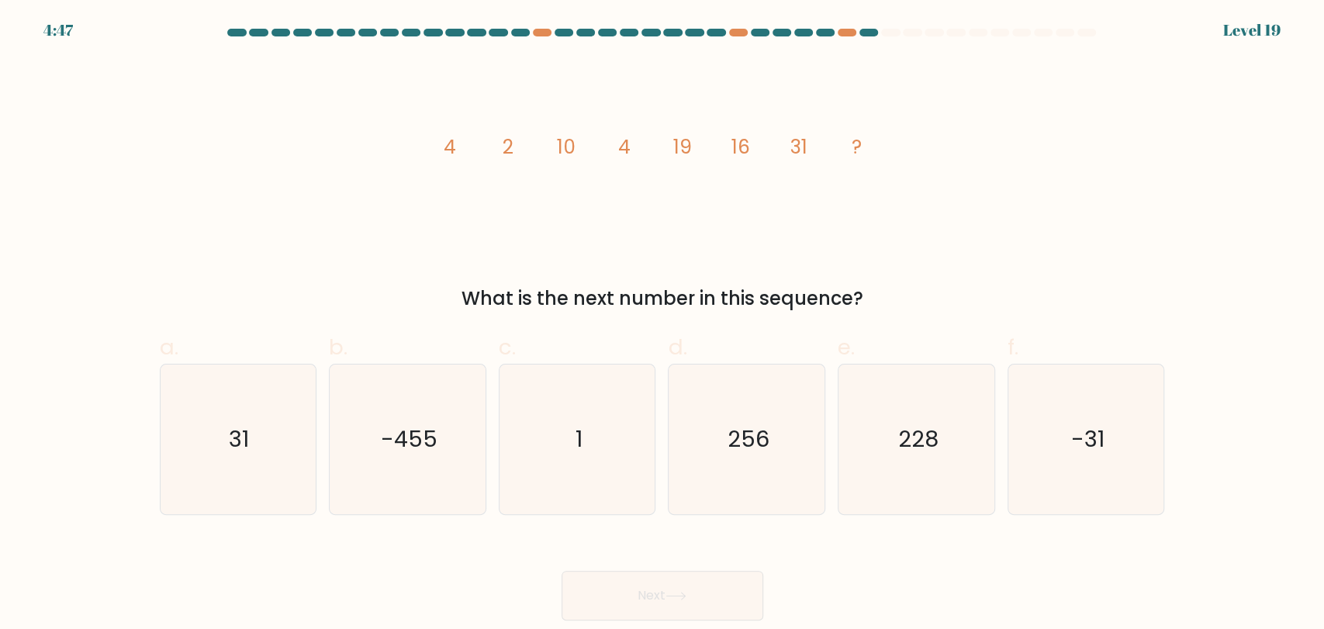
click at [690, 144] on tspan "19" at bounding box center [682, 146] width 19 height 27
click at [679, 201] on icon "image/svg+xml 4 2 10 4 19 16 31 ?" at bounding box center [662, 153] width 465 height 188
drag, startPoint x: 568, startPoint y: 161, endPoint x: 629, endPoint y: 234, distance: 95.8
click at [572, 161] on icon "image/svg+xml 4 2 10 4 19 16 31 ?" at bounding box center [662, 153] width 465 height 188
click at [670, 221] on icon "image/svg+xml 4 2 10 4 19 16 31 ?" at bounding box center [662, 153] width 465 height 188
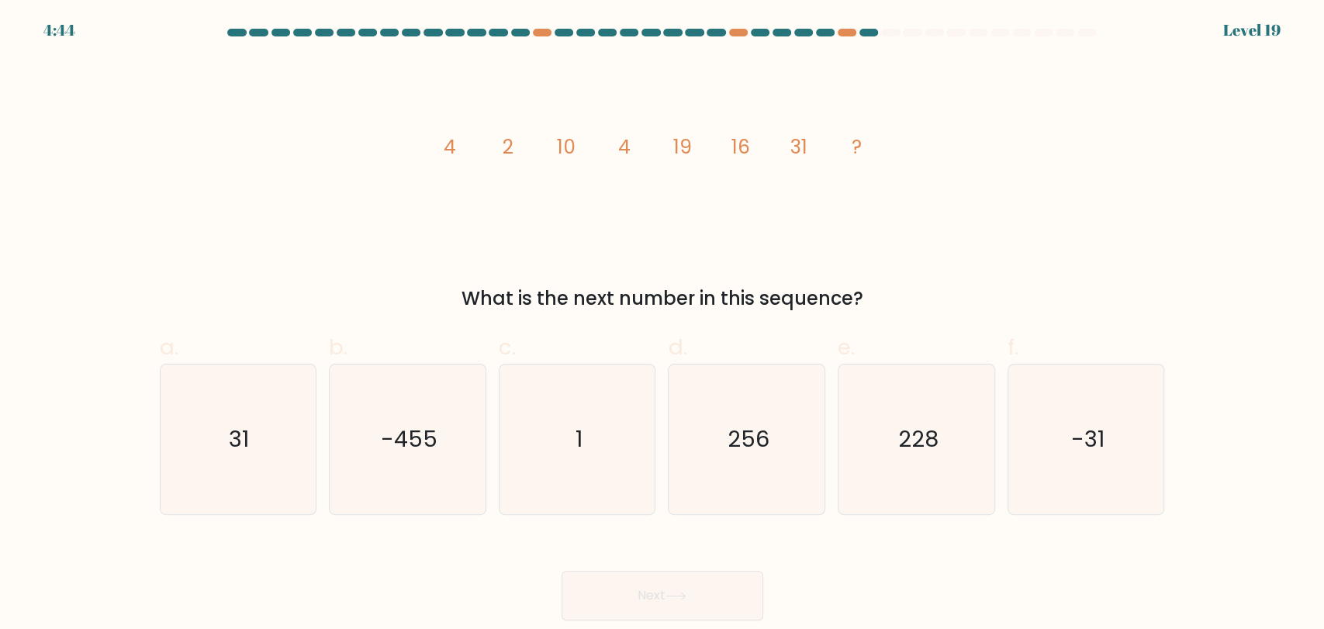
click at [689, 154] on tspan "19" at bounding box center [682, 146] width 19 height 27
click at [695, 262] on div "image/svg+xml 4 2 10 4 19 16 31 ? What is the next number in this sequence?" at bounding box center [662, 186] width 1024 height 254
drag, startPoint x: 686, startPoint y: 175, endPoint x: 731, endPoint y: 230, distance: 70.5
click at [686, 175] on icon "image/svg+xml 4 2 10 4 19 16 31 ?" at bounding box center [662, 153] width 465 height 188
click at [788, 138] on icon "image/svg+xml 4 2 10 4 19 16 31 ?" at bounding box center [662, 153] width 465 height 188
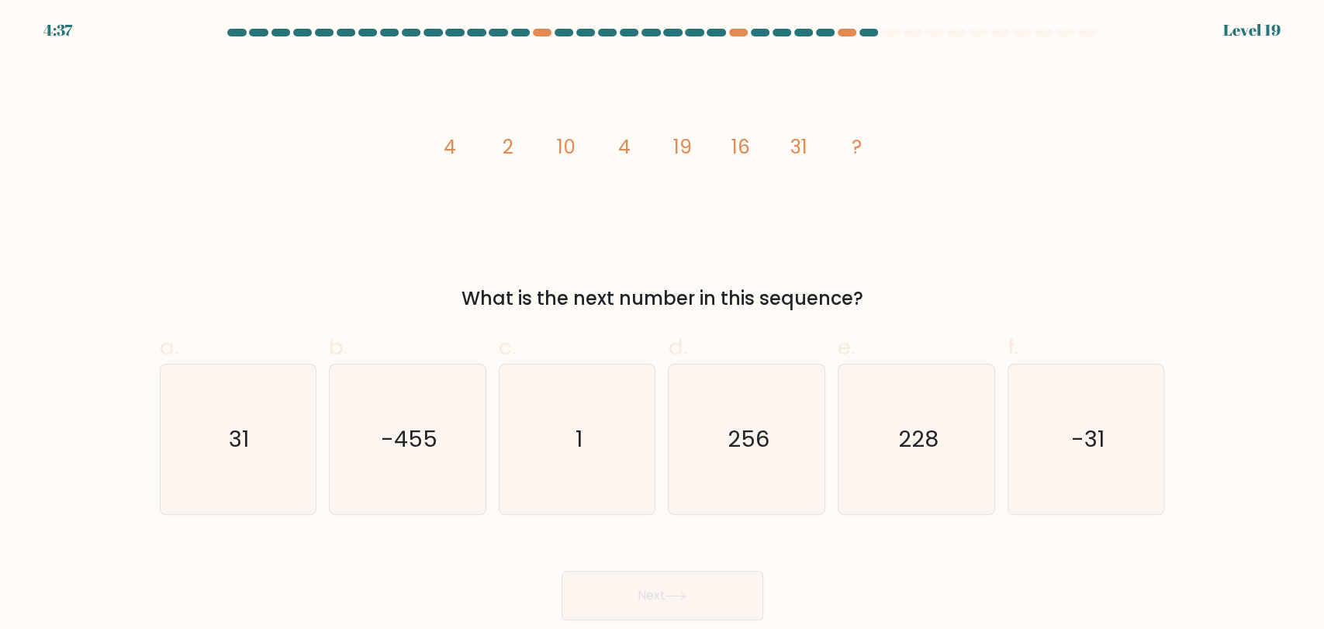
click at [448, 175] on icon "image/svg+xml 4 2 10 4 19 16 31 ?" at bounding box center [662, 153] width 465 height 188
click at [582, 146] on icon "image/svg+xml 4 2 10 4 19 16 31 ?" at bounding box center [662, 153] width 465 height 188
click at [689, 158] on tspan "19" at bounding box center [682, 146] width 19 height 27
click at [801, 157] on tspan "31" at bounding box center [798, 146] width 17 height 27
click at [651, 234] on icon "image/svg+xml 4 2 10 4 19 16 31 ?" at bounding box center [662, 153] width 465 height 188
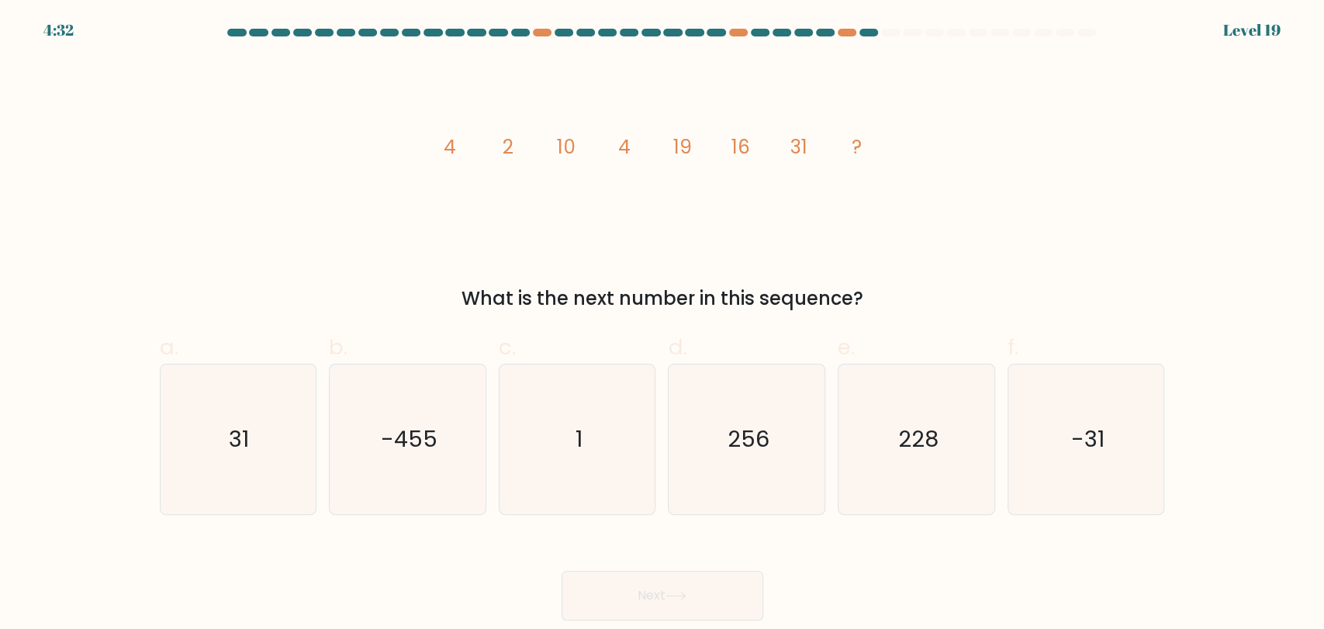
click at [625, 152] on tspan "4" at bounding box center [624, 146] width 12 height 27
click at [749, 147] on tspan "16" at bounding box center [740, 146] width 19 height 27
click at [624, 157] on tspan "4" at bounding box center [624, 146] width 12 height 27
click at [521, 169] on icon "image/svg+xml 4 2 10 4 19 16 31 ?" at bounding box center [662, 153] width 465 height 188
click at [627, 164] on icon "image/svg+xml 4 2 10 4 19 16 31 ?" at bounding box center [662, 153] width 465 height 188
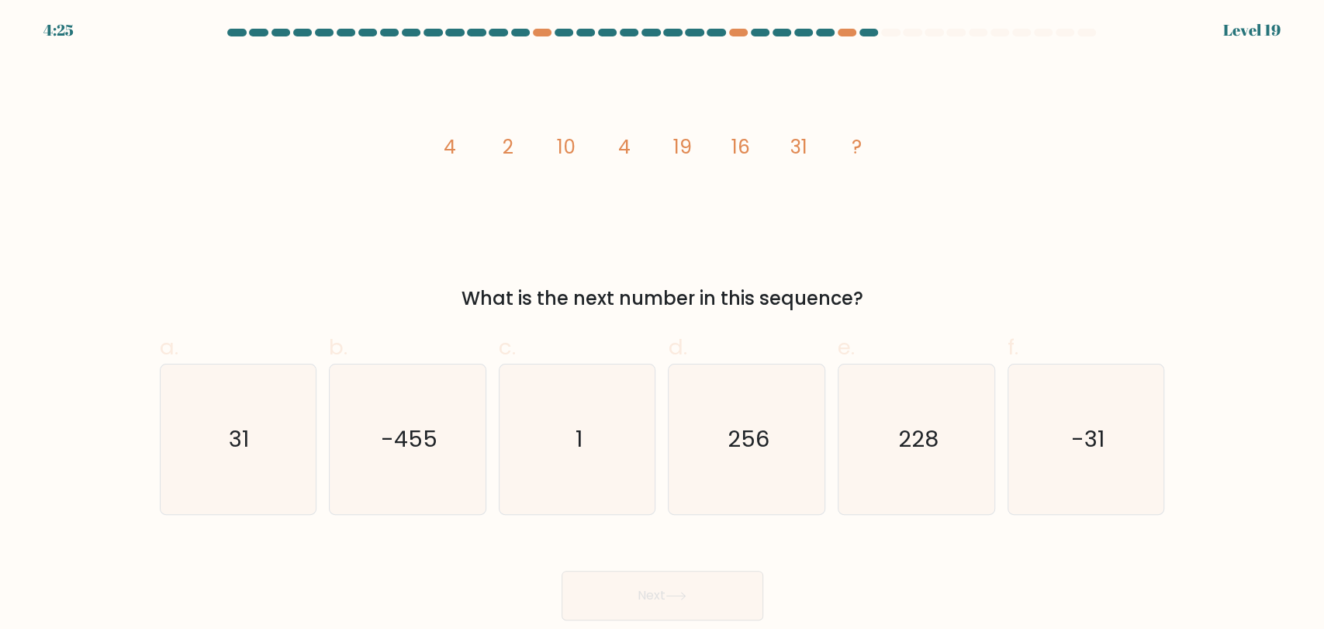
click at [745, 161] on icon "image/svg+xml 4 2 10 4 19 16 31 ?" at bounding box center [662, 153] width 465 height 188
click at [746, 159] on tspan "16" at bounding box center [740, 146] width 19 height 27
click at [515, 155] on icon "image/svg+xml 4 2 10 4 19 16 31 ?" at bounding box center [662, 153] width 465 height 188
click at [627, 149] on tspan "4" at bounding box center [624, 146] width 12 height 27
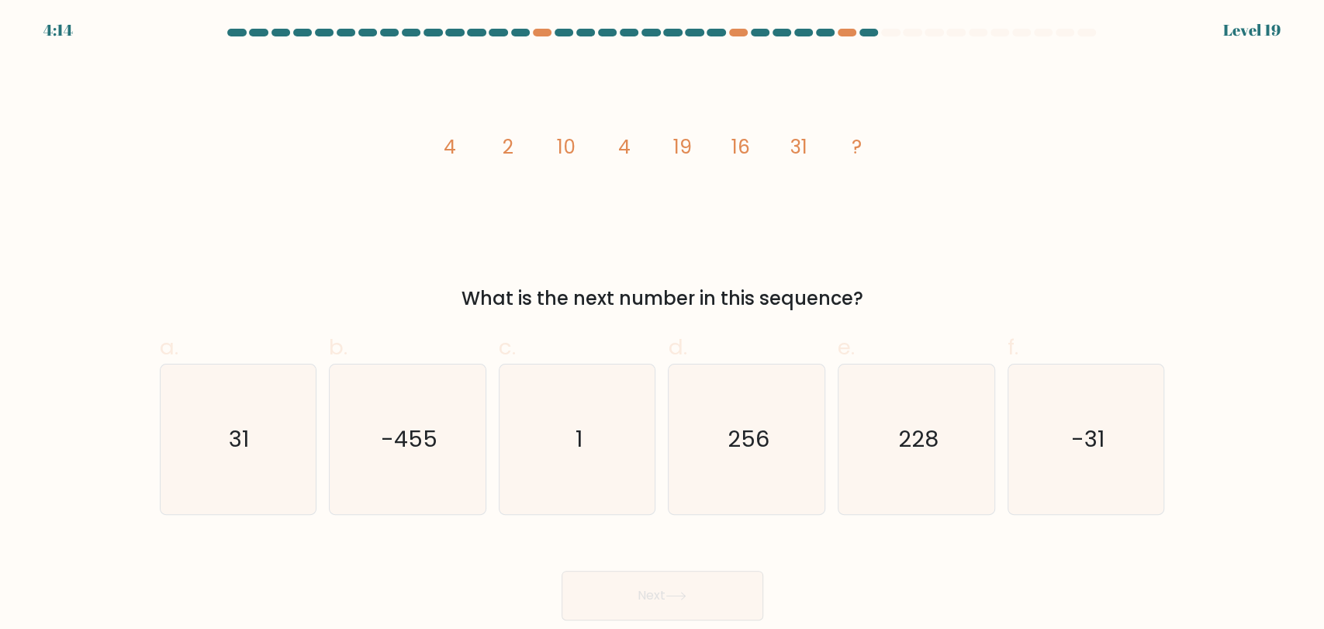
click at [738, 149] on tspan "16" at bounding box center [740, 146] width 19 height 27
click at [868, 402] on icon "228" at bounding box center [917, 440] width 150 height 150
click at [663, 325] on input "e. 228" at bounding box center [662, 320] width 1 height 10
radio input "true"
click at [699, 446] on icon "256" at bounding box center [747, 440] width 150 height 150
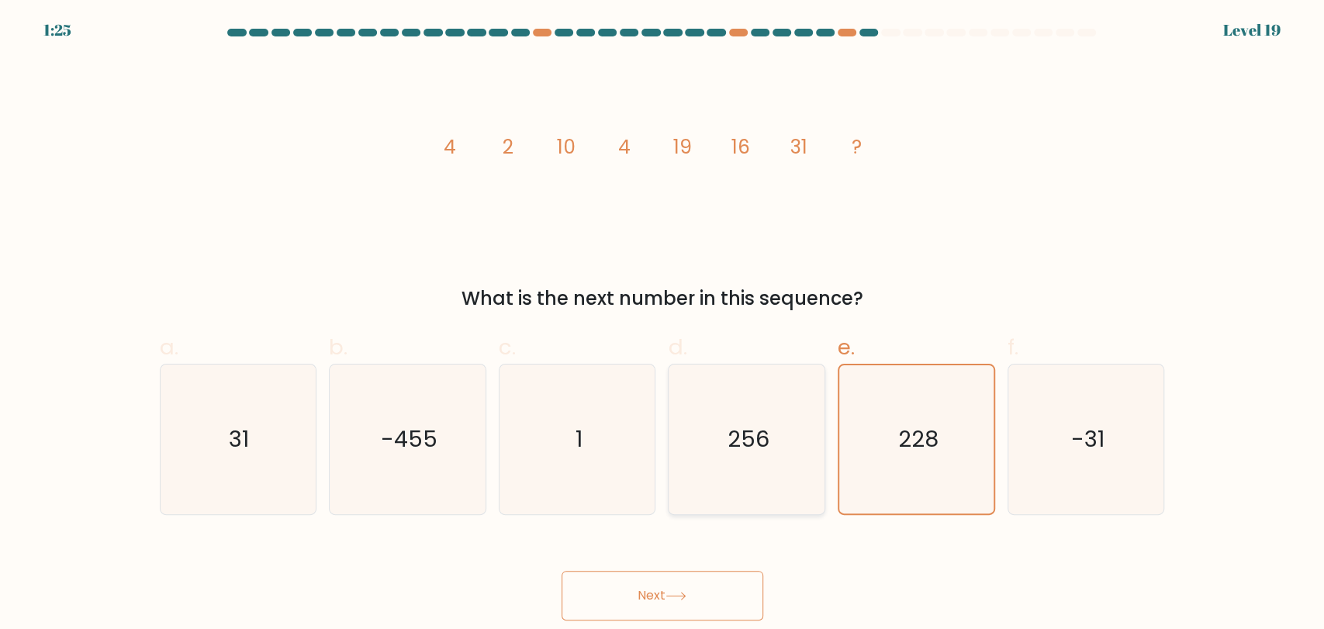
click at [663, 325] on input "d. 256" at bounding box center [662, 320] width 1 height 10
radio input "true"
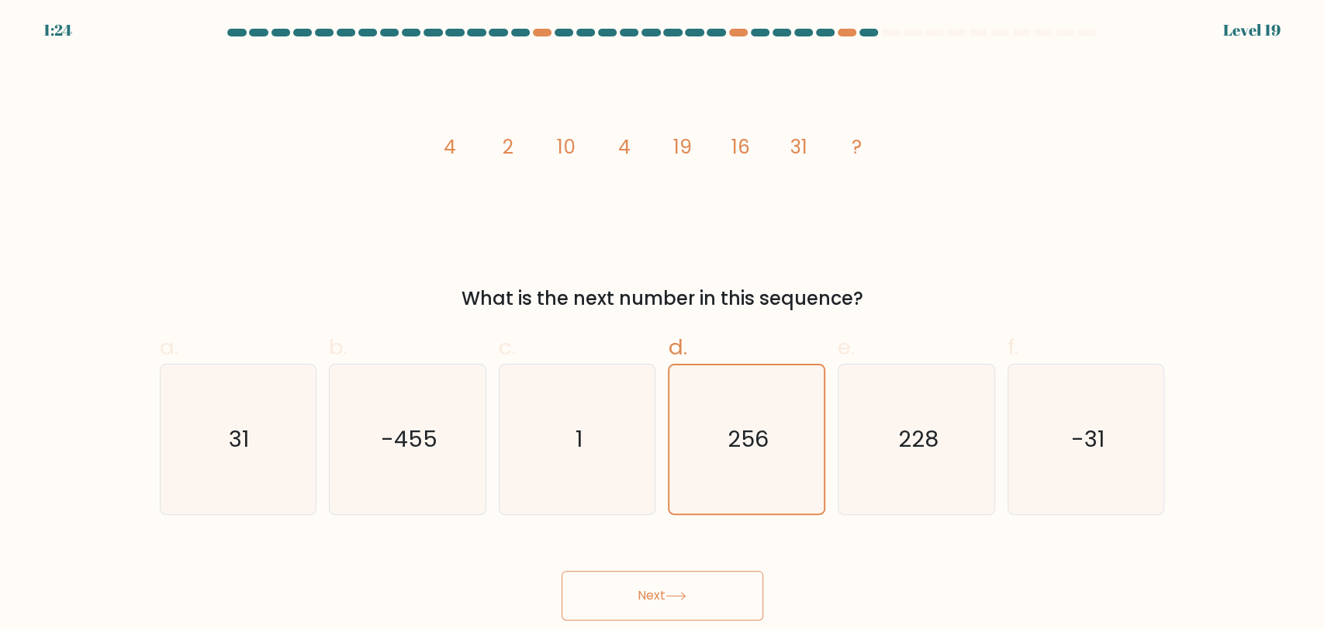
click at [648, 584] on button "Next" at bounding box center [663, 596] width 202 height 50
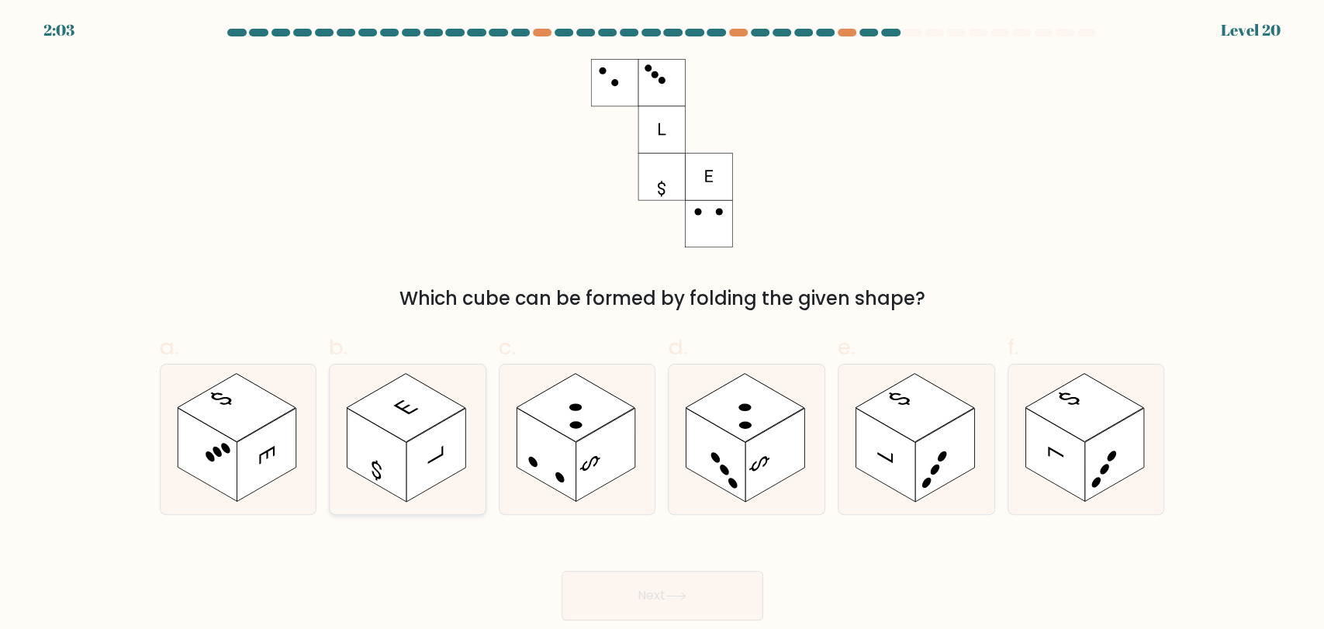
click at [452, 418] on rect at bounding box center [435, 455] width 59 height 94
click at [662, 325] on input "b." at bounding box center [662, 320] width 1 height 10
radio input "true"
drag, startPoint x: 412, startPoint y: 405, endPoint x: 293, endPoint y: 450, distance: 126.9
click at [413, 405] on rect at bounding box center [405, 407] width 117 height 67
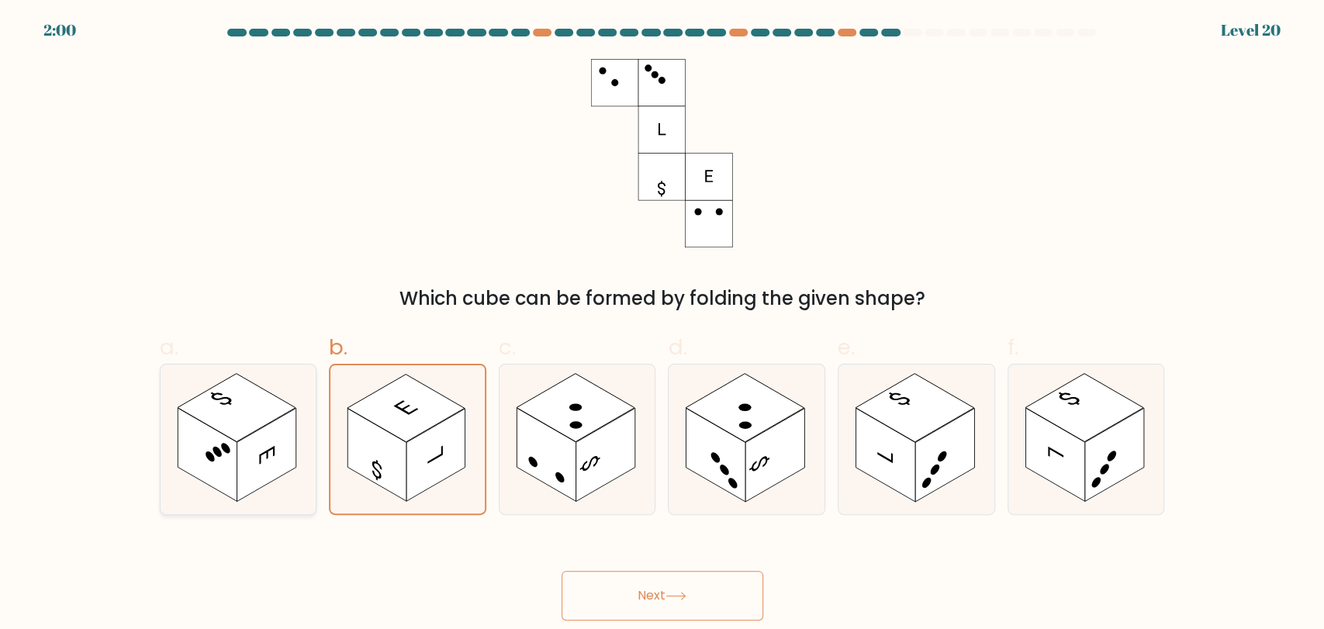
click at [662, 325] on input "b." at bounding box center [662, 320] width 1 height 10
click at [206, 458] on circle at bounding box center [210, 456] width 9 height 14
click at [662, 325] on input "a." at bounding box center [662, 320] width 1 height 10
radio input "true"
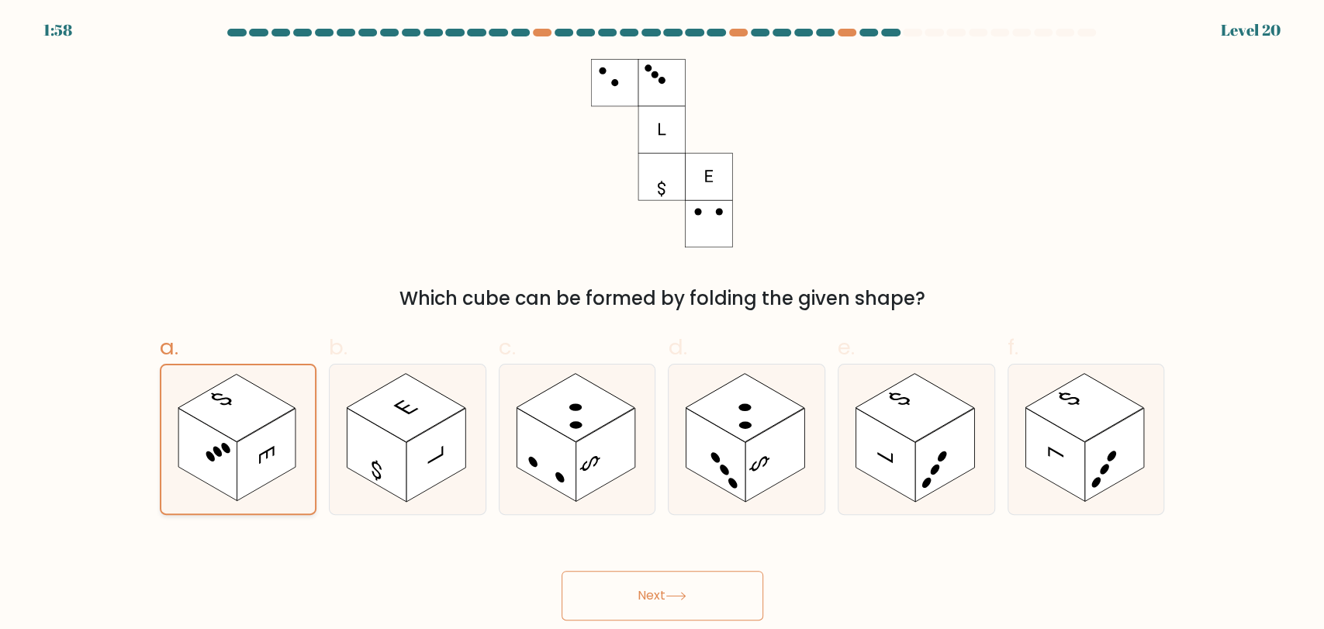
click at [209, 457] on circle at bounding box center [210, 456] width 9 height 14
click at [662, 325] on input "a." at bounding box center [662, 320] width 1 height 10
click at [577, 444] on rect at bounding box center [605, 455] width 59 height 94
click at [662, 325] on input "c." at bounding box center [662, 320] width 1 height 10
radio input "true"
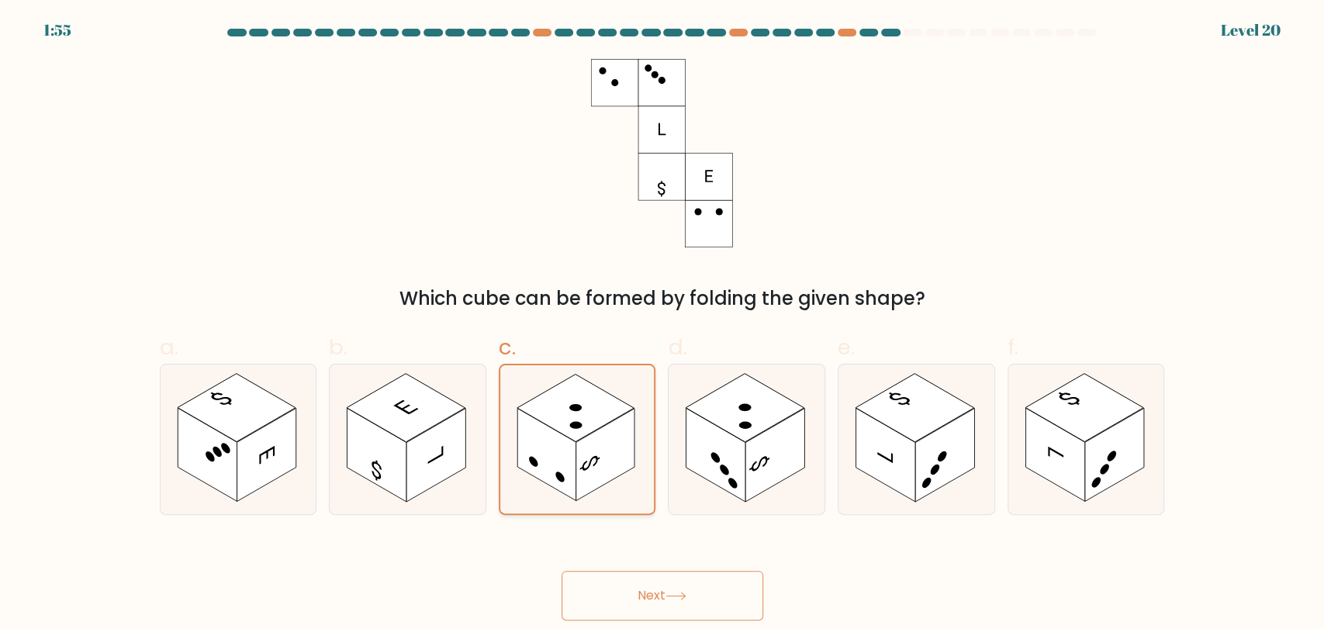
click at [575, 448] on rect at bounding box center [546, 454] width 59 height 92
click at [662, 325] on input "c." at bounding box center [662, 320] width 1 height 10
click at [551, 486] on rect at bounding box center [546, 454] width 59 height 92
click at [662, 325] on input "c." at bounding box center [662, 320] width 1 height 10
click at [712, 473] on rect at bounding box center [715, 455] width 59 height 94
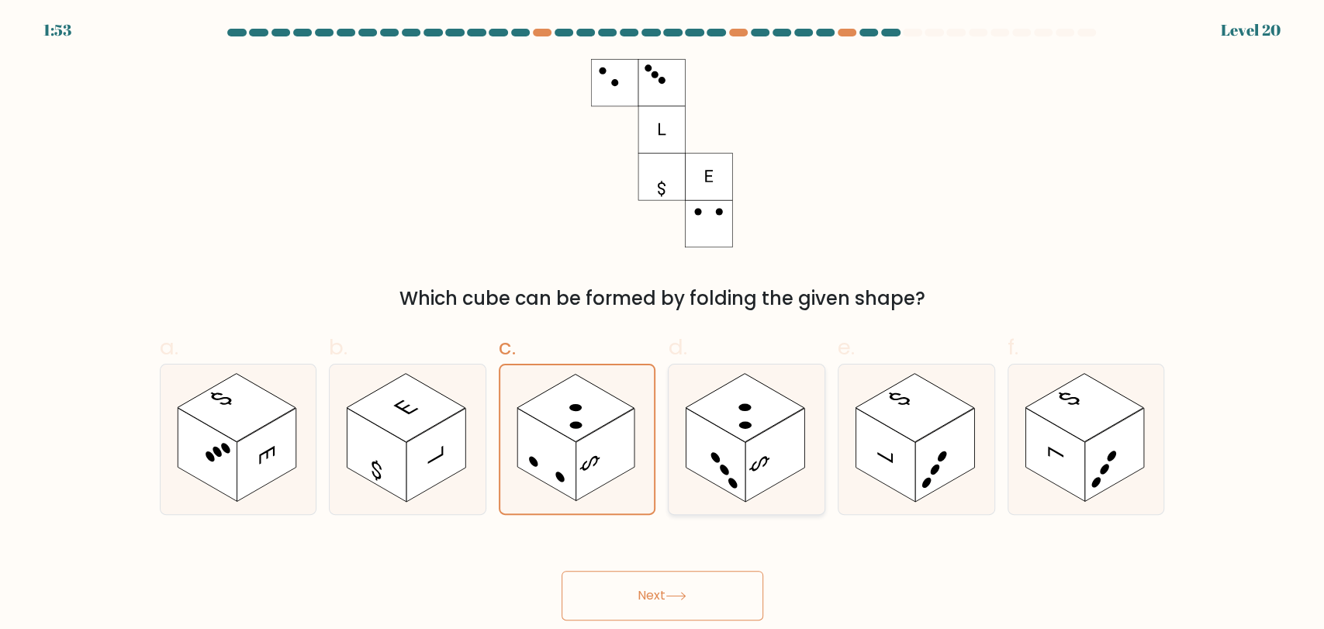
click at [663, 325] on input "d." at bounding box center [662, 320] width 1 height 10
radio input "true"
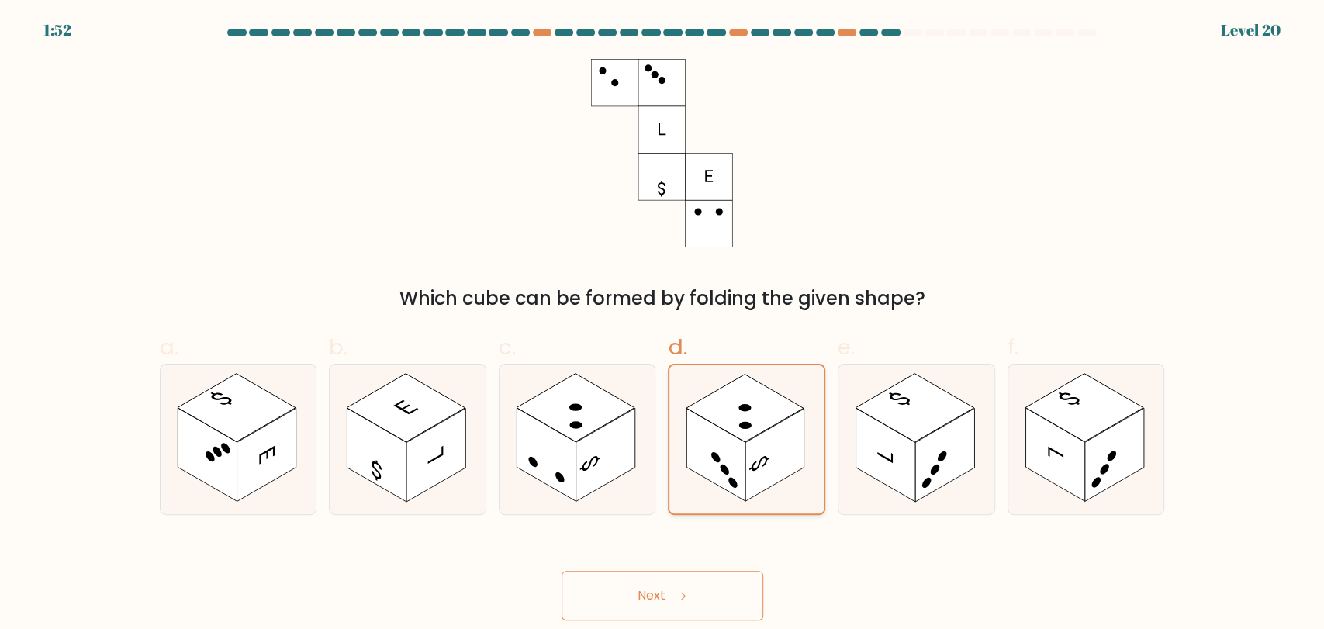
click at [764, 489] on rect at bounding box center [774, 454] width 59 height 92
click at [663, 325] on input "d." at bounding box center [662, 320] width 1 height 10
click at [928, 474] on rect at bounding box center [944, 455] width 59 height 94
click at [663, 325] on input "e." at bounding box center [662, 320] width 1 height 10
radio input "true"
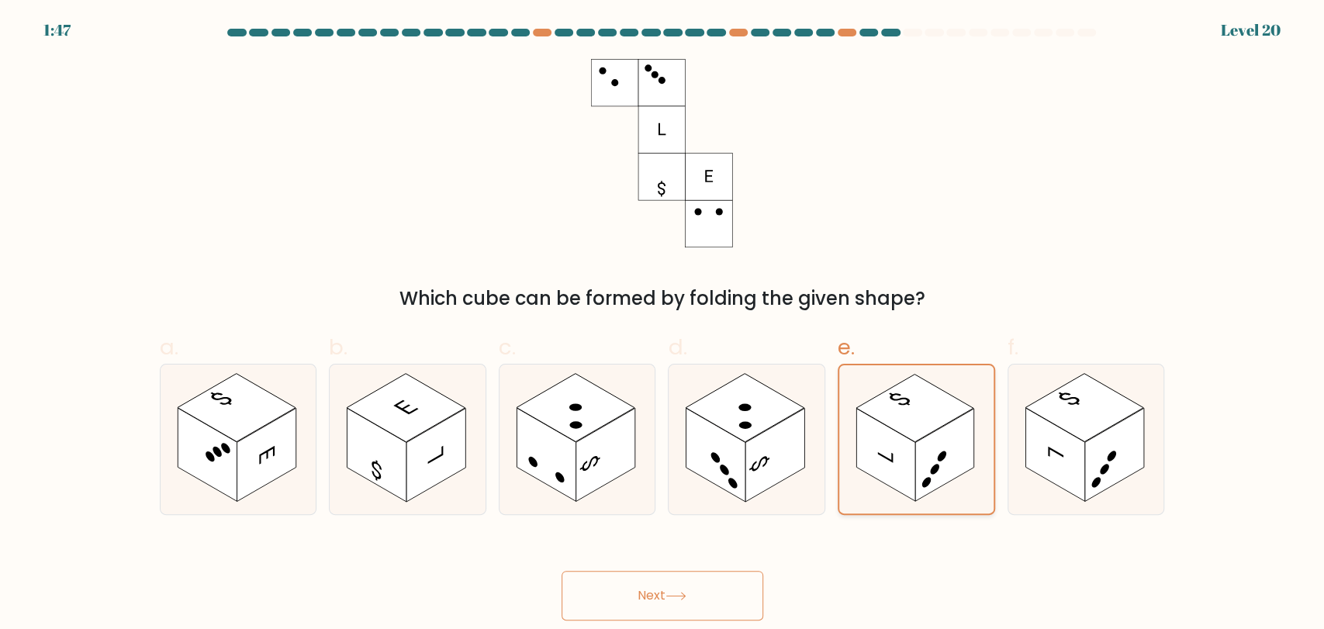
click at [928, 481] on circle at bounding box center [926, 482] width 9 height 14
click at [663, 325] on input "e." at bounding box center [662, 320] width 1 height 10
click at [1061, 458] on rect at bounding box center [1054, 455] width 59 height 94
click at [663, 325] on input "f." at bounding box center [662, 320] width 1 height 10
radio input "true"
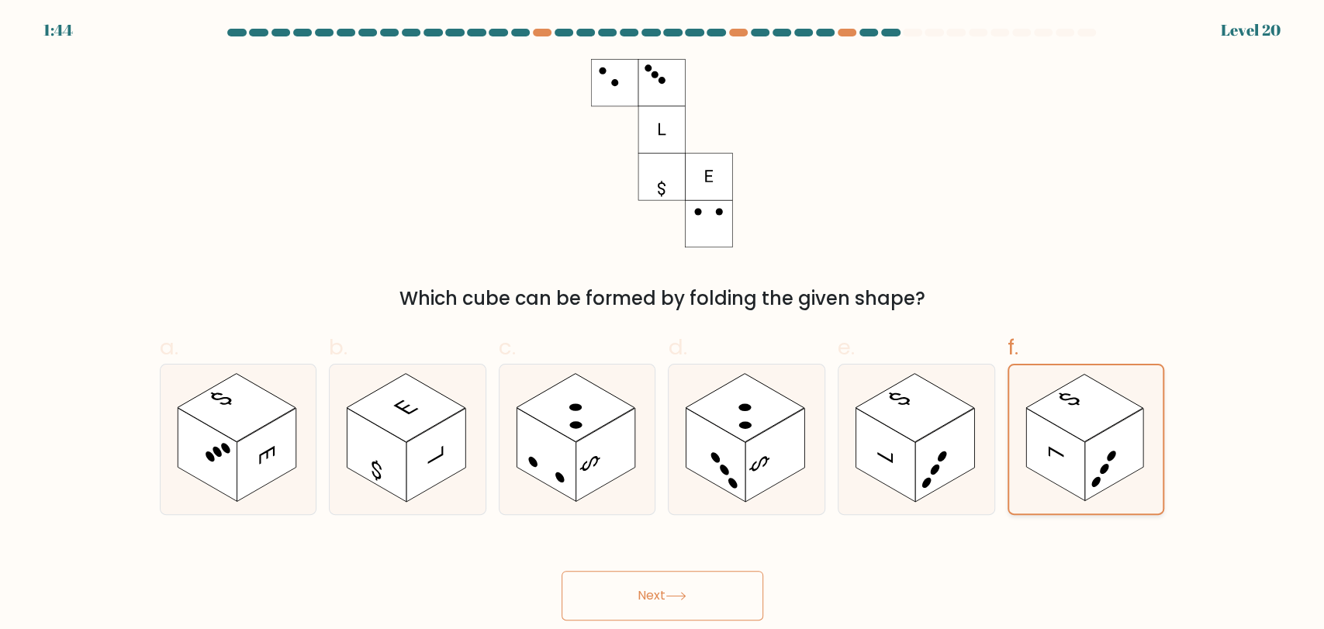
click at [1073, 458] on rect at bounding box center [1055, 454] width 59 height 92
click at [663, 325] on input "f." at bounding box center [662, 320] width 1 height 10
click at [536, 485] on icon at bounding box center [577, 440] width 156 height 150
click at [662, 325] on input "c." at bounding box center [662, 320] width 1 height 10
radio input "true"
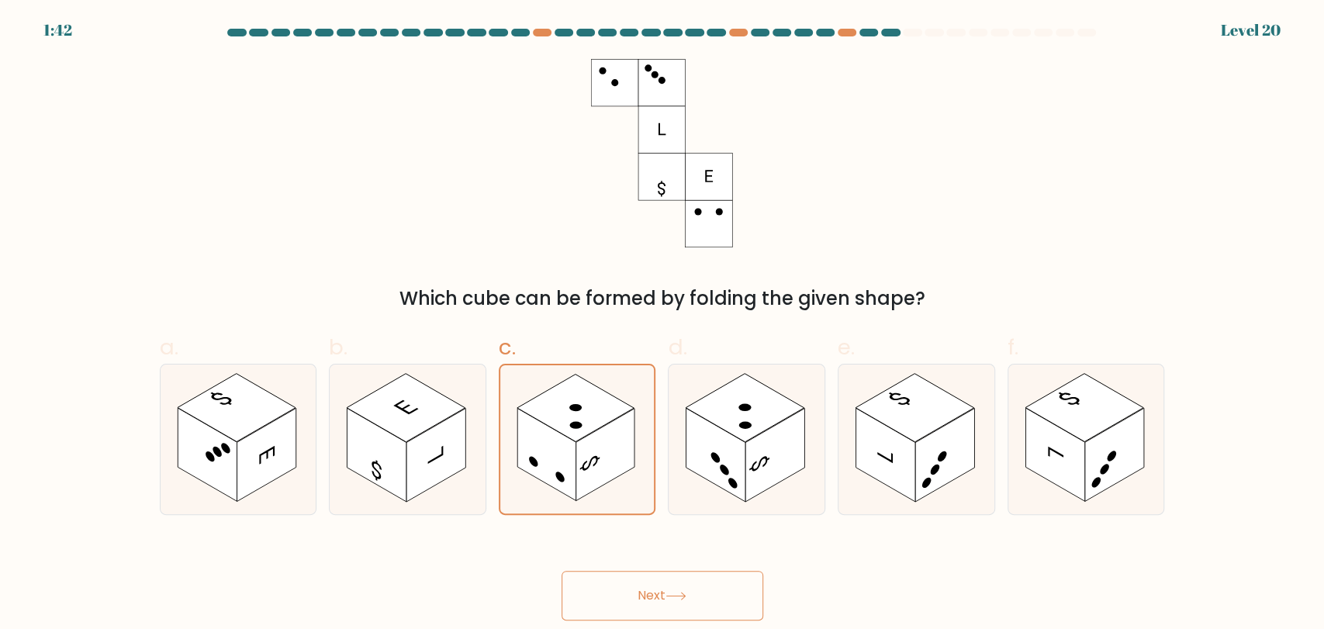
click at [628, 597] on button "Next" at bounding box center [663, 596] width 202 height 50
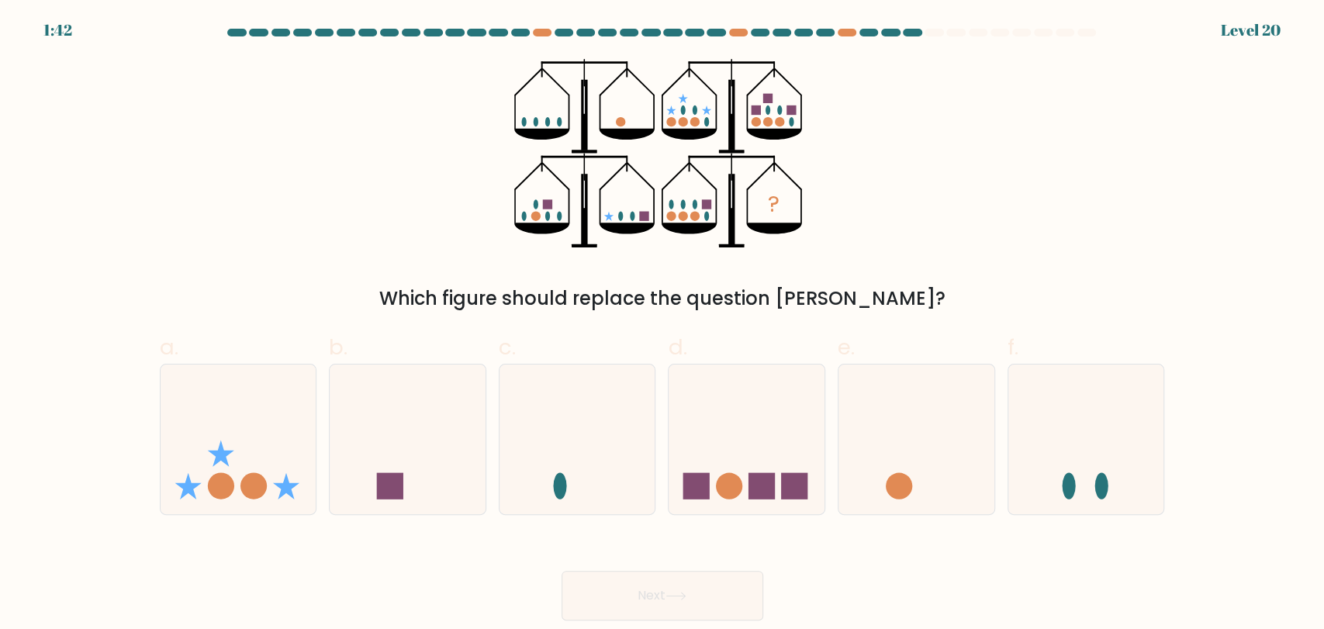
click at [1162, 219] on div "? Which figure should replace the question mark?" at bounding box center [662, 186] width 1024 height 254
click at [926, 300] on div "Which figure should replace the question mark?" at bounding box center [662, 299] width 987 height 28
click at [949, 278] on div "? Which figure should replace the question mark?" at bounding box center [662, 186] width 1024 height 254
drag, startPoint x: 770, startPoint y: 399, endPoint x: 774, endPoint y: 410, distance: 11.5
click at [770, 400] on icon at bounding box center [747, 439] width 156 height 129
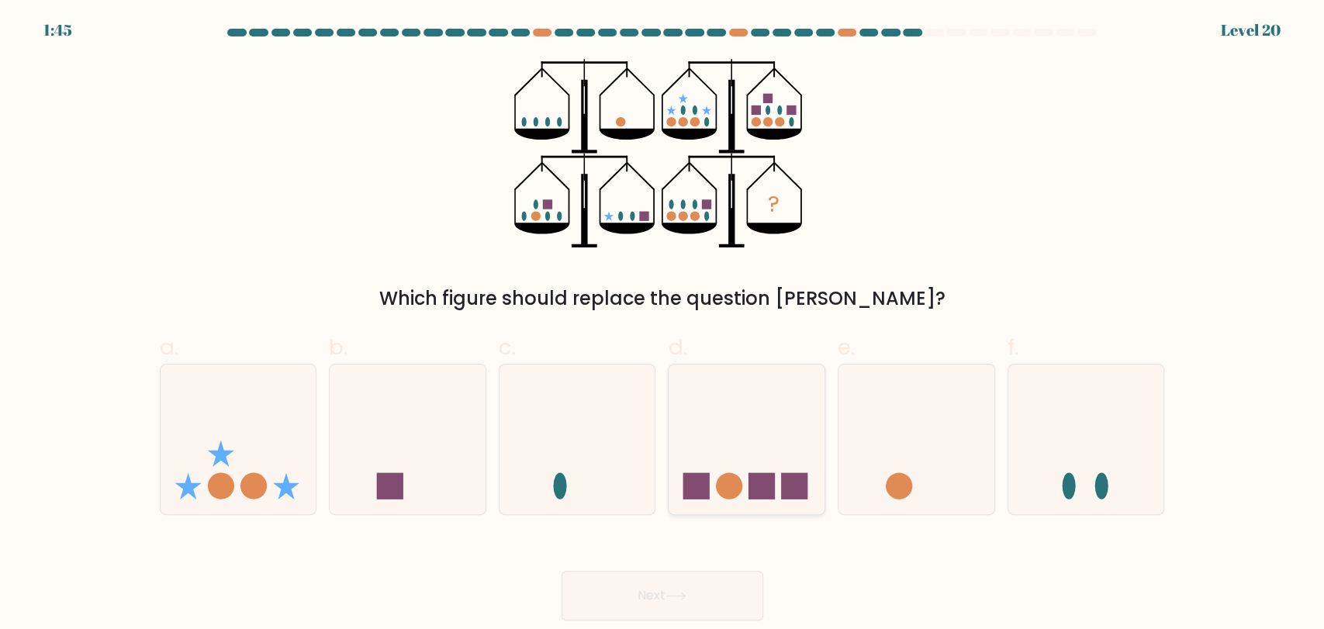
click at [663, 325] on input "d." at bounding box center [662, 320] width 1 height 10
radio input "true"
click at [710, 581] on button "Next" at bounding box center [663, 596] width 202 height 50
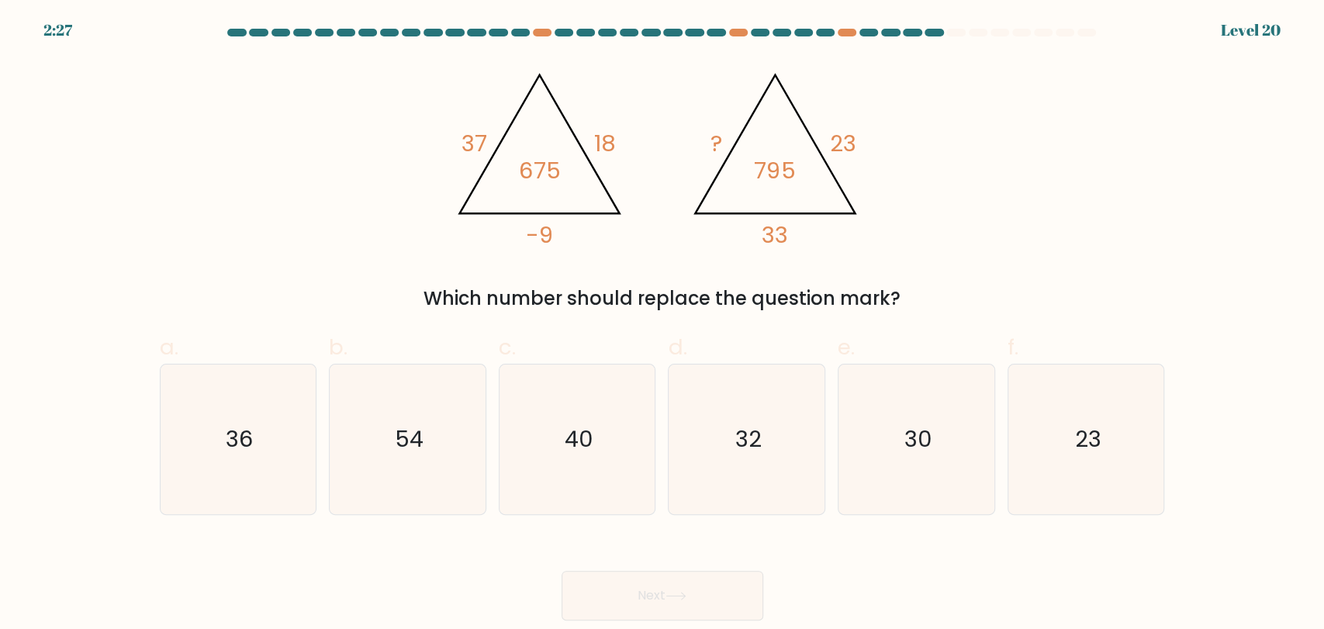
click at [1008, 213] on div "@import url('https://fonts.googleapis.com/css?family=Abril+Fatface:400,100,100i…" at bounding box center [662, 186] width 1024 height 254
click at [697, 145] on icon "@import url('https://fonts.googleapis.com/css?family=Abril+Fatface:400,100,100i…" at bounding box center [662, 153] width 434 height 188
drag, startPoint x: 794, startPoint y: 268, endPoint x: 900, endPoint y: 208, distance: 122.3
click at [800, 268] on div "@import url('https://fonts.googleapis.com/css?family=Abril+Fatface:400,100,100i…" at bounding box center [662, 186] width 1024 height 254
click at [904, 163] on div "@import url('https://fonts.googleapis.com/css?family=Abril+Fatface:400,100,100i…" at bounding box center [662, 186] width 1024 height 254
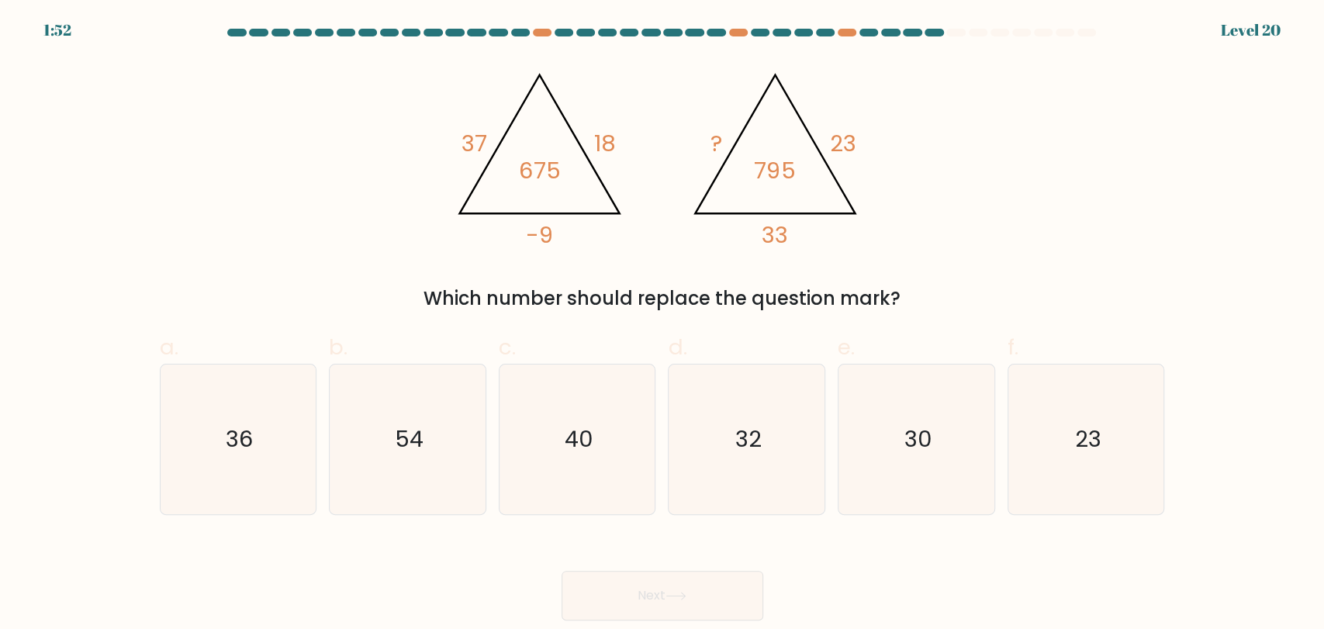
click at [655, 138] on icon "@import url('https://fonts.googleapis.com/css?family=Abril+Fatface:400,100,100i…" at bounding box center [662, 153] width 434 height 188
click at [695, 138] on icon "@import url('https://fonts.googleapis.com/css?family=Abril+Fatface:400,100,100i…" at bounding box center [662, 153] width 434 height 188
click at [393, 466] on icon "54" at bounding box center [408, 440] width 150 height 150
click at [662, 325] on input "b. 54" at bounding box center [662, 320] width 1 height 10
radio input "true"
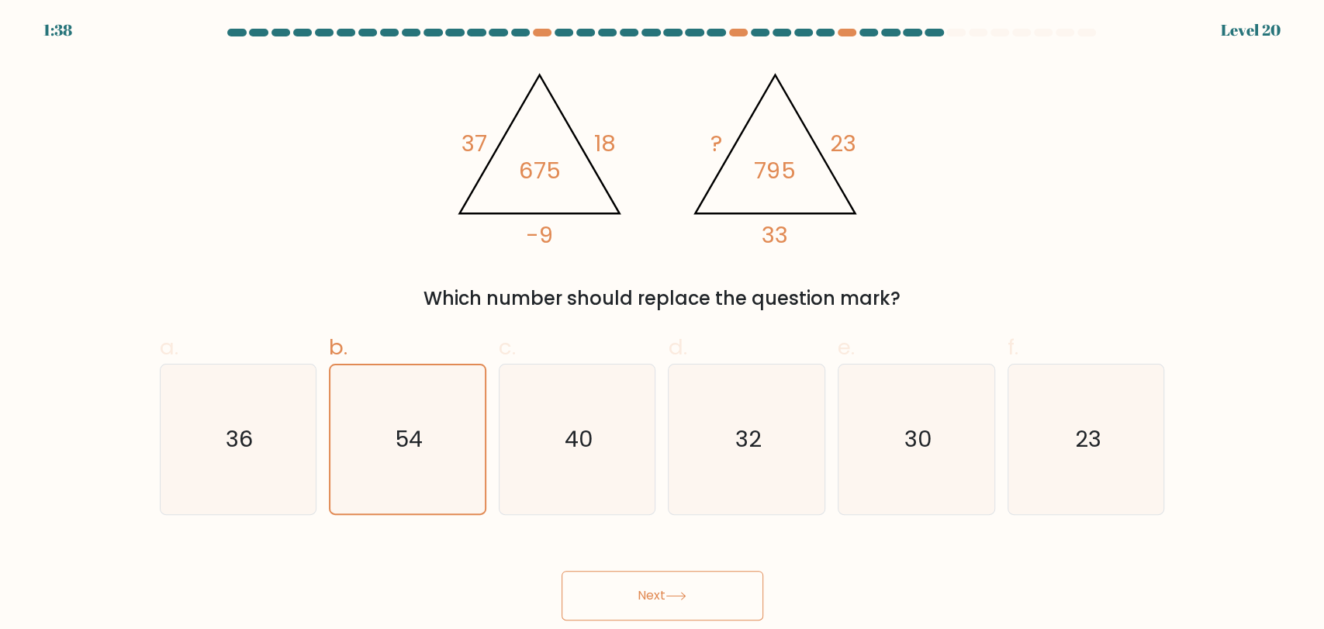
click at [1213, 242] on form at bounding box center [662, 325] width 1324 height 592
click at [265, 463] on icon "36" at bounding box center [238, 440] width 150 height 150
click at [662, 325] on input "a. 36" at bounding box center [662, 320] width 1 height 10
radio input "true"
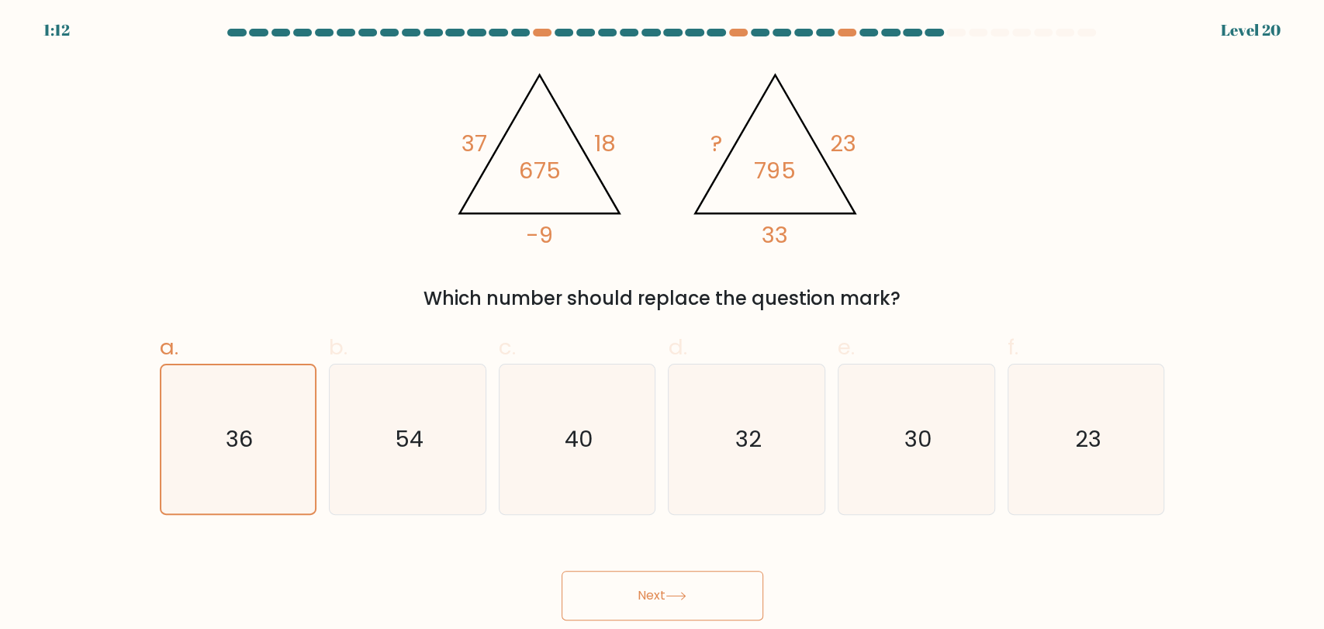
click at [888, 238] on div "@import url('https://fonts.googleapis.com/css?family=Abril+Fatface:400,100,100i…" at bounding box center [662, 186] width 1024 height 254
click at [390, 427] on icon "54" at bounding box center [408, 440] width 150 height 150
click at [662, 325] on input "b. 54" at bounding box center [662, 320] width 1 height 10
radio input "true"
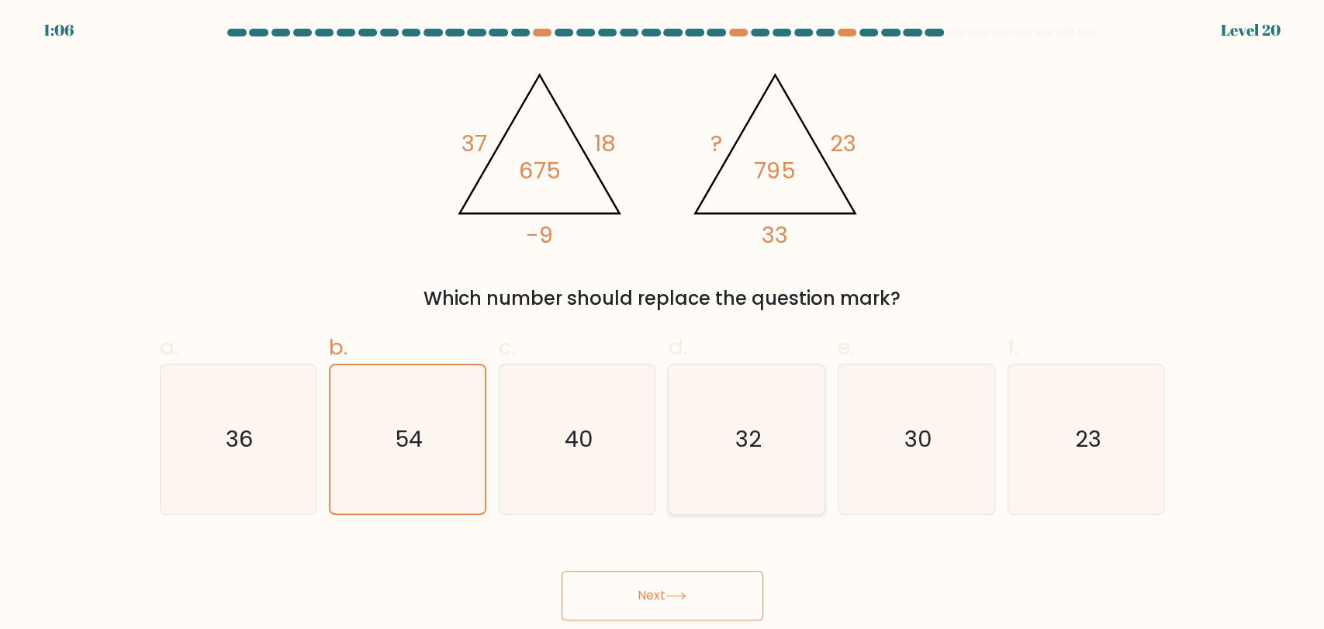
click at [732, 452] on icon "32" at bounding box center [747, 440] width 150 height 150
click at [663, 325] on input "d. 32" at bounding box center [662, 320] width 1 height 10
radio input "true"
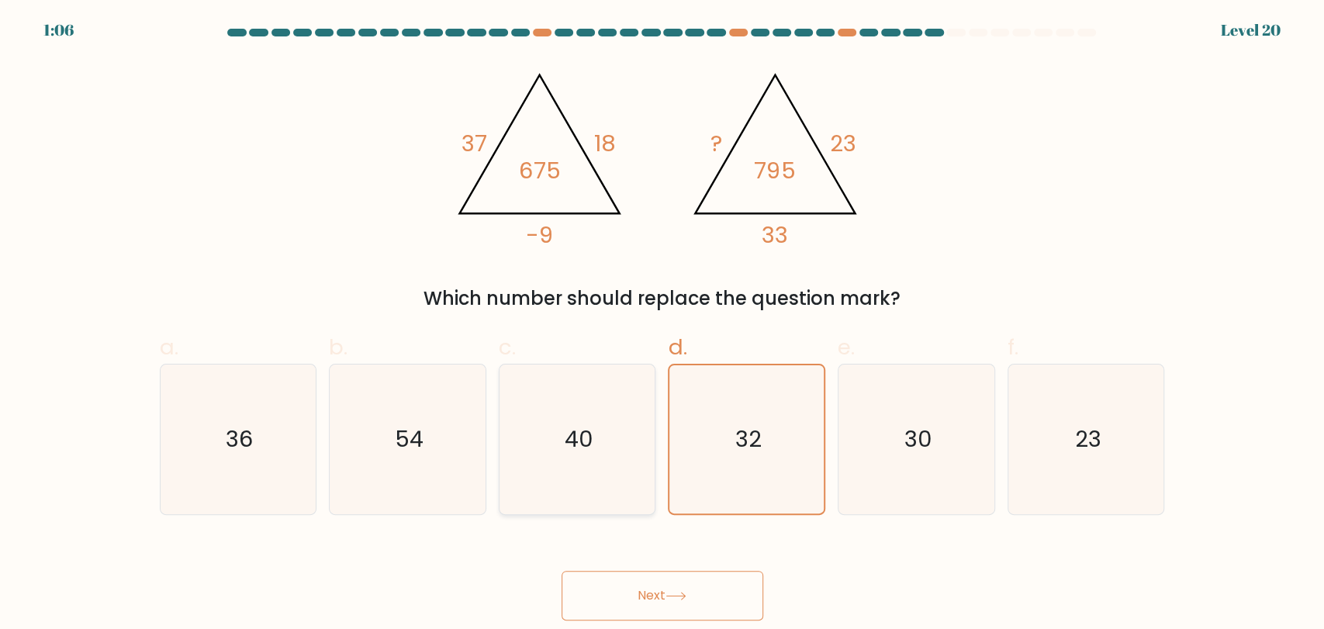
click at [627, 452] on icon "40" at bounding box center [578, 440] width 150 height 150
click at [662, 325] on input "c. 40" at bounding box center [662, 320] width 1 height 10
radio input "true"
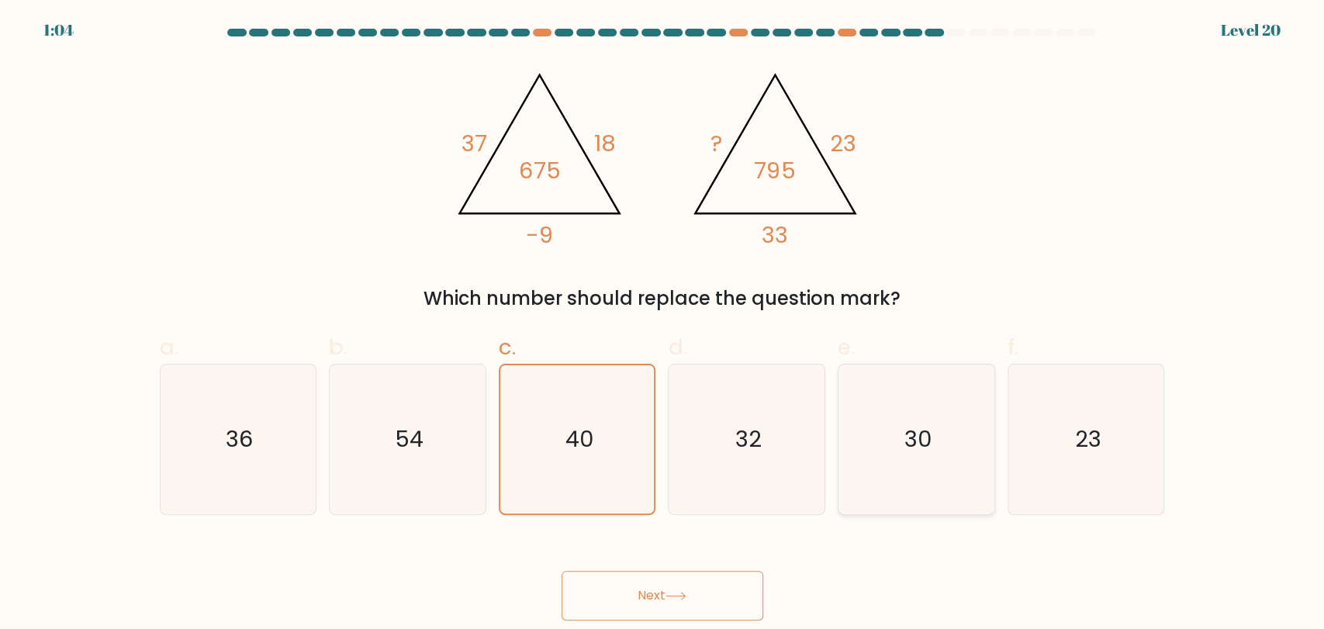
click at [876, 446] on icon "30" at bounding box center [917, 440] width 150 height 150
click at [663, 325] on input "e. 30" at bounding box center [662, 320] width 1 height 10
radio input "true"
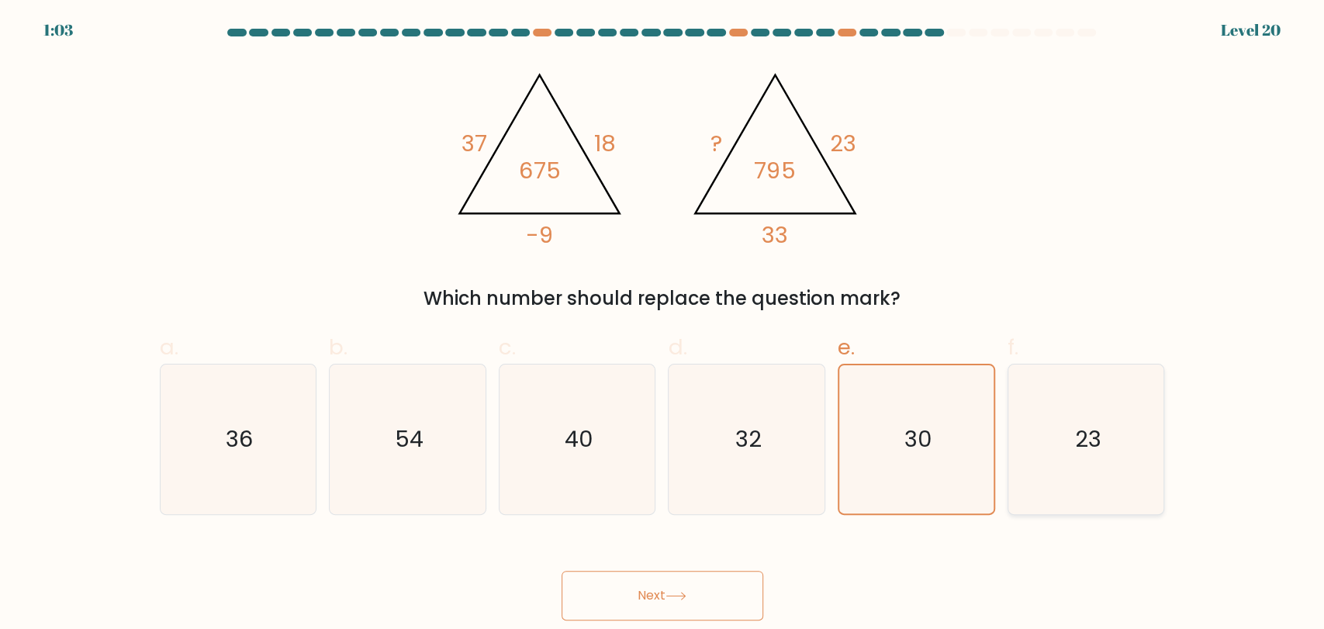
click at [1010, 467] on div "23" at bounding box center [1085, 439] width 157 height 151
click at [663, 325] on input "f. 23" at bounding box center [662, 320] width 1 height 10
radio input "true"
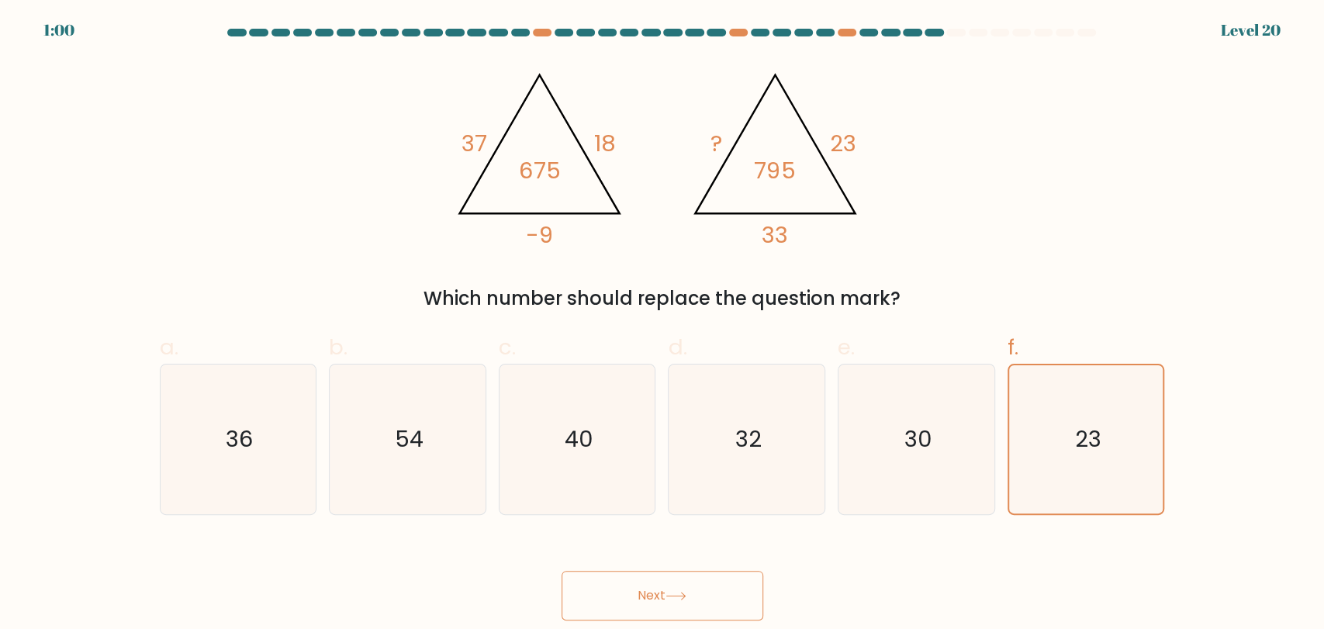
click at [1061, 215] on div "@import url('https://fonts.googleapis.com/css?family=Abril+Fatface:400,100,100i…" at bounding box center [662, 186] width 1024 height 254
click at [257, 393] on icon "36" at bounding box center [238, 440] width 150 height 150
click at [662, 325] on input "a. 36" at bounding box center [662, 320] width 1 height 10
radio input "true"
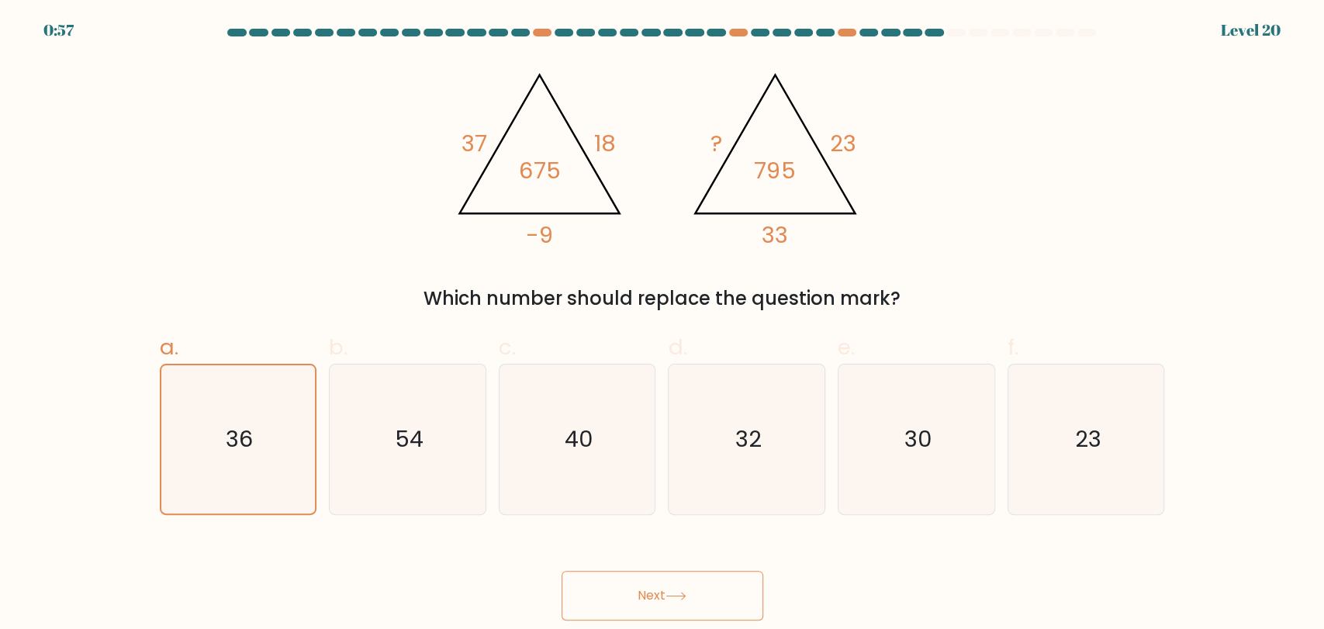
drag, startPoint x: 1011, startPoint y: 206, endPoint x: 1002, endPoint y: 220, distance: 16.4
click at [1011, 207] on div "@import url('https://fonts.googleapis.com/css?family=Abril+Fatface:400,100,100i…" at bounding box center [662, 186] width 1024 height 254
click at [631, 585] on button "Next" at bounding box center [663, 596] width 202 height 50
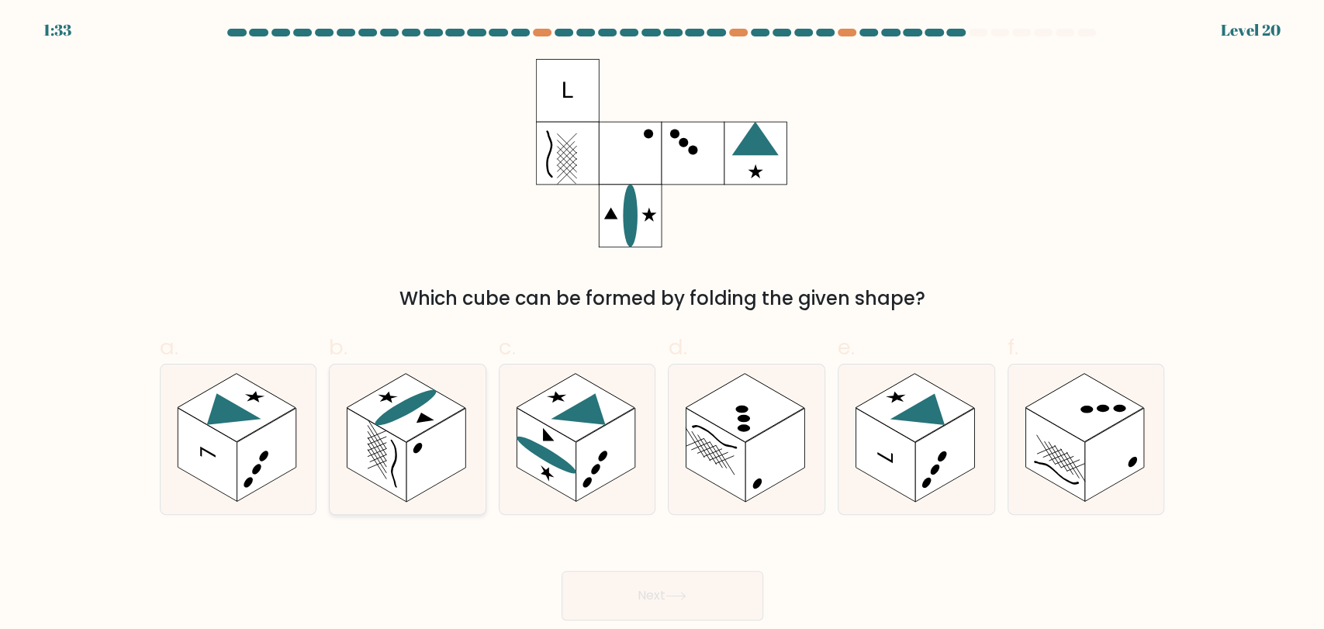
drag, startPoint x: 434, startPoint y: 397, endPoint x: 419, endPoint y: 415, distance: 23.6
click at [432, 405] on rect at bounding box center [406, 407] width 119 height 68
click at [662, 325] on input "b." at bounding box center [662, 320] width 1 height 10
radio input "true"
click at [186, 442] on rect at bounding box center [207, 455] width 59 height 94
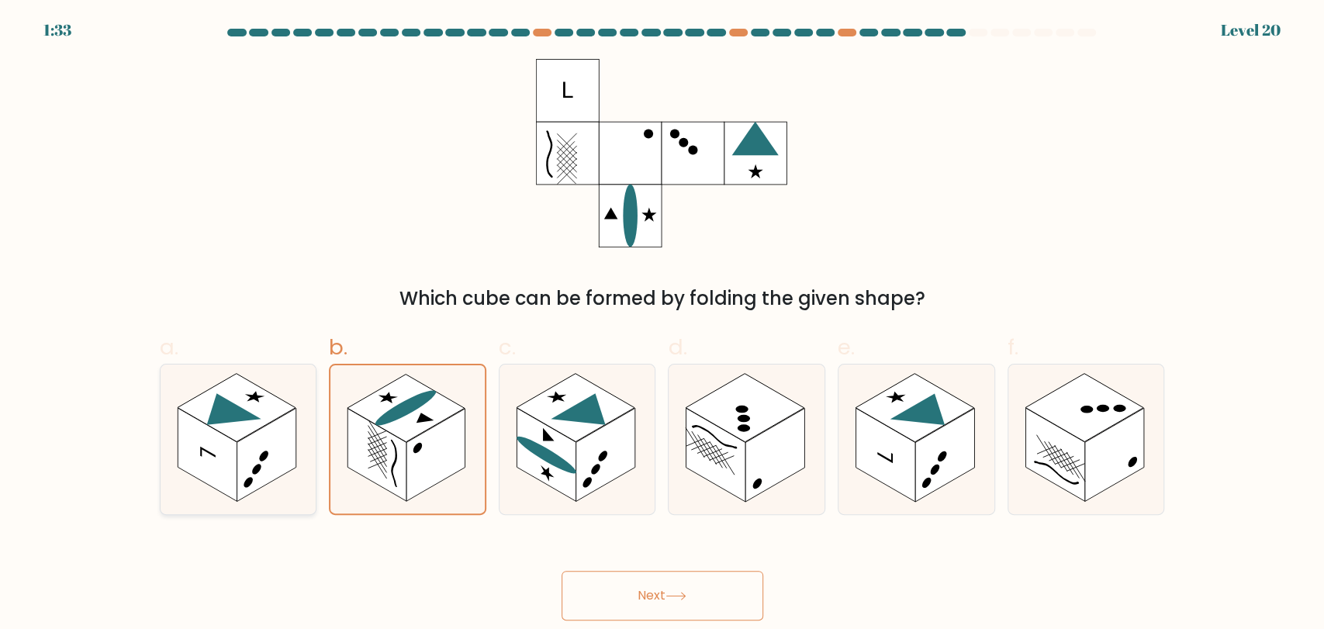
click at [662, 325] on input "a." at bounding box center [662, 320] width 1 height 10
radio input "true"
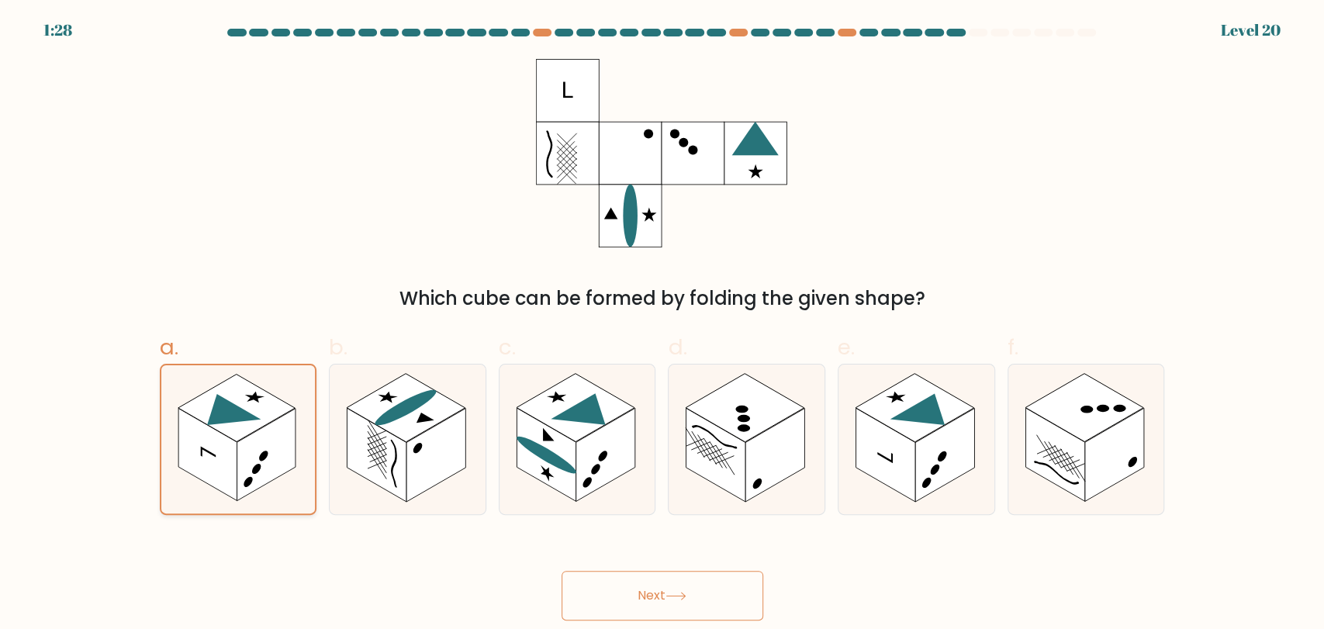
click at [198, 417] on rect at bounding box center [236, 407] width 117 height 67
click at [662, 325] on input "a." at bounding box center [662, 320] width 1 height 10
click at [572, 462] on rect at bounding box center [546, 455] width 59 height 94
click at [662, 325] on input "c." at bounding box center [662, 320] width 1 height 10
radio input "true"
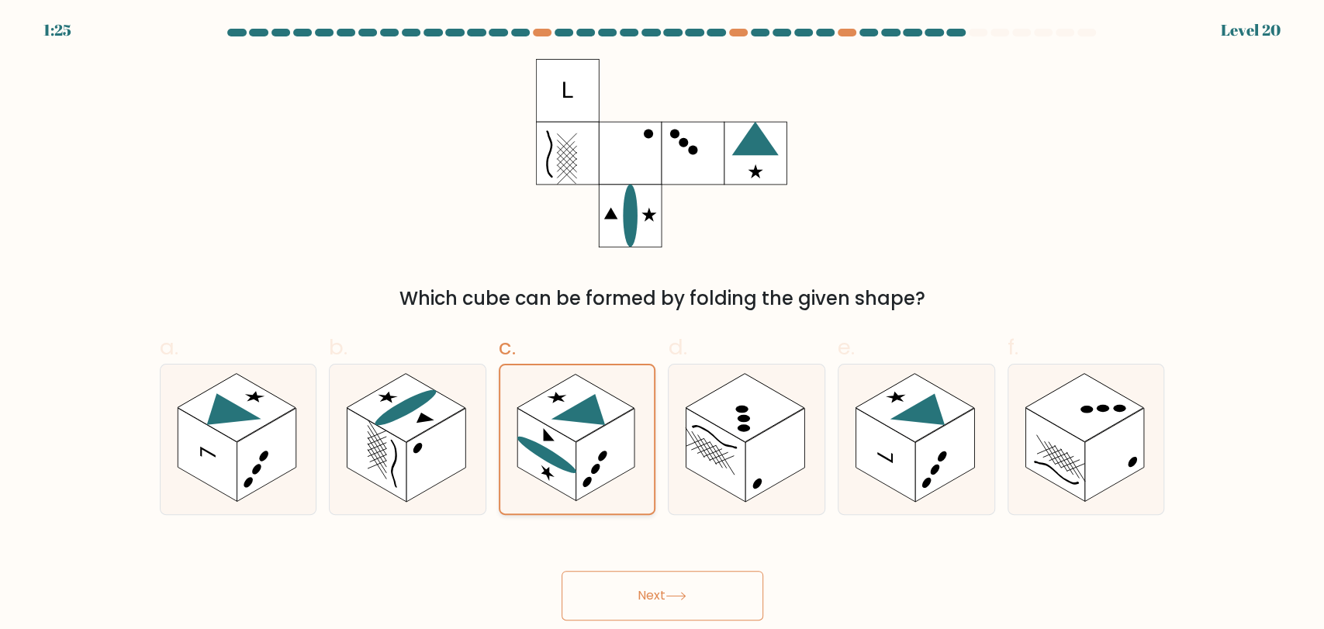
click at [588, 486] on rect at bounding box center [605, 454] width 59 height 92
click at [662, 325] on input "c." at bounding box center [662, 320] width 1 height 10
click at [727, 478] on rect at bounding box center [715, 455] width 59 height 94
click at [663, 325] on input "d." at bounding box center [662, 320] width 1 height 10
radio input "true"
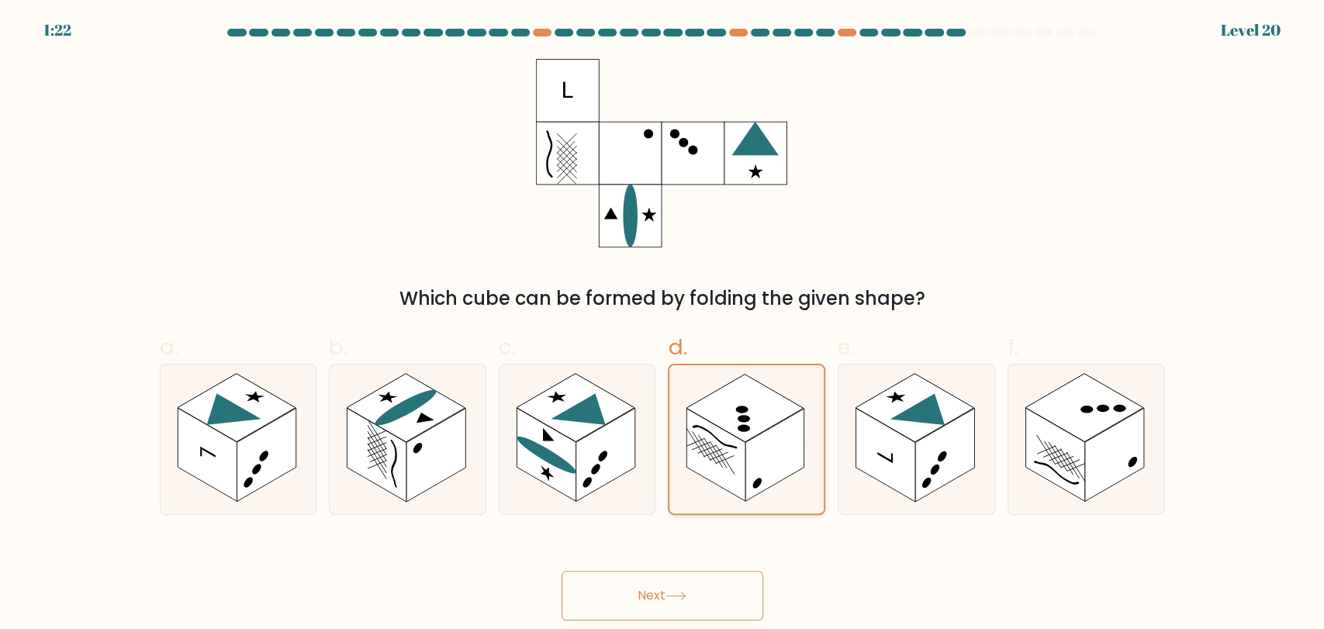
click at [736, 468] on rect at bounding box center [716, 454] width 59 height 92
click at [663, 325] on input "d." at bounding box center [662, 320] width 1 height 10
click at [937, 486] on rect at bounding box center [944, 455] width 59 height 94
click at [663, 325] on input "e." at bounding box center [662, 320] width 1 height 10
radio input "true"
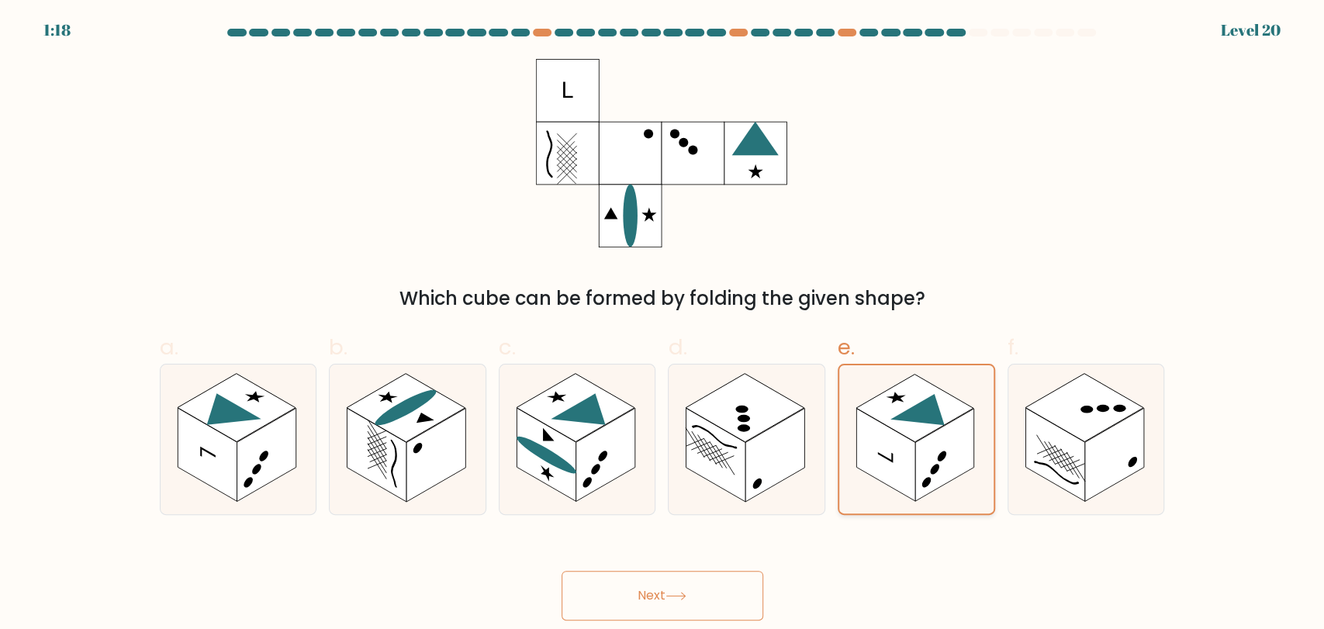
click at [935, 481] on rect at bounding box center [944, 454] width 59 height 92
click at [663, 325] on input "e." at bounding box center [662, 320] width 1 height 10
click at [1059, 486] on rect at bounding box center [1054, 455] width 59 height 94
click at [663, 325] on input "f." at bounding box center [662, 320] width 1 height 10
radio input "true"
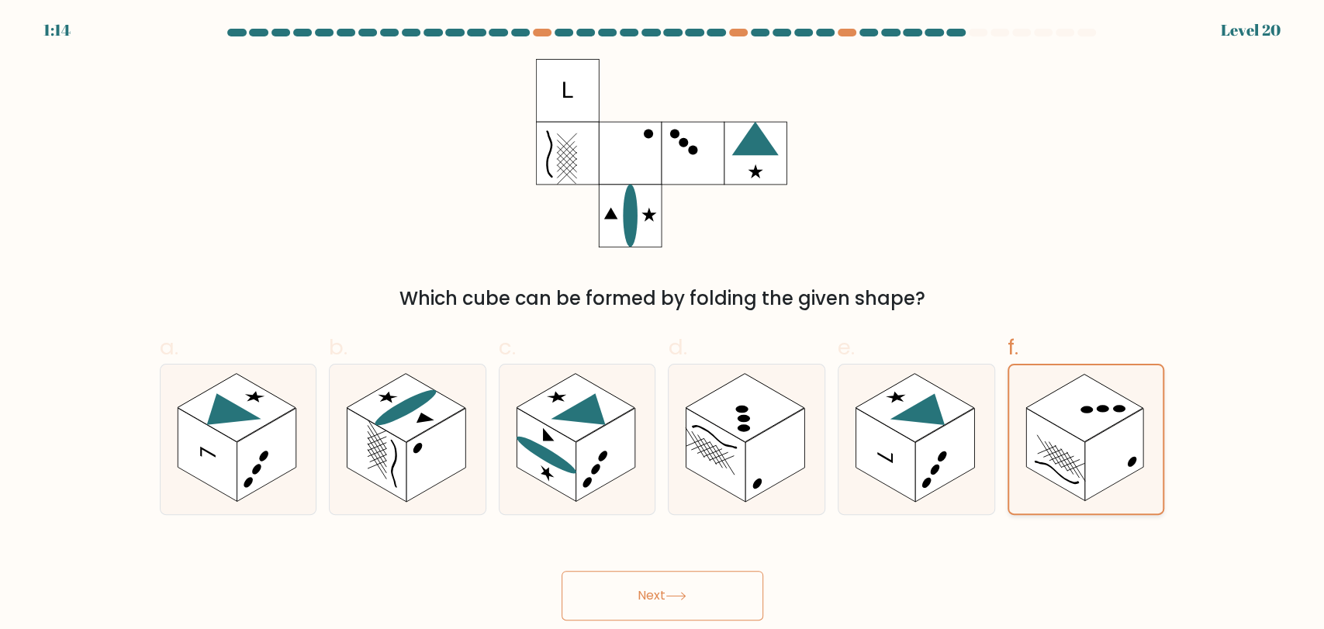
click at [1059, 486] on rect at bounding box center [1055, 454] width 59 height 92
click at [663, 325] on input "f." at bounding box center [662, 320] width 1 height 10
click at [219, 475] on rect at bounding box center [207, 455] width 59 height 94
click at [662, 325] on input "a." at bounding box center [662, 320] width 1 height 10
radio input "true"
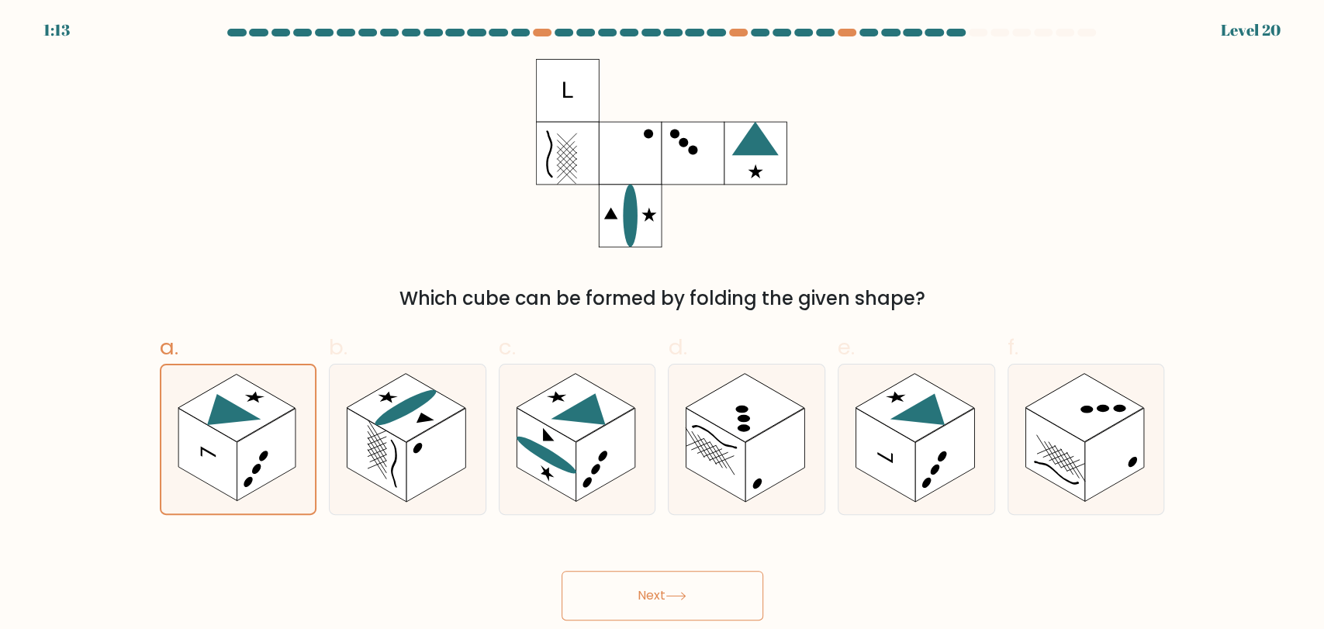
click at [679, 584] on button "Next" at bounding box center [663, 596] width 202 height 50
click at [668, 599] on button "Next" at bounding box center [663, 596] width 202 height 50
click at [254, 458] on rect at bounding box center [266, 454] width 59 height 92
click at [662, 325] on input "a." at bounding box center [662, 320] width 1 height 10
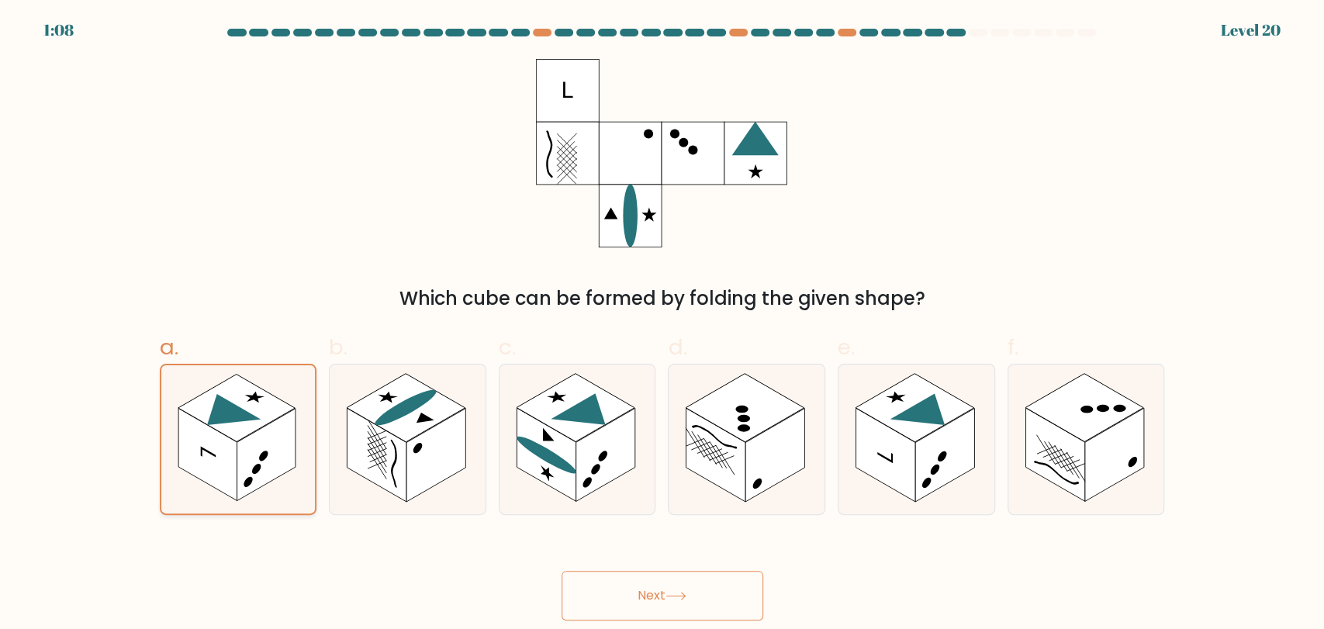
click at [250, 458] on rect at bounding box center [266, 454] width 59 height 92
click at [662, 325] on input "a." at bounding box center [662, 320] width 1 height 10
click at [249, 458] on rect at bounding box center [266, 454] width 59 height 92
click at [662, 325] on input "a." at bounding box center [662, 320] width 1 height 10
click at [247, 454] on rect at bounding box center [266, 454] width 59 height 92
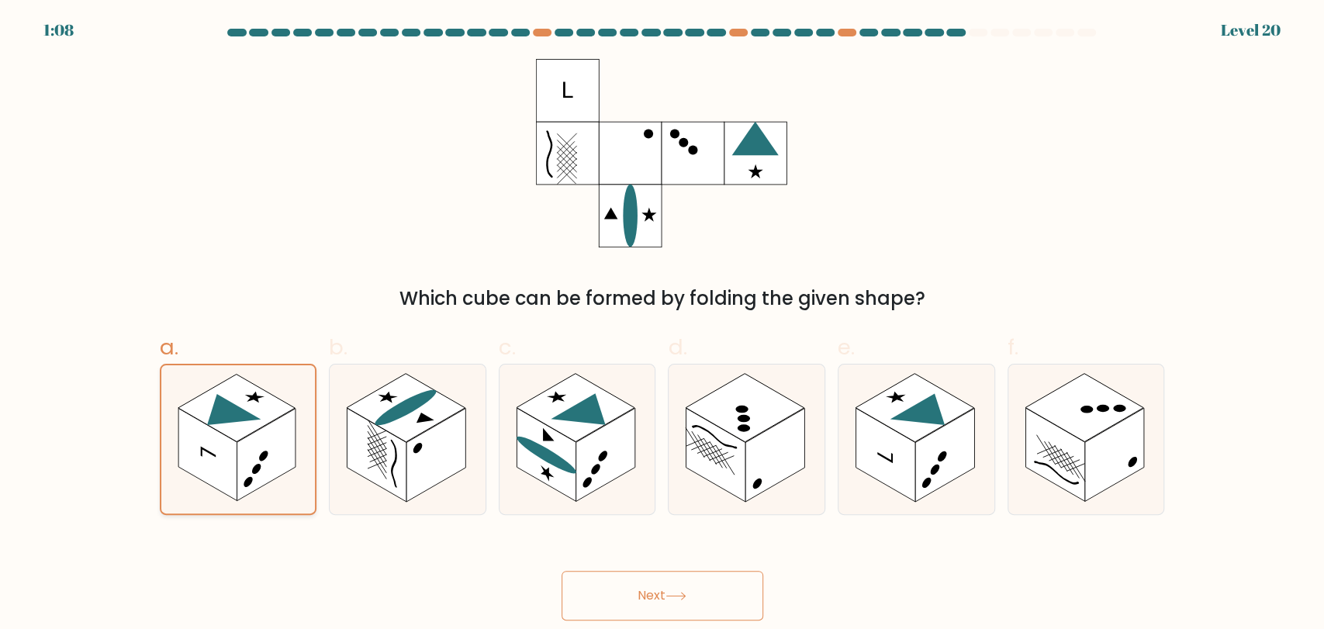
click at [662, 325] on input "a." at bounding box center [662, 320] width 1 height 10
click at [247, 454] on rect at bounding box center [266, 454] width 59 height 92
click at [662, 325] on input "a." at bounding box center [662, 320] width 1 height 10
drag, startPoint x: 244, startPoint y: 299, endPoint x: 253, endPoint y: 295, distance: 10.1
click at [252, 295] on div "Which cube can be formed by folding the given shape?" at bounding box center [662, 299] width 987 height 28
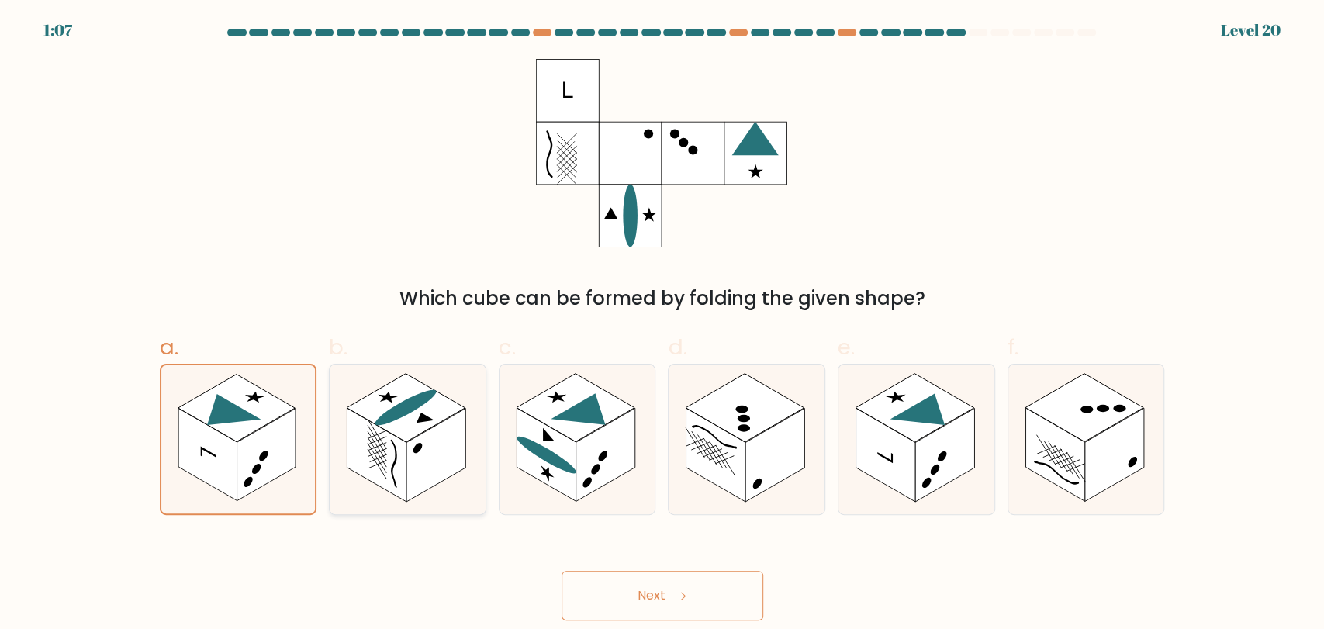
click at [430, 425] on rect at bounding box center [406, 407] width 119 height 68
click at [662, 325] on input "b." at bounding box center [662, 320] width 1 height 10
radio input "true"
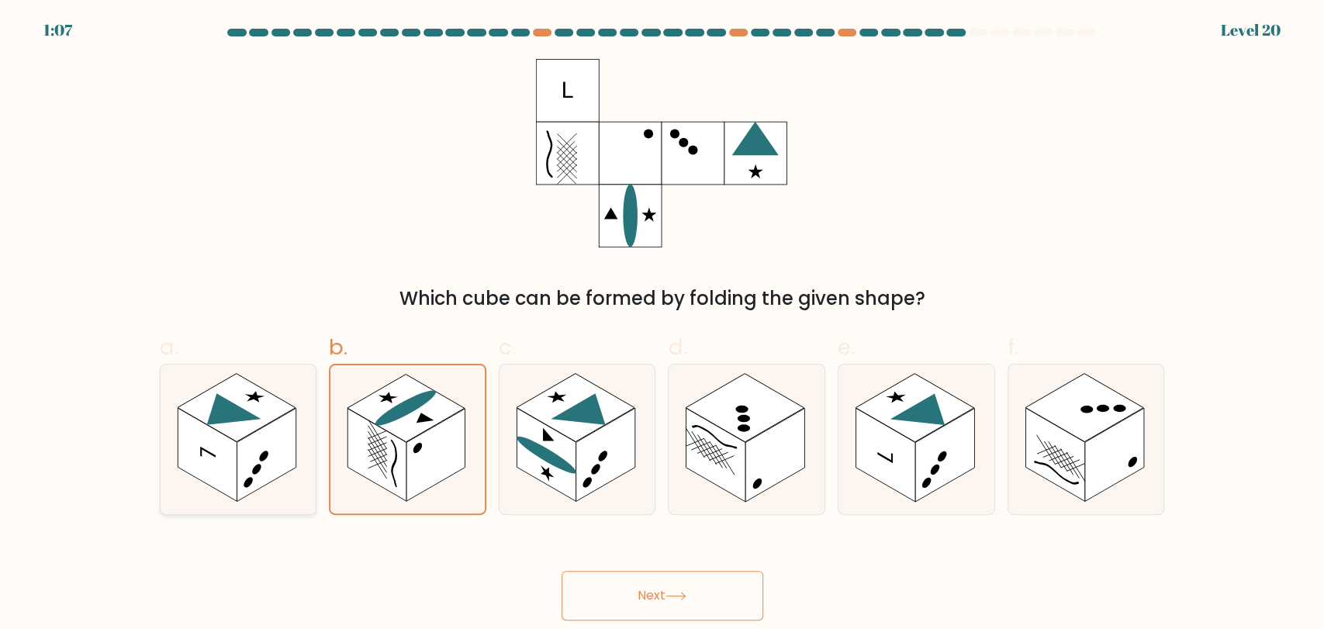
click at [247, 438] on rect at bounding box center [266, 455] width 59 height 94
click at [662, 325] on input "a." at bounding box center [662, 320] width 1 height 10
radio input "true"
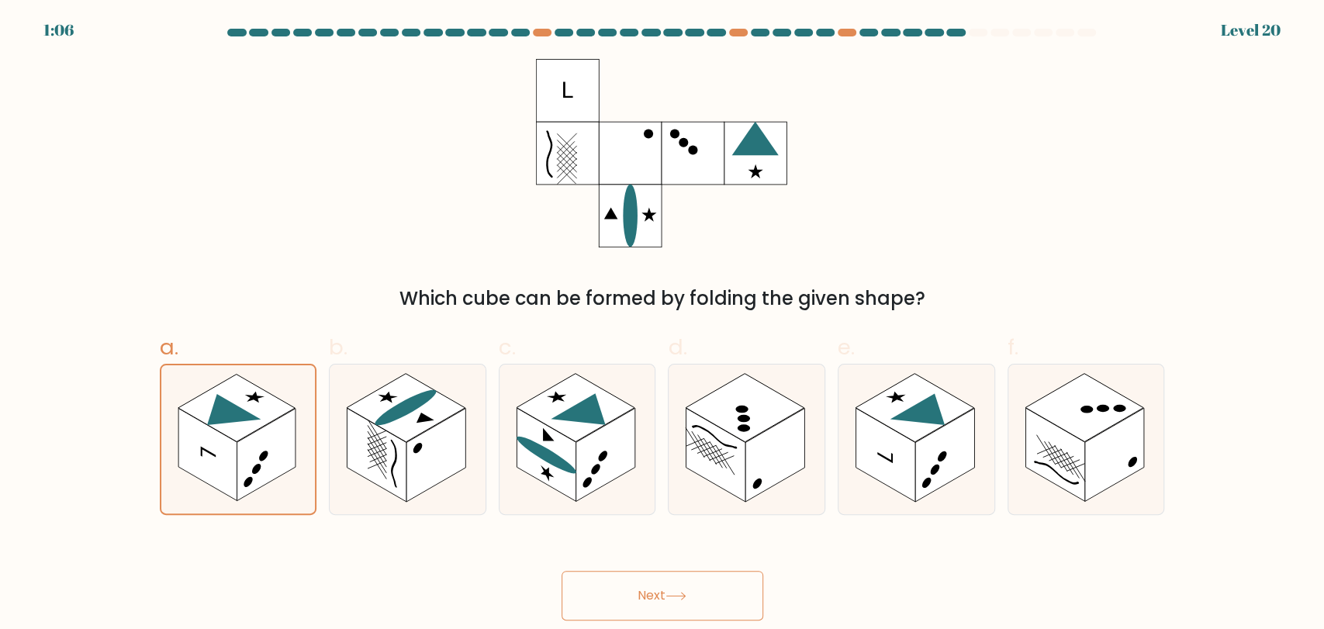
click at [665, 569] on div "Next" at bounding box center [662, 577] width 1024 height 87
click at [665, 596] on button "Next" at bounding box center [663, 596] width 202 height 50
click at [1094, 247] on div "Which cube can be formed by folding the given shape?" at bounding box center [662, 186] width 1024 height 254
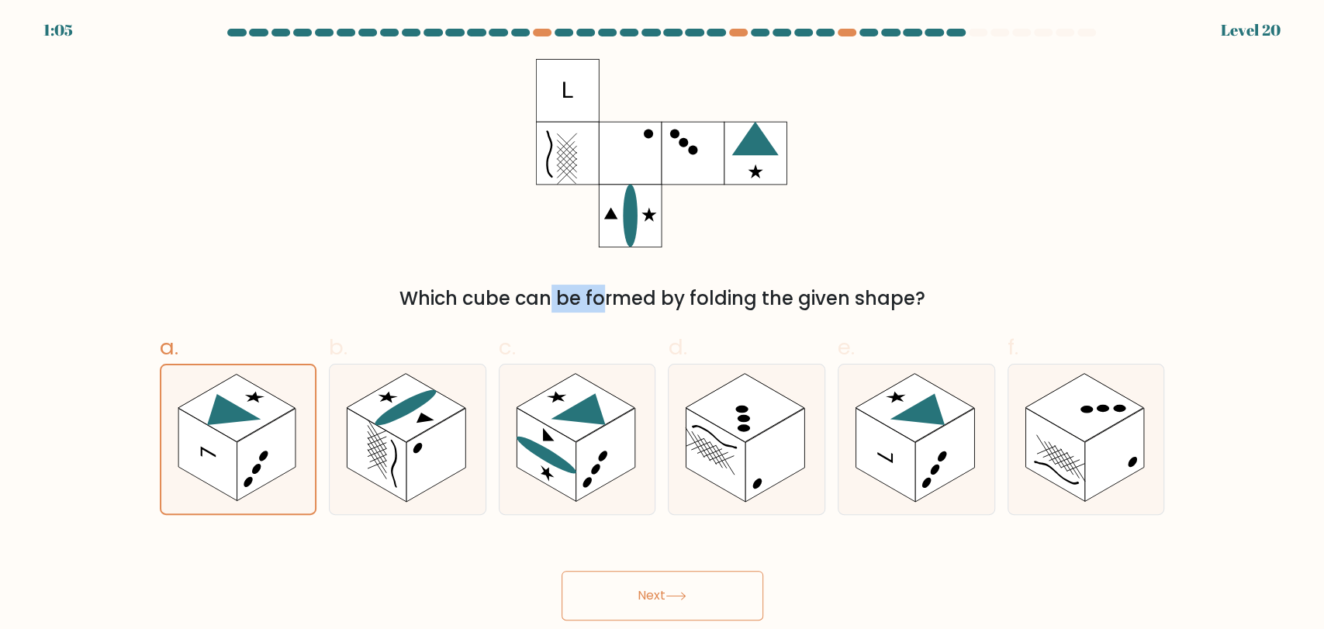
drag, startPoint x: 1094, startPoint y: 247, endPoint x: 1066, endPoint y: 311, distance: 70.2
click at [1094, 249] on div "Which cube can be formed by folding the given shape?" at bounding box center [662, 186] width 1024 height 254
drag, startPoint x: 229, startPoint y: 173, endPoint x: 385, endPoint y: 271, distance: 185.1
click at [230, 173] on div "Which cube can be formed by folding the given shape?" at bounding box center [662, 186] width 1024 height 254
click at [213, 419] on icon at bounding box center [223, 415] width 77 height 44
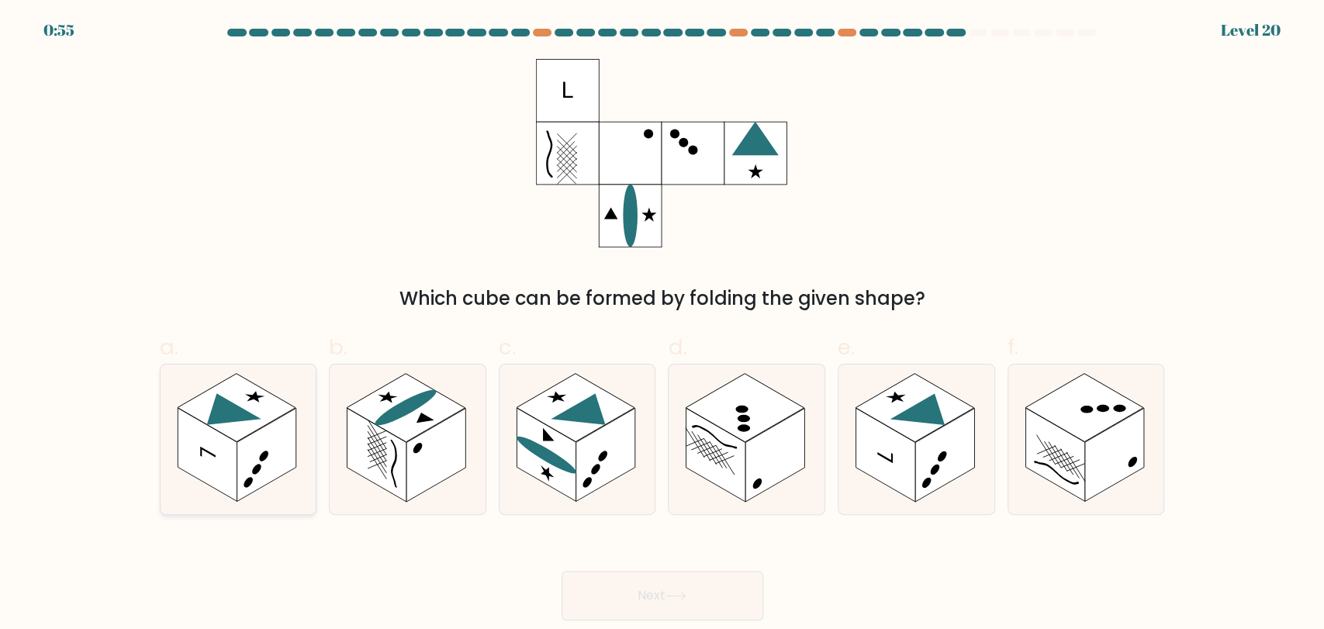
click at [662, 325] on input "a." at bounding box center [662, 320] width 1 height 10
radio input "true"
click at [213, 419] on icon at bounding box center [223, 416] width 76 height 44
click at [662, 325] on input "a." at bounding box center [662, 320] width 1 height 10
click at [213, 419] on icon at bounding box center [223, 416] width 76 height 44
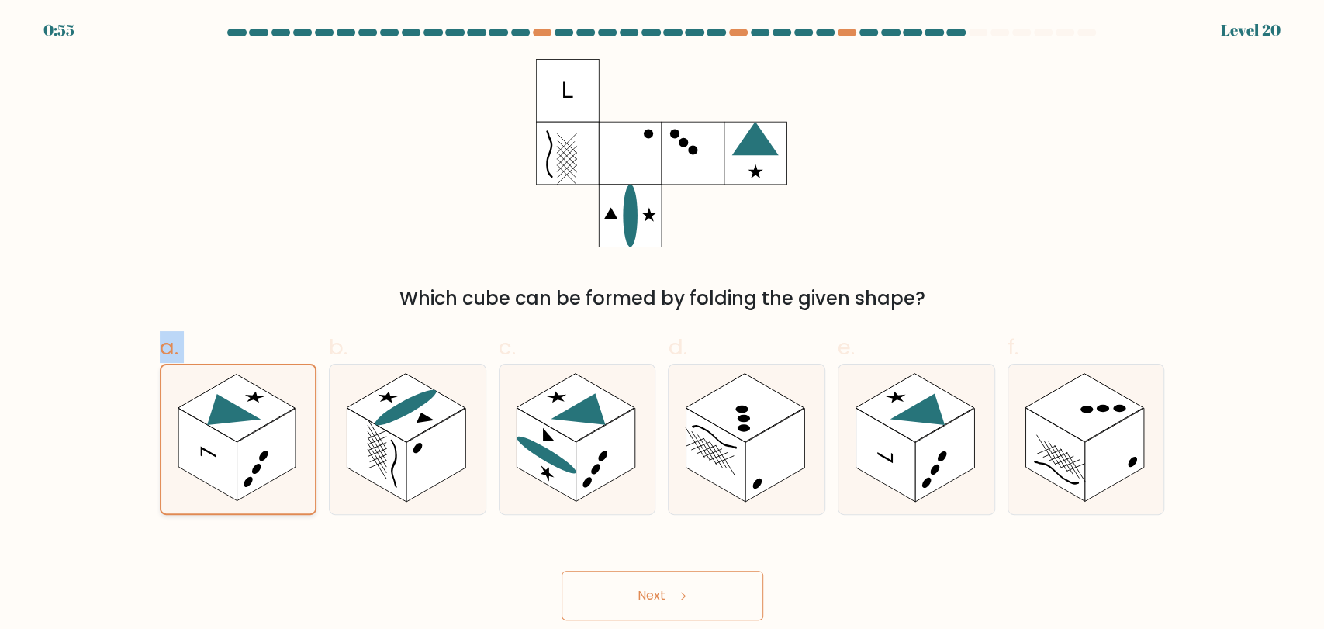
click at [662, 325] on input "a." at bounding box center [662, 320] width 1 height 10
click at [213, 419] on icon at bounding box center [223, 416] width 76 height 44
click at [662, 325] on input "a." at bounding box center [662, 320] width 1 height 10
click at [236, 444] on rect at bounding box center [207, 454] width 59 height 92
click at [662, 325] on input "a." at bounding box center [662, 320] width 1 height 10
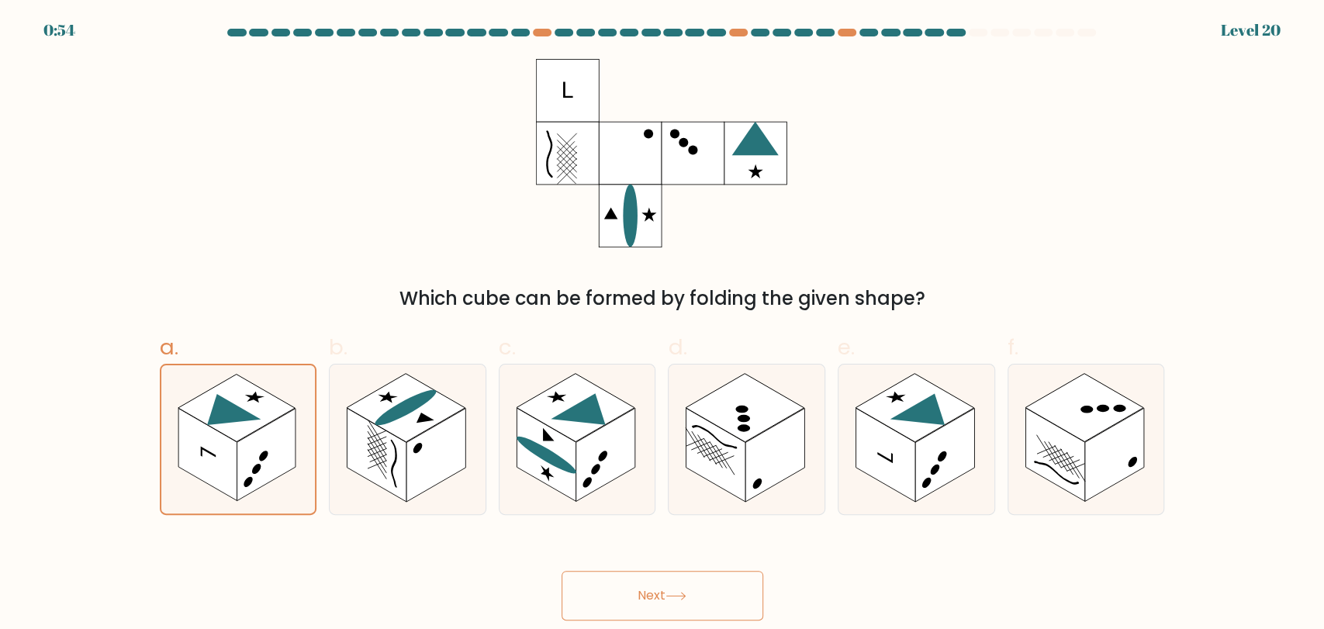
click at [309, 262] on div "Which cube can be formed by folding the given shape?" at bounding box center [662, 186] width 1024 height 254
click at [232, 444] on rect at bounding box center [207, 454] width 59 height 92
click at [662, 325] on input "a." at bounding box center [662, 320] width 1 height 10
click at [710, 587] on button "Next" at bounding box center [663, 596] width 202 height 50
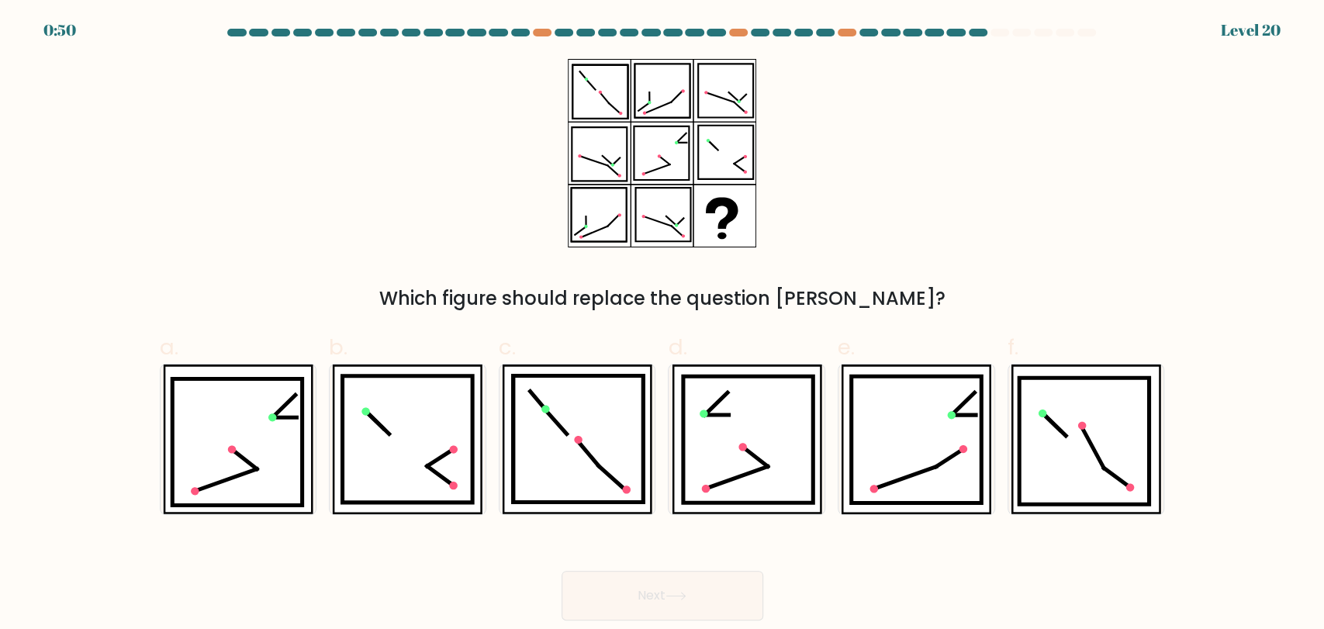
click at [1049, 247] on div "Which figure should replace the question mark?" at bounding box center [662, 186] width 1024 height 254
click at [926, 244] on div "Which figure should replace the question mark?" at bounding box center [662, 186] width 1024 height 254
drag, startPoint x: 624, startPoint y: 479, endPoint x: 655, endPoint y: 476, distance: 30.4
click at [638, 477] on icon at bounding box center [577, 440] width 150 height 150
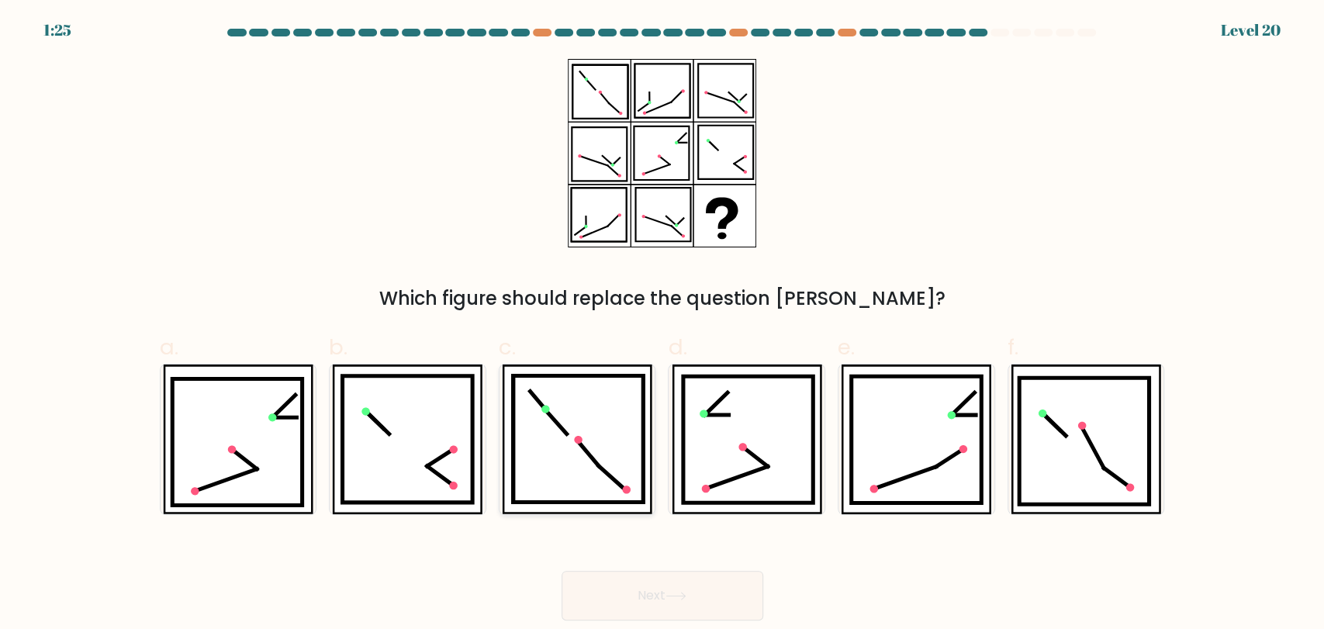
click at [662, 325] on input "c." at bounding box center [662, 320] width 1 height 10
radio input "true"
click at [712, 467] on icon at bounding box center [748, 439] width 130 height 126
click at [663, 325] on input "d." at bounding box center [662, 320] width 1 height 10
radio input "true"
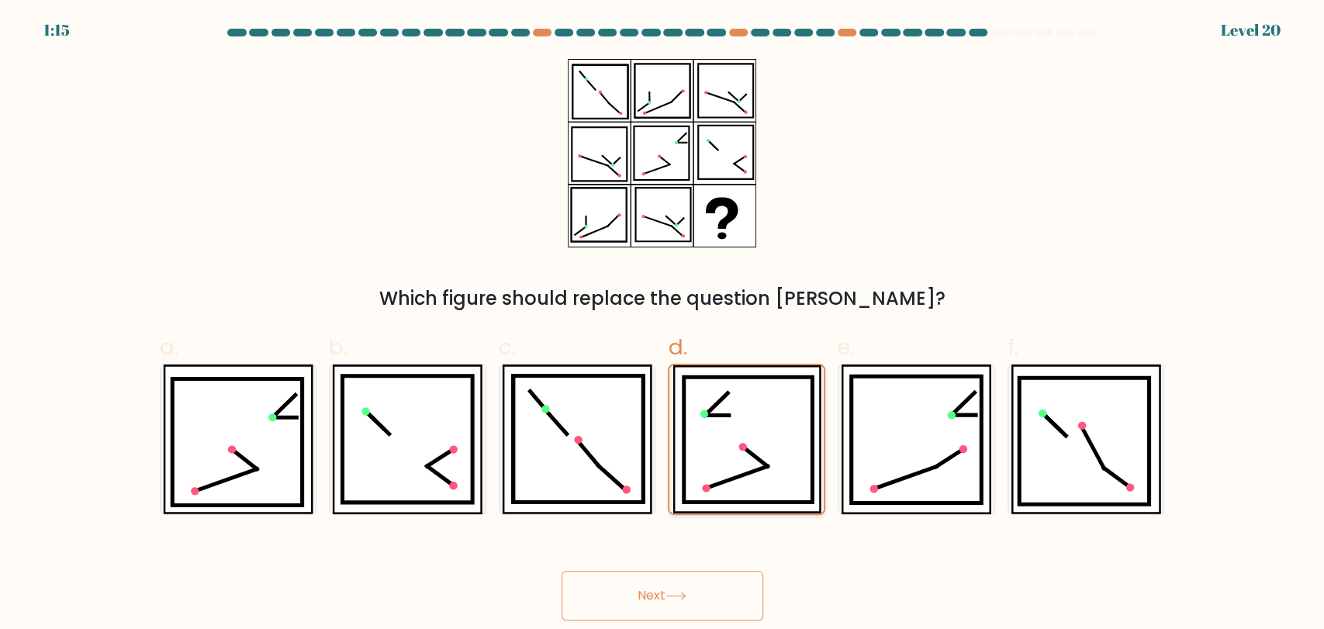
click at [729, 390] on icon at bounding box center [747, 439] width 129 height 125
click at [663, 325] on input "d." at bounding box center [662, 320] width 1 height 10
click at [741, 408] on icon at bounding box center [747, 439] width 129 height 125
click at [663, 325] on input "d." at bounding box center [662, 320] width 1 height 10
click at [250, 476] on icon at bounding box center [237, 441] width 130 height 126
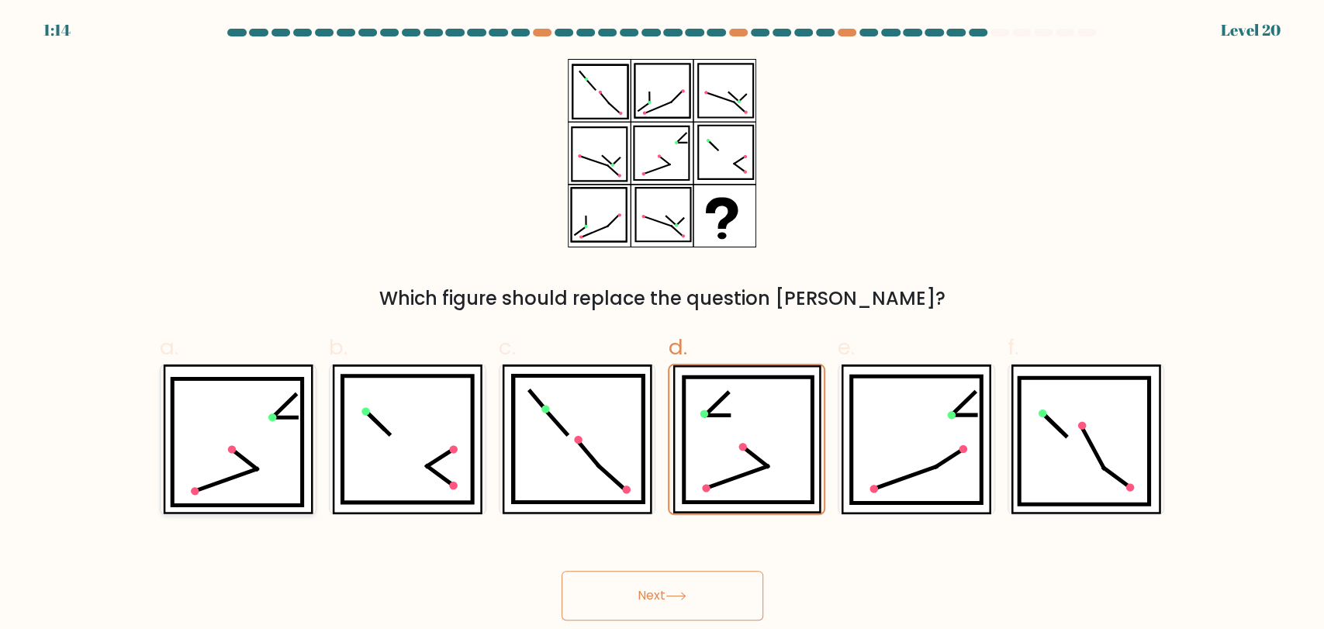
click at [662, 325] on input "a." at bounding box center [662, 320] width 1 height 10
radio input "true"
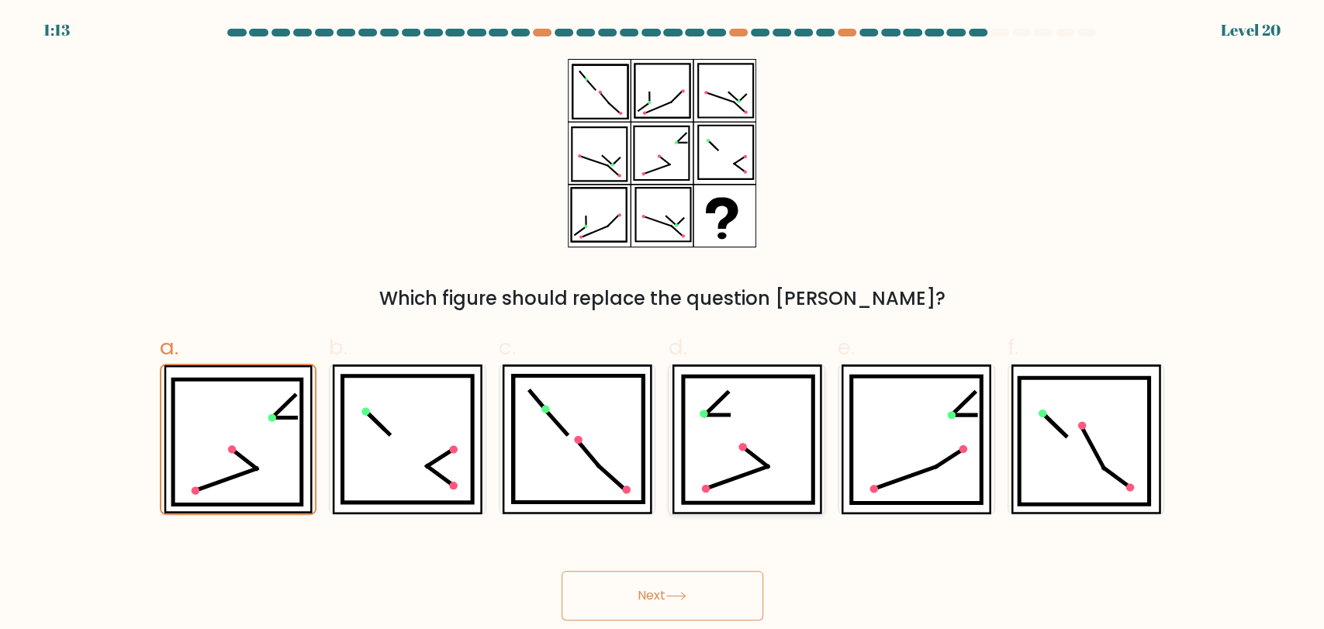
click at [742, 456] on icon at bounding box center [748, 439] width 130 height 126
click at [663, 325] on input "d." at bounding box center [662, 320] width 1 height 10
radio input "true"
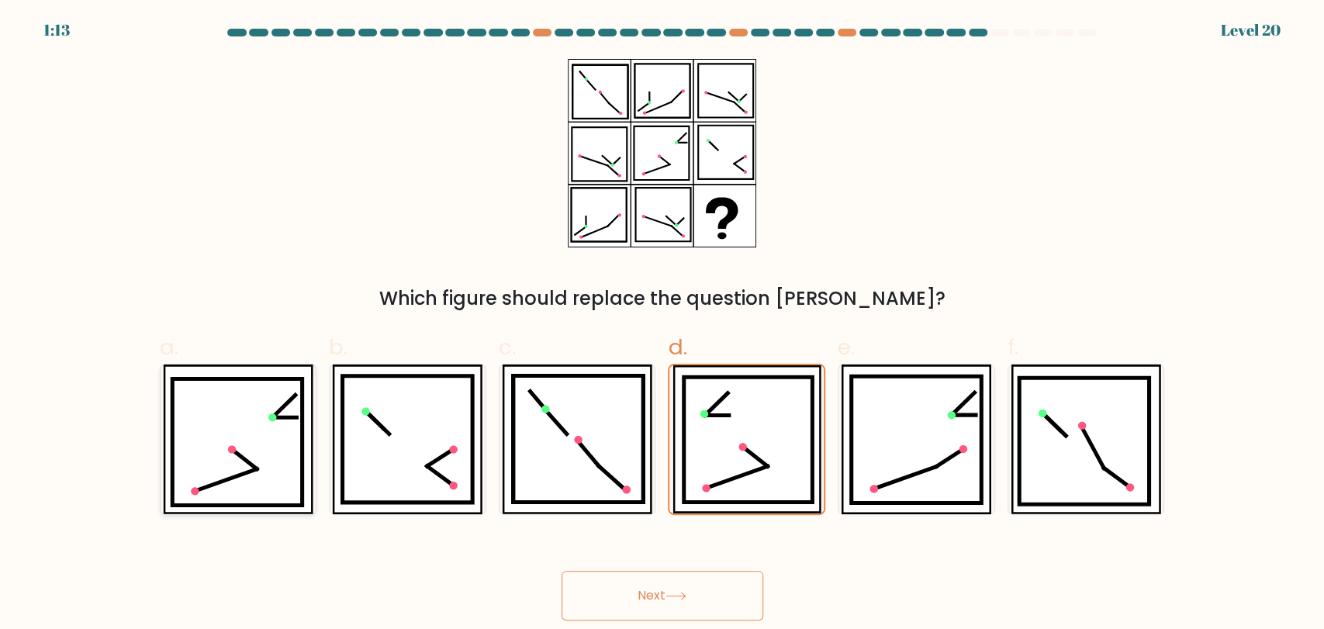
click at [269, 430] on icon at bounding box center [237, 441] width 130 height 126
click at [662, 325] on input "a." at bounding box center [662, 320] width 1 height 10
radio input "true"
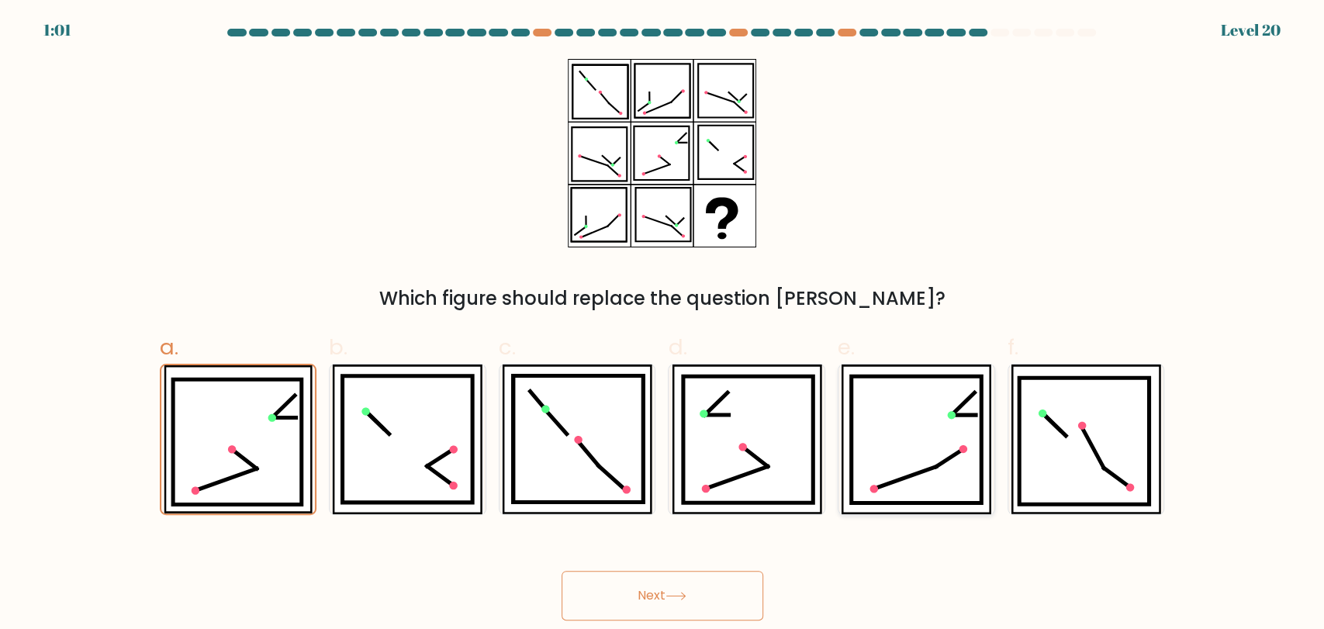
click at [924, 429] on icon at bounding box center [917, 439] width 130 height 126
click at [663, 325] on input "e." at bounding box center [662, 320] width 1 height 10
radio input "true"
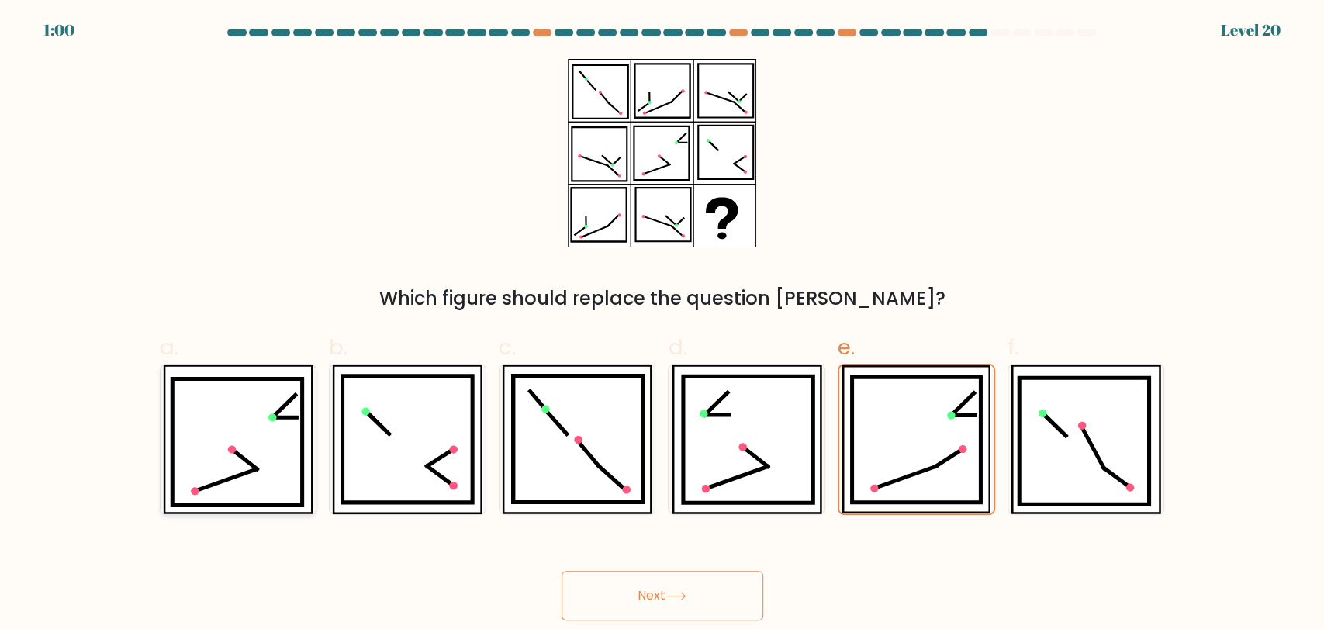
click at [309, 461] on icon at bounding box center [238, 440] width 150 height 150
click at [662, 325] on input "a." at bounding box center [662, 320] width 1 height 10
radio input "true"
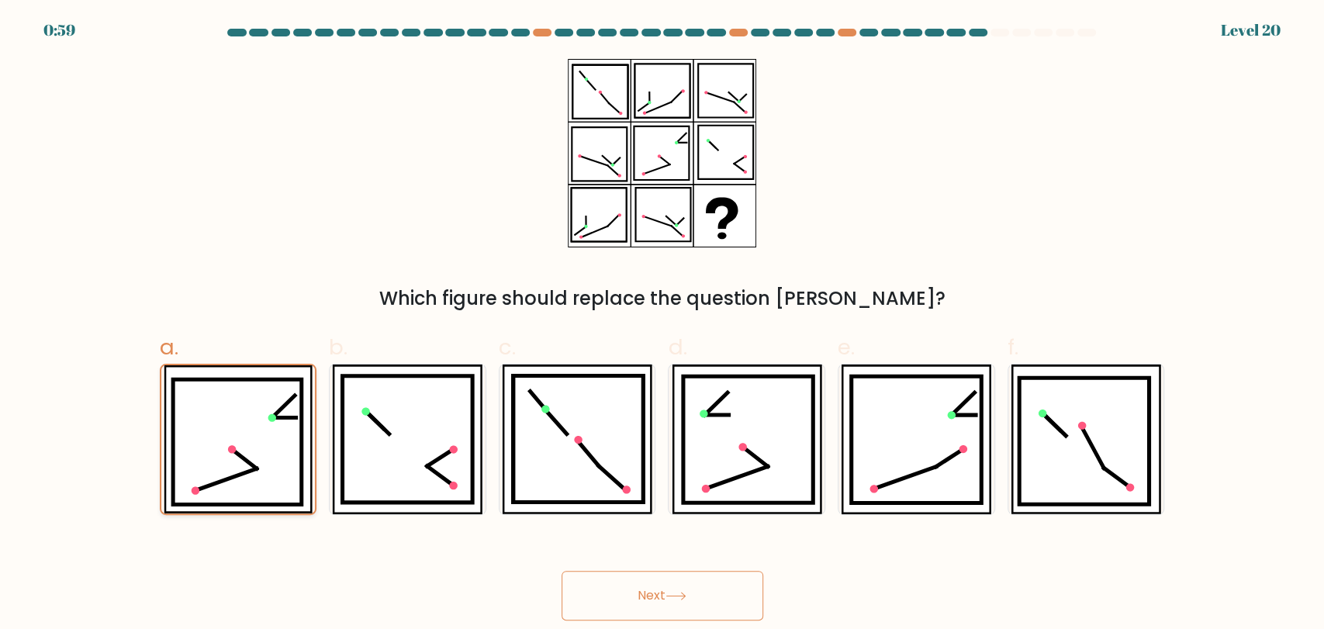
click at [292, 460] on icon at bounding box center [237, 441] width 129 height 125
click at [662, 325] on input "a." at bounding box center [662, 320] width 1 height 10
click at [285, 451] on icon at bounding box center [237, 441] width 129 height 125
click at [662, 325] on input "a." at bounding box center [662, 320] width 1 height 10
click at [661, 609] on button "Next" at bounding box center [663, 596] width 202 height 50
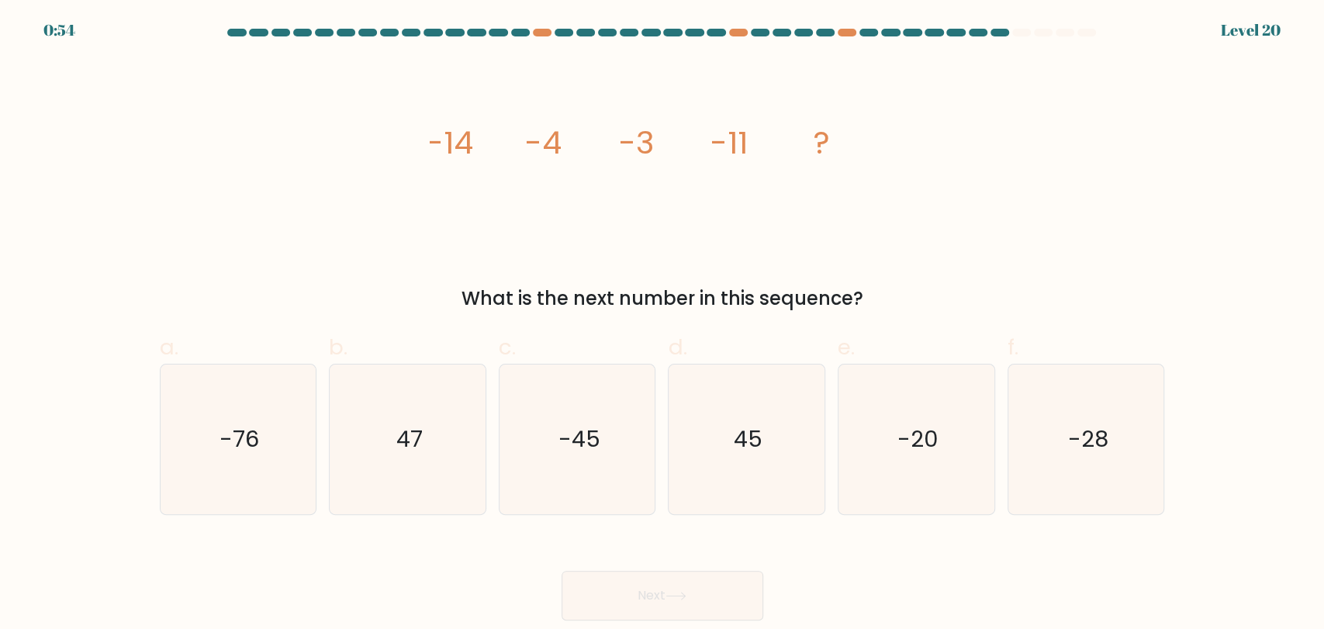
click at [1046, 238] on div "image/svg+xml -14 -4 -3 -11 ? What is the next number in this sequence?" at bounding box center [662, 186] width 1024 height 254
click at [1029, 439] on icon "-28" at bounding box center [1086, 440] width 150 height 150
click at [663, 325] on input "f. -28" at bounding box center [662, 320] width 1 height 10
radio input "true"
click at [689, 603] on button "Next" at bounding box center [663, 596] width 202 height 50
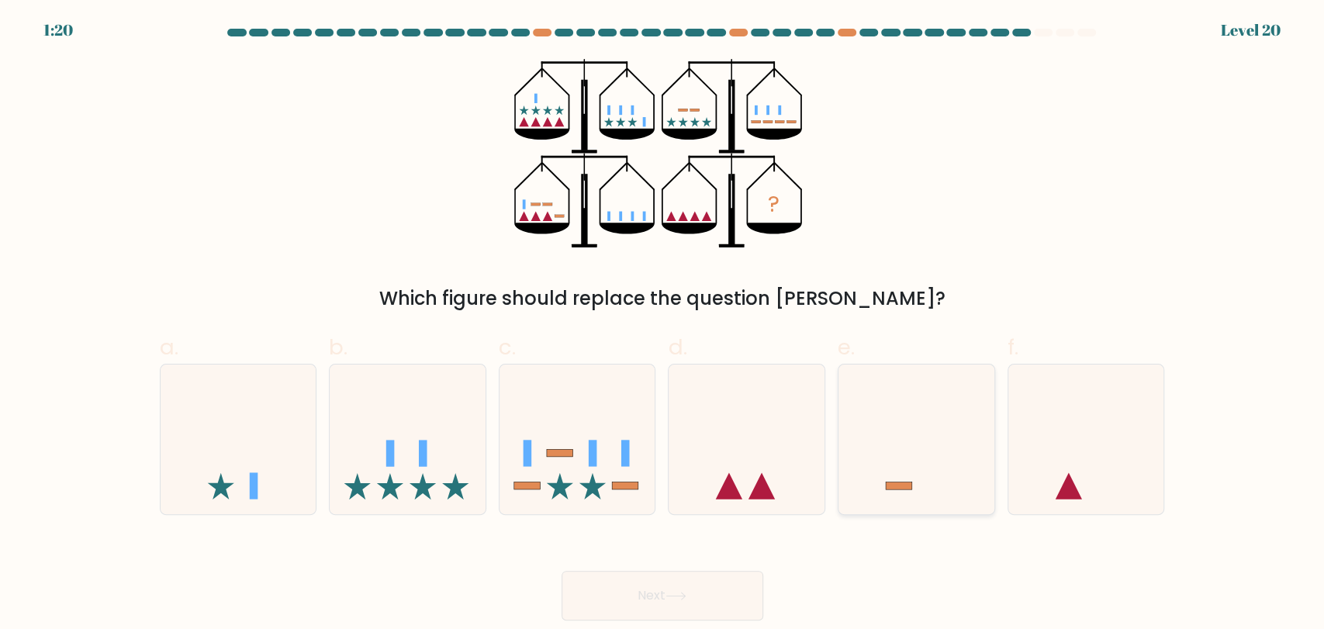
click at [924, 503] on icon at bounding box center [916, 439] width 156 height 129
click at [663, 325] on input "e." at bounding box center [662, 320] width 1 height 10
radio input "true"
click at [499, 463] on icon at bounding box center [577, 439] width 156 height 129
click at [662, 325] on input "c." at bounding box center [662, 320] width 1 height 10
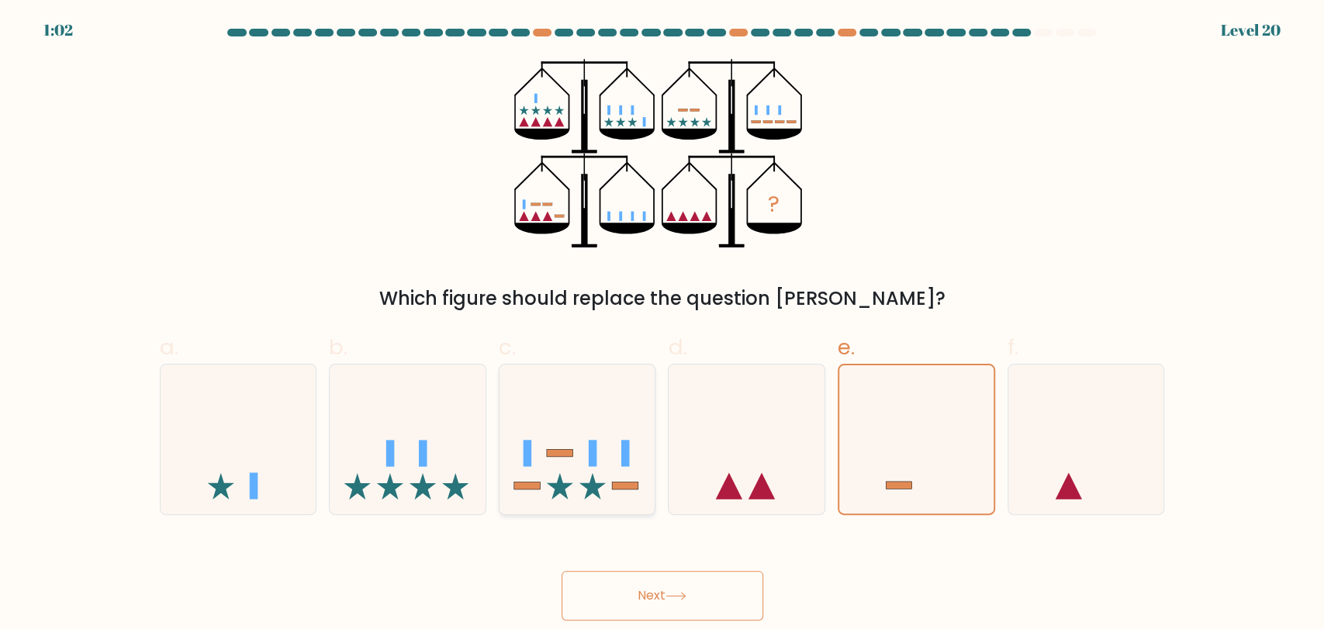
radio input "true"
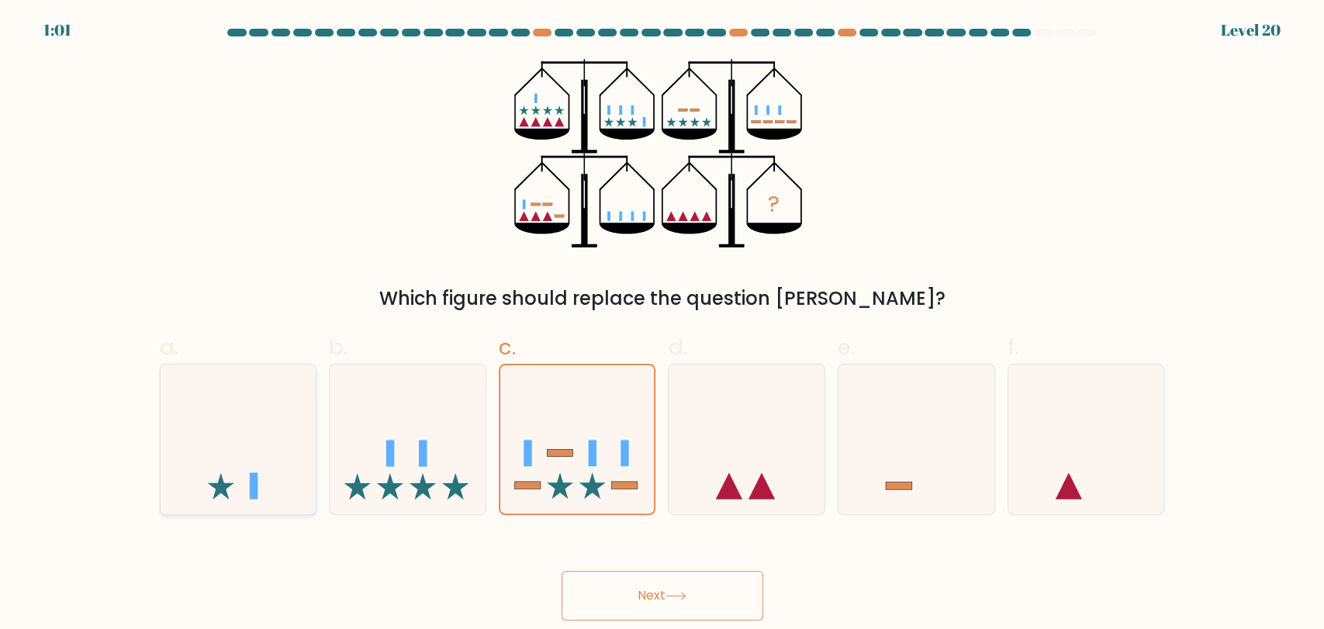
drag, startPoint x: 373, startPoint y: 470, endPoint x: 290, endPoint y: 475, distance: 83.2
click at [372, 471] on icon at bounding box center [408, 439] width 156 height 129
click at [662, 325] on input "b." at bounding box center [662, 320] width 1 height 10
radio input "true"
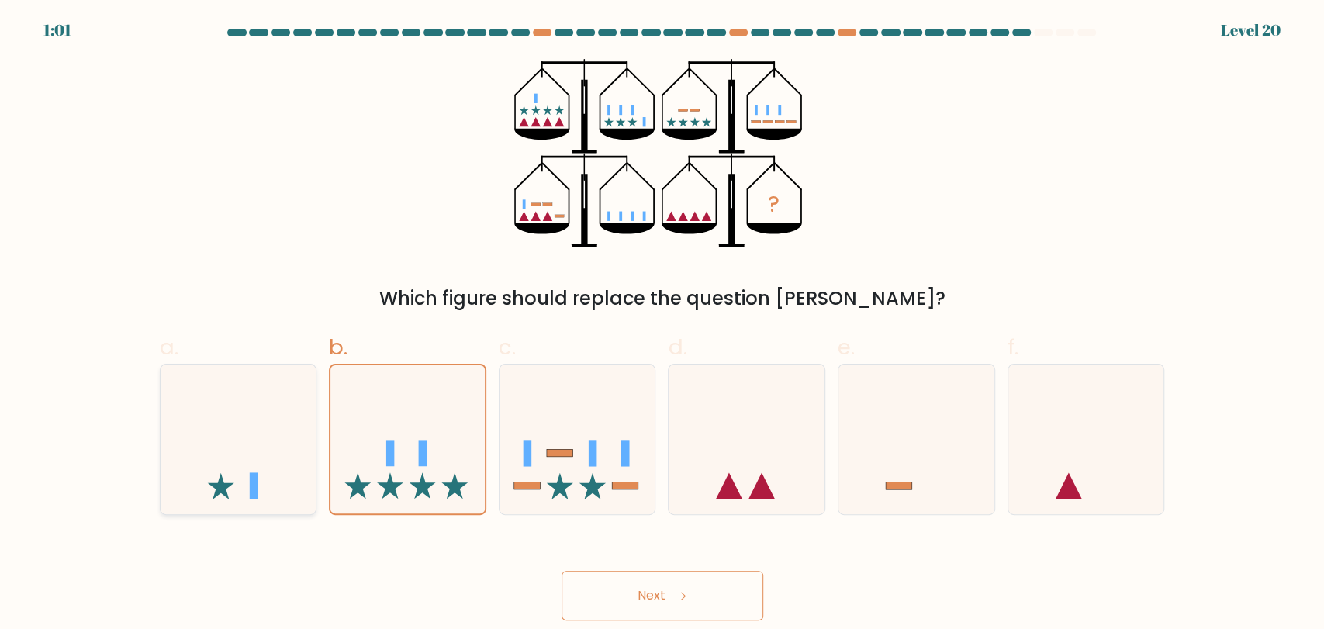
click at [290, 475] on icon at bounding box center [239, 439] width 156 height 129
click at [662, 325] on input "a." at bounding box center [662, 320] width 1 height 10
radio input "true"
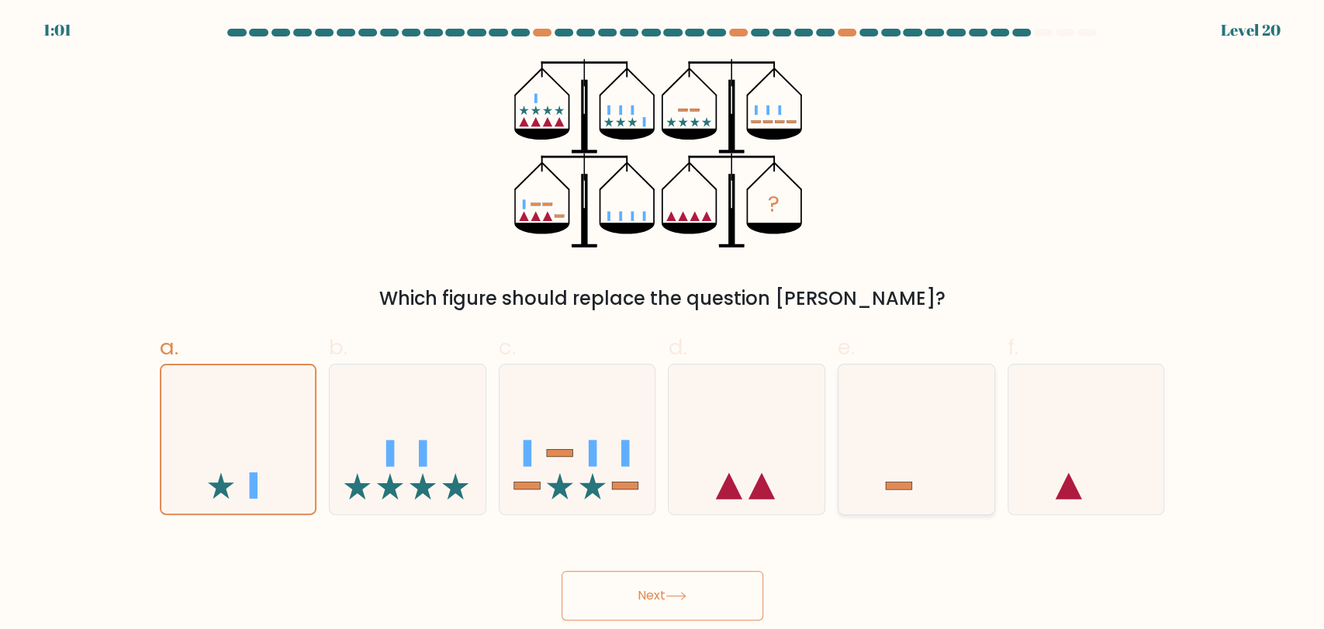
click at [916, 412] on icon at bounding box center [916, 439] width 156 height 129
click at [663, 325] on input "e." at bounding box center [662, 320] width 1 height 10
radio input "true"
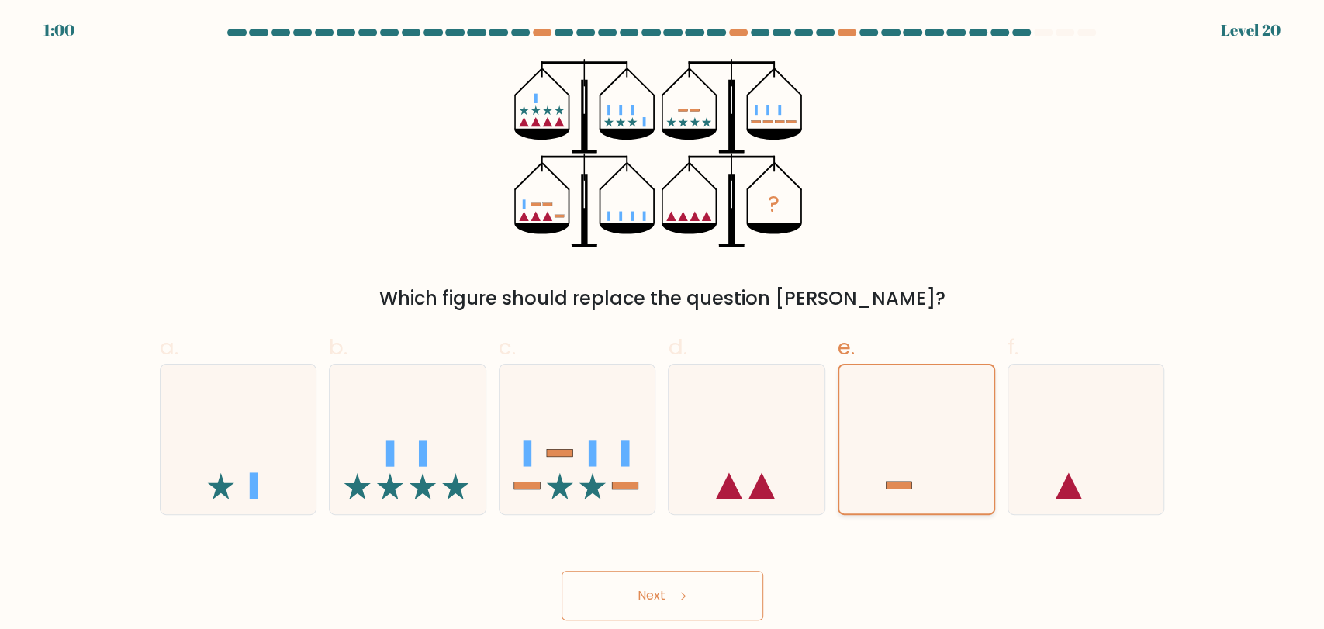
click at [916, 412] on icon at bounding box center [916, 439] width 154 height 128
click at [663, 325] on input "e." at bounding box center [662, 320] width 1 height 10
click at [669, 579] on button "Next" at bounding box center [663, 596] width 202 height 50
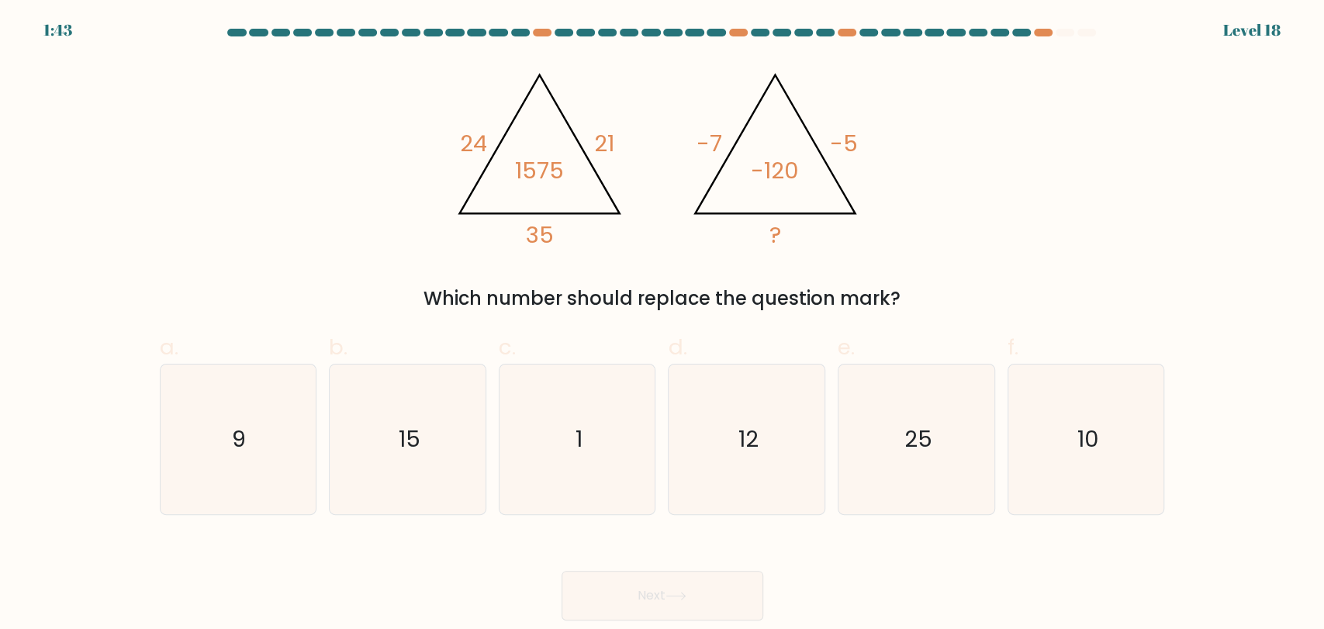
click at [1051, 215] on div "@import url('https://fonts.googleapis.com/css?family=Abril+Fatface:400,100,100i…" at bounding box center [662, 186] width 1024 height 254
click at [1038, 205] on div "@import url('https://fonts.googleapis.com/css?family=Abril+Fatface:400,100,100i…" at bounding box center [662, 186] width 1024 height 254
click at [1123, 461] on icon "10" at bounding box center [1086, 440] width 150 height 150
click at [663, 325] on input "f. 10" at bounding box center [662, 320] width 1 height 10
radio input "true"
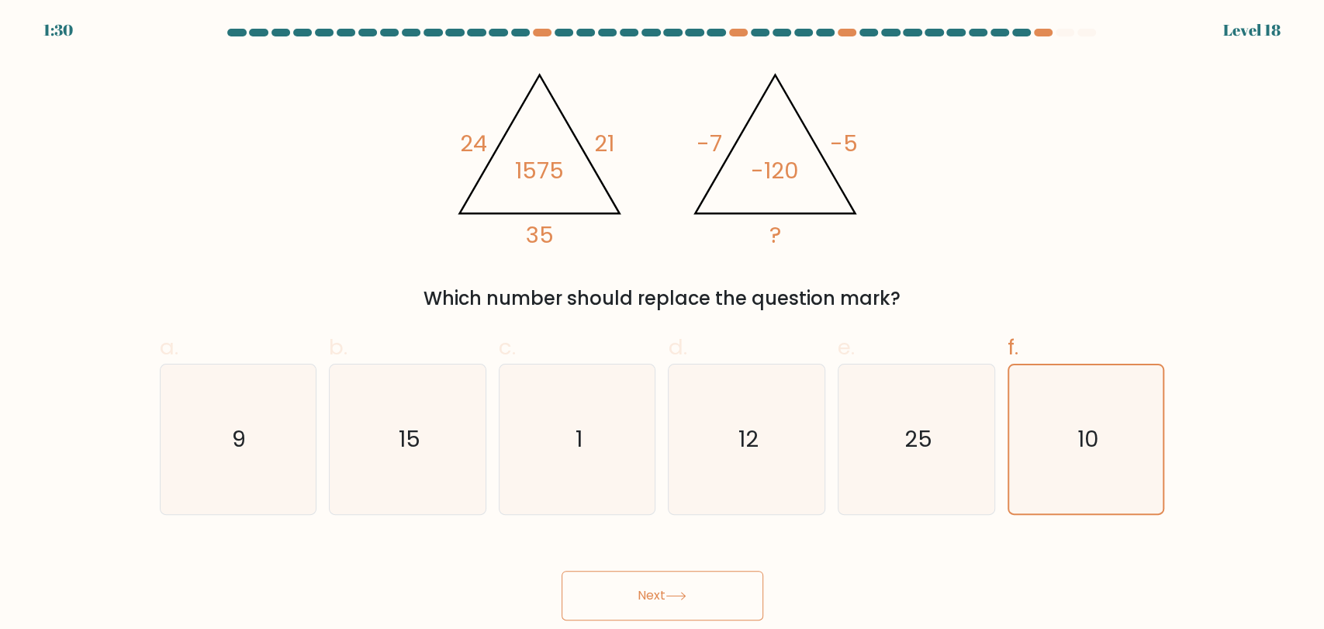
click at [692, 587] on button "Next" at bounding box center [663, 596] width 202 height 50
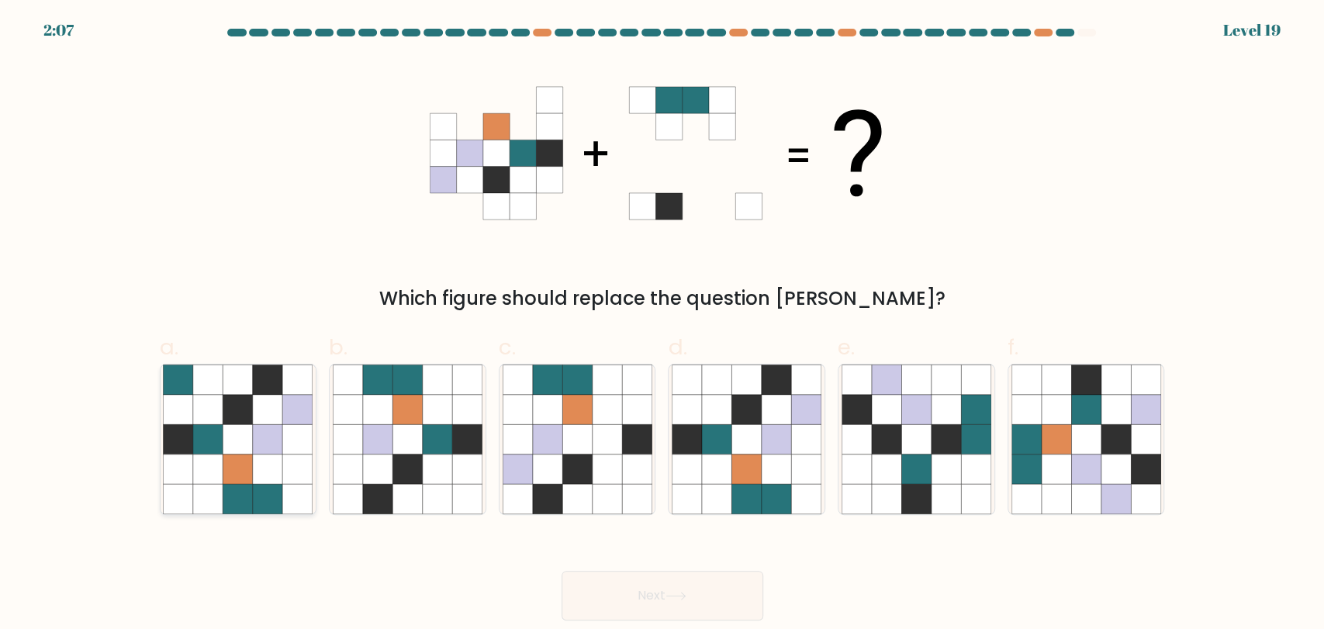
click at [233, 488] on icon at bounding box center [237, 498] width 29 height 29
click at [662, 325] on input "a." at bounding box center [662, 320] width 1 height 10
radio input "true"
click at [380, 548] on div "Next" at bounding box center [662, 577] width 1024 height 87
drag, startPoint x: 448, startPoint y: 451, endPoint x: 514, endPoint y: 500, distance: 83.1
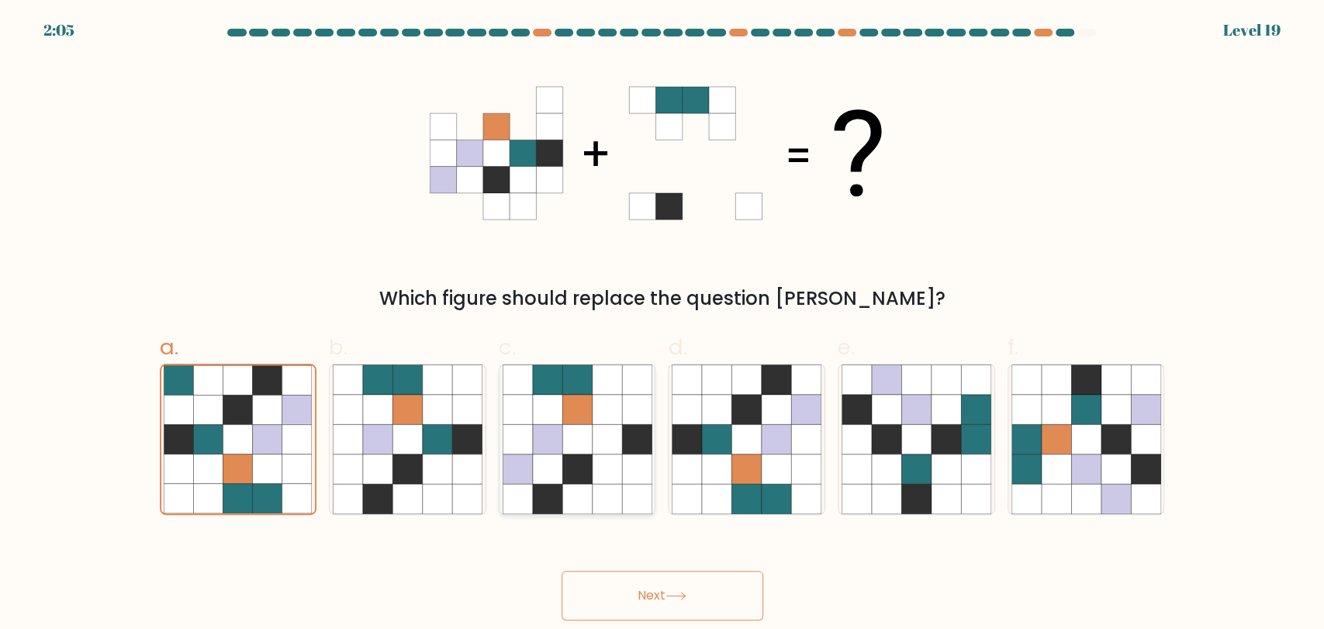
click at [453, 456] on icon at bounding box center [408, 440] width 150 height 150
click at [662, 325] on input "b." at bounding box center [662, 320] width 1 height 10
radio input "true"
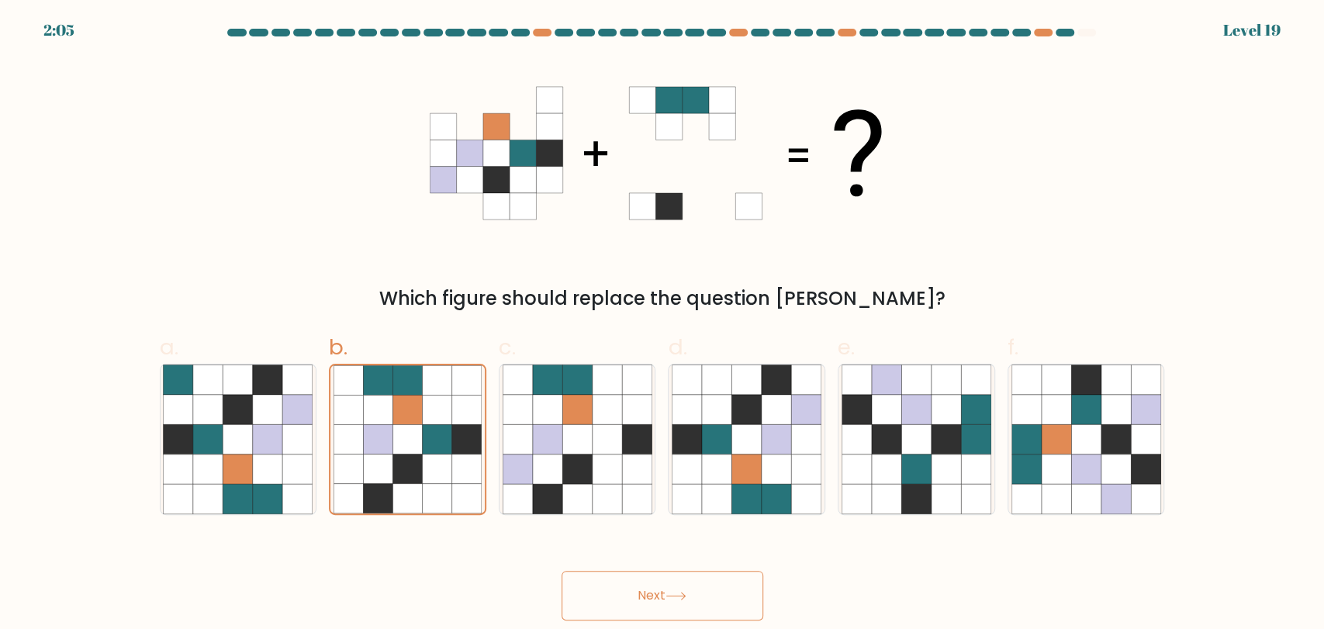
click at [555, 540] on div "Next" at bounding box center [662, 577] width 1024 height 87
click at [601, 466] on icon at bounding box center [606, 468] width 29 height 29
click at [662, 325] on input "c." at bounding box center [662, 320] width 1 height 10
radio input "true"
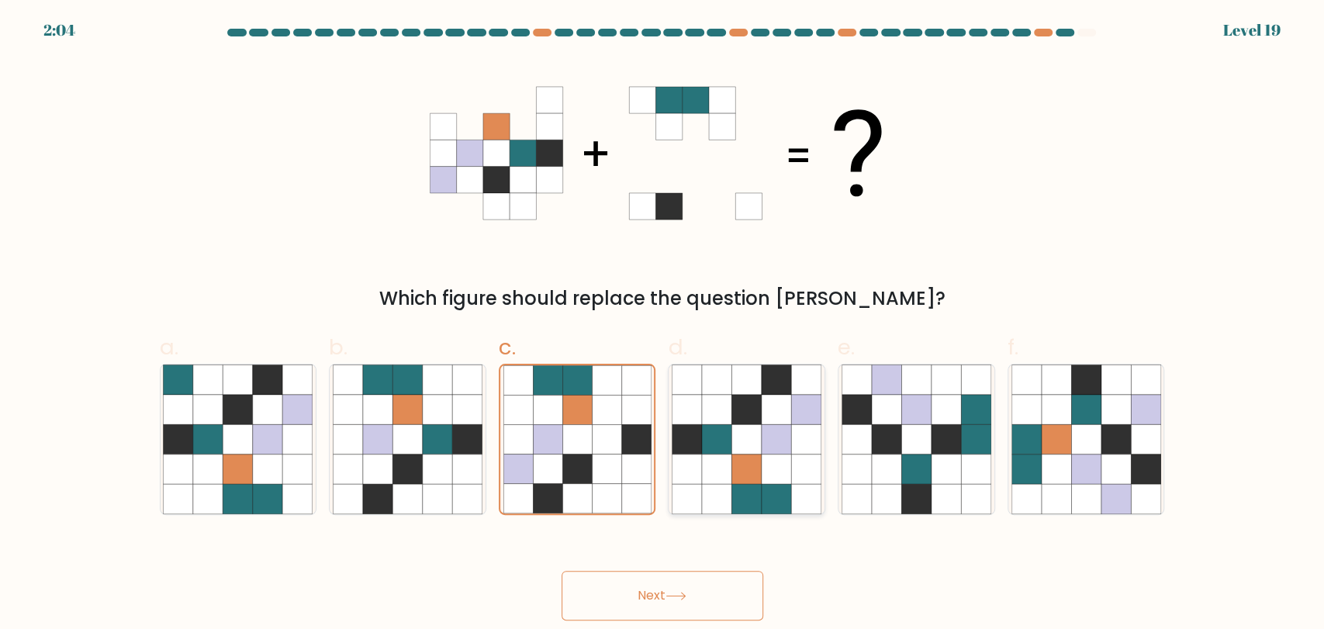
click at [682, 458] on icon at bounding box center [686, 468] width 29 height 29
click at [663, 325] on input "d." at bounding box center [662, 320] width 1 height 10
radio input "true"
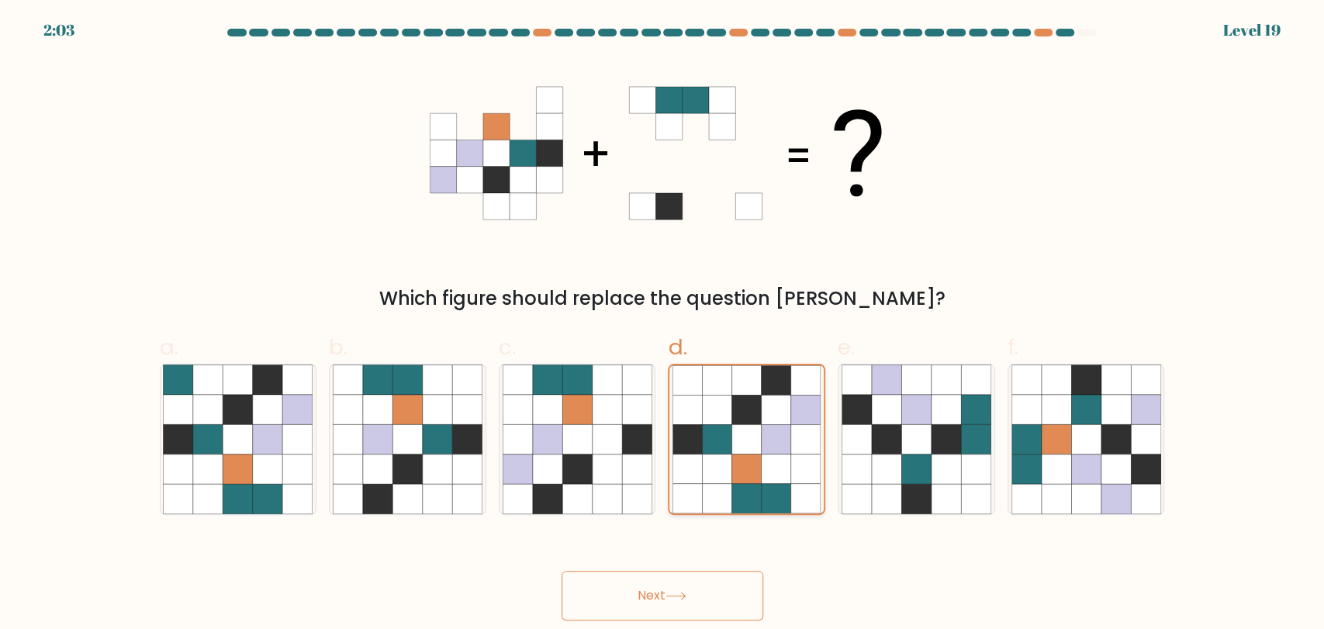
click at [755, 469] on icon at bounding box center [746, 468] width 29 height 29
click at [663, 325] on input "d." at bounding box center [662, 320] width 1 height 10
drag, startPoint x: 715, startPoint y: 468, endPoint x: 751, endPoint y: 472, distance: 35.9
click at [714, 468] on icon at bounding box center [717, 468] width 29 height 29
click at [663, 325] on input "d." at bounding box center [662, 320] width 1 height 10
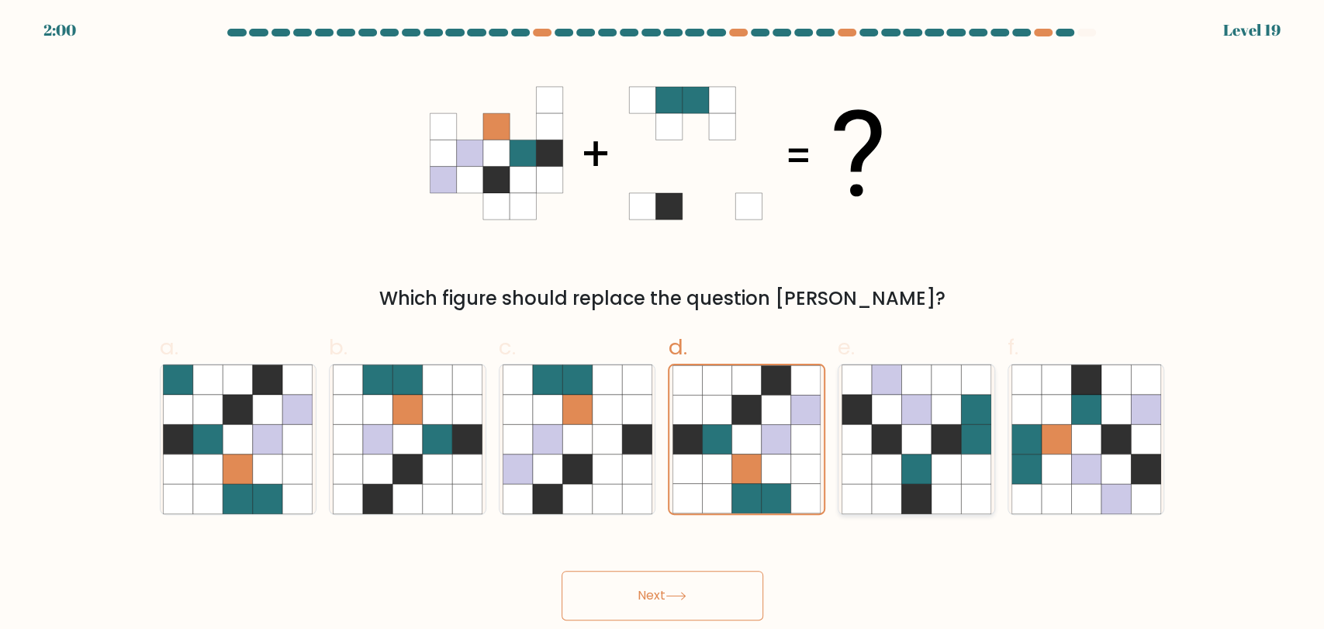
click at [922, 481] on icon at bounding box center [915, 468] width 29 height 29
click at [663, 325] on input "e." at bounding box center [662, 320] width 1 height 10
radio input "true"
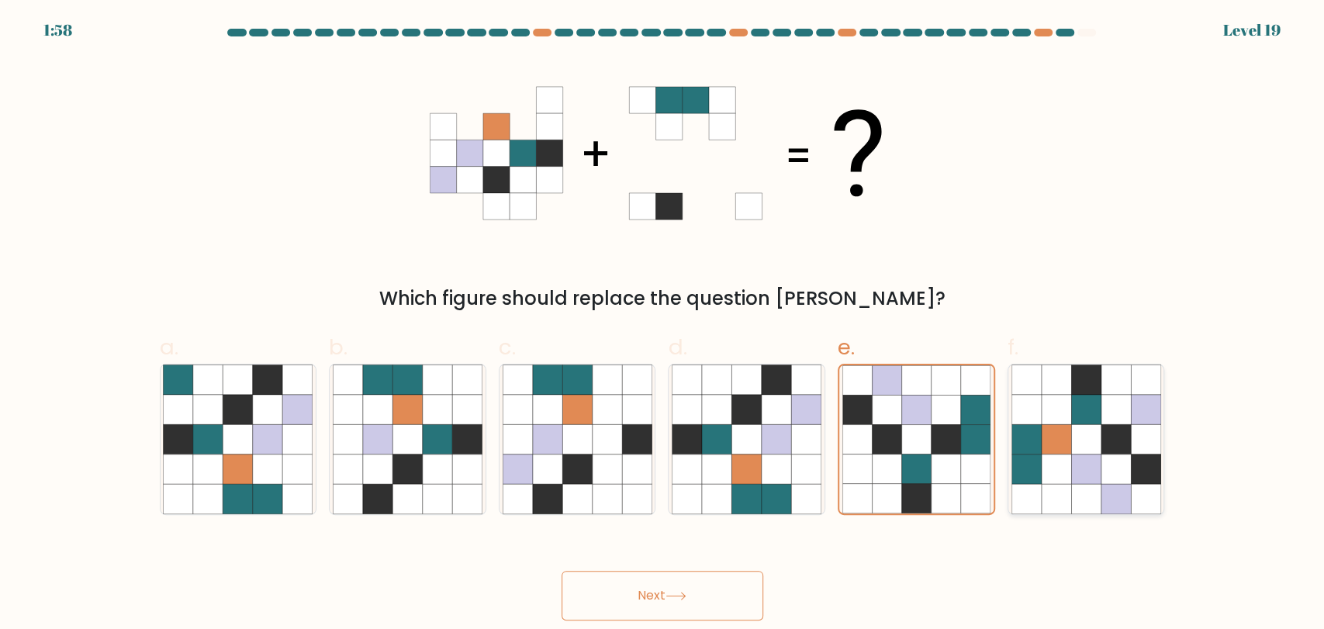
click at [1129, 486] on icon at bounding box center [1115, 498] width 29 height 29
click at [663, 325] on input "f." at bounding box center [662, 320] width 1 height 10
radio input "true"
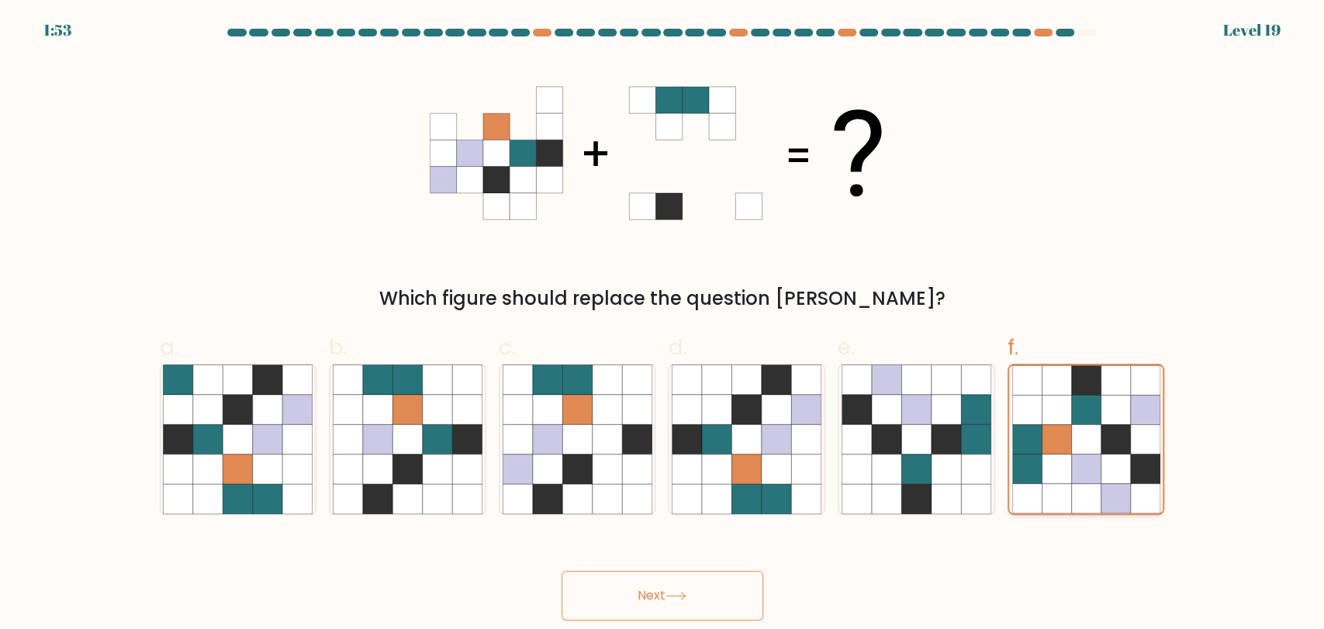
click at [1101, 486] on icon at bounding box center [1115, 497] width 29 height 29
click at [663, 325] on input "f." at bounding box center [662, 320] width 1 height 10
click at [1122, 486] on icon at bounding box center [1115, 497] width 29 height 29
click at [663, 325] on input "f." at bounding box center [662, 320] width 1 height 10
click at [932, 479] on icon at bounding box center [945, 468] width 29 height 29
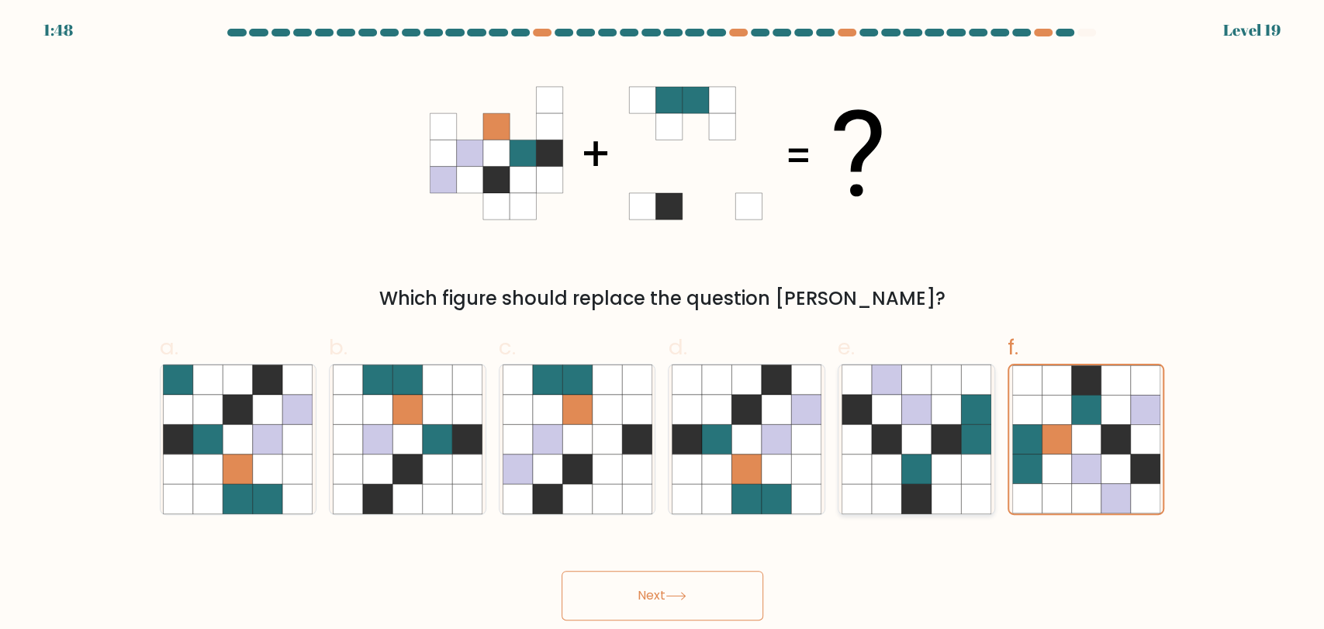
click at [663, 325] on input "e." at bounding box center [662, 320] width 1 height 10
radio input "true"
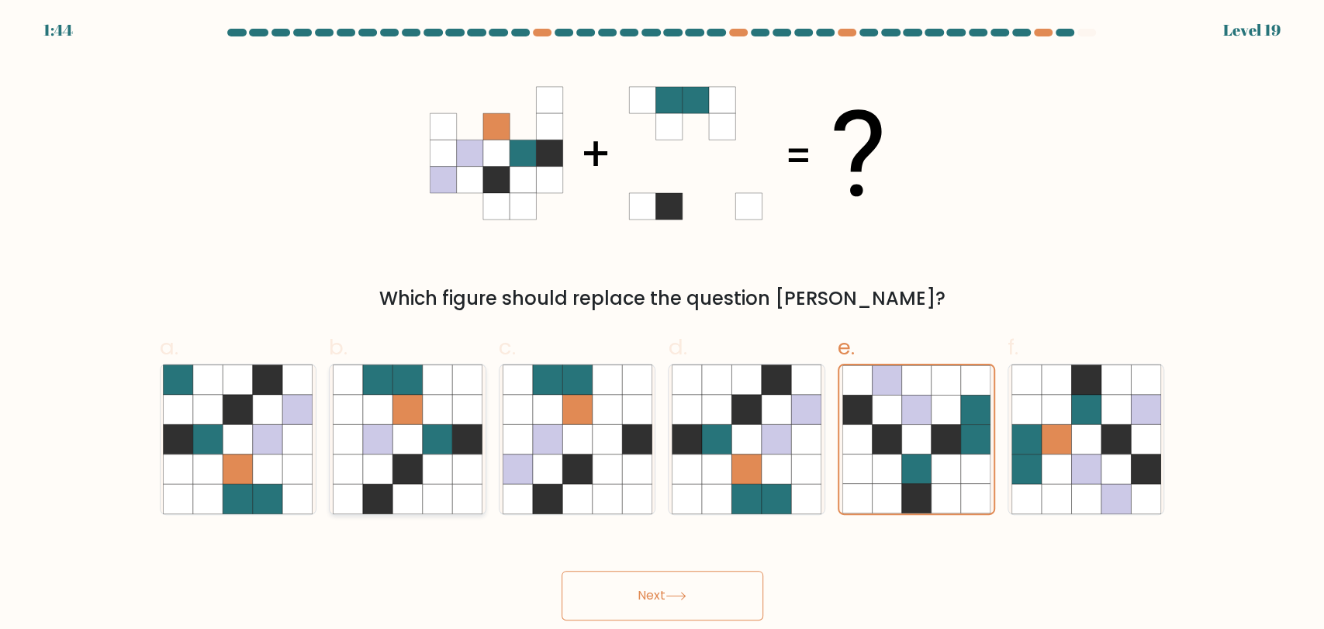
click at [420, 483] on icon at bounding box center [406, 468] width 29 height 29
click at [662, 325] on input "b." at bounding box center [662, 320] width 1 height 10
radio input "true"
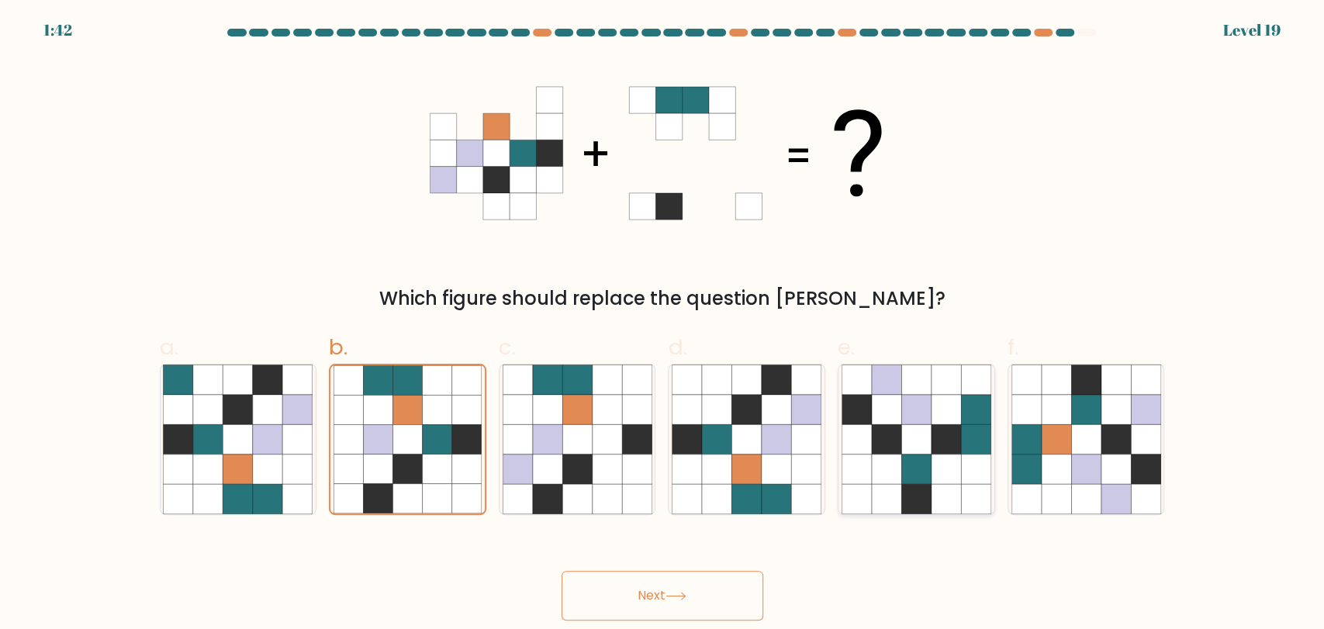
click at [931, 485] on icon at bounding box center [945, 498] width 29 height 29
click at [663, 325] on input "e." at bounding box center [662, 320] width 1 height 10
radio input "true"
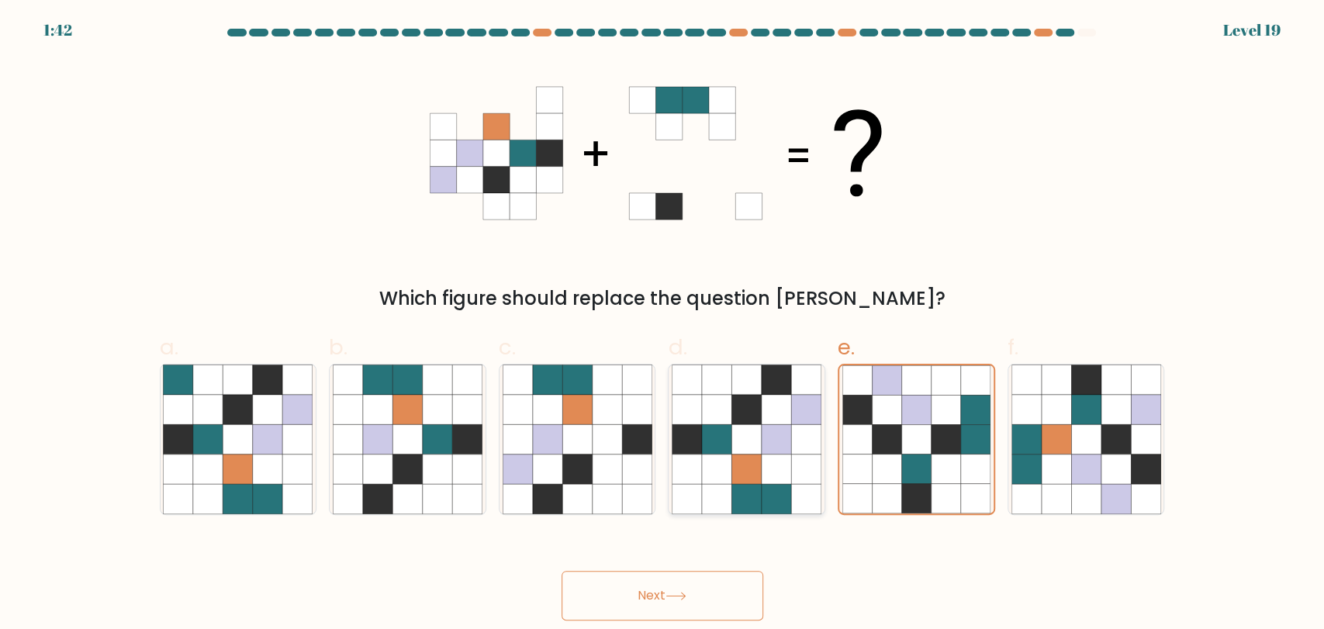
click at [732, 482] on icon at bounding box center [746, 468] width 29 height 29
click at [663, 325] on input "d." at bounding box center [662, 320] width 1 height 10
radio input "true"
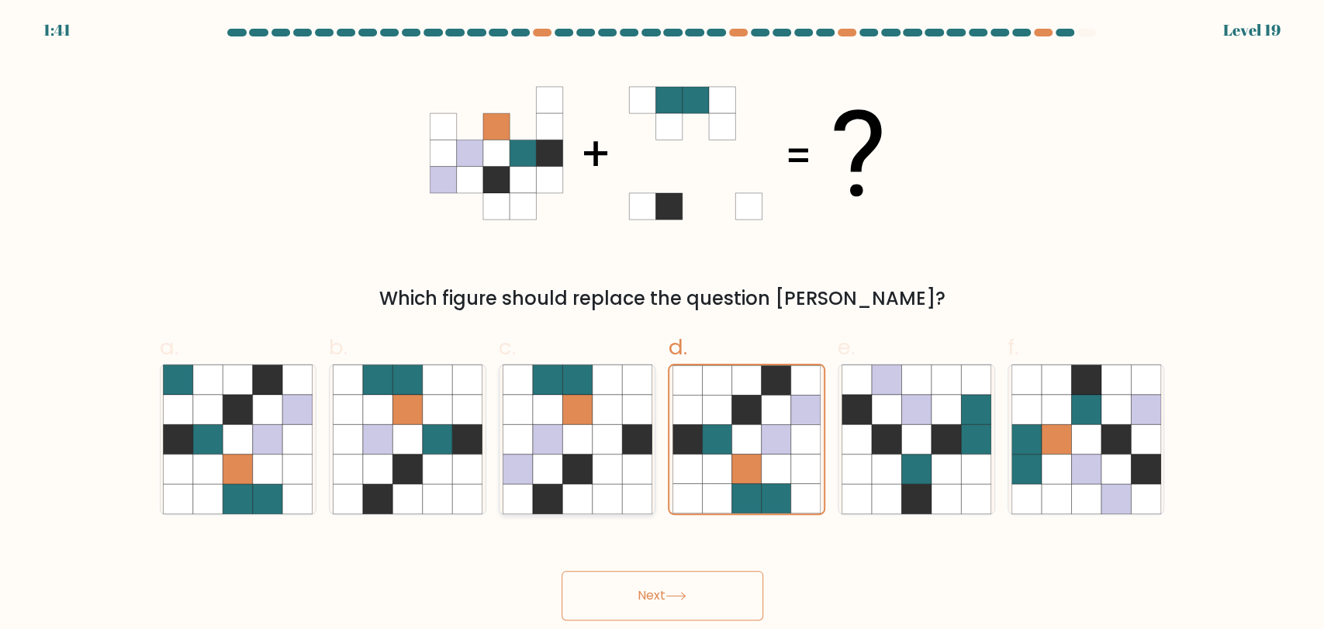
click at [634, 475] on icon at bounding box center [636, 468] width 29 height 29
click at [662, 325] on input "c." at bounding box center [662, 320] width 1 height 10
radio input "true"
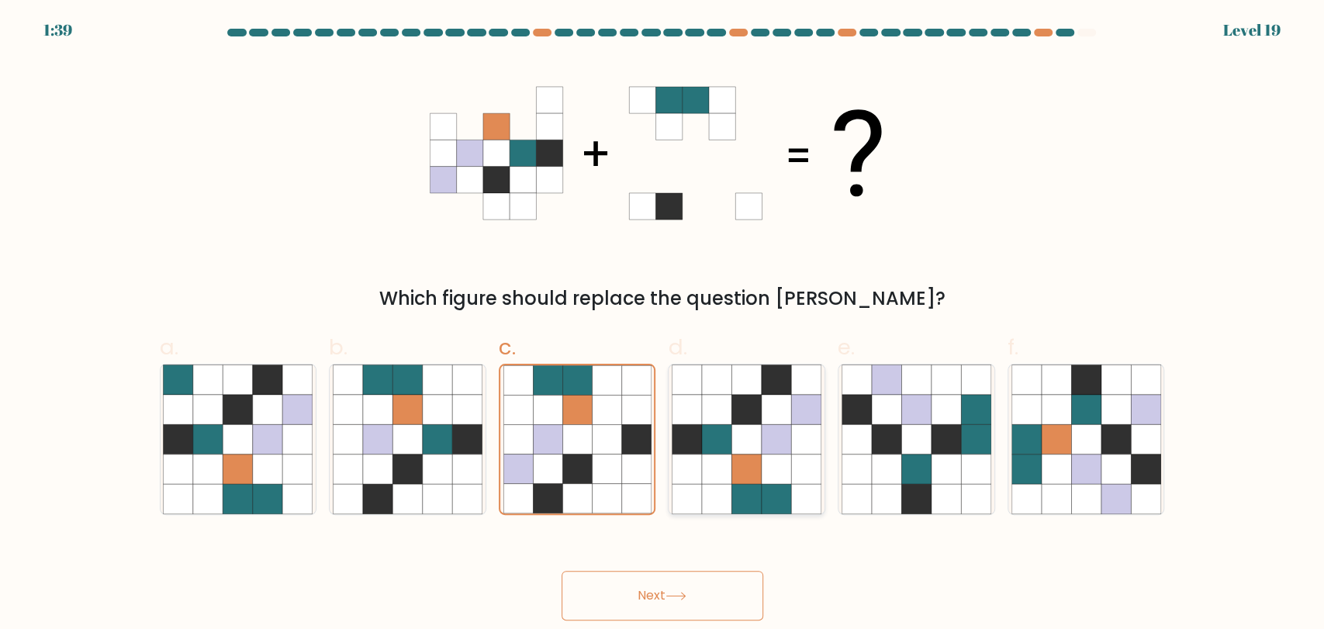
click at [770, 473] on icon at bounding box center [776, 468] width 29 height 29
click at [663, 325] on input "d." at bounding box center [662, 320] width 1 height 10
radio input "true"
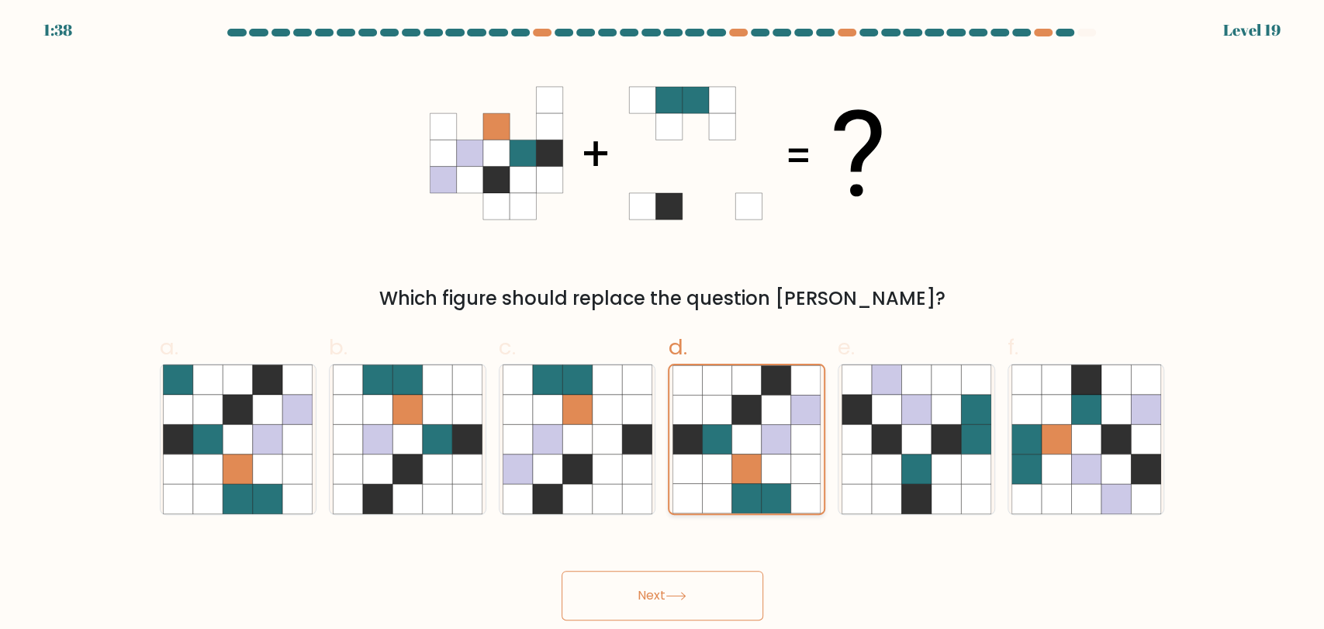
click at [770, 473] on icon at bounding box center [776, 468] width 29 height 29
click at [663, 325] on input "d." at bounding box center [662, 320] width 1 height 10
click at [770, 473] on icon at bounding box center [776, 468] width 29 height 29
click at [663, 325] on input "d." at bounding box center [662, 320] width 1 height 10
click at [693, 597] on button "Next" at bounding box center [663, 596] width 202 height 50
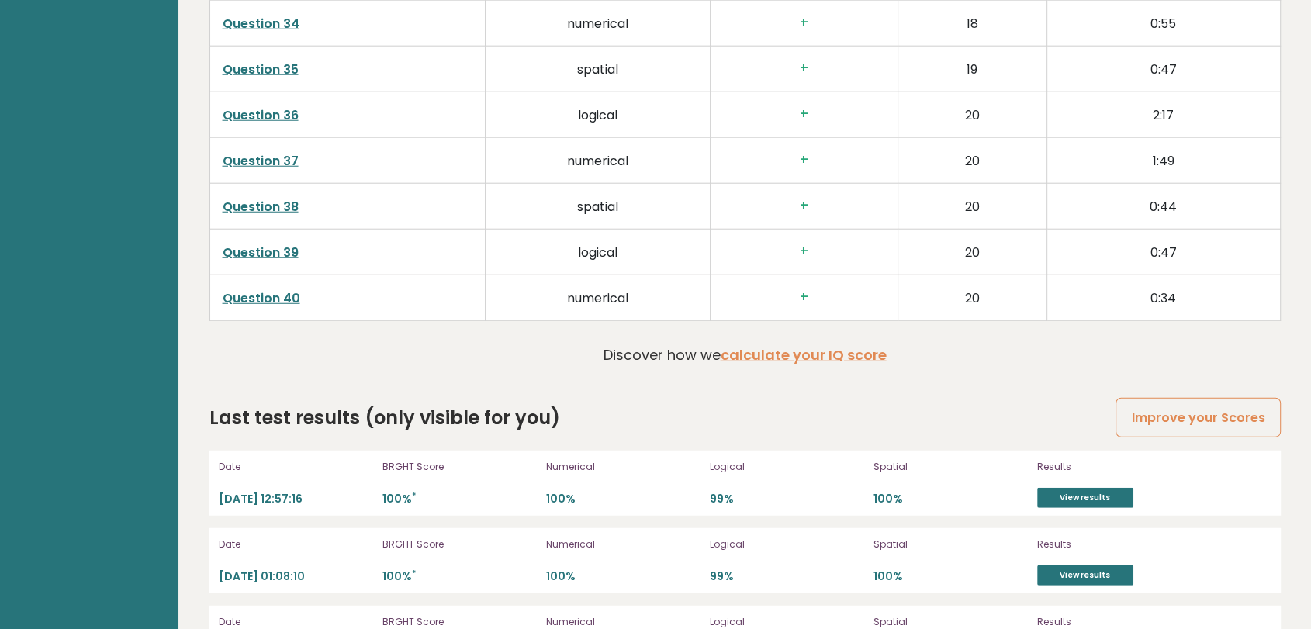
scroll to position [4394, 0]
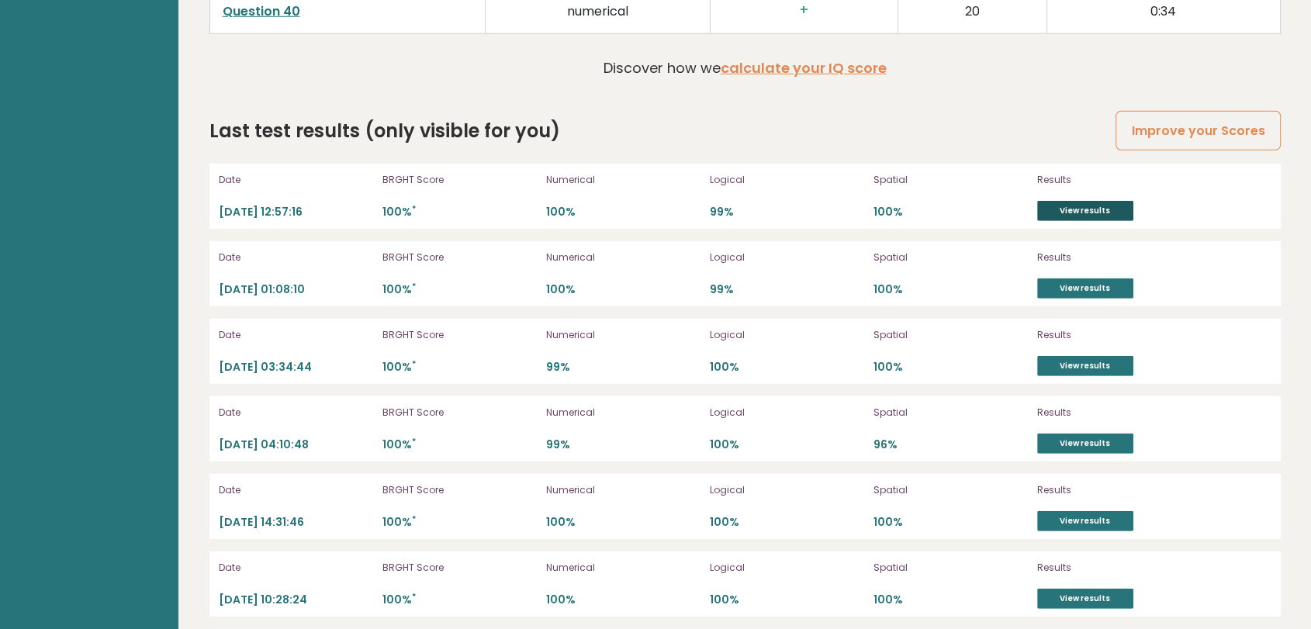
click at [1056, 201] on link "View results" at bounding box center [1085, 211] width 96 height 20
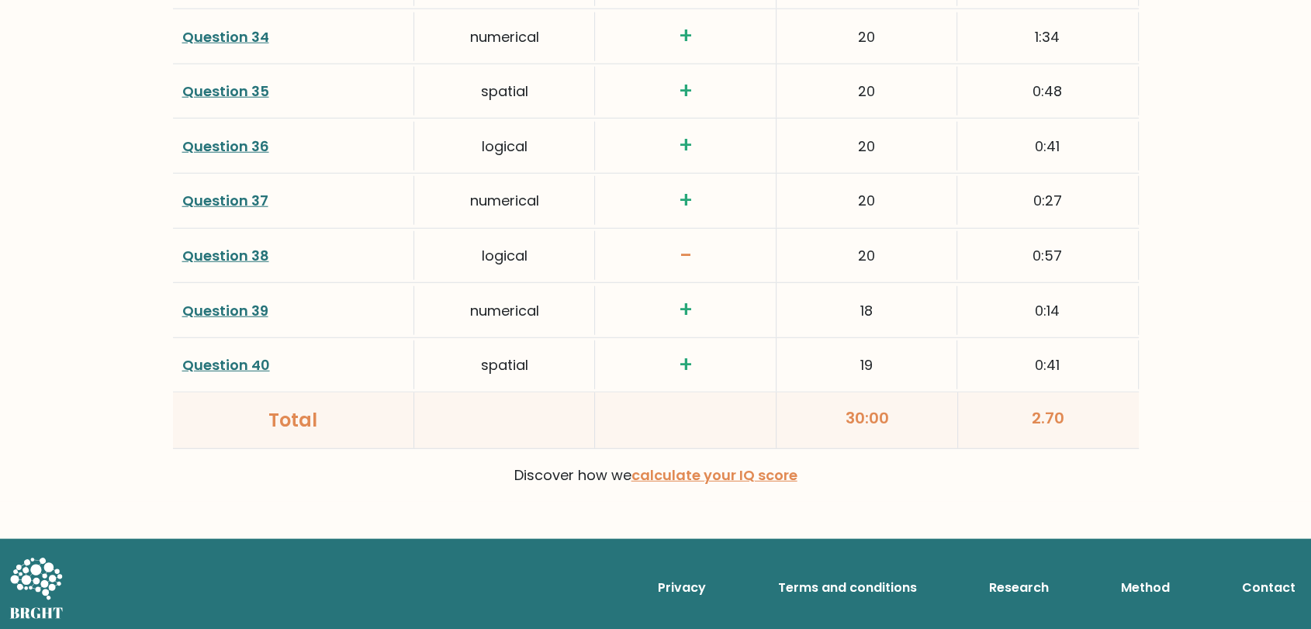
scroll to position [4044, 0]
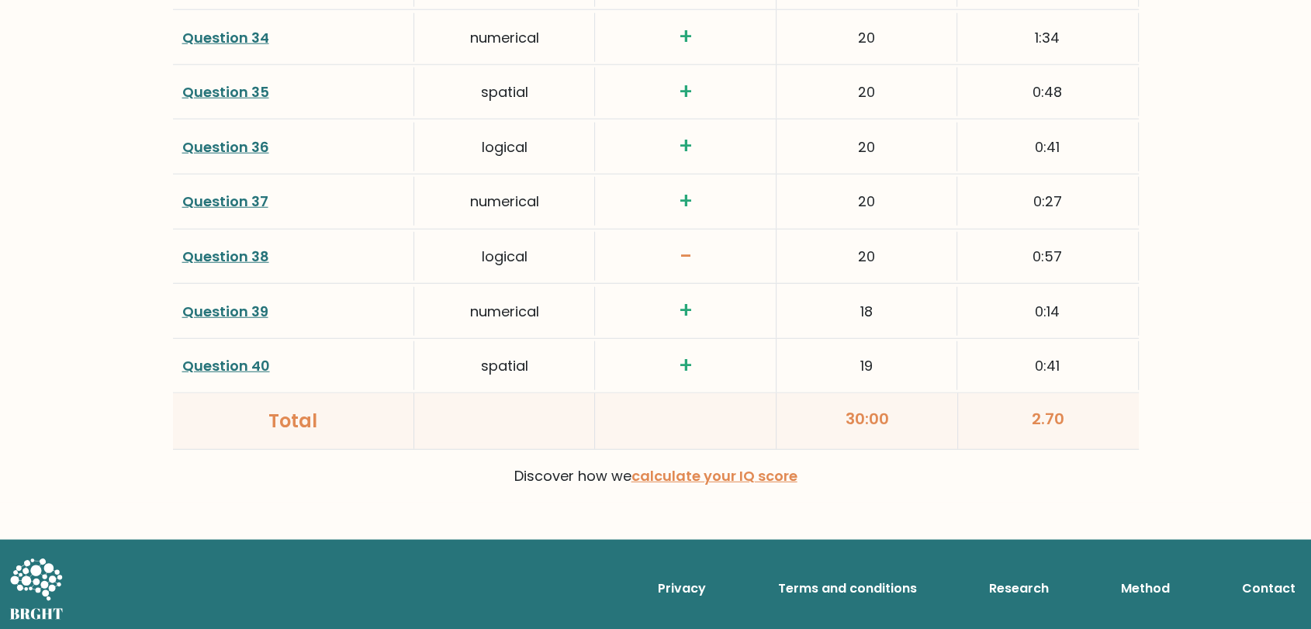
click at [211, 259] on link "Question 38" at bounding box center [225, 256] width 87 height 19
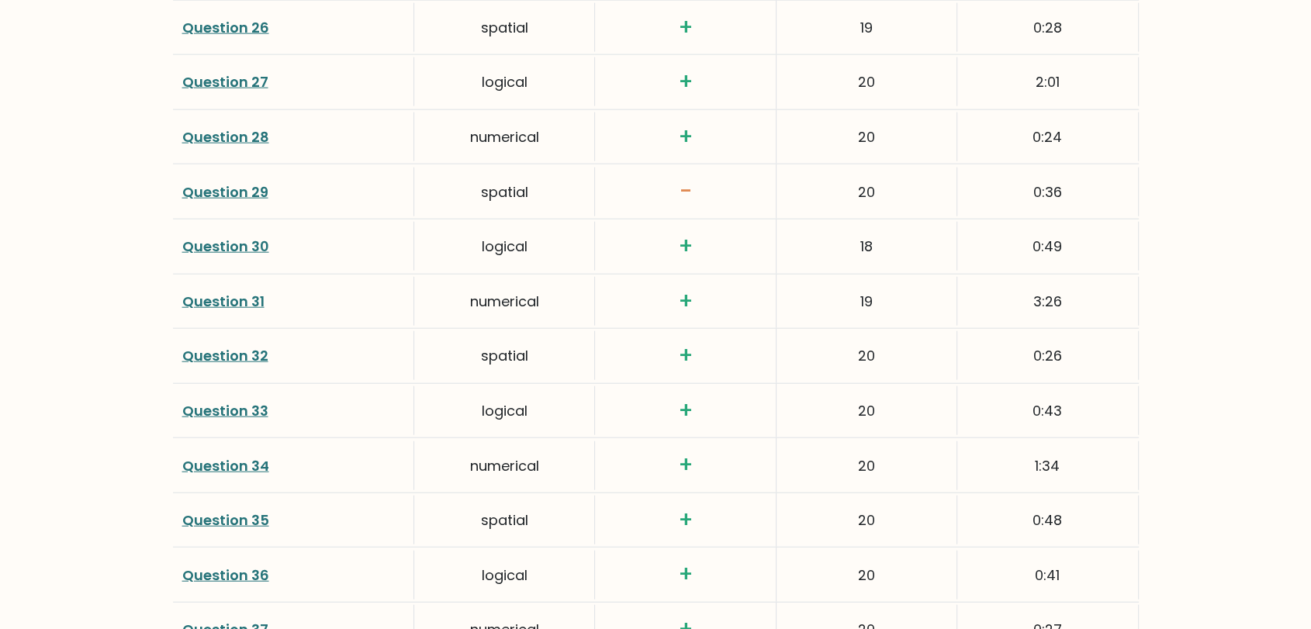
scroll to position [3613, 0]
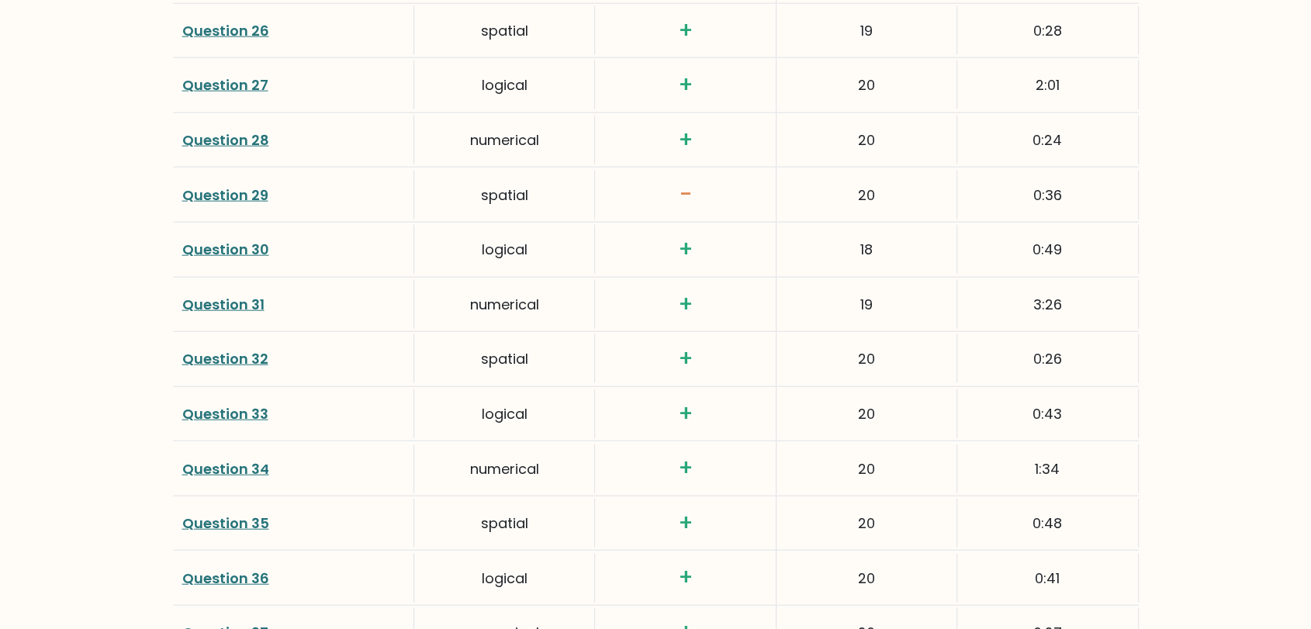
click at [231, 186] on link "Question 29" at bounding box center [225, 194] width 86 height 19
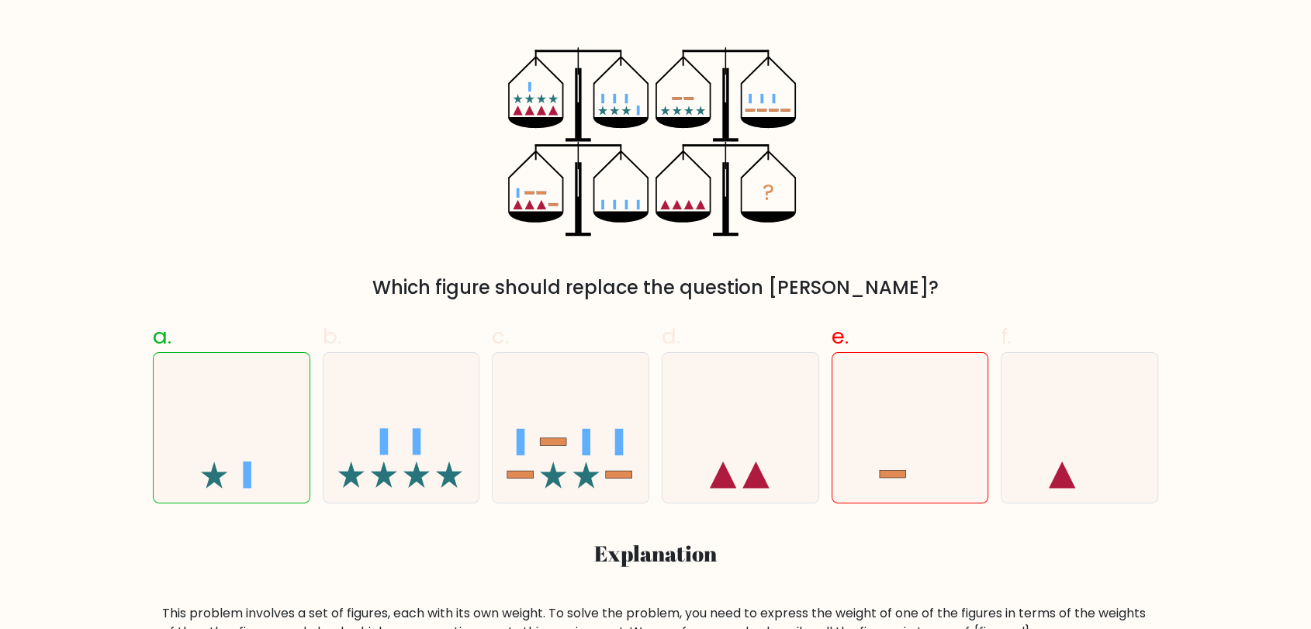
scroll to position [258, 0]
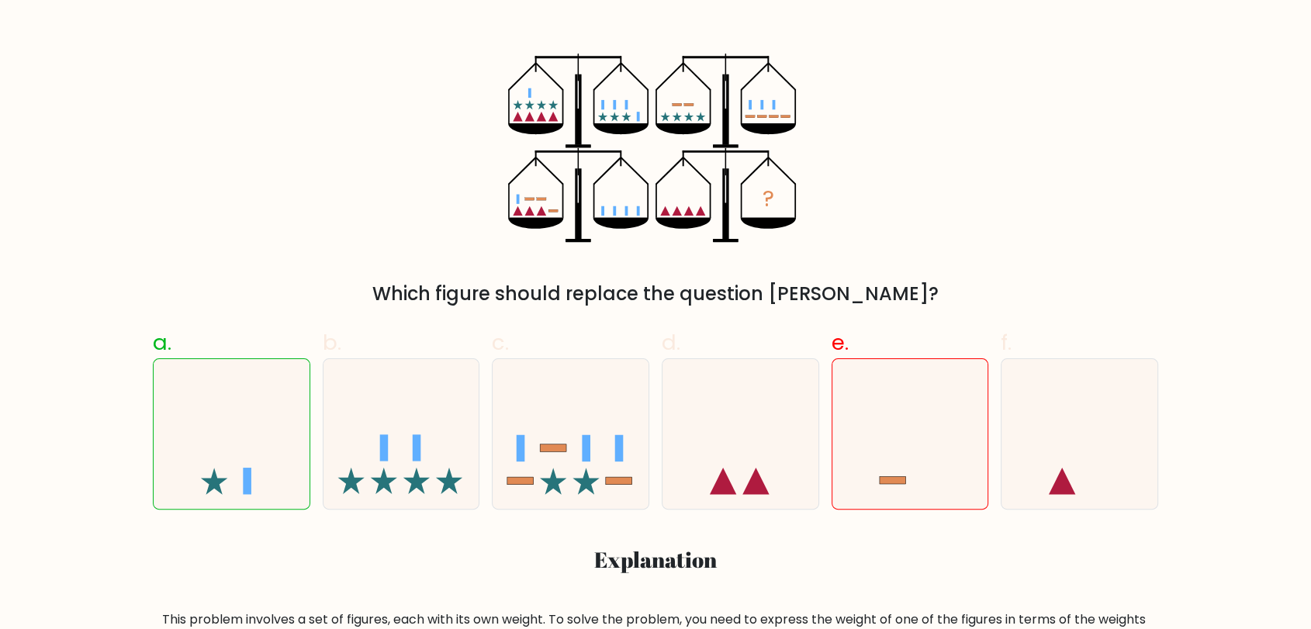
click at [935, 181] on div "? Which figure should replace the question mark?" at bounding box center [655, 181] width 1024 height 254
click at [1053, 177] on div "? Which figure should replace the question mark?" at bounding box center [655, 181] width 1024 height 254
click at [1018, 219] on div "? Which figure should replace the question mark?" at bounding box center [655, 181] width 1024 height 254
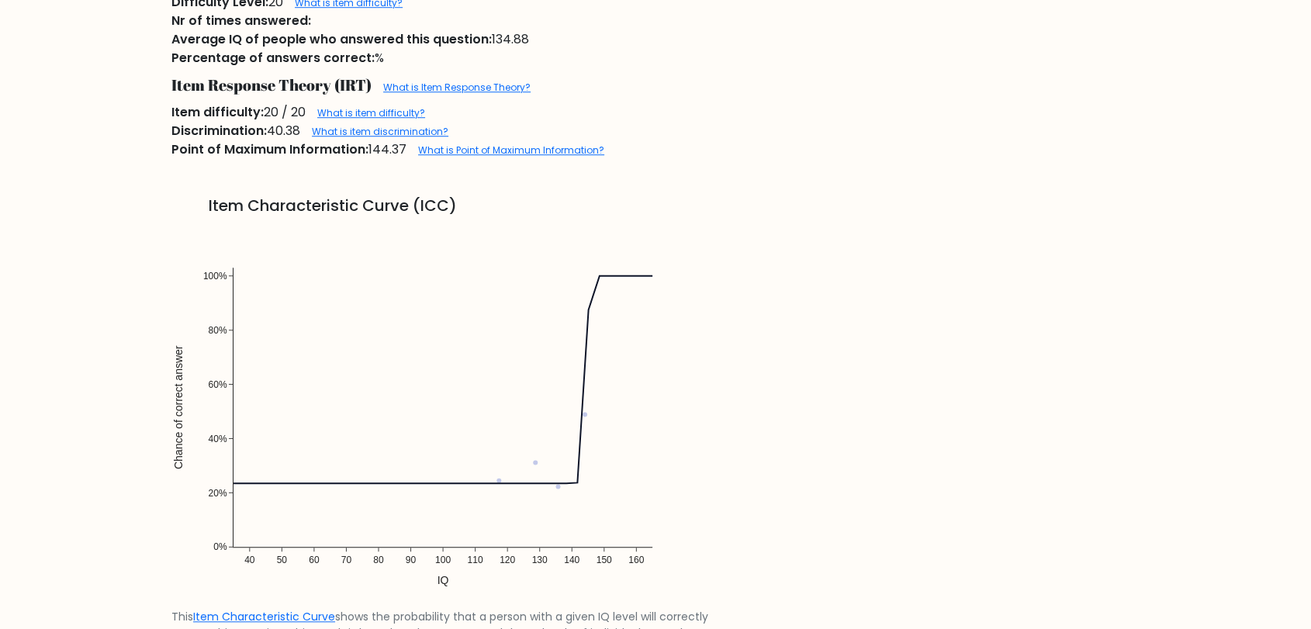
scroll to position [1206, 0]
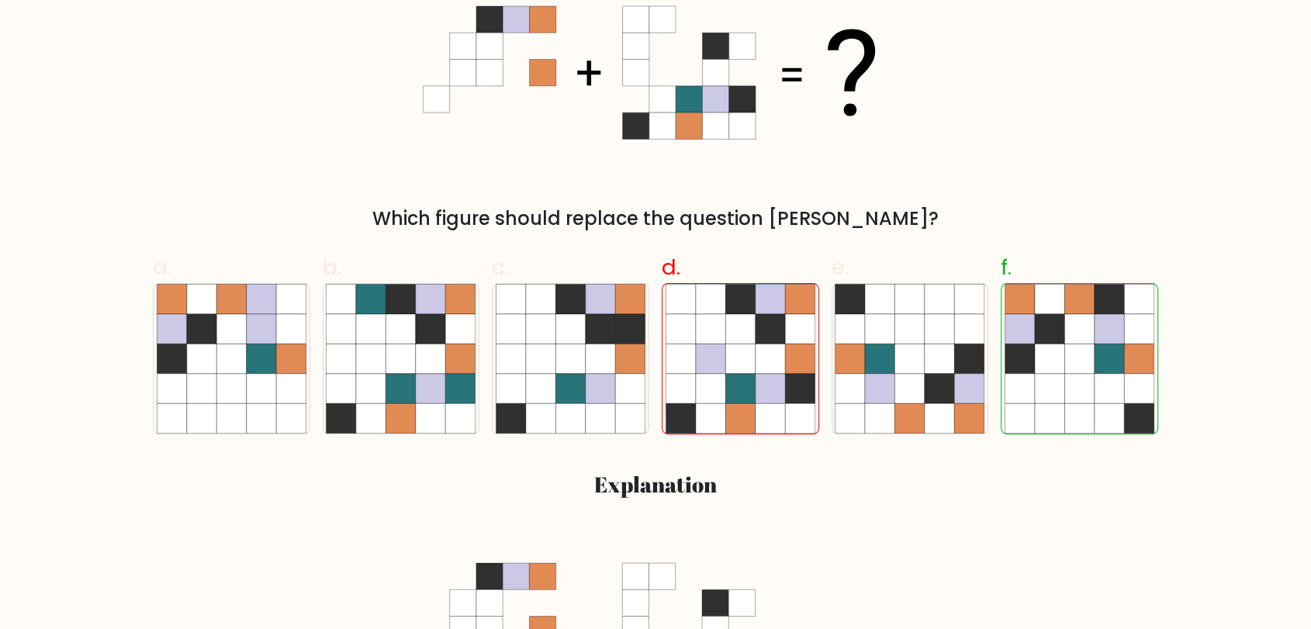
scroll to position [86, 0]
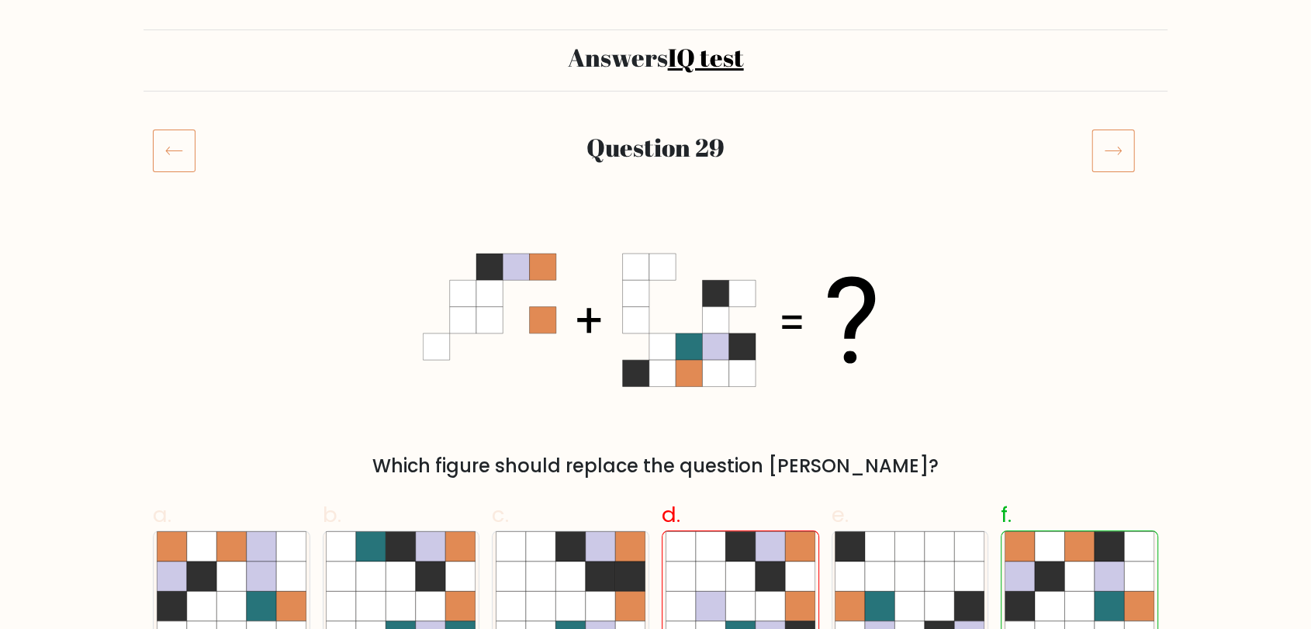
click at [989, 334] on div "Which figure should replace the question [PERSON_NAME]?" at bounding box center [655, 353] width 1024 height 254
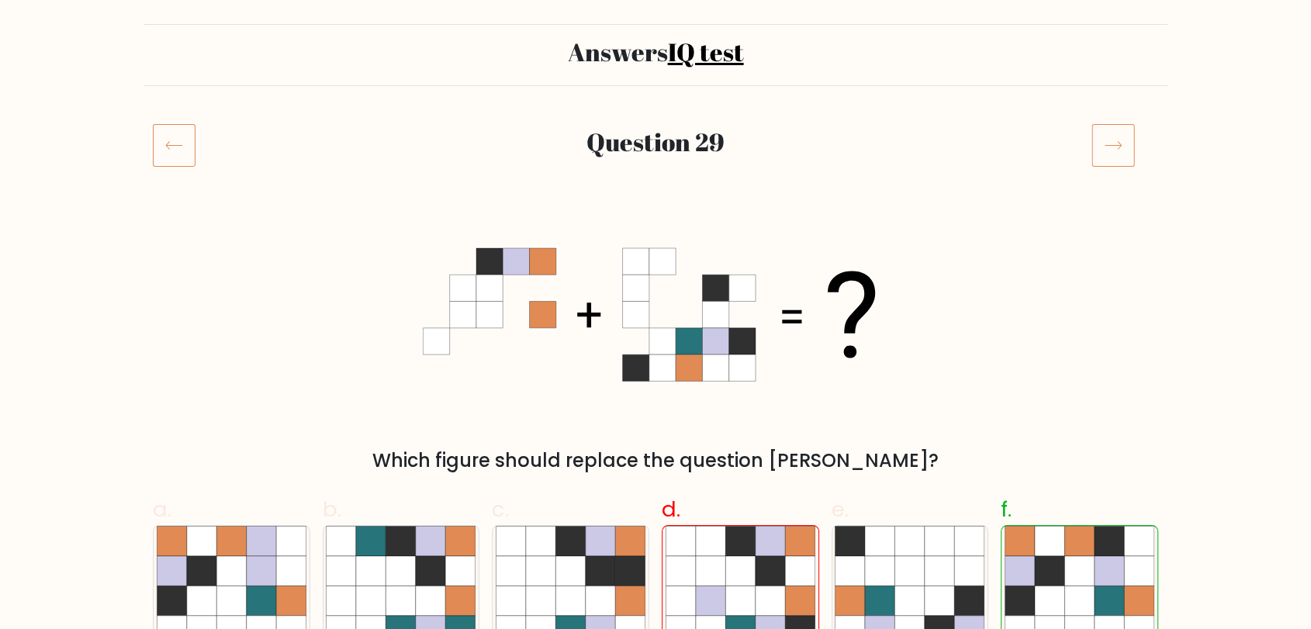
scroll to position [0, 0]
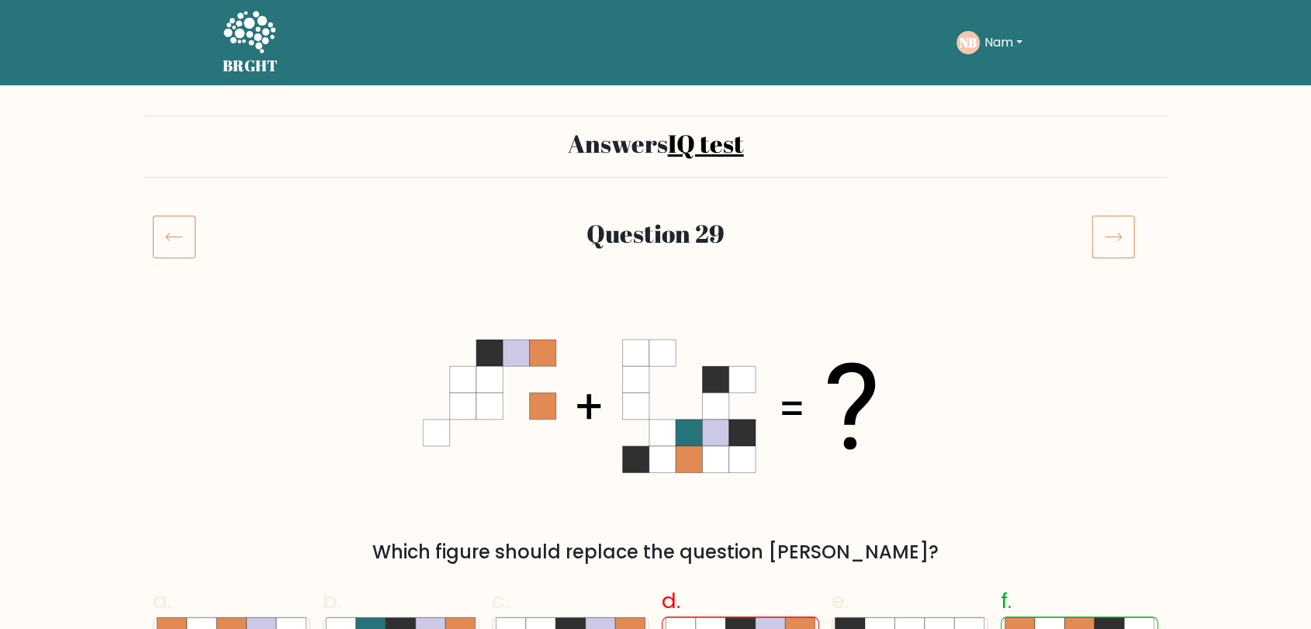
click at [154, 232] on icon at bounding box center [174, 236] width 43 height 43
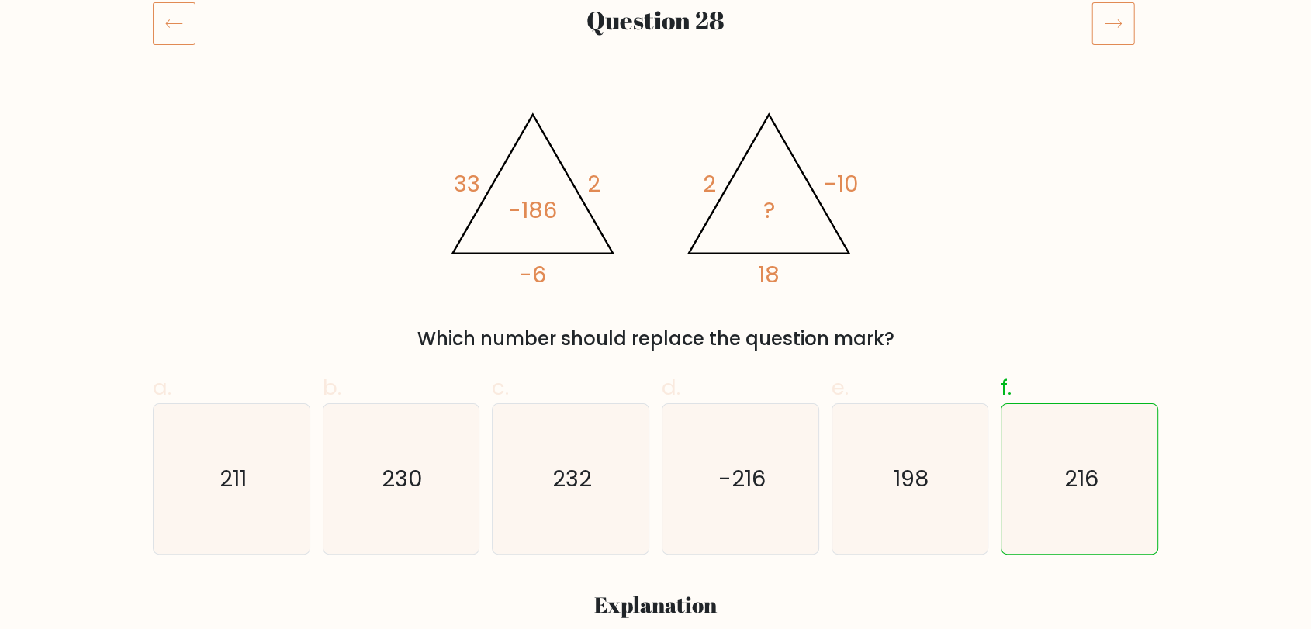
scroll to position [86, 0]
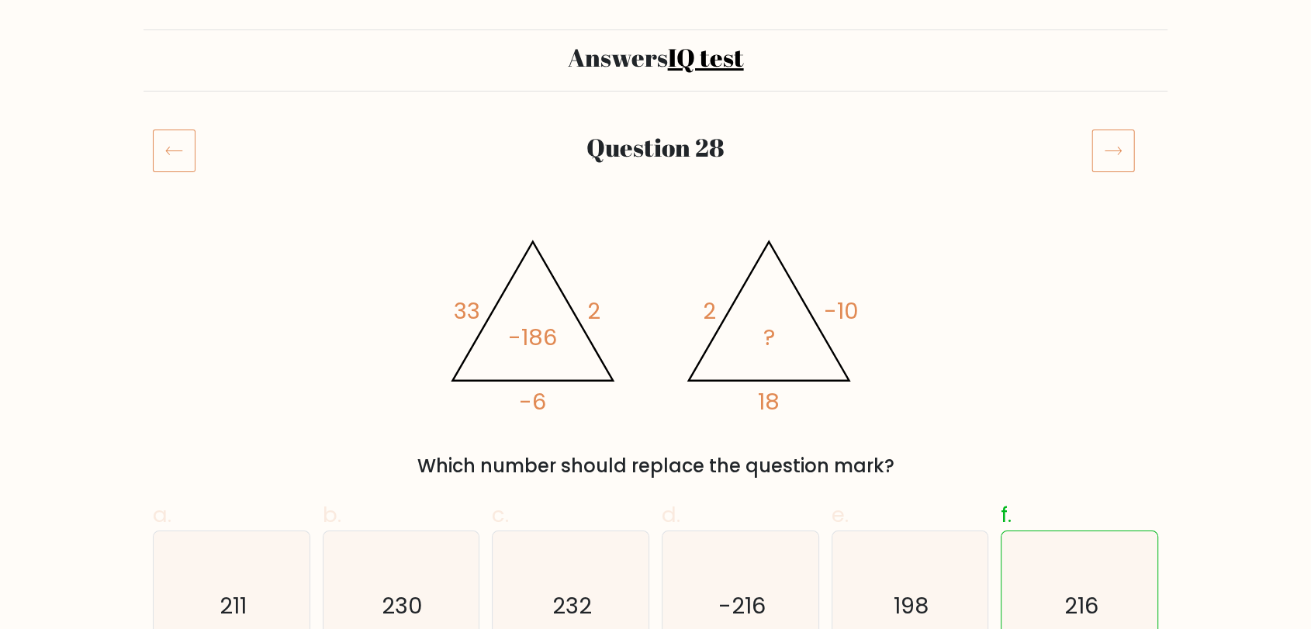
click at [189, 161] on icon at bounding box center [174, 150] width 43 height 43
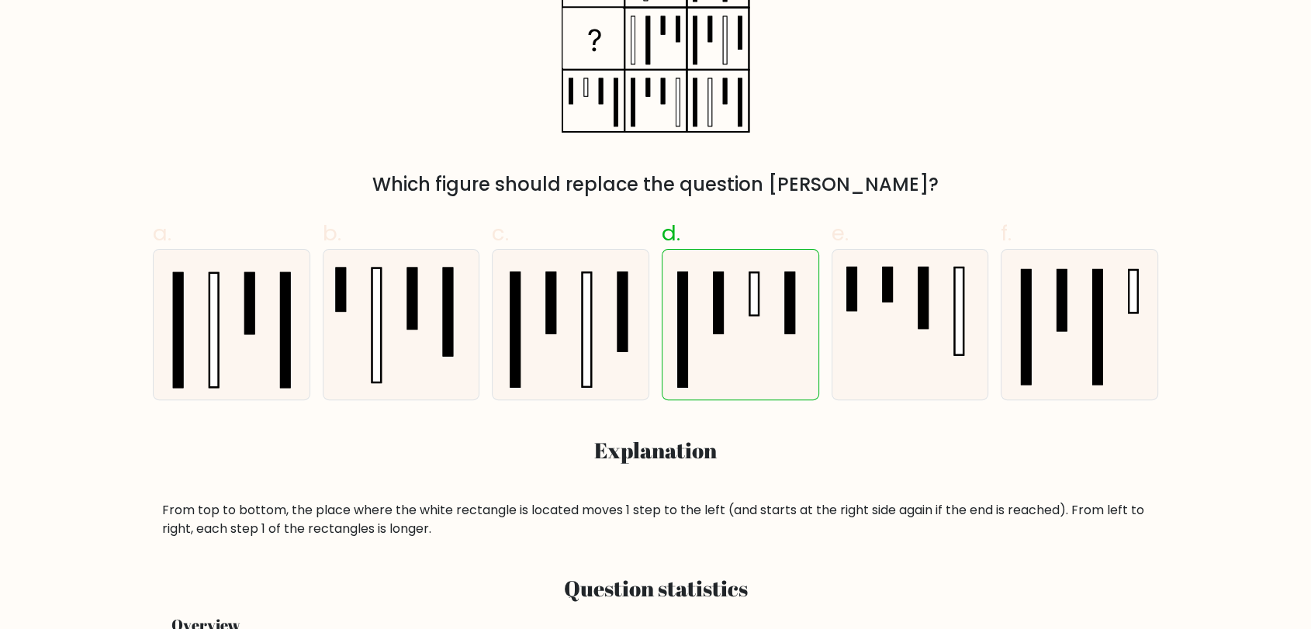
scroll to position [603, 0]
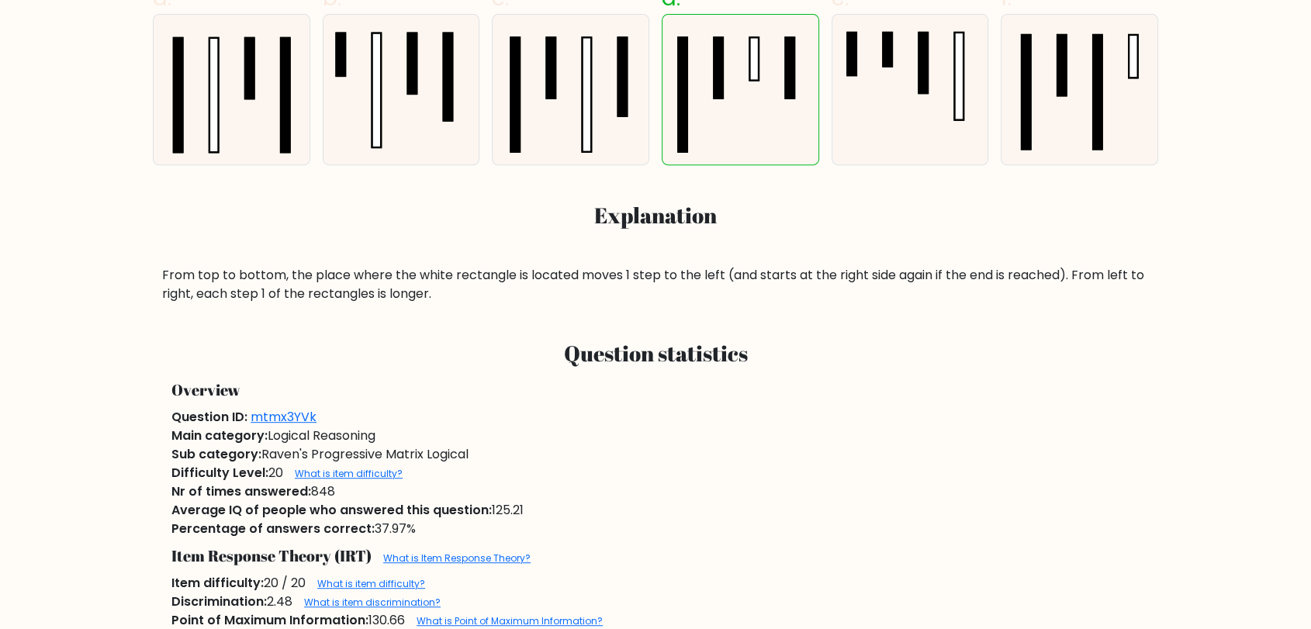
click at [813, 299] on div "From top to bottom, the place where the white rectangle is located moves 1 step…" at bounding box center [655, 284] width 987 height 37
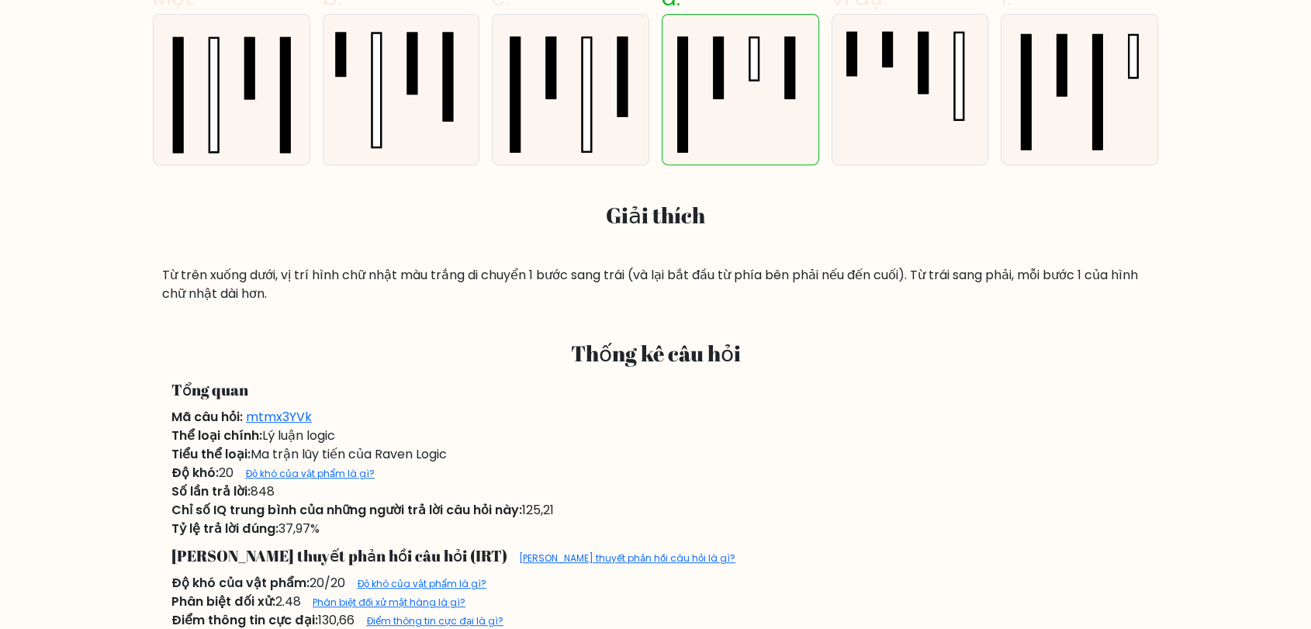
click at [1024, 288] on div "Từ trên xuống dưới, vị trí hình chữ nhật màu trắng di chuyển 1 bước sang trái (…" at bounding box center [655, 284] width 987 height 37
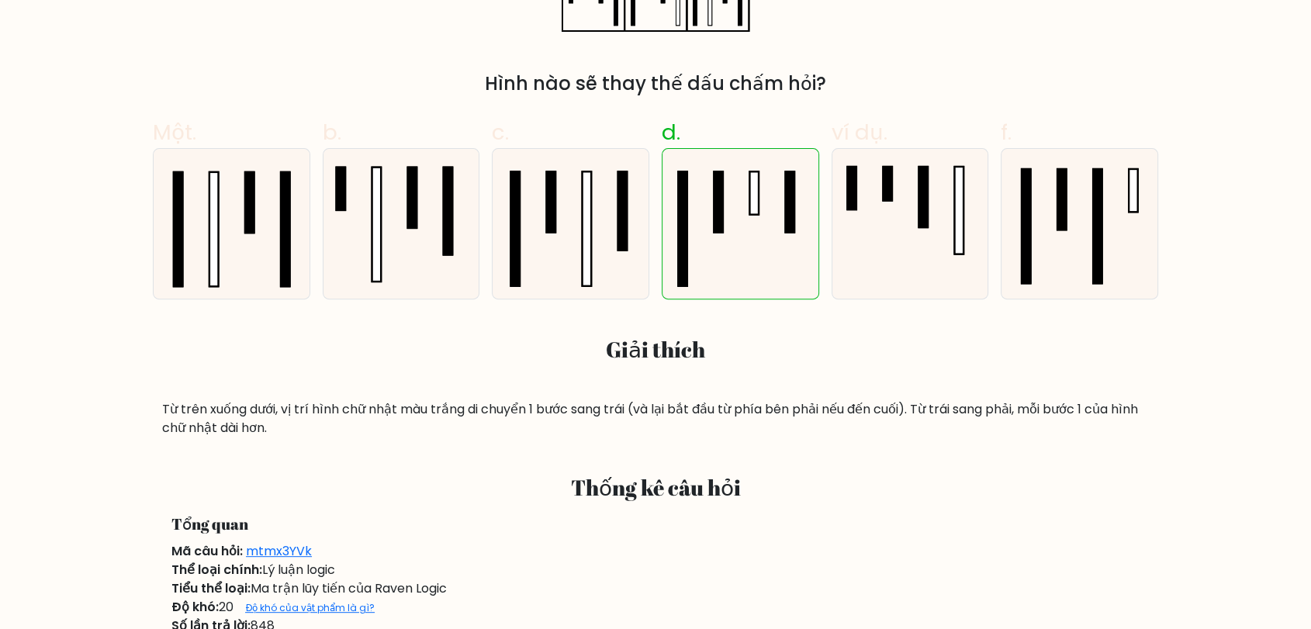
scroll to position [172, 0]
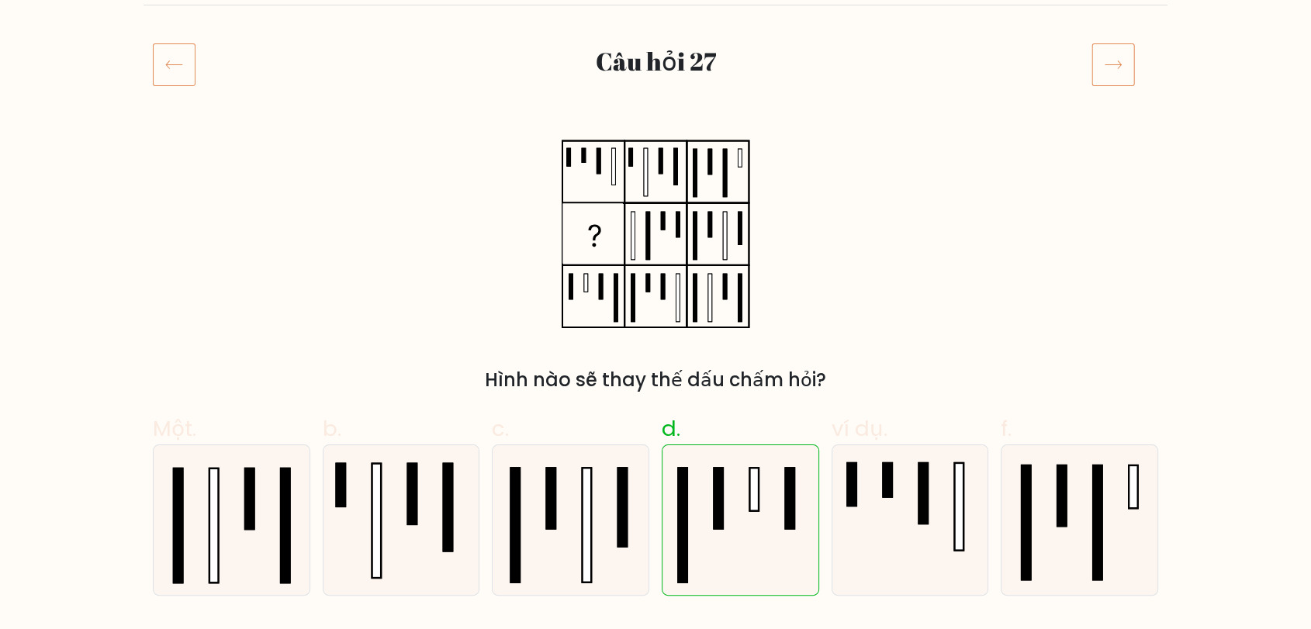
click at [979, 295] on div "Hình nào sẽ thay thế dấu chấm hỏi?" at bounding box center [655, 267] width 1024 height 254
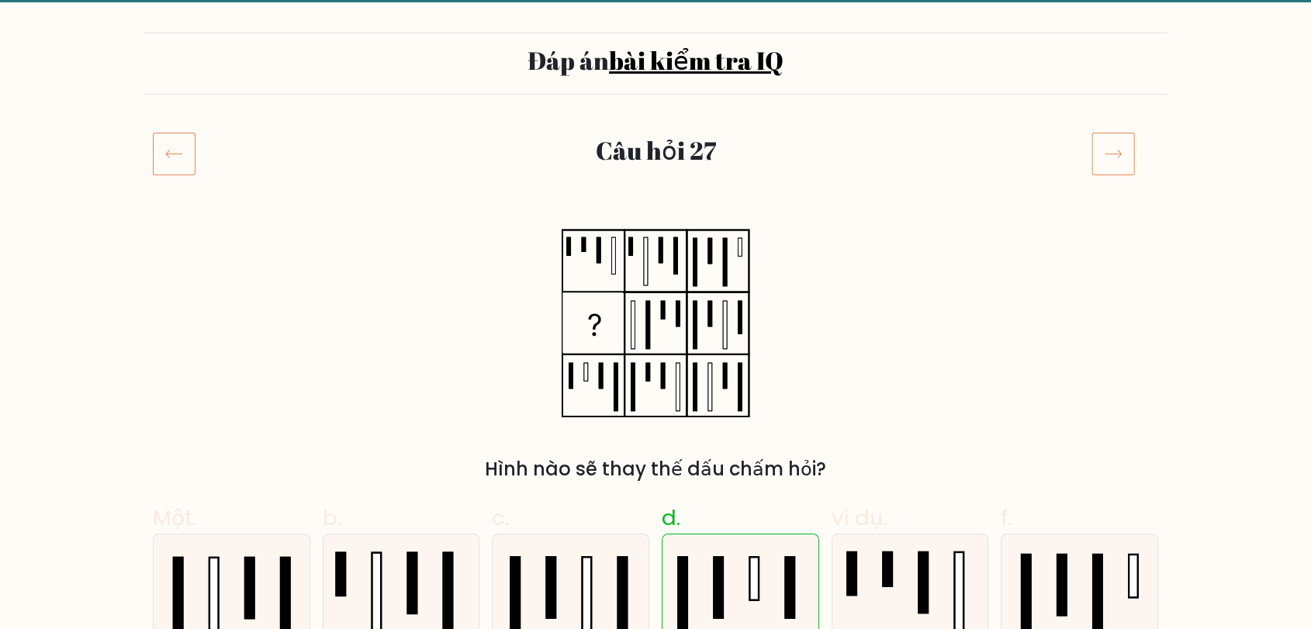
scroll to position [0, 0]
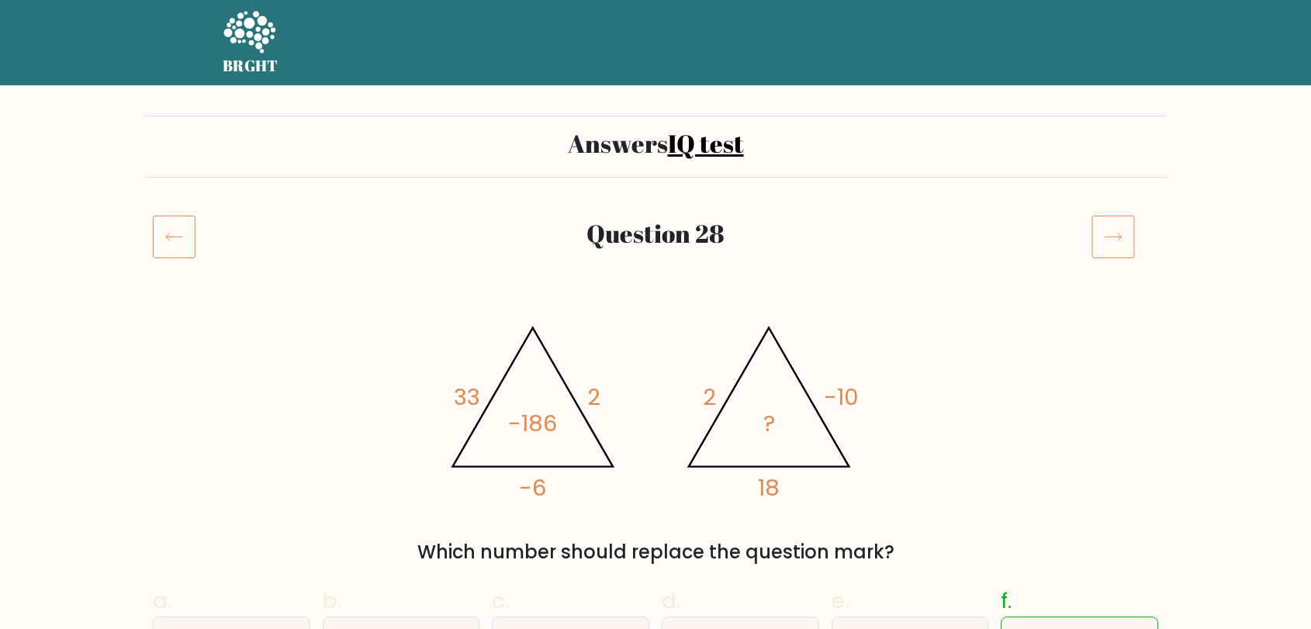
scroll to position [86, 0]
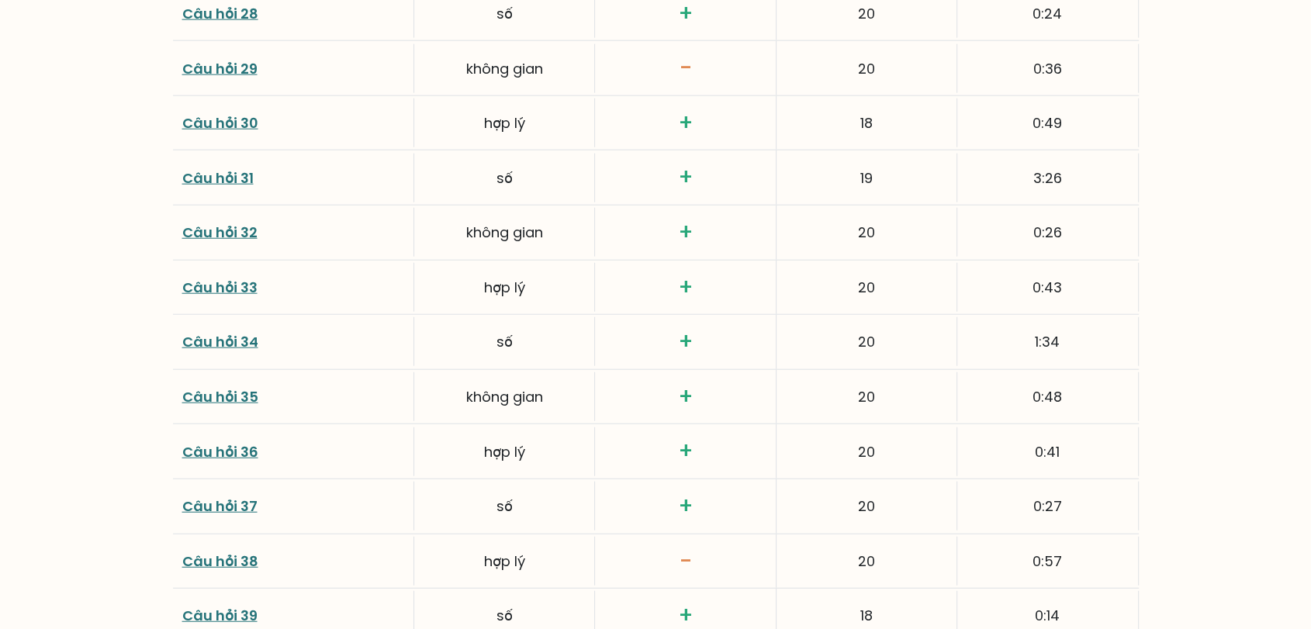
scroll to position [3958, 0]
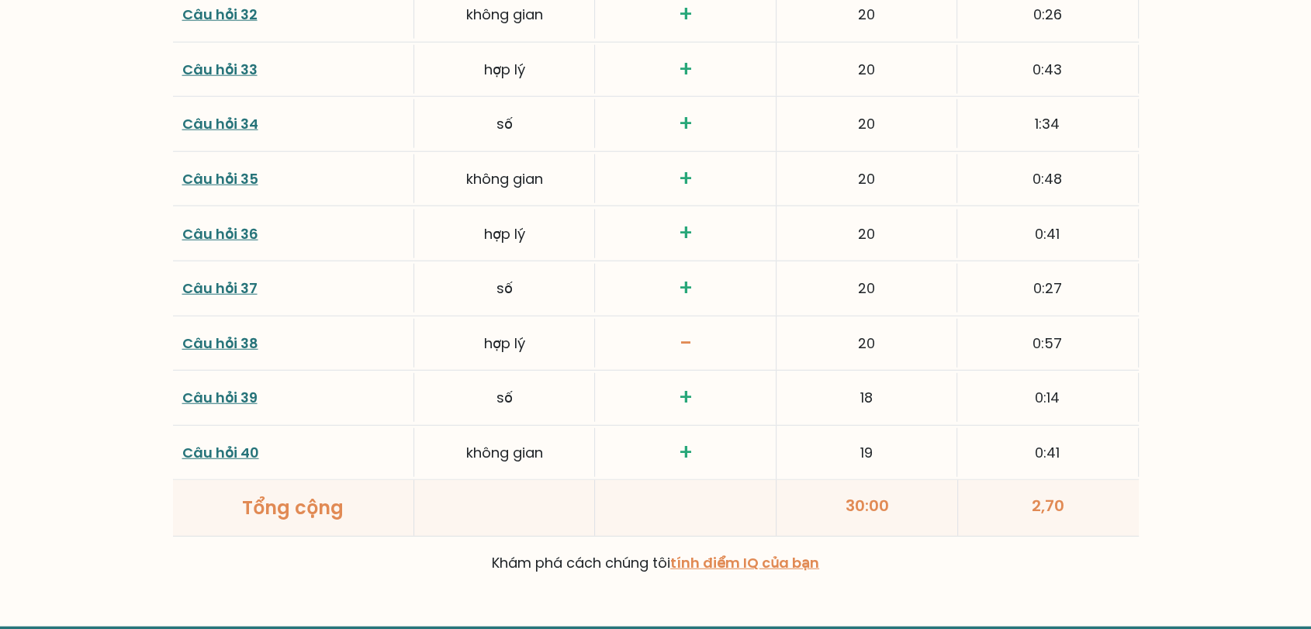
click at [233, 338] on font "Câu hỏi 38" at bounding box center [220, 342] width 76 height 19
drag, startPoint x: 590, startPoint y: 458, endPoint x: 604, endPoint y: 459, distance: 14.0
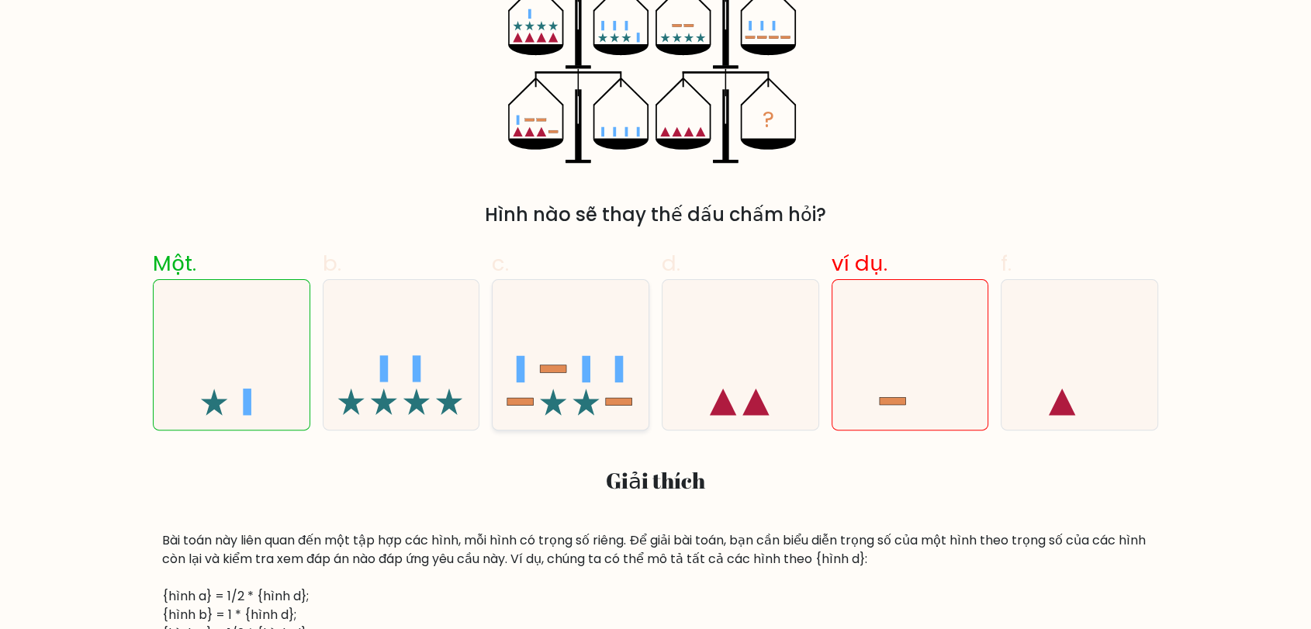
scroll to position [344, 0]
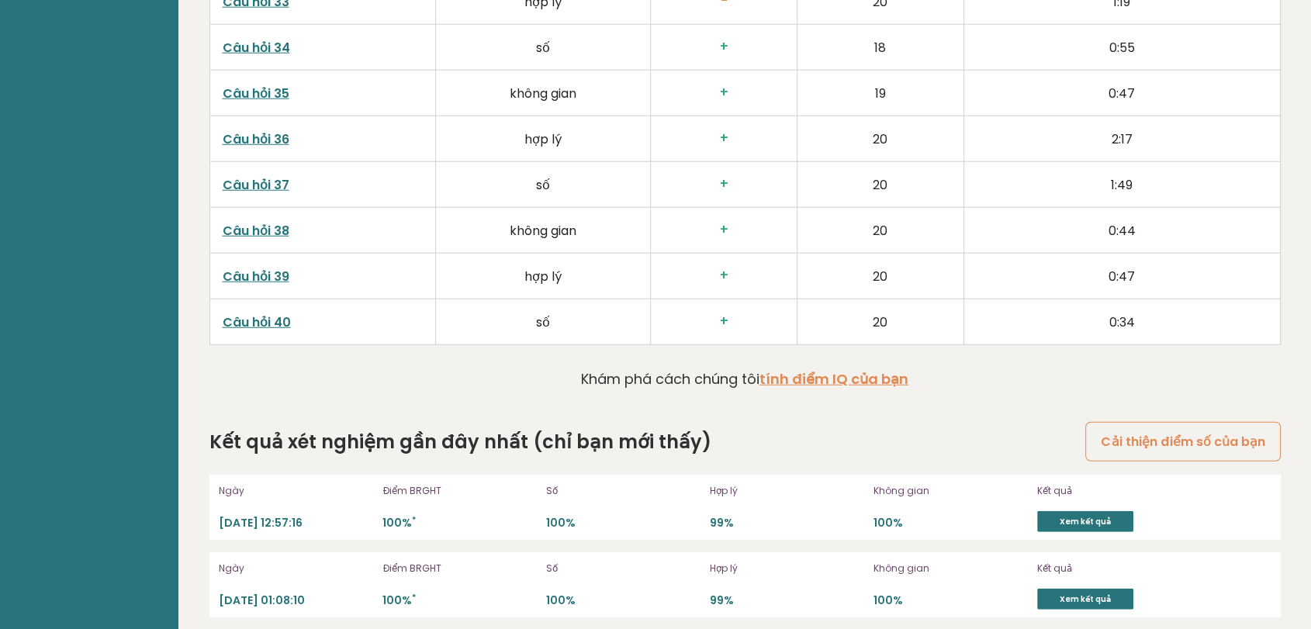
scroll to position [4097, 0]
